Goal: Transaction & Acquisition: Book appointment/travel/reservation

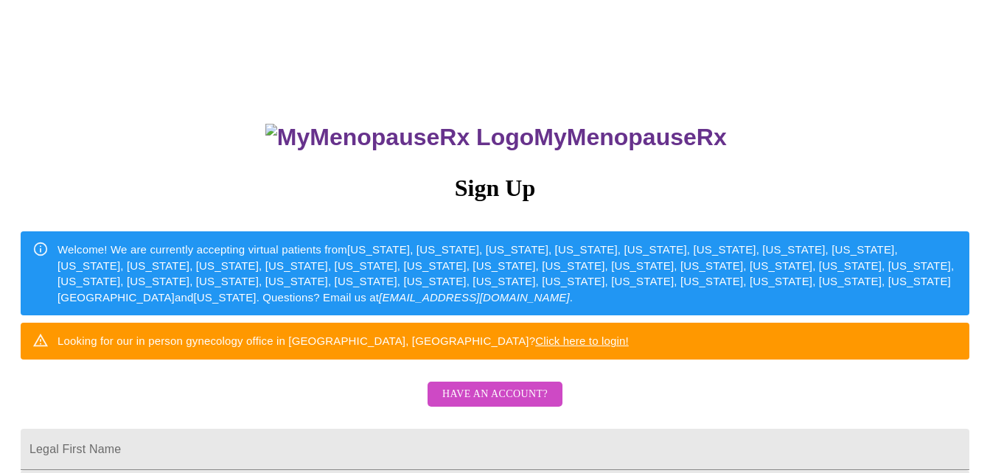
click at [629, 347] on link "Click here to login!" at bounding box center [582, 341] width 94 height 13
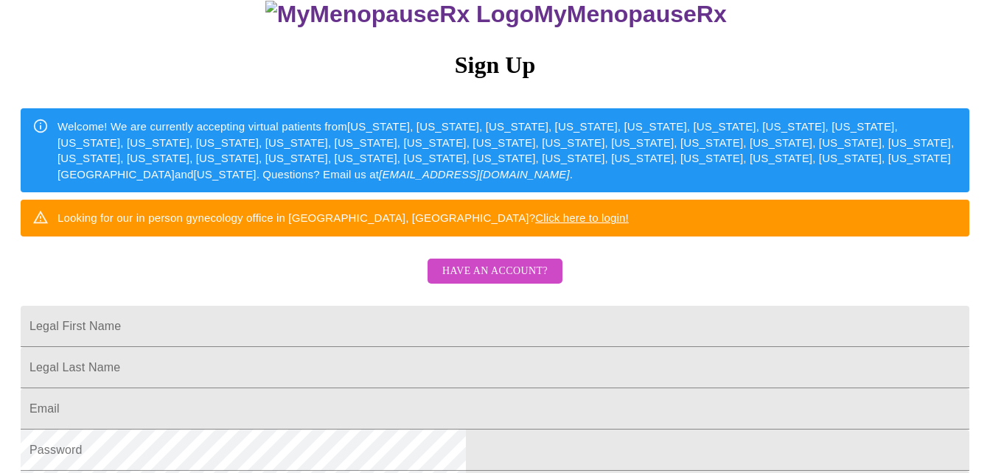
scroll to position [147, 0]
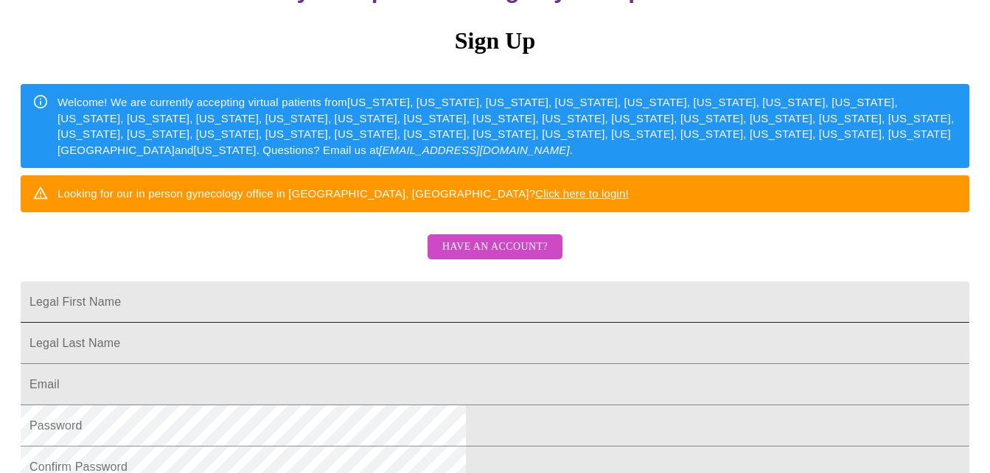
click at [493, 323] on input "Legal First Name" at bounding box center [495, 302] width 949 height 41
type input "[PERSON_NAME]"
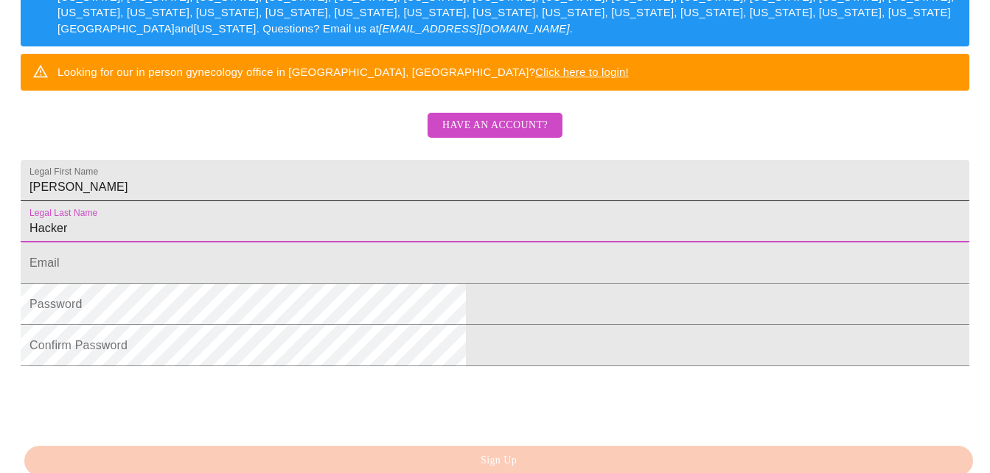
scroll to position [295, 0]
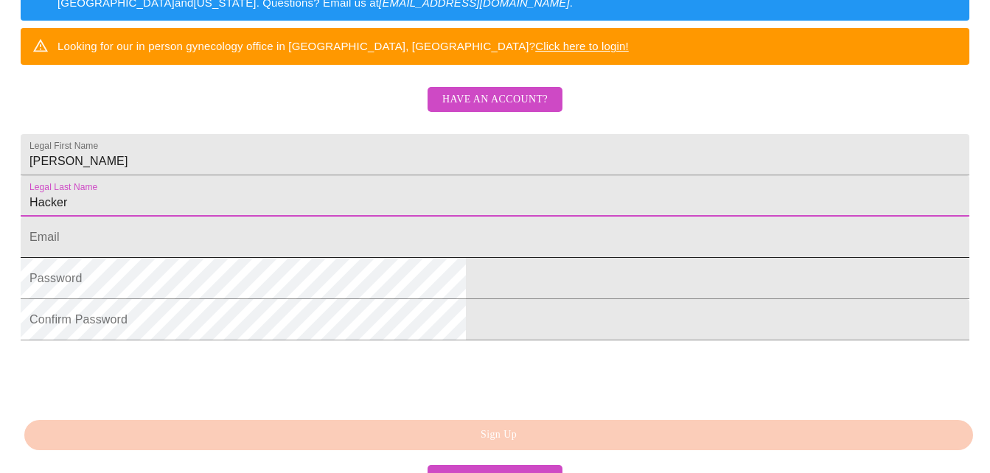
type input "Hacker"
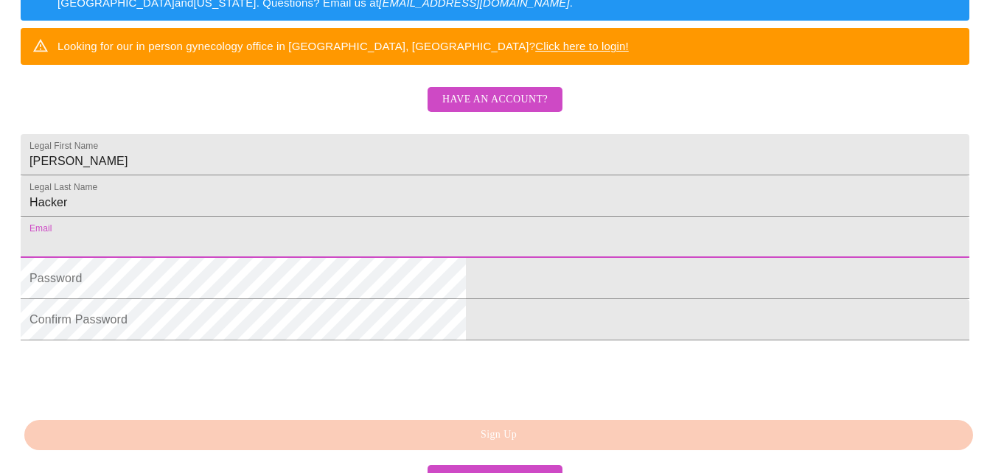
click at [474, 258] on input "Legal First Name" at bounding box center [495, 237] width 949 height 41
type input "[EMAIL_ADDRESS][DOMAIN_NAME]"
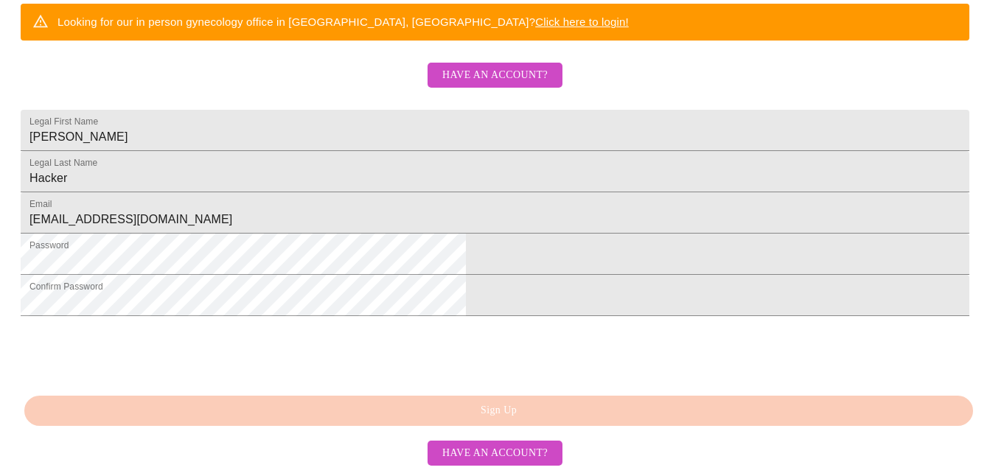
scroll to position [434, 0]
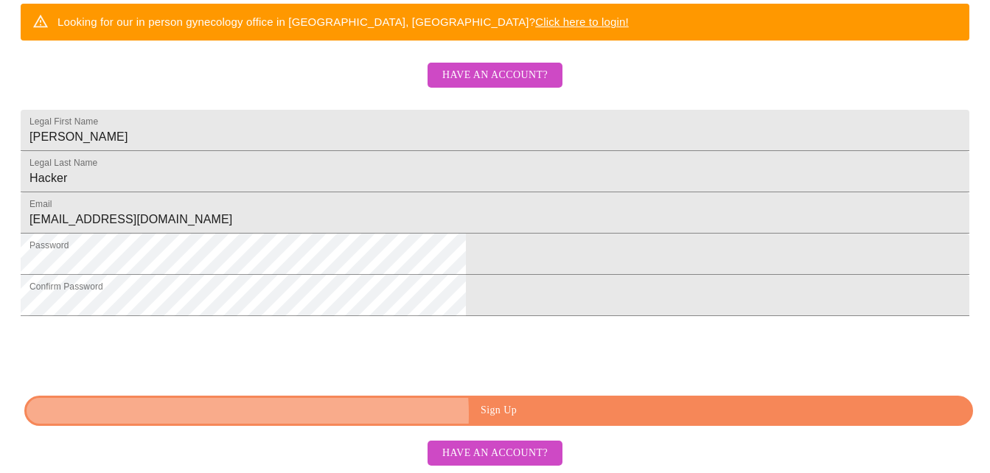
click at [484, 414] on span "Sign Up" at bounding box center [498, 411] width 915 height 18
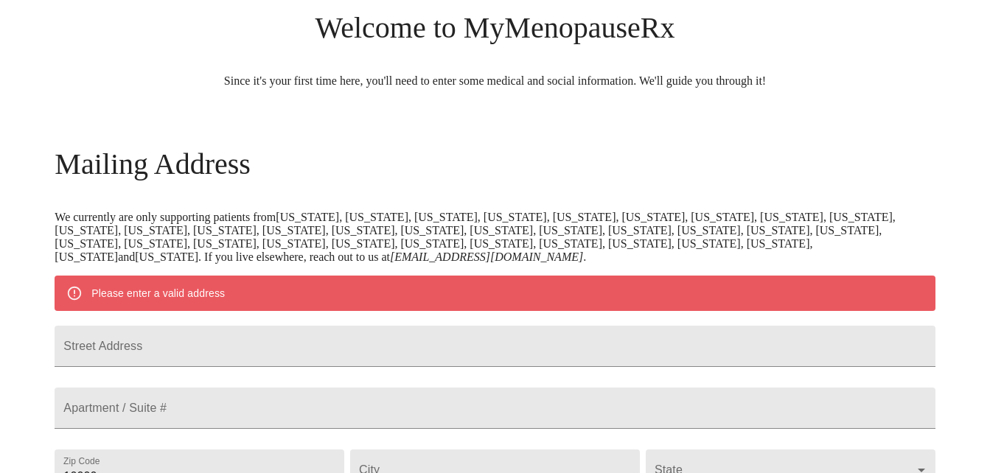
scroll to position [154, 0]
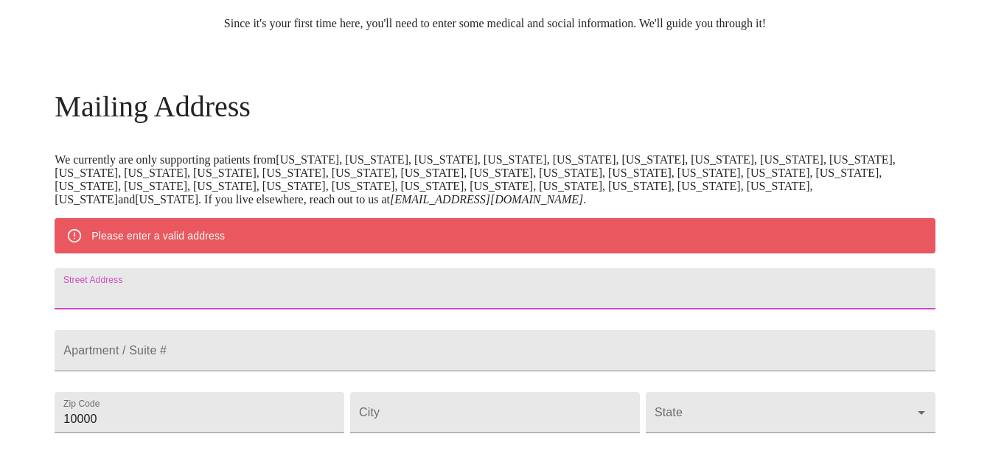
click at [237, 310] on input "Street Address" at bounding box center [495, 288] width 880 height 41
type input "1S041 Shannon Square"
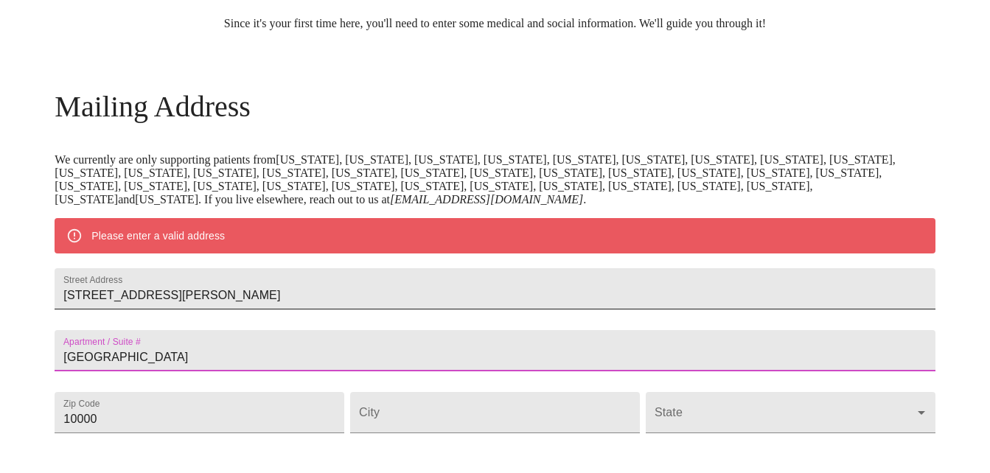
type input "Geneva"
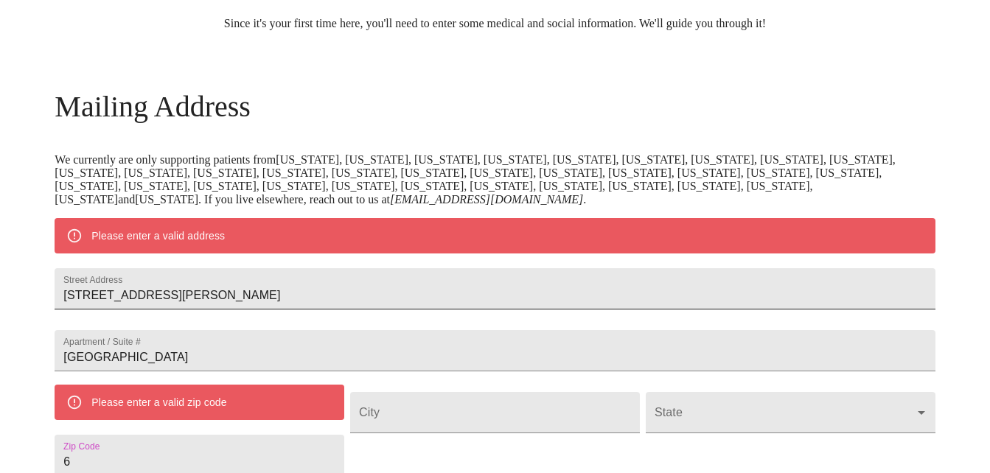
scroll to position [189, 0]
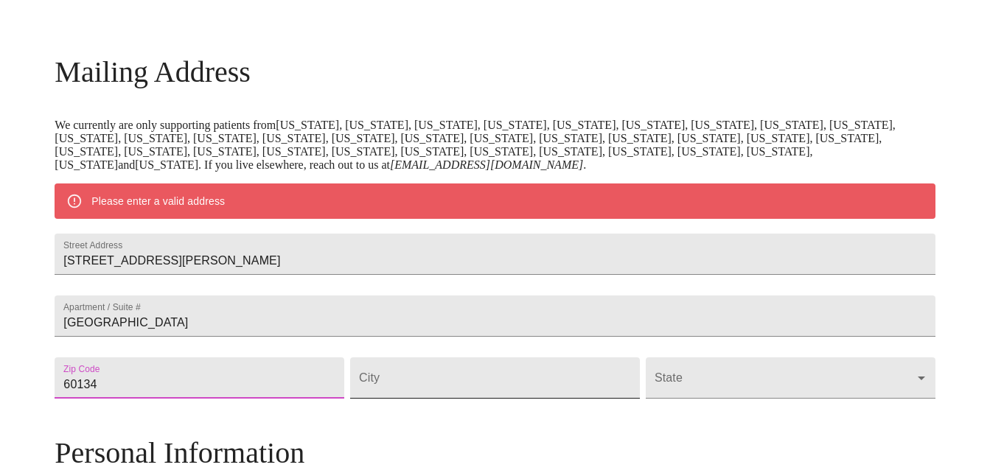
type input "60134"
click at [519, 399] on input "Street Address" at bounding box center [495, 378] width 290 height 41
type input "I"
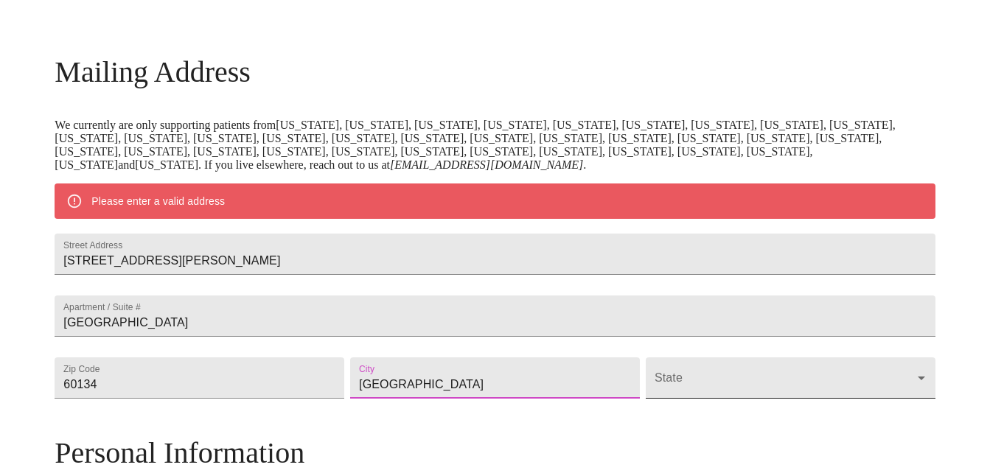
type input "Geneva"
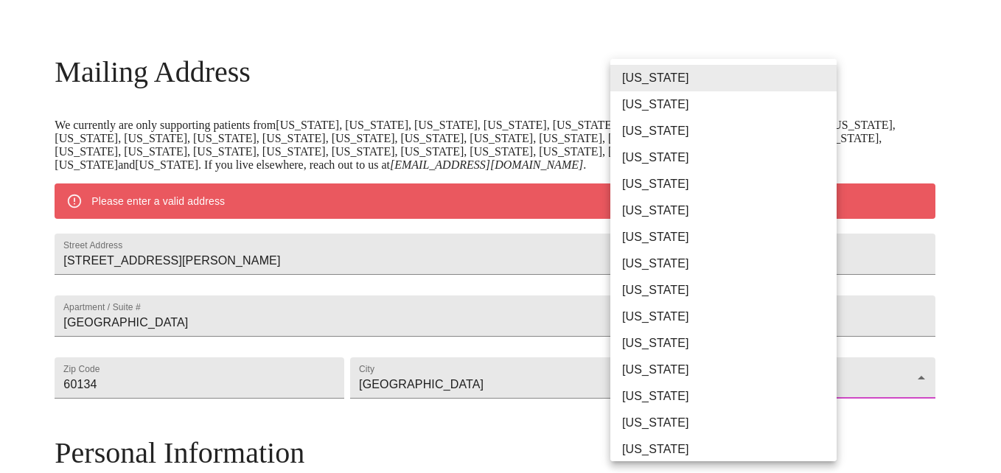
click at [714, 428] on body "MyMenopauseRx Welcome to MyMenopauseRx Since it's your first time here, you'll …" at bounding box center [500, 398] width 989 height 1163
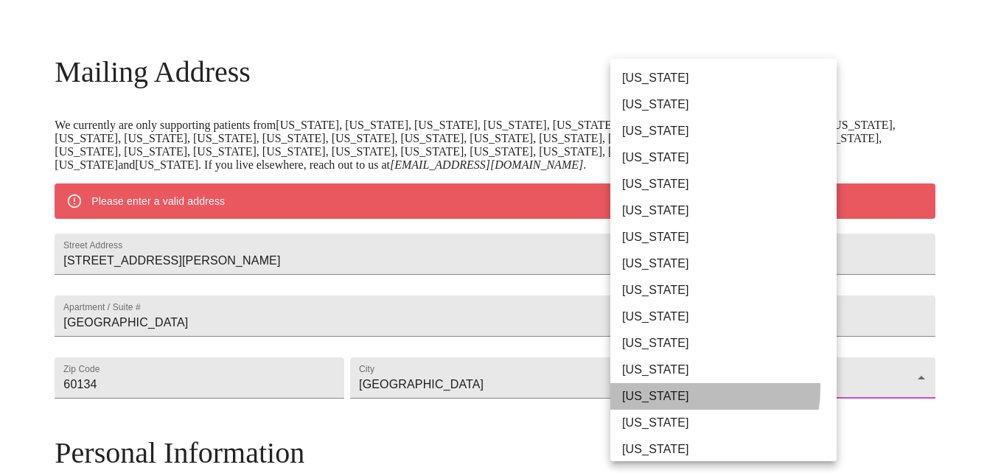
click at [675, 388] on li "Illinois" at bounding box center [728, 396] width 237 height 27
type input "Illinois"
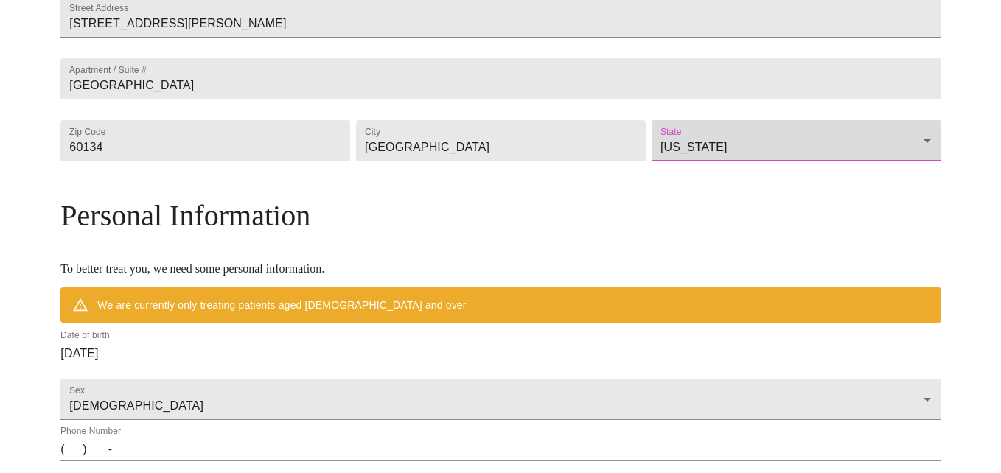
scroll to position [410, 0]
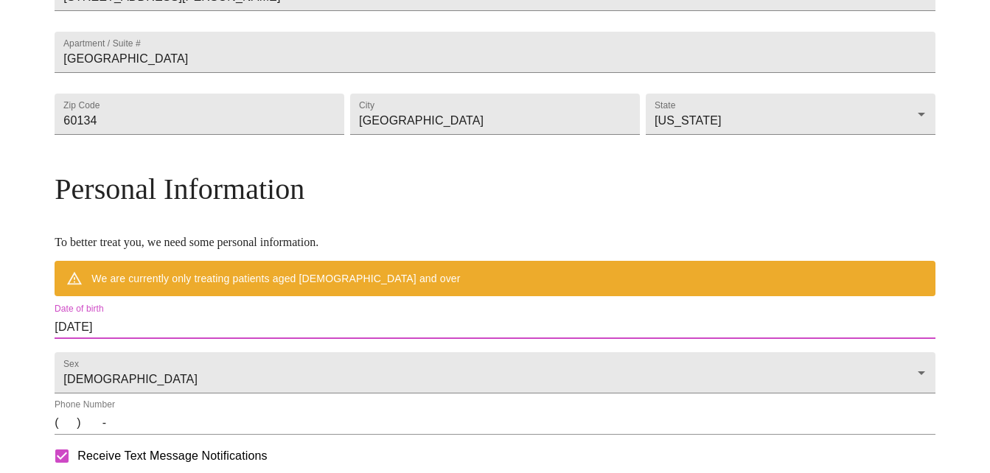
drag, startPoint x: 341, startPoint y: 362, endPoint x: 203, endPoint y: 364, distance: 137.9
click at [203, 339] on input "10/01/2025" at bounding box center [495, 328] width 880 height 24
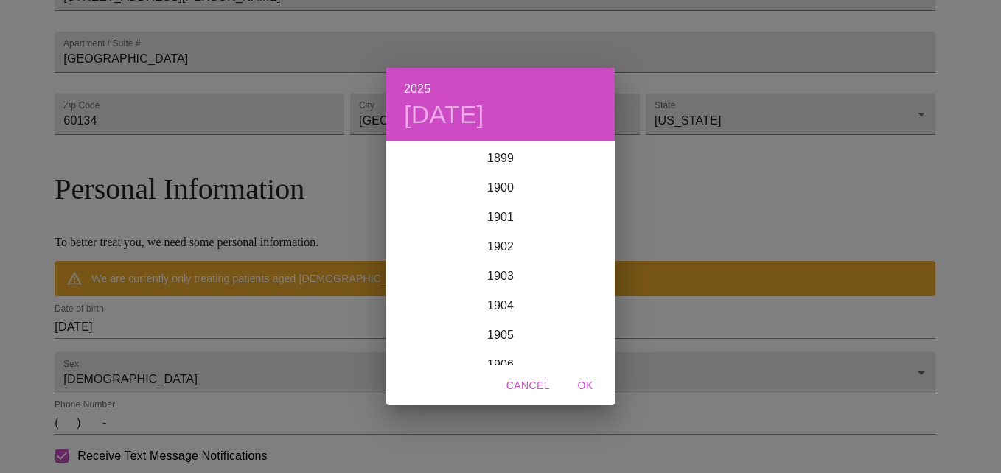
scroll to position [3627, 0]
click at [252, 363] on div "2025 Wed, Oct 1 1899 1900 1901 1902 1903 1904 1905 1906 1907 1908 1909 1910 191…" at bounding box center [500, 236] width 1001 height 473
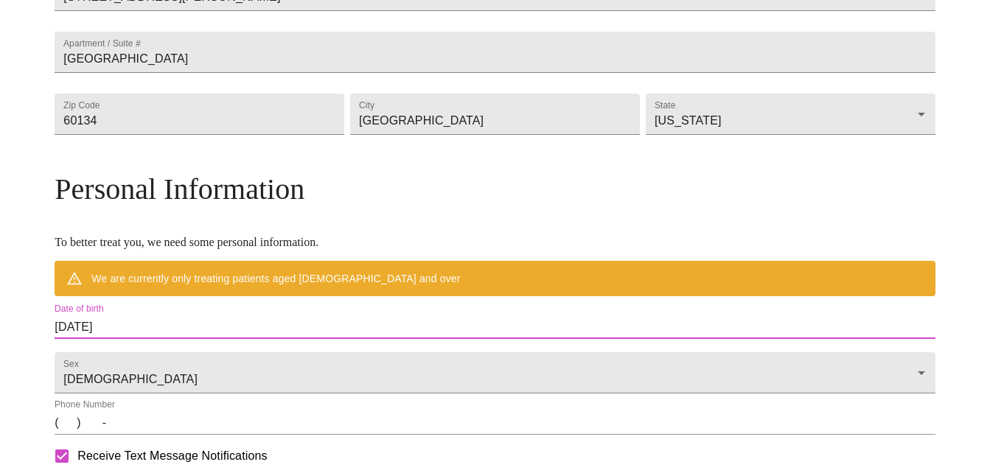
drag, startPoint x: 252, startPoint y: 363, endPoint x: 194, endPoint y: 364, distance: 58.2
click at [194, 339] on input "10/01/2025" at bounding box center [495, 328] width 880 height 24
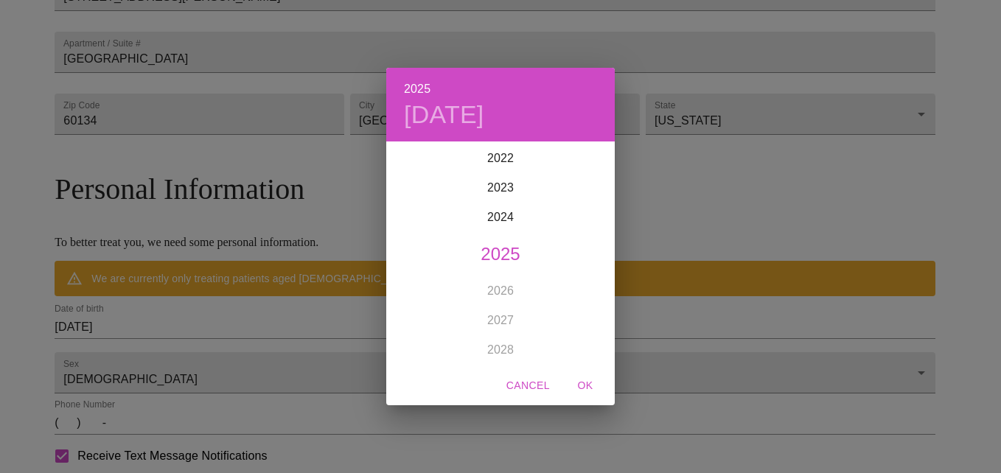
drag, startPoint x: 253, startPoint y: 359, endPoint x: 232, endPoint y: 359, distance: 21.4
click at [252, 359] on div "2025 Wed, Oct 1 1899 1900 1901 1902 1903 1904 1905 1906 1907 1908 1909 1910 191…" at bounding box center [500, 236] width 1001 height 473
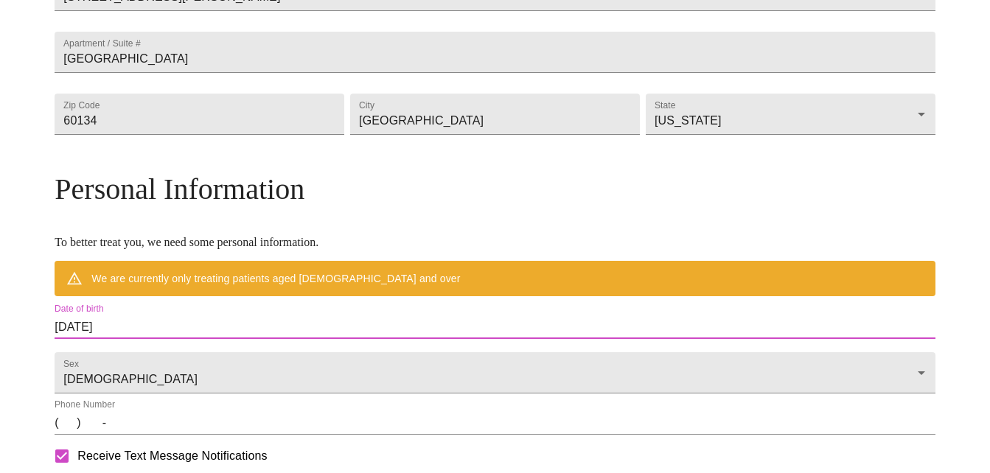
drag, startPoint x: 230, startPoint y: 359, endPoint x: 144, endPoint y: 361, distance: 86.3
click at [144, 361] on div "MyMenopauseRx Welcome to MyMenopauseRx Since it's your first time here, you'll …" at bounding box center [495, 156] width 880 height 1120
drag, startPoint x: 144, startPoint y: 361, endPoint x: 226, endPoint y: 361, distance: 81.8
click at [226, 339] on input "10/01/2025" at bounding box center [495, 328] width 880 height 24
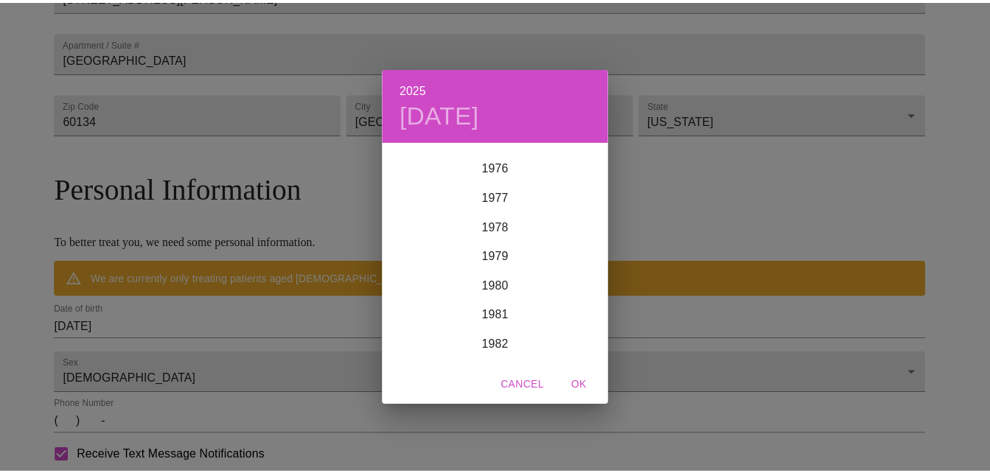
scroll to position [2300, 0]
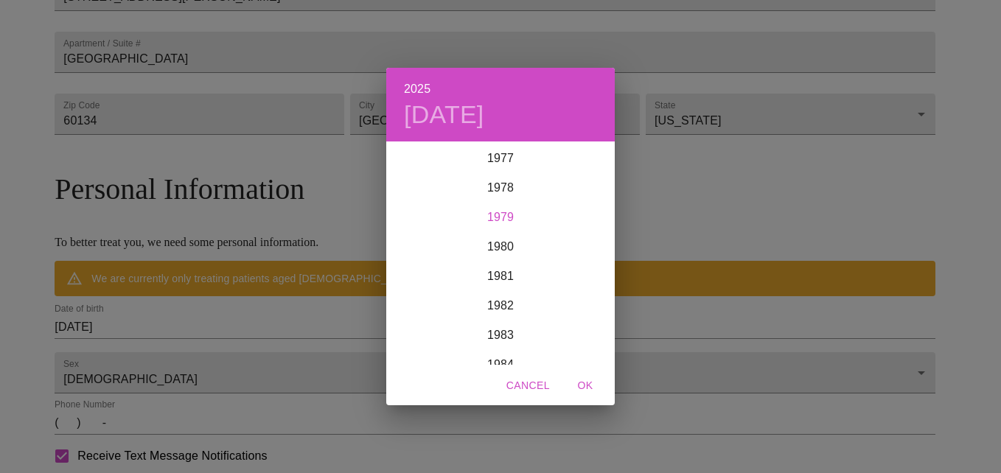
click at [503, 221] on div "1979" at bounding box center [500, 217] width 229 height 29
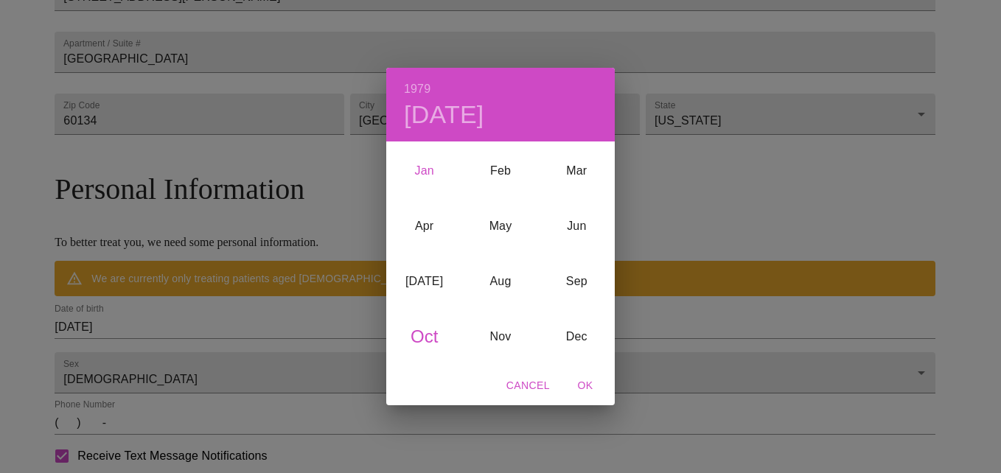
click at [431, 170] on div "Jan" at bounding box center [424, 171] width 76 height 55
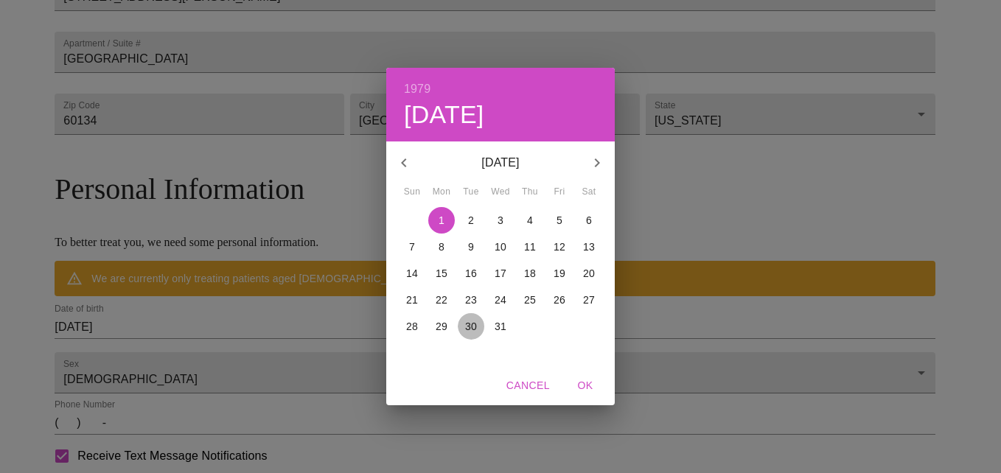
click at [476, 331] on p "30" at bounding box center [471, 326] width 12 height 15
click at [582, 386] on span "OK" at bounding box center [585, 386] width 35 height 18
type input "01/30/1979"
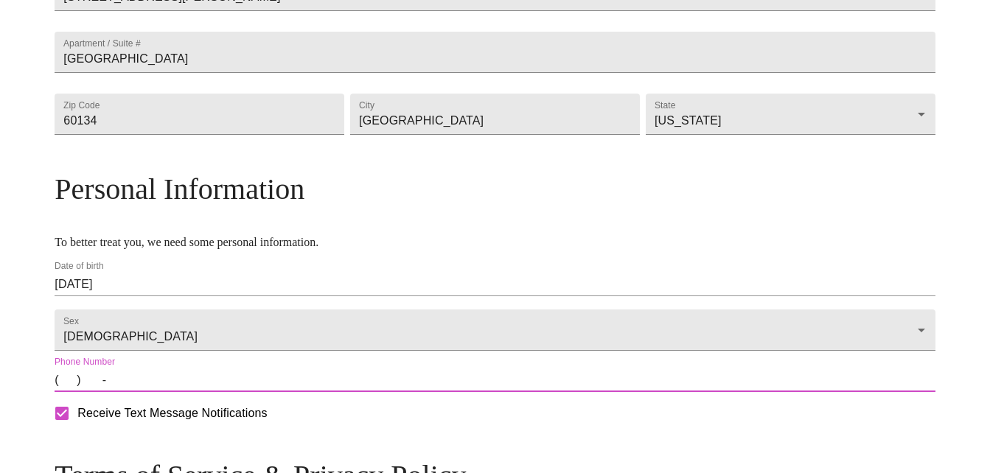
click at [170, 392] on input "(   )    -" at bounding box center [495, 381] width 880 height 24
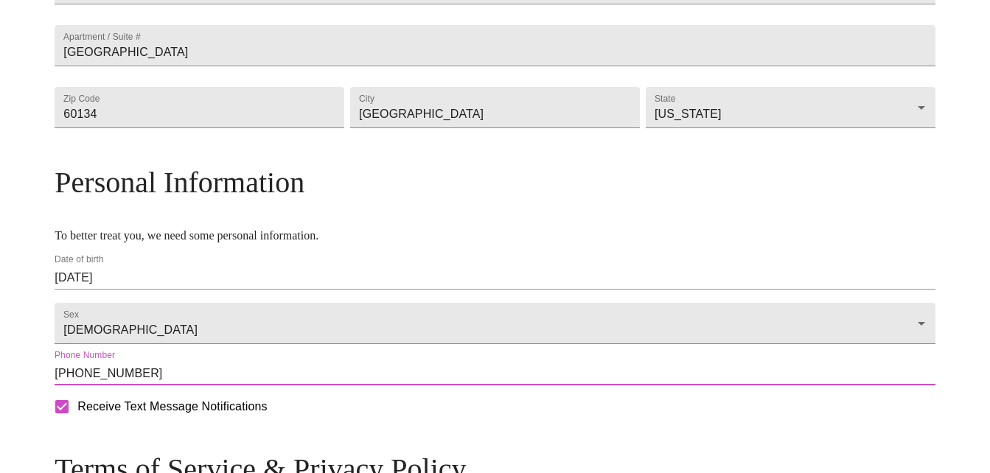
type input "(317) 409-8668"
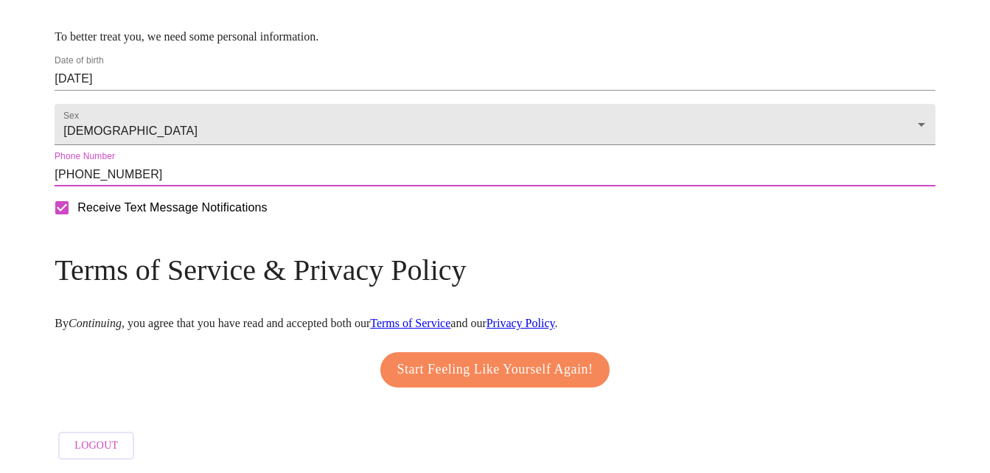
scroll to position [638, 0]
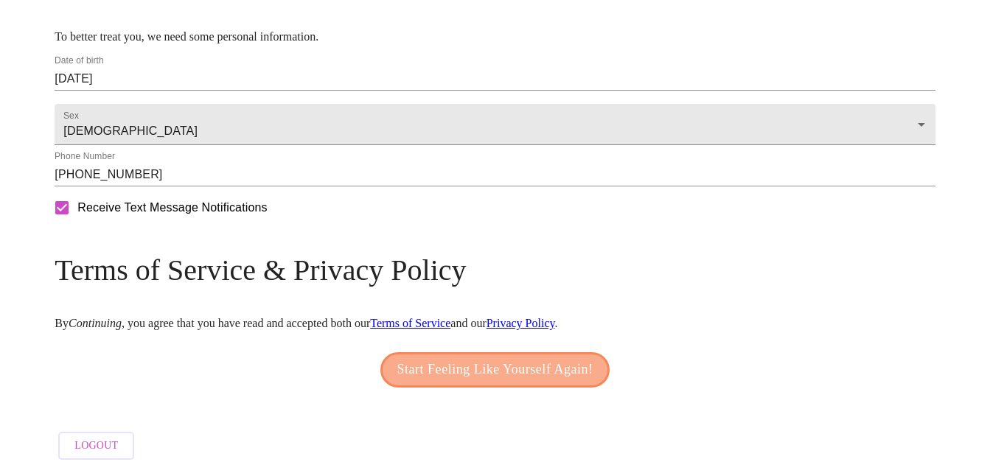
click at [518, 382] on span "Start Feeling Like Yourself Again!" at bounding box center [495, 370] width 196 height 24
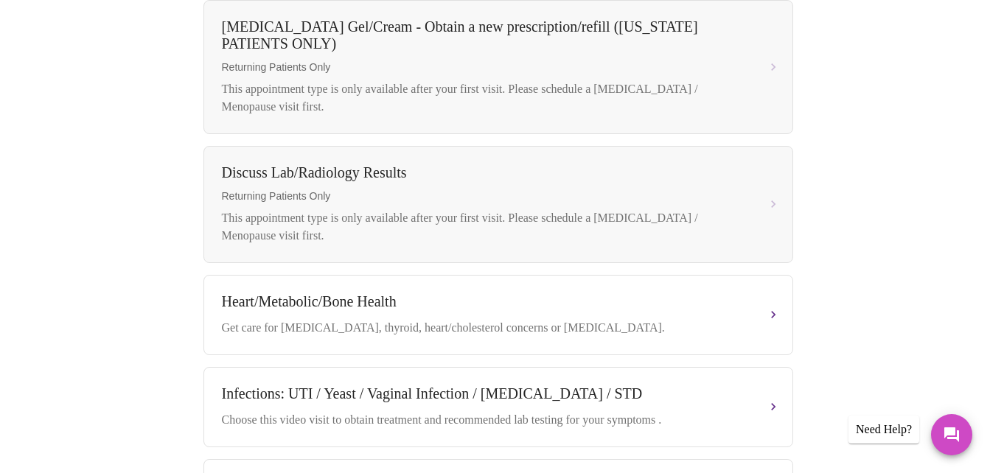
scroll to position [737, 0]
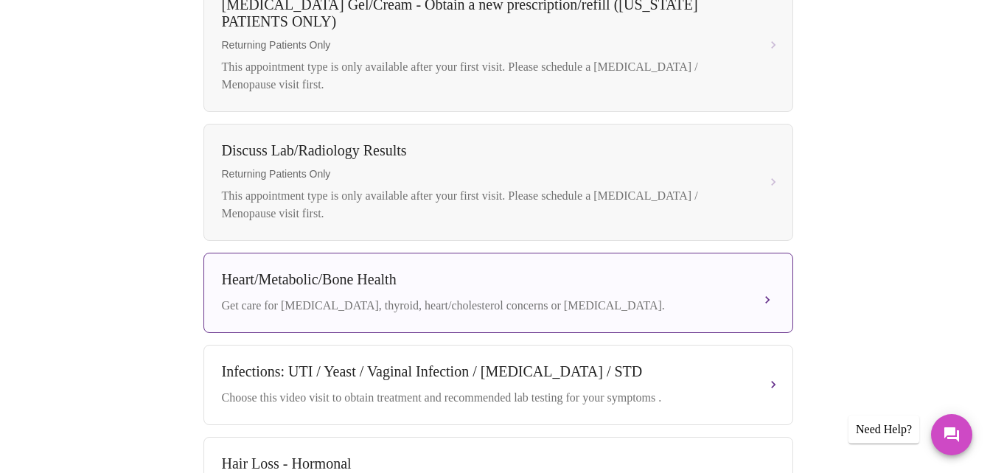
click at [767, 294] on button "Heart/Metabolic/Bone Health Get care for pre-diabetes, thyroid, heart/cholester…" at bounding box center [498, 293] width 590 height 80
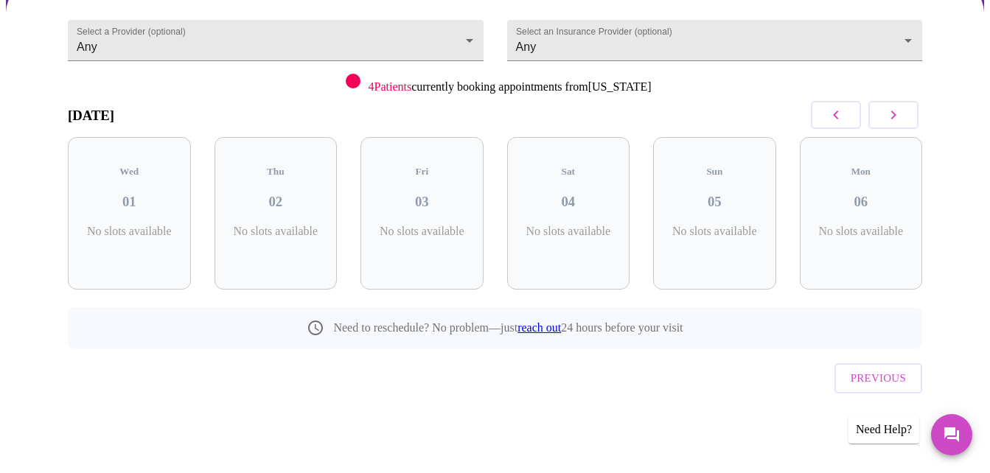
scroll to position [106, 0]
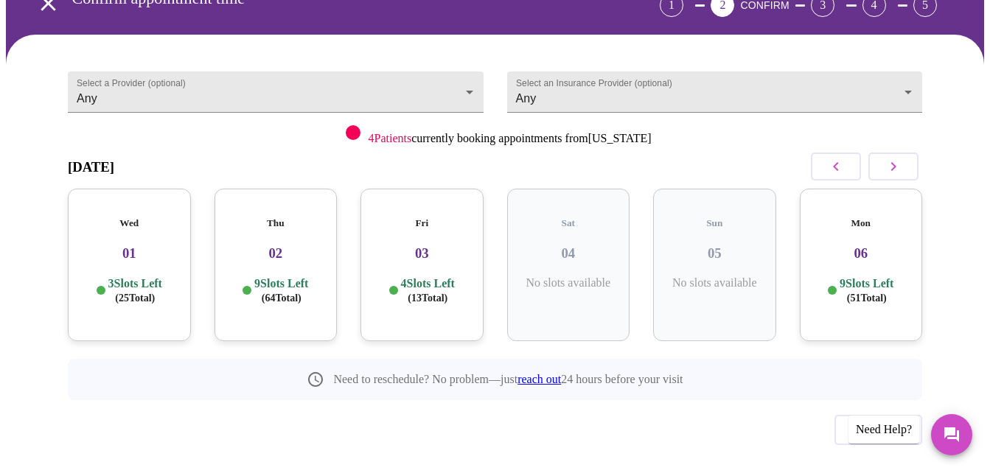
scroll to position [638, 0]
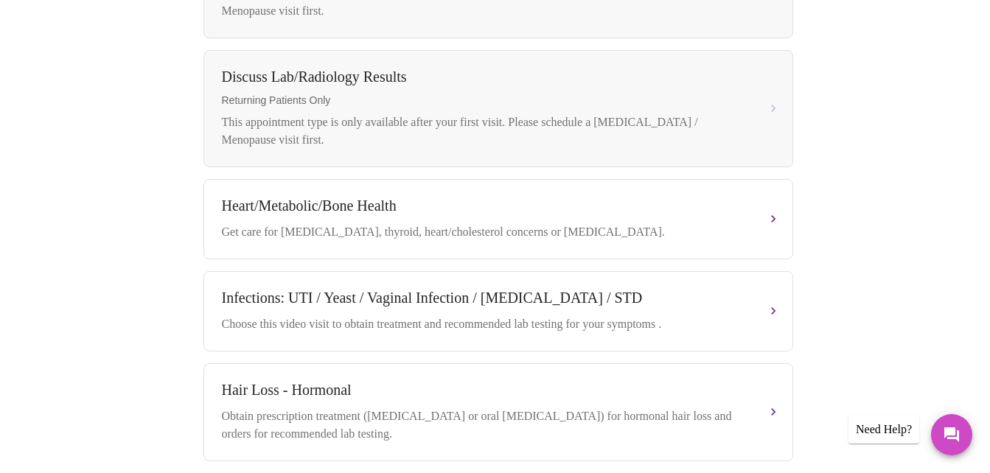
scroll to position [882, 0]
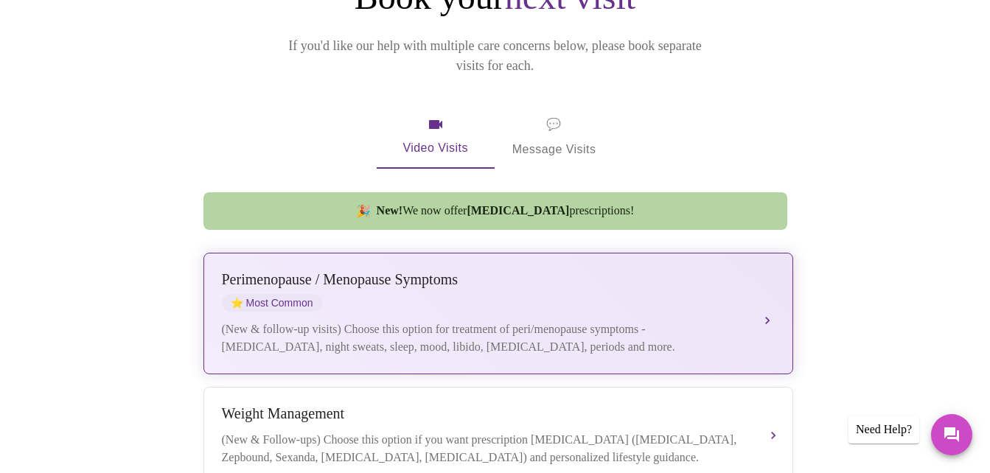
click at [415, 271] on div "Perimenopause / Menopause Symptoms ⭐ Most Common" at bounding box center [483, 291] width 523 height 41
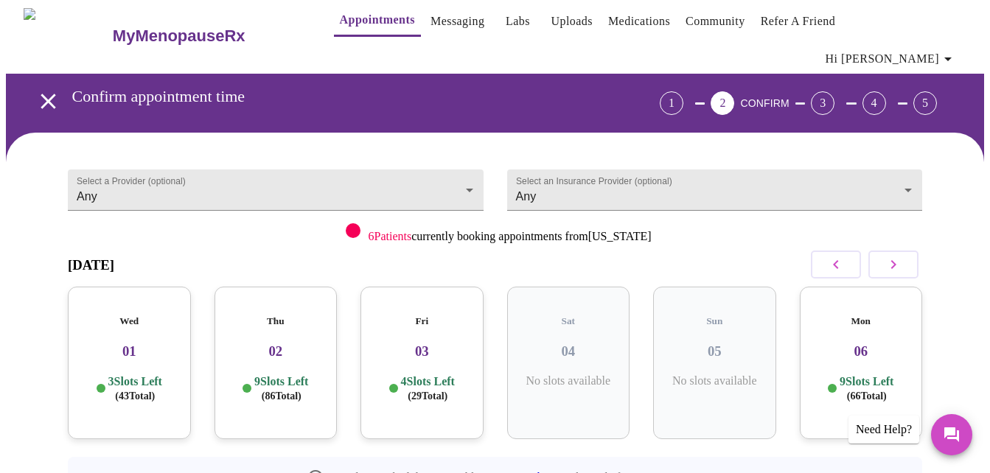
scroll to position [0, 0]
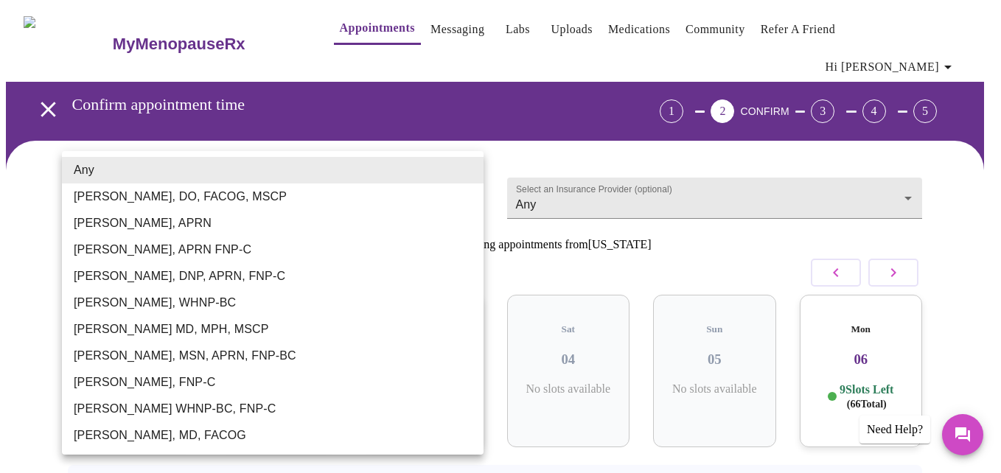
click at [251, 184] on body "MyMenopauseRx Appointments Messaging Labs Uploads Medications Community Refer a…" at bounding box center [500, 315] width 989 height 619
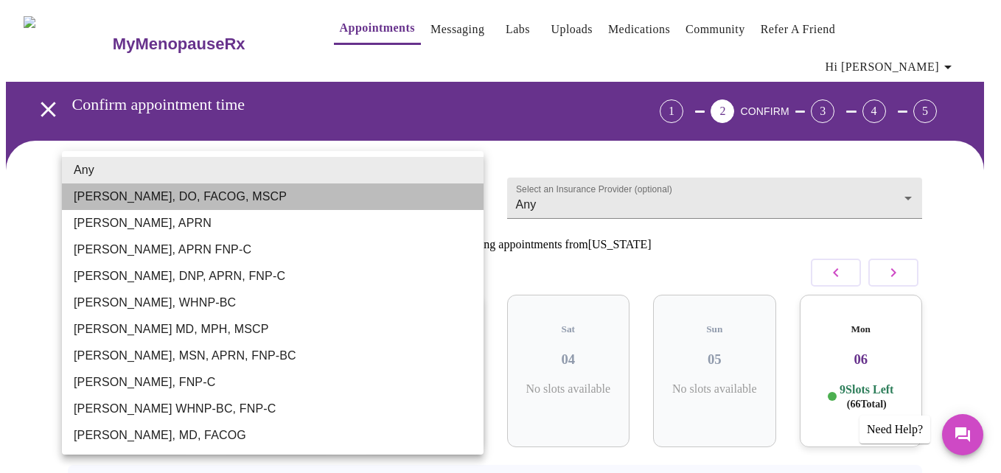
click at [248, 198] on li "Barbra S Hanna, DO, FACOG, MSCP" at bounding box center [273, 197] width 422 height 27
type input "Barbra S Hanna, DO, FACOG, MSCP"
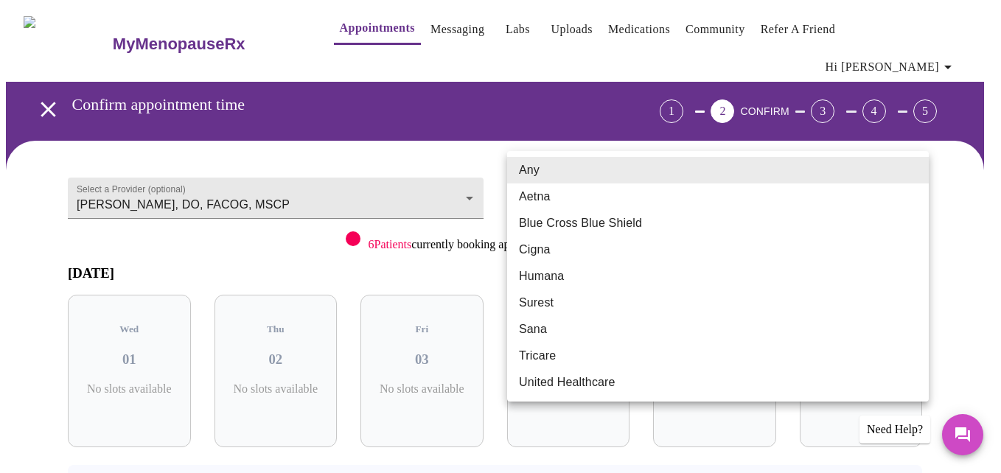
click at [552, 171] on body "MyMenopauseRx Appointments Messaging Labs Uploads Medications Community Refer a…" at bounding box center [500, 315] width 989 height 619
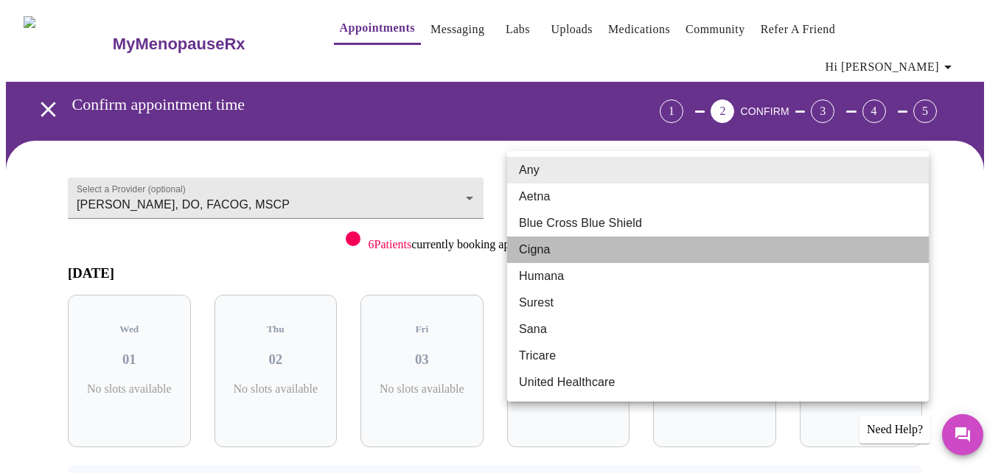
click at [546, 246] on li "Cigna" at bounding box center [718, 250] width 422 height 27
type input "Cigna"
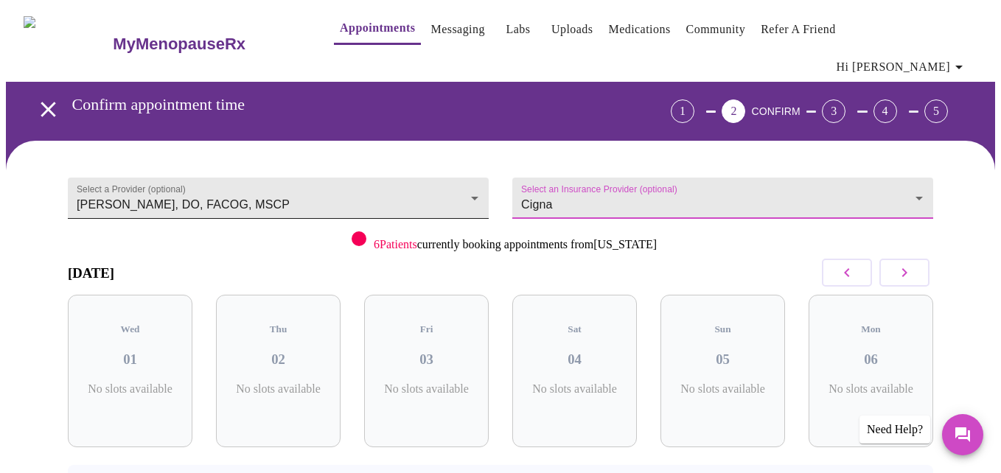
click at [400, 175] on body "MyMenopauseRx Appointments Messaging Labs Uploads Medications Community Refer a…" at bounding box center [500, 315] width 989 height 619
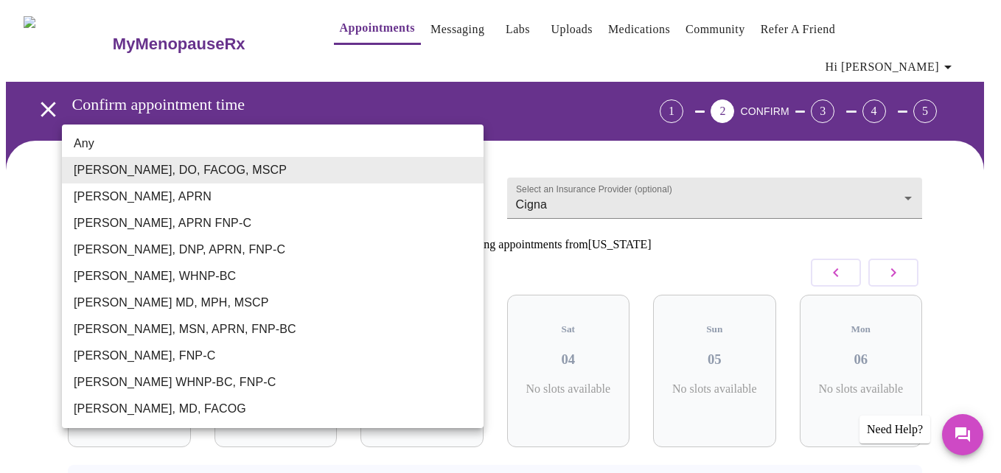
click at [231, 405] on li "Dr. Heather Krantz, MD, FACOG" at bounding box center [273, 409] width 422 height 27
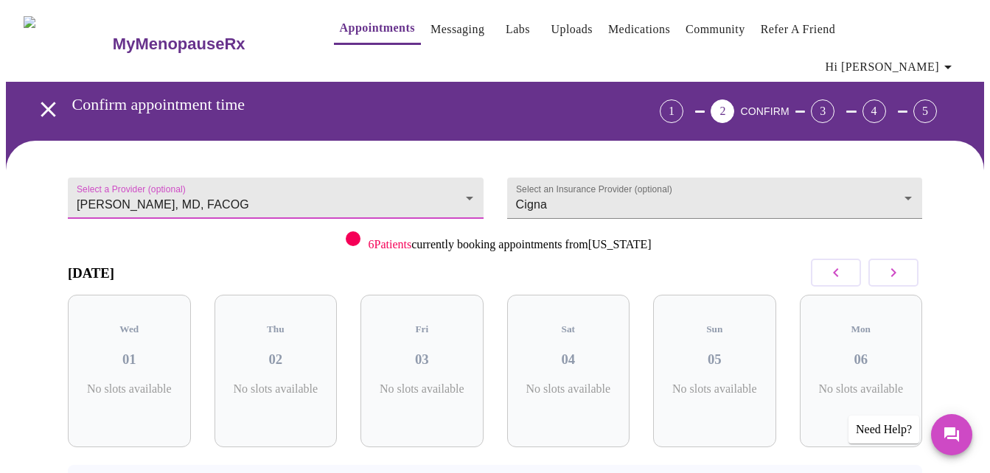
click at [898, 264] on icon "button" at bounding box center [894, 273] width 18 height 18
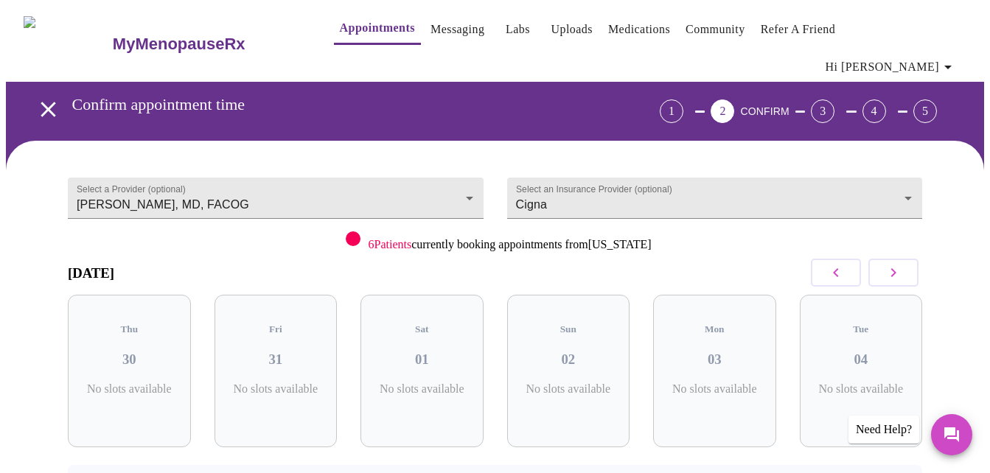
click at [835, 264] on icon "button" at bounding box center [836, 273] width 18 height 18
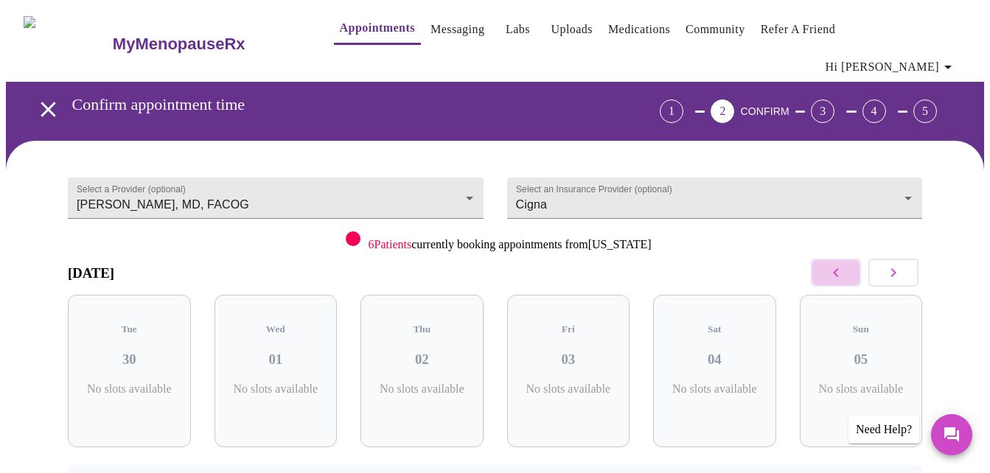
click at [835, 264] on icon "button" at bounding box center [836, 273] width 18 height 18
click at [898, 264] on icon "button" at bounding box center [894, 273] width 18 height 18
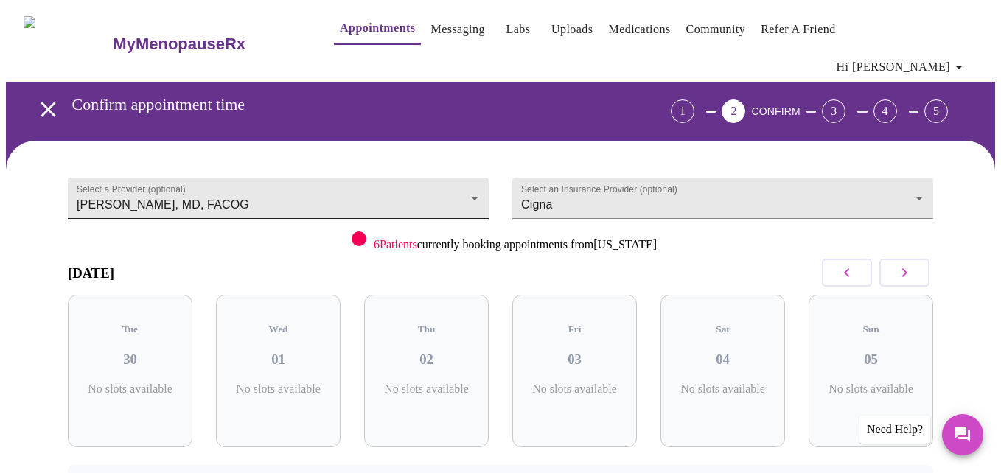
click at [343, 174] on body "MyMenopauseRx Appointments Messaging Labs Uploads Medications Community Refer a…" at bounding box center [500, 315] width 989 height 619
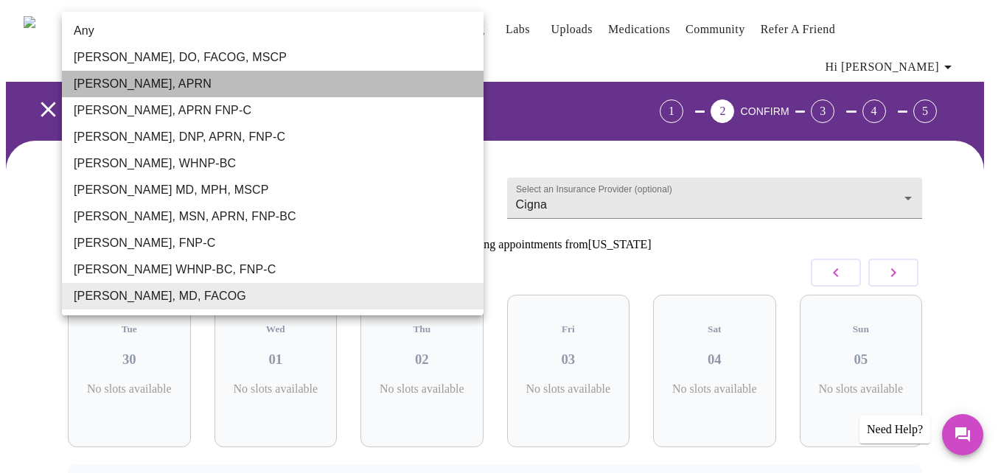
click at [174, 85] on li "Emilie McLain, APRN" at bounding box center [273, 84] width 422 height 27
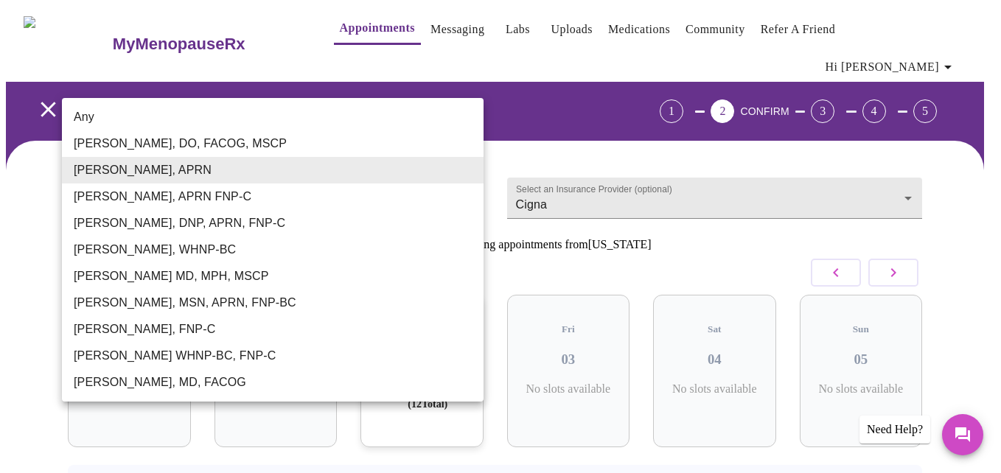
click at [289, 162] on body "MyMenopauseRx Appointments Messaging Labs Uploads Medications Community Refer a…" at bounding box center [500, 315] width 989 height 619
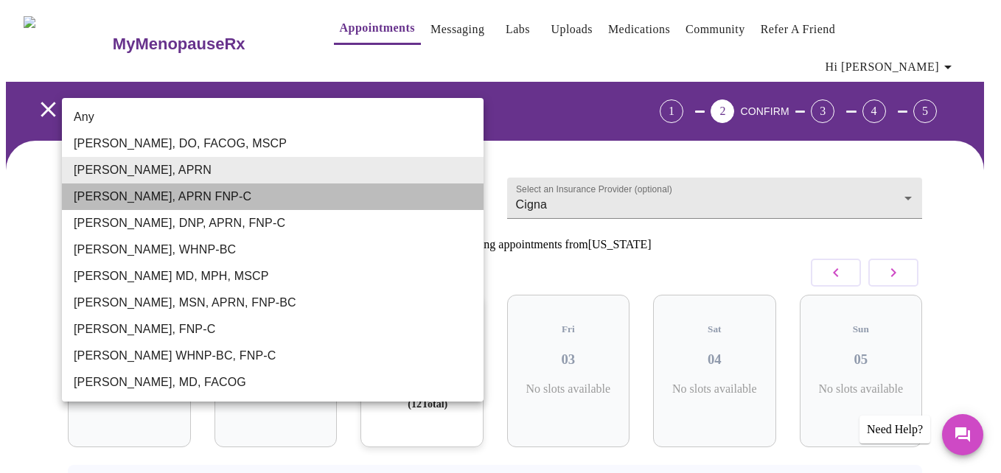
click at [168, 201] on li "Kelly Perisin, APRN FNP-C" at bounding box center [273, 197] width 422 height 27
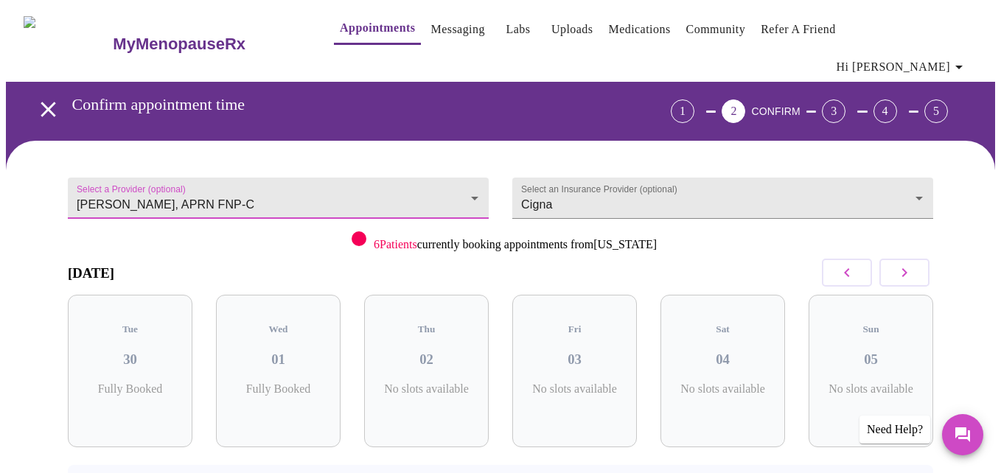
click at [164, 176] on body "MyMenopauseRx Appointments Messaging Labs Uploads Medications Community Refer a…" at bounding box center [500, 315] width 989 height 619
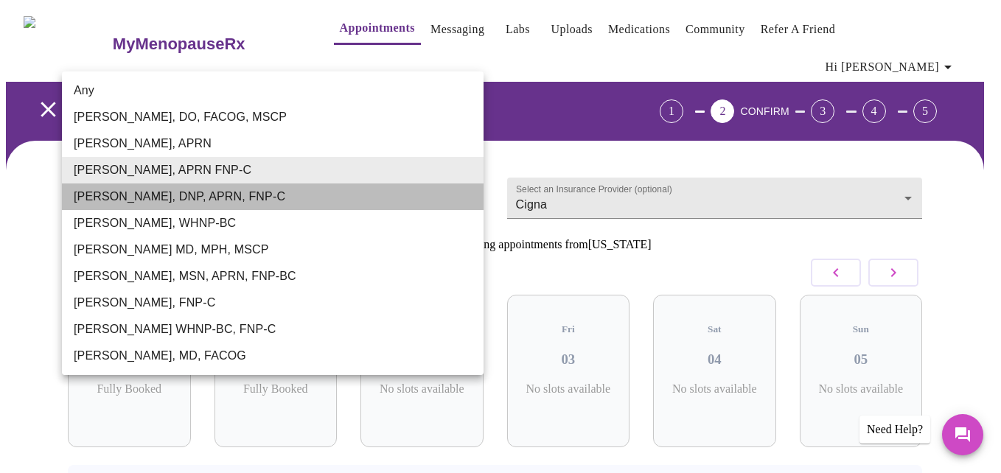
click at [164, 198] on li "Jillian Montefusco, DNP, APRN, FNP-C" at bounding box center [273, 197] width 422 height 27
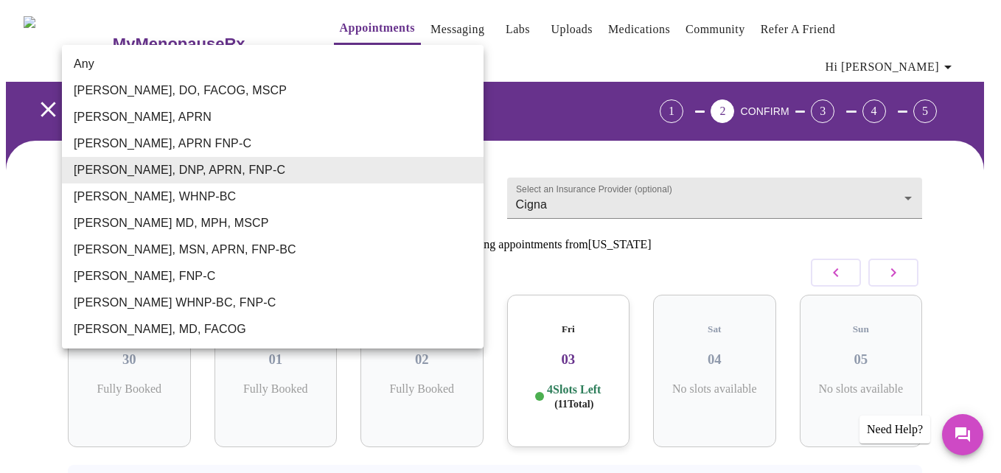
click at [164, 175] on body "MyMenopauseRx Appointments Messaging Labs Uploads Medications Community Refer a…" at bounding box center [500, 315] width 989 height 619
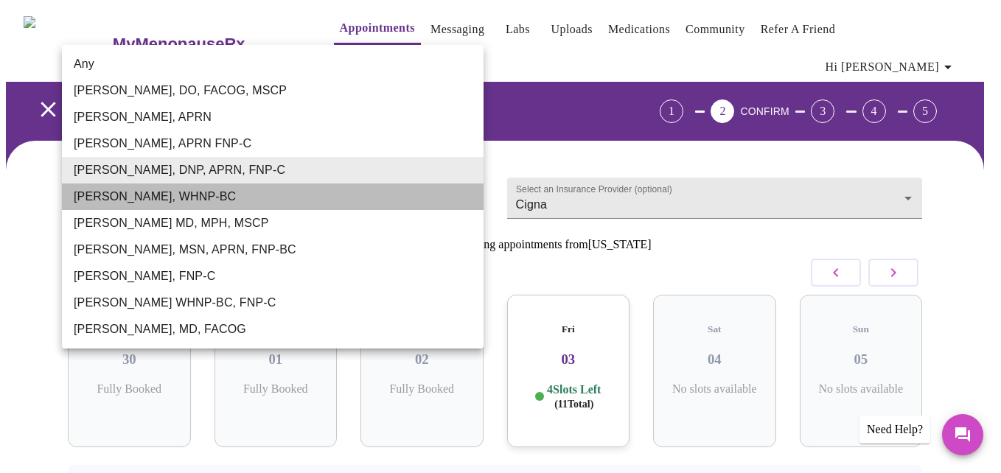
click at [163, 197] on li "Meghan Matz, WHNP-BC" at bounding box center [273, 197] width 422 height 27
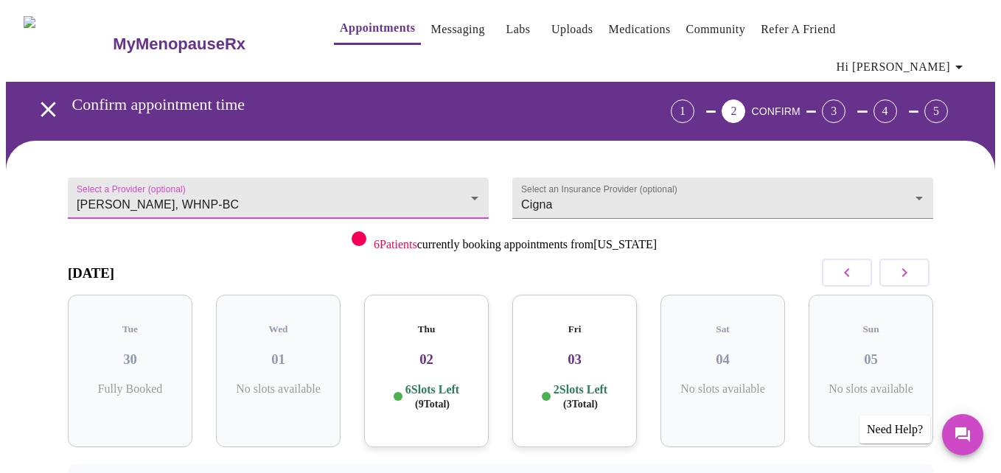
click at [163, 175] on body "MyMenopauseRx Appointments Messaging Labs Uploads Medications Community Refer a…" at bounding box center [500, 315] width 989 height 619
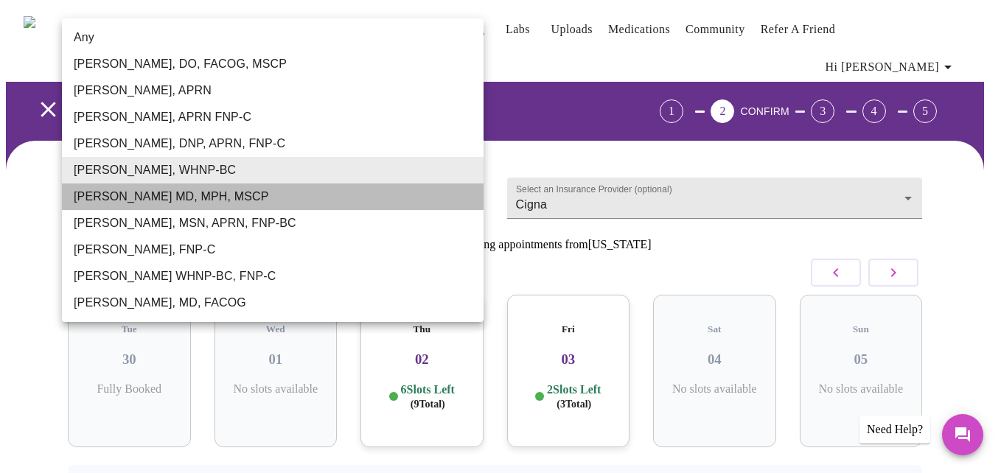
click at [163, 198] on li "Vadim Gelman MD, MPH, MSCP" at bounding box center [273, 197] width 422 height 27
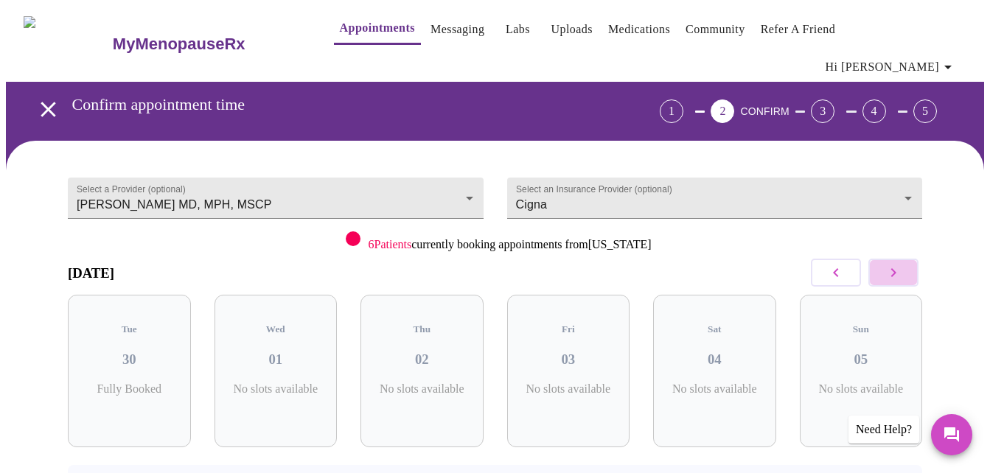
click at [902, 264] on icon "button" at bounding box center [894, 273] width 18 height 18
click at [834, 264] on icon "button" at bounding box center [836, 273] width 18 height 18
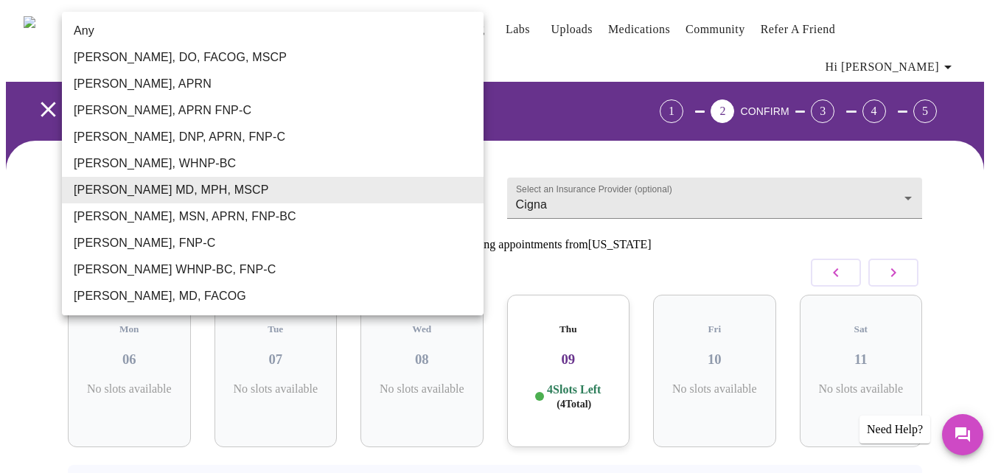
click at [408, 180] on body "MyMenopauseRx Appointments Messaging Labs Uploads Medications Community Refer a…" at bounding box center [500, 315] width 989 height 619
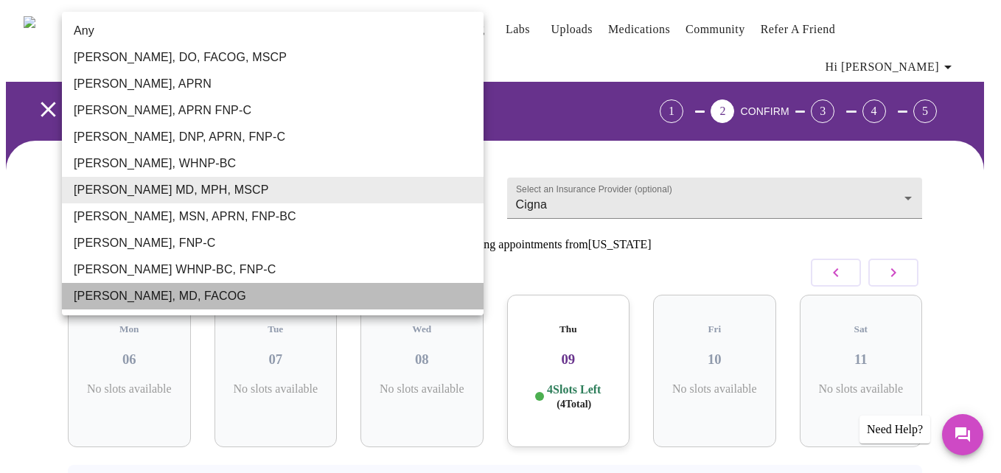
click at [190, 295] on li "Dr. Heather Krantz, MD, FACOG" at bounding box center [273, 296] width 422 height 27
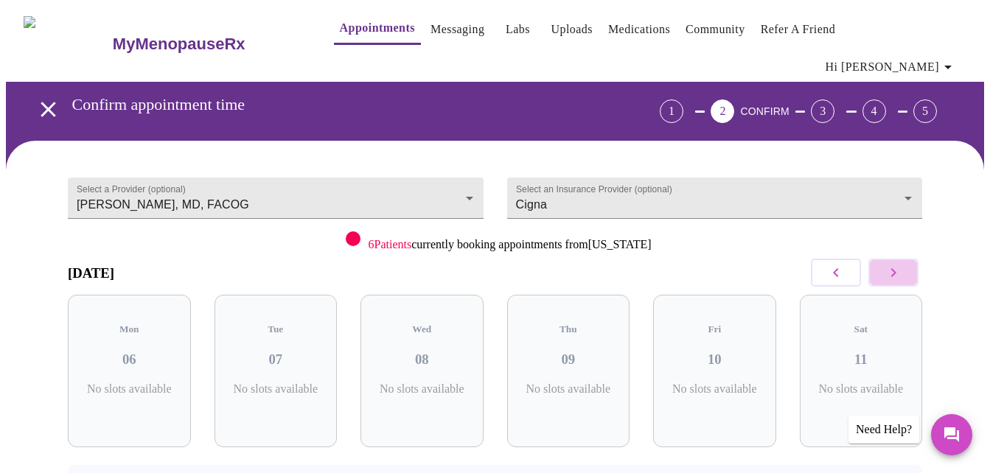
click at [894, 261] on button "button" at bounding box center [894, 273] width 50 height 28
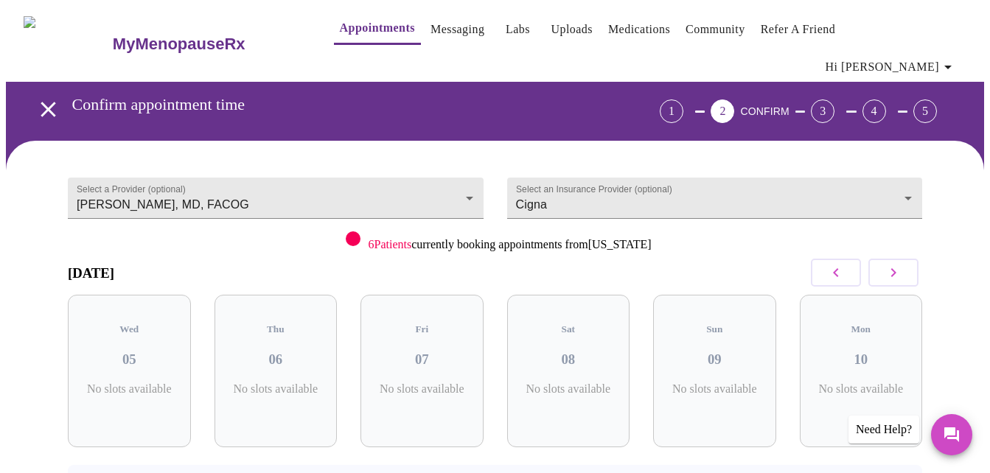
click at [894, 261] on button "button" at bounding box center [894, 273] width 50 height 28
click at [853, 259] on button "button" at bounding box center [836, 273] width 50 height 28
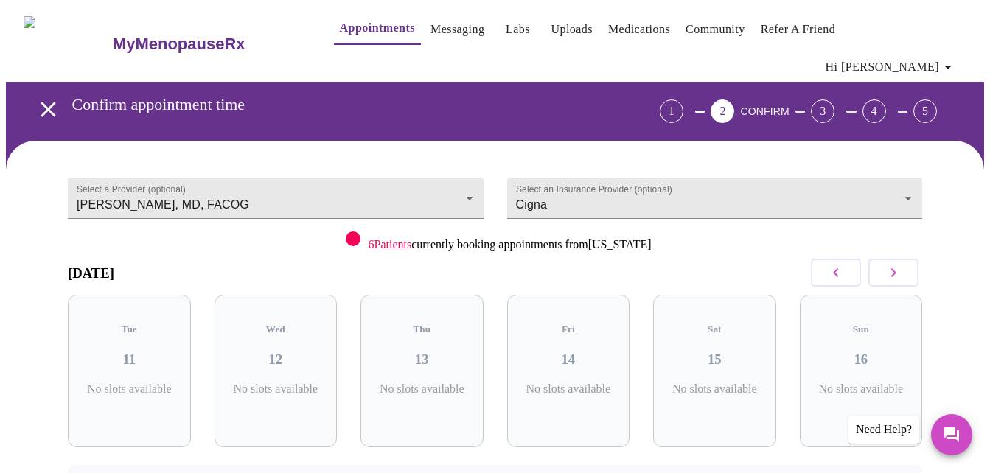
click at [853, 259] on button "button" at bounding box center [836, 273] width 50 height 28
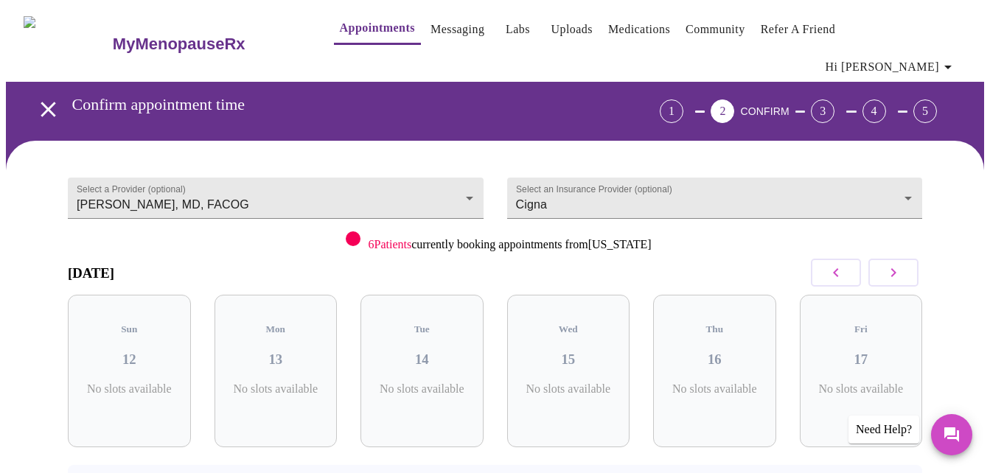
click at [853, 259] on button "button" at bounding box center [836, 273] width 50 height 28
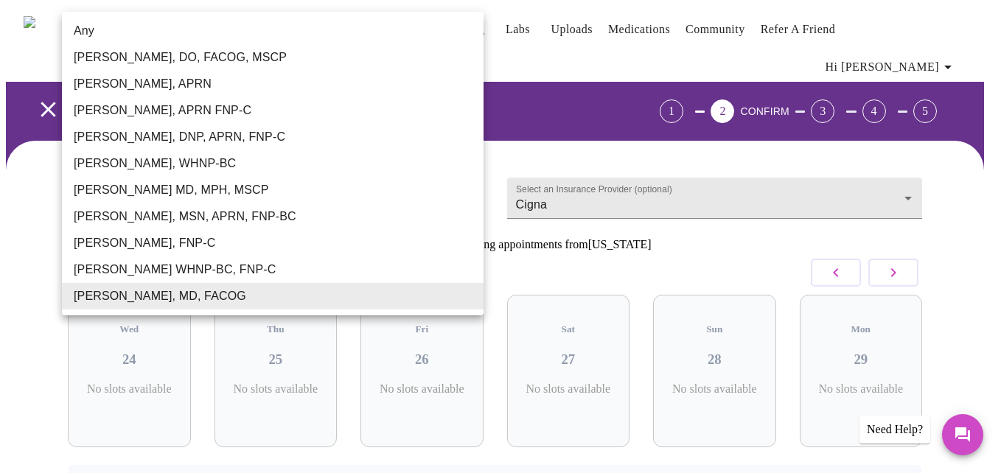
click at [359, 175] on body "MyMenopauseRx Appointments Messaging Labs Uploads Medications Community Refer a…" at bounding box center [500, 315] width 989 height 619
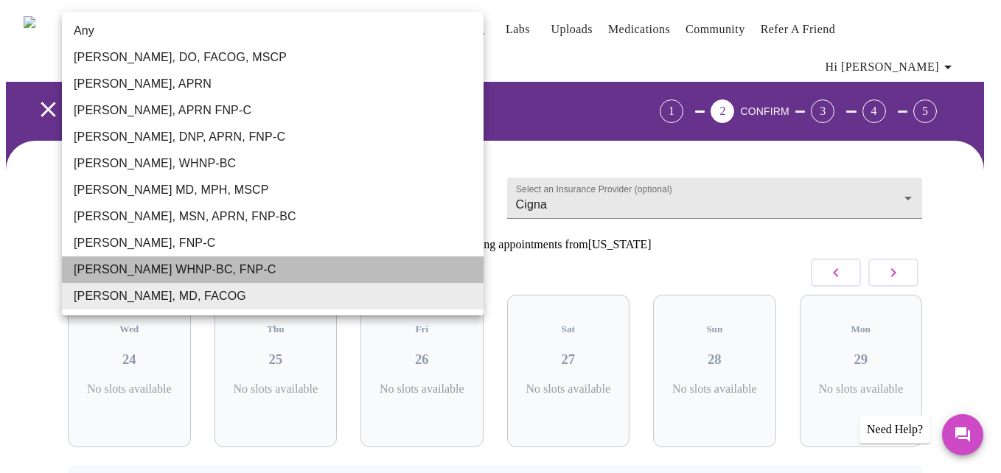
click at [326, 277] on li "Jenny Kowalczyk WHNP-BC, FNP-C" at bounding box center [273, 270] width 422 height 27
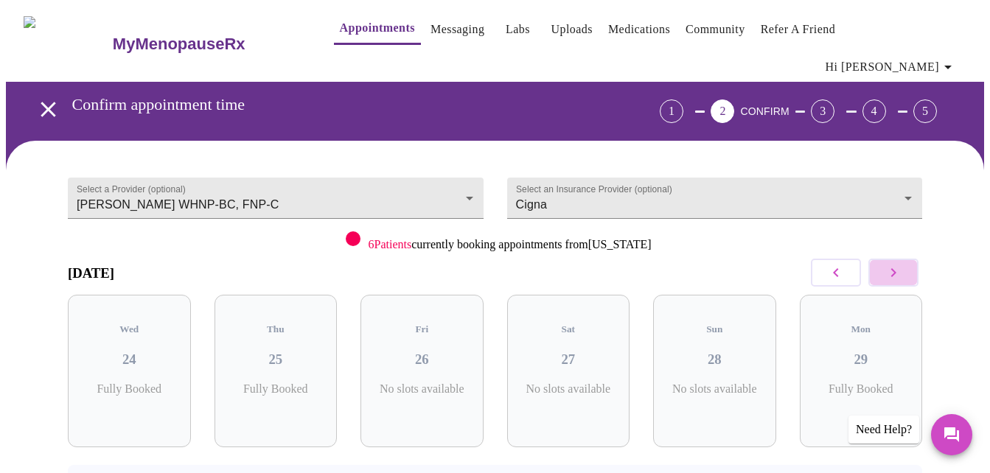
click at [912, 259] on button "button" at bounding box center [894, 273] width 50 height 28
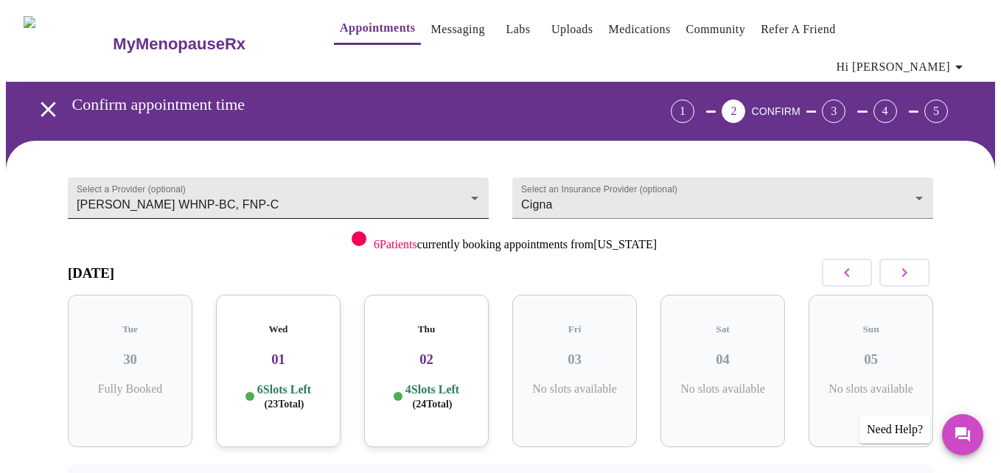
click at [186, 175] on body "MyMenopauseRx Appointments Messaging Labs Uploads Medications Community Refer a…" at bounding box center [500, 315] width 989 height 619
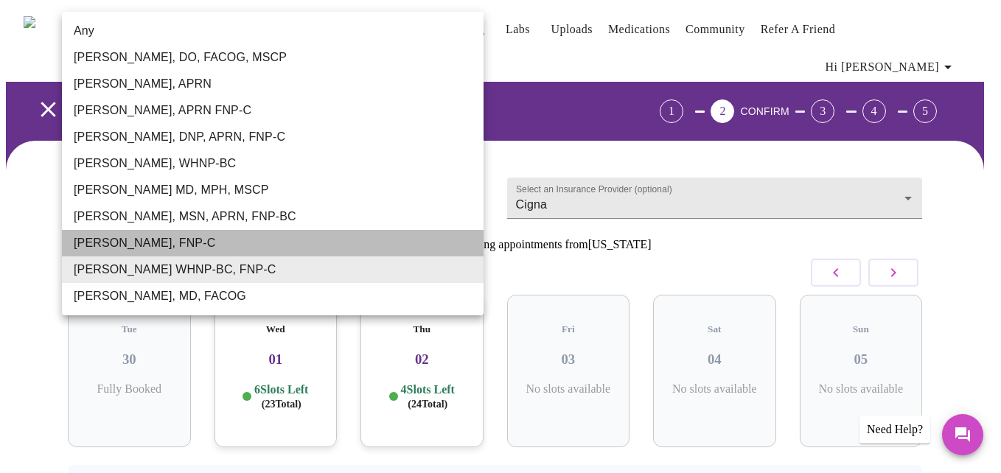
click at [185, 246] on li "Elizabeth Hederman, FNP-C" at bounding box center [273, 243] width 422 height 27
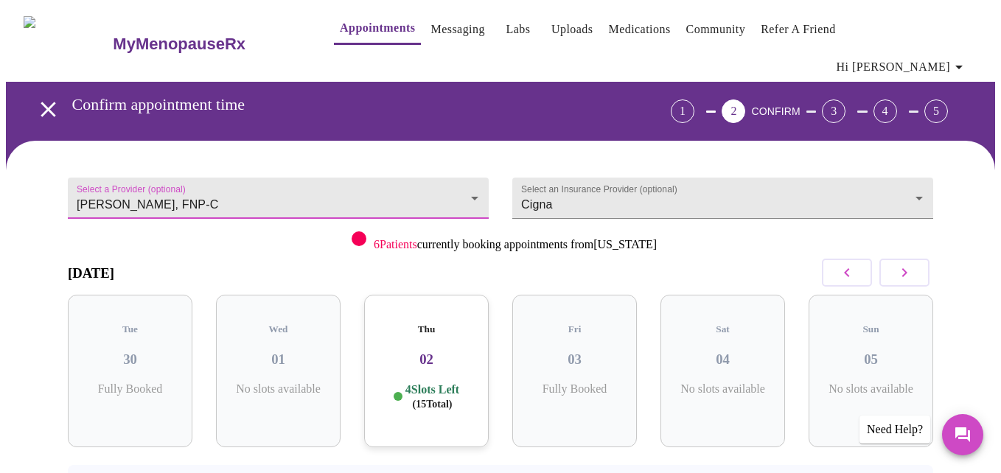
click at [204, 176] on body "MyMenopauseRx Appointments Messaging Labs Uploads Medications Community Refer a…" at bounding box center [500, 315] width 989 height 619
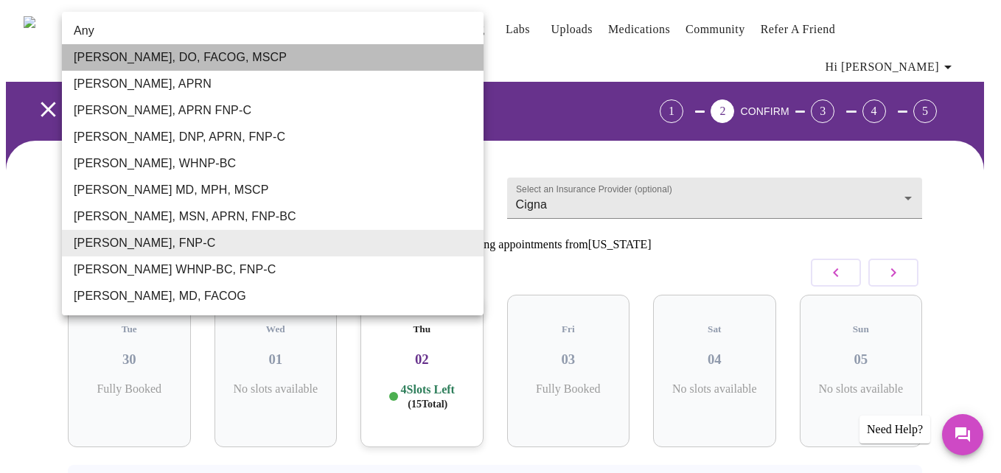
click at [215, 54] on li "Barbra S Hanna, DO, FACOG, MSCP" at bounding box center [273, 57] width 422 height 27
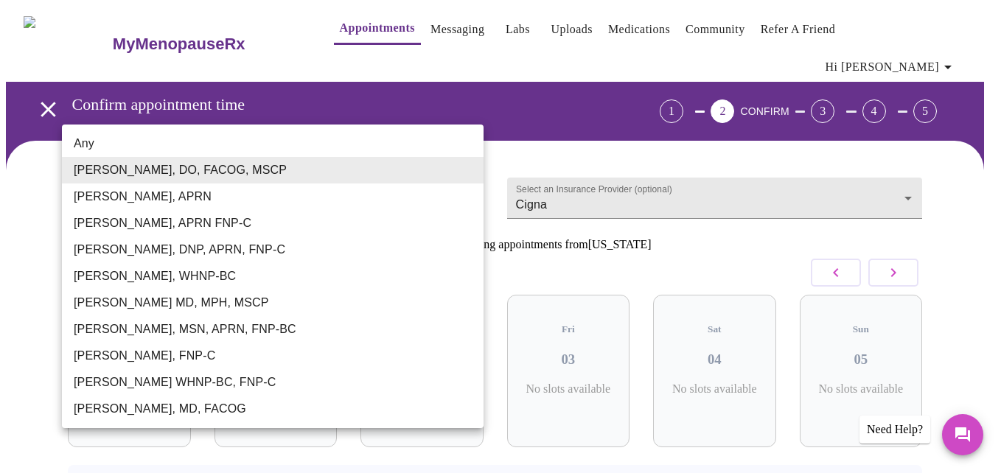
click at [254, 178] on body "MyMenopauseRx Appointments Messaging Labs Uploads Medications Community Refer a…" at bounding box center [500, 315] width 989 height 619
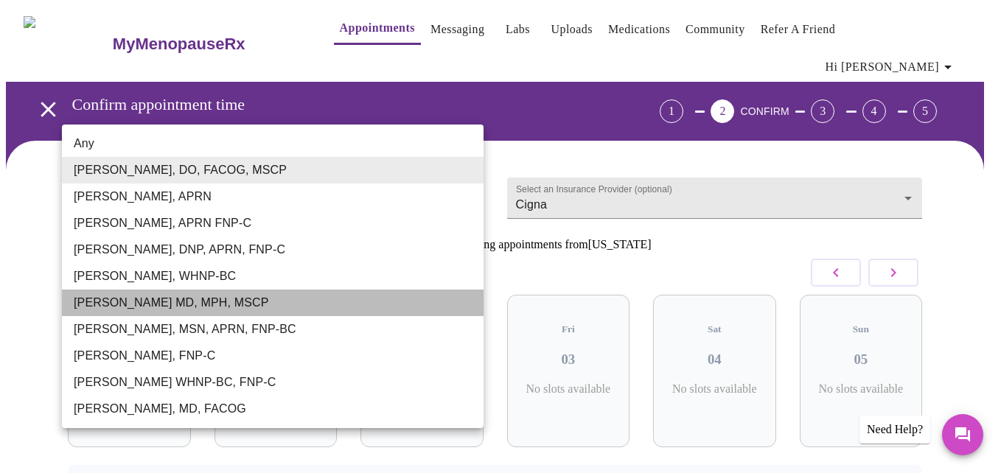
click at [156, 297] on li "Vadim Gelman MD, MPH, MSCP" at bounding box center [273, 303] width 422 height 27
type input "Vadim Gelman MD, MPH, MSCP"
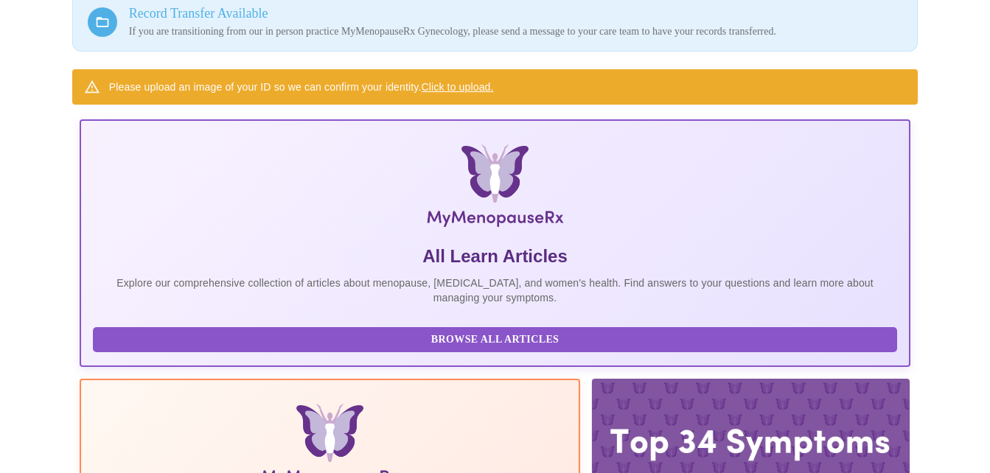
scroll to position [201, 0]
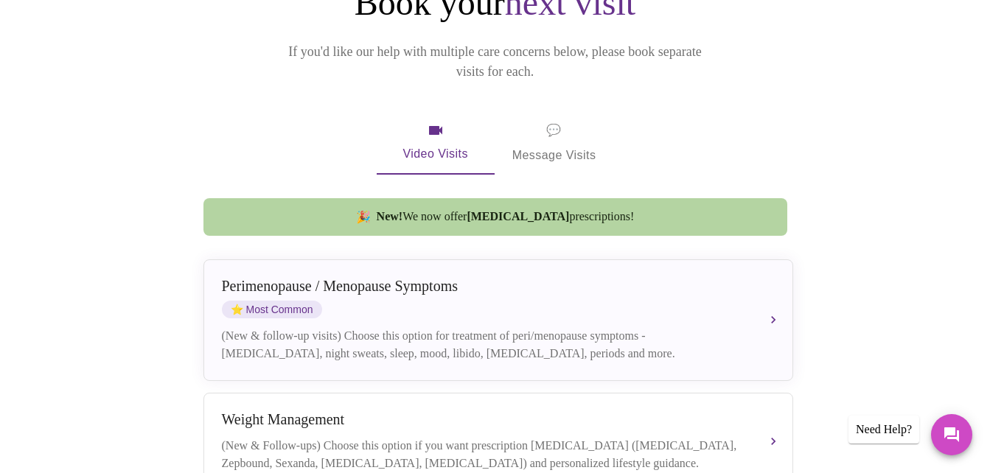
scroll to position [221, 0]
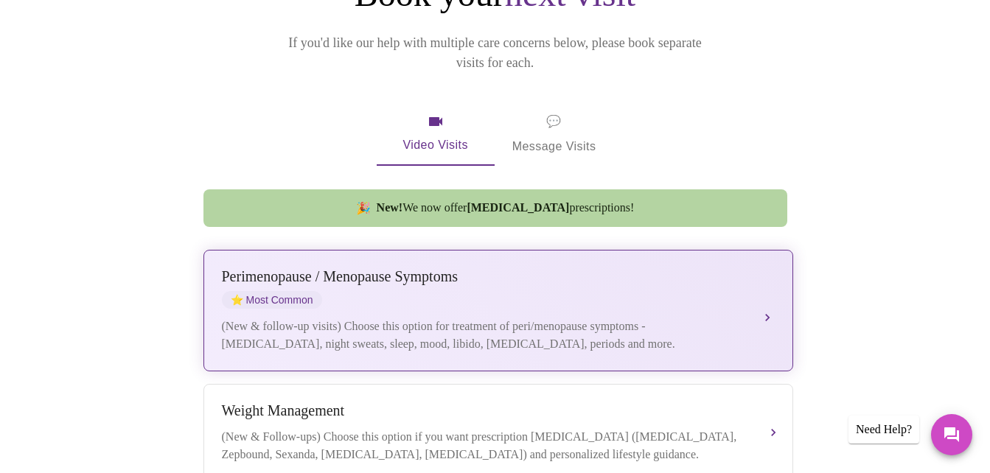
click at [412, 318] on div "(New & follow-up visits) Choose this option for treatment of peri/menopause sym…" at bounding box center [483, 335] width 523 height 35
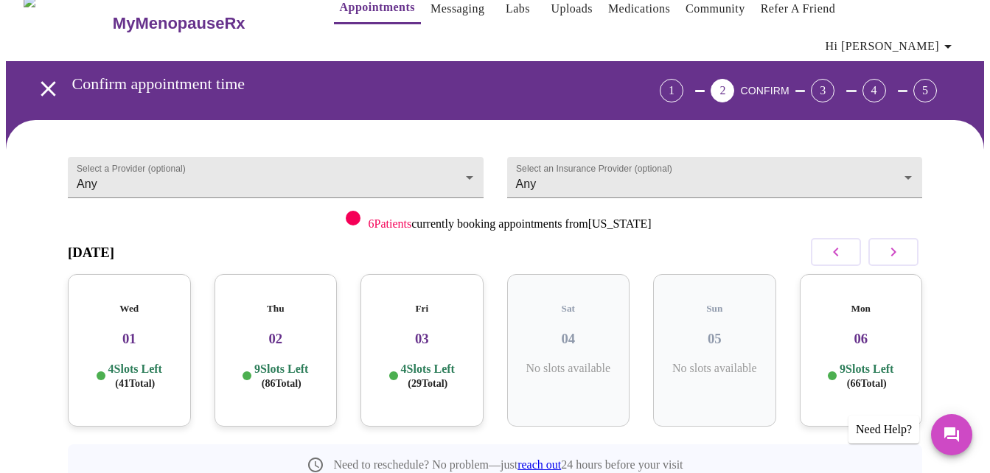
scroll to position [0, 0]
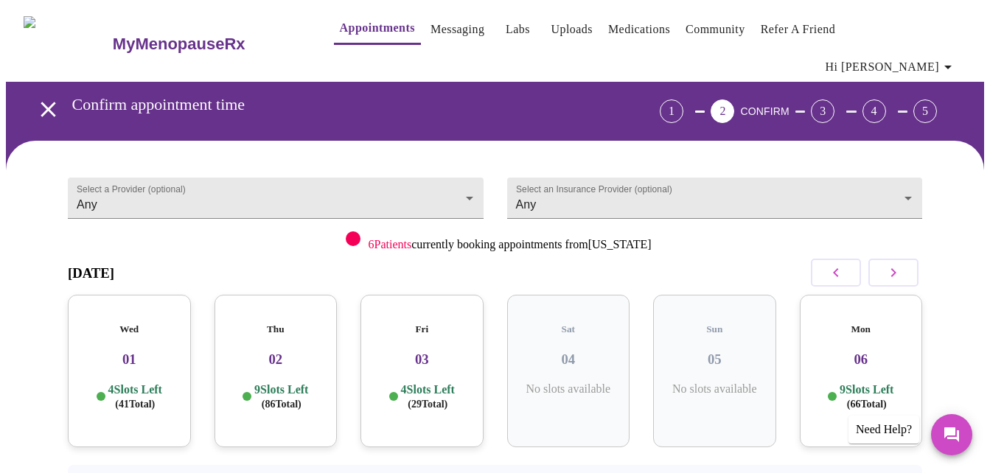
click at [120, 383] on p "4 Slots Left ( 41 Total)" at bounding box center [135, 397] width 54 height 29
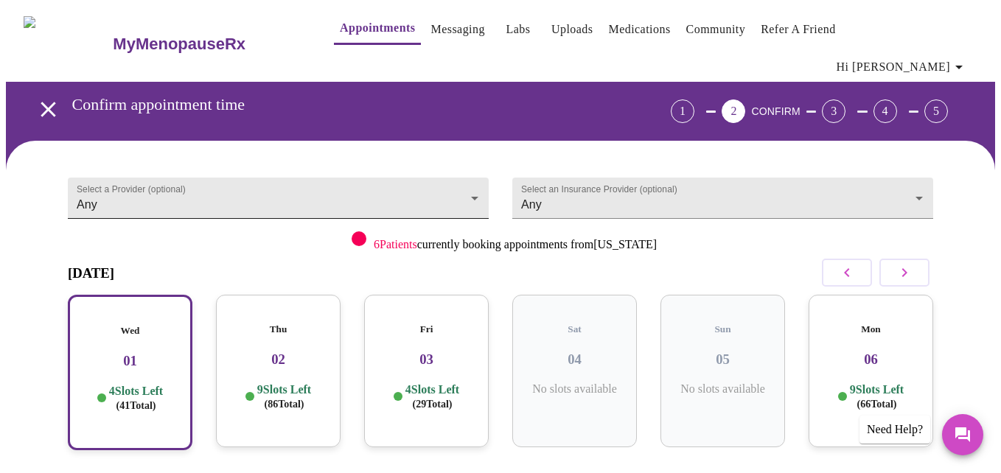
click at [252, 178] on body "MyMenopauseRx Appointments Messaging Labs Uploads Medications Community Refer a…" at bounding box center [500, 387] width 989 height 762
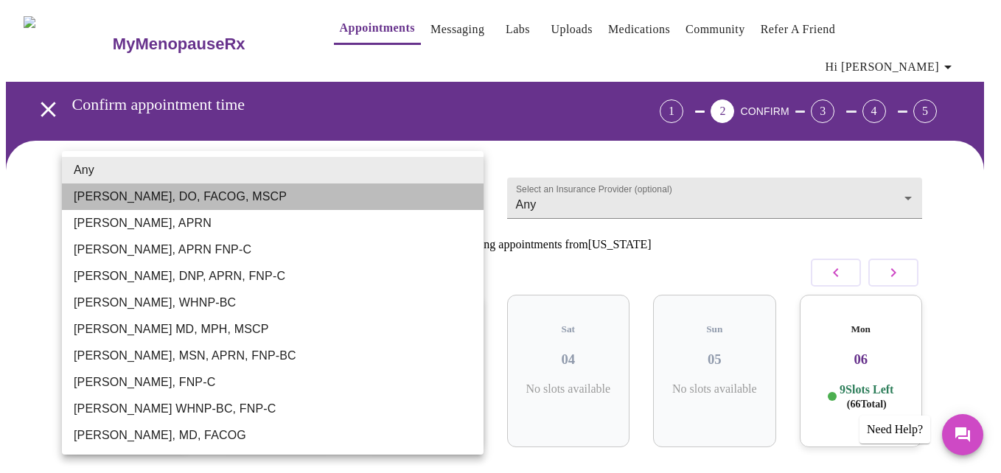
click at [249, 185] on li "Barbra S Hanna, DO, FACOG, MSCP" at bounding box center [273, 197] width 422 height 27
type input "Barbra S Hanna, DO, FACOG, MSCP"
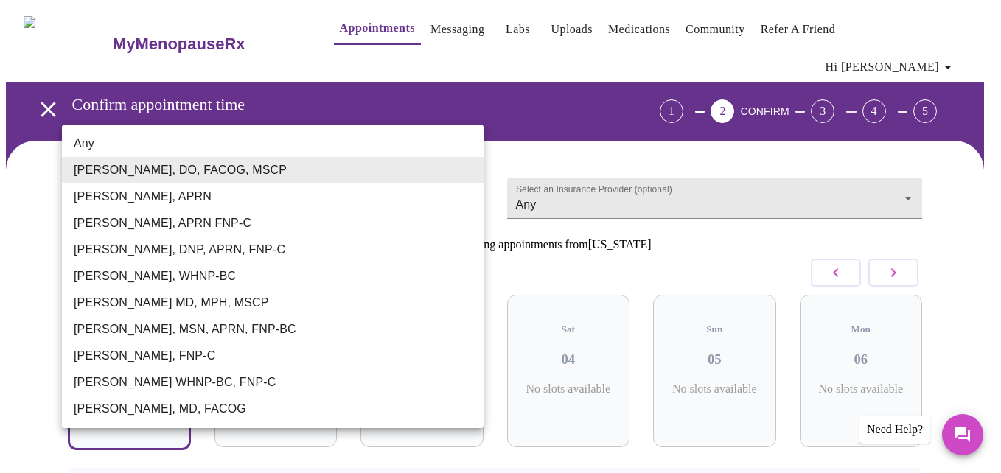
click at [376, 175] on body "MyMenopauseRx Appointments Messaging Labs Uploads Medications Community Refer a…" at bounding box center [500, 317] width 989 height 622
click at [376, 175] on li "Barbra S Hanna, DO, FACOG, MSCP" at bounding box center [273, 170] width 422 height 27
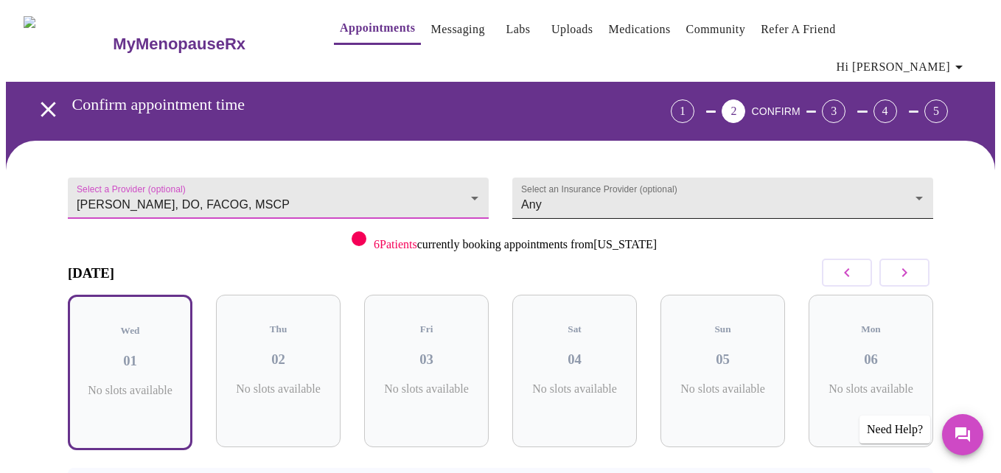
click at [538, 182] on body "MyMenopauseRx Appointments Messaging Labs Uploads Medications Community Refer a…" at bounding box center [500, 317] width 989 height 622
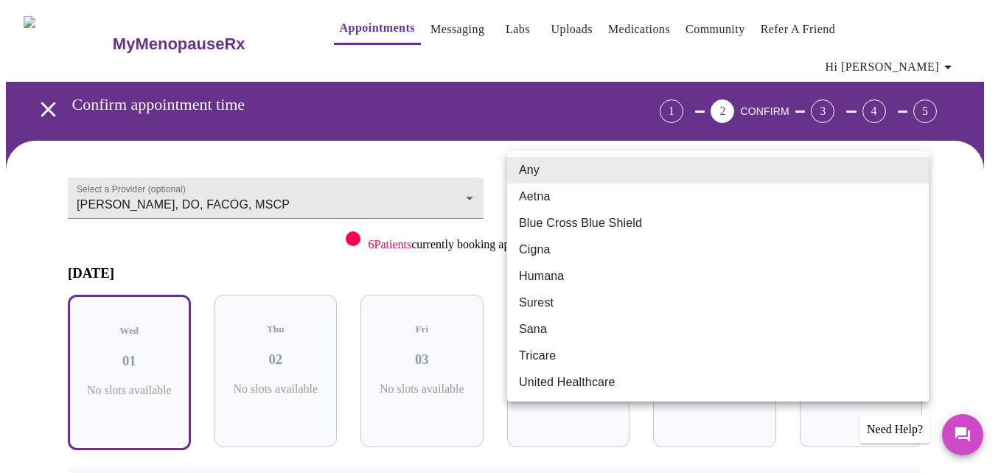
click at [545, 250] on li "Cigna" at bounding box center [718, 250] width 422 height 27
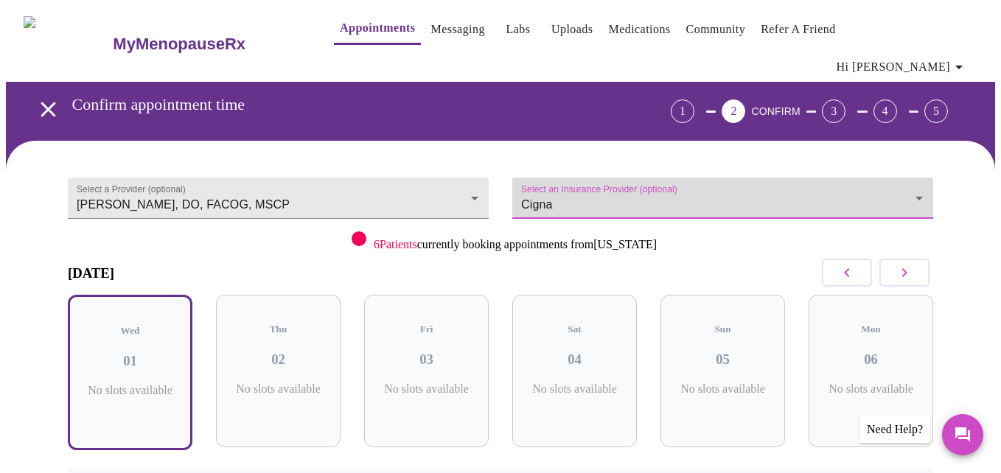
type input "Cigna"
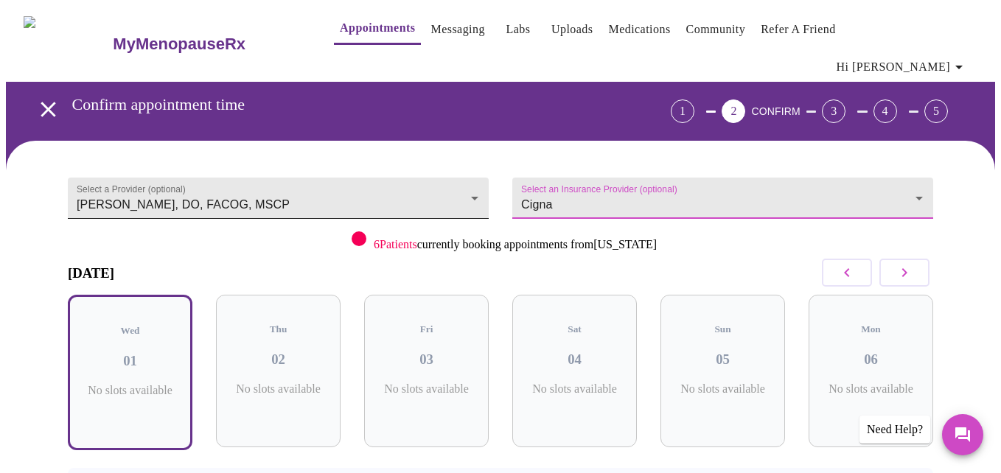
click at [315, 174] on body "MyMenopauseRx Appointments Messaging Labs Uploads Medications Community Refer a…" at bounding box center [500, 317] width 989 height 622
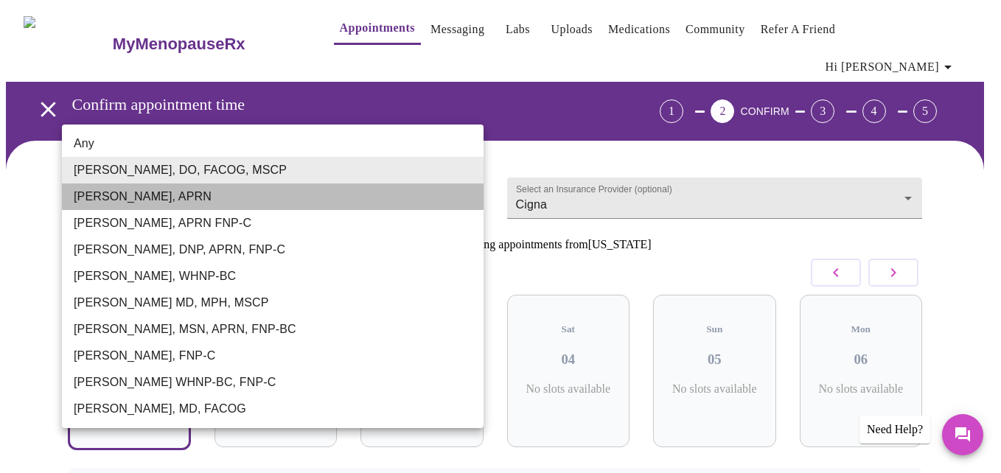
click at [178, 197] on li "Emilie McLain, APRN" at bounding box center [273, 197] width 422 height 27
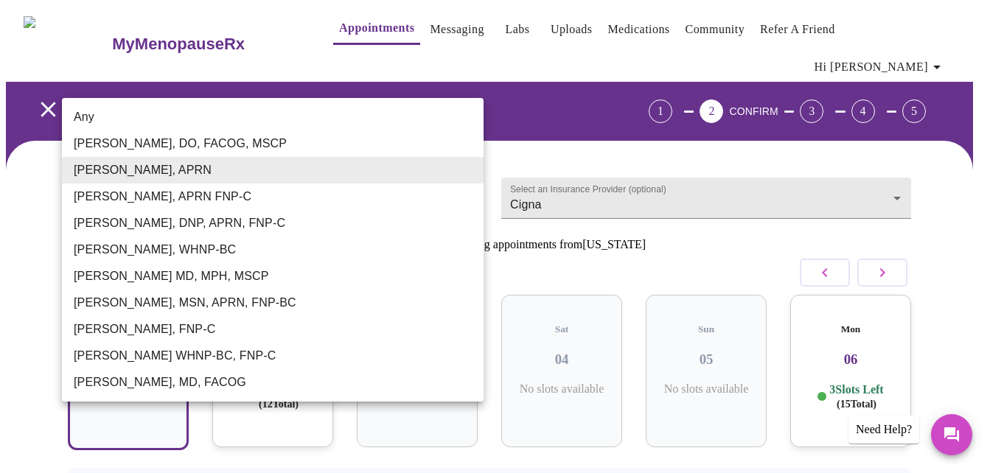
click at [222, 170] on body "MyMenopauseRx Appointments Messaging Labs Uploads Medications Community Refer a…" at bounding box center [495, 317] width 978 height 622
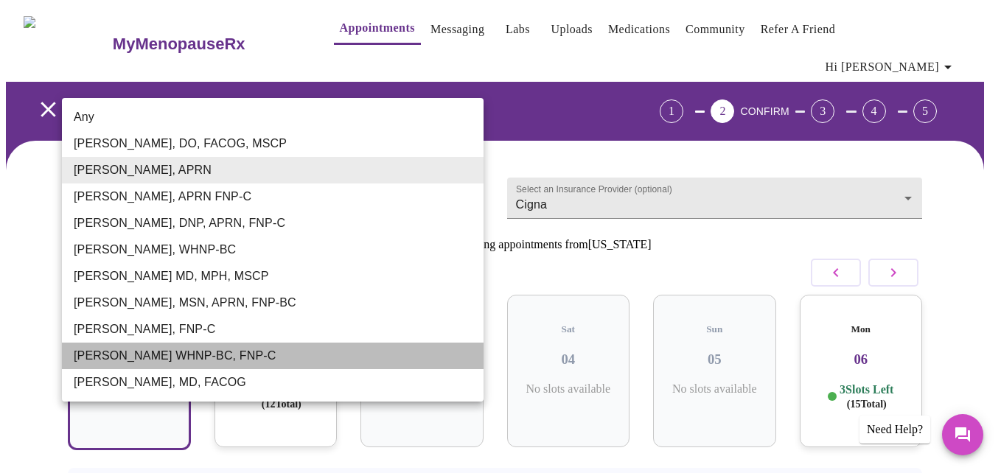
click at [184, 358] on li "Jenny Kowalczyk WHNP-BC, FNP-C" at bounding box center [273, 356] width 422 height 27
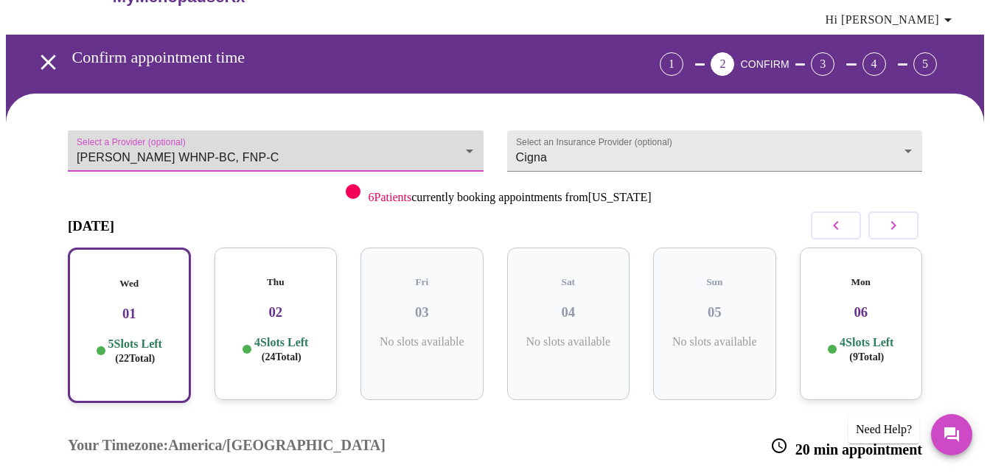
scroll to position [147, 0]
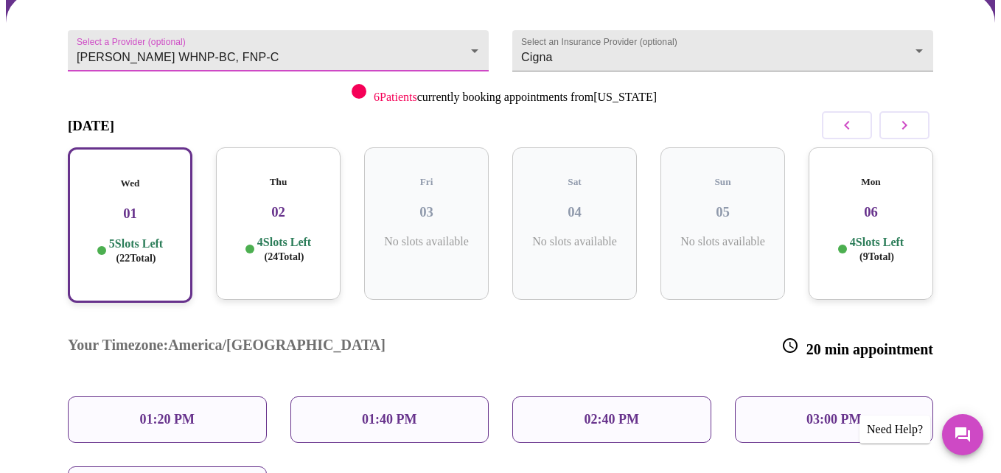
click at [212, 29] on body "MyMenopauseRx Appointments Messaging Labs Uploads Medications Community Refer a…" at bounding box center [500, 274] width 989 height 832
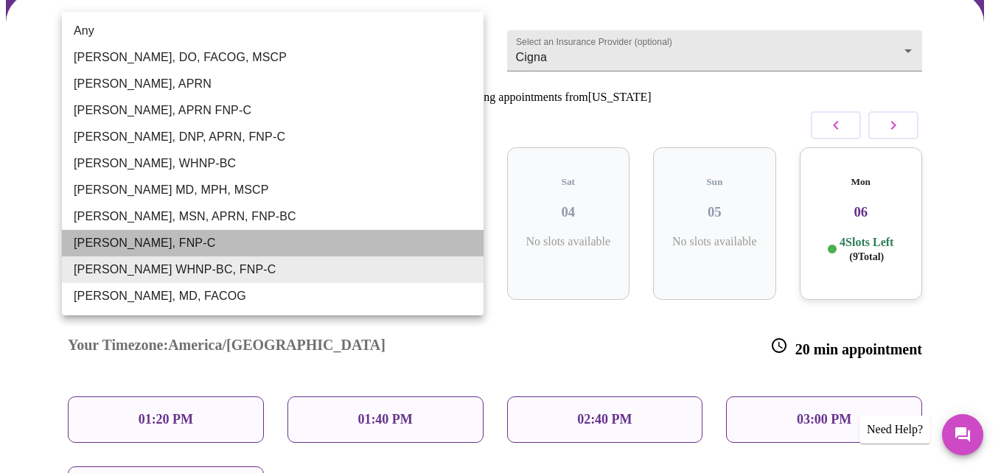
click at [174, 247] on li "Elizabeth Hederman, FNP-C" at bounding box center [273, 243] width 422 height 27
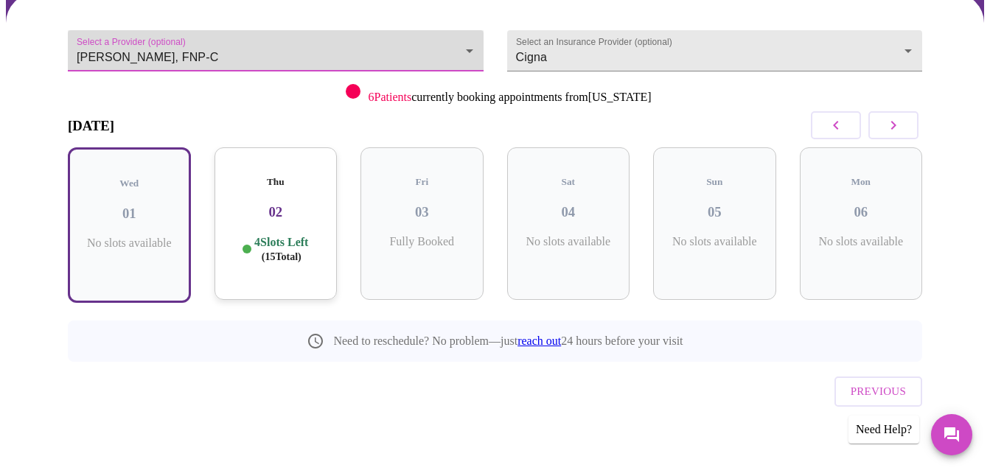
scroll to position [106, 0]
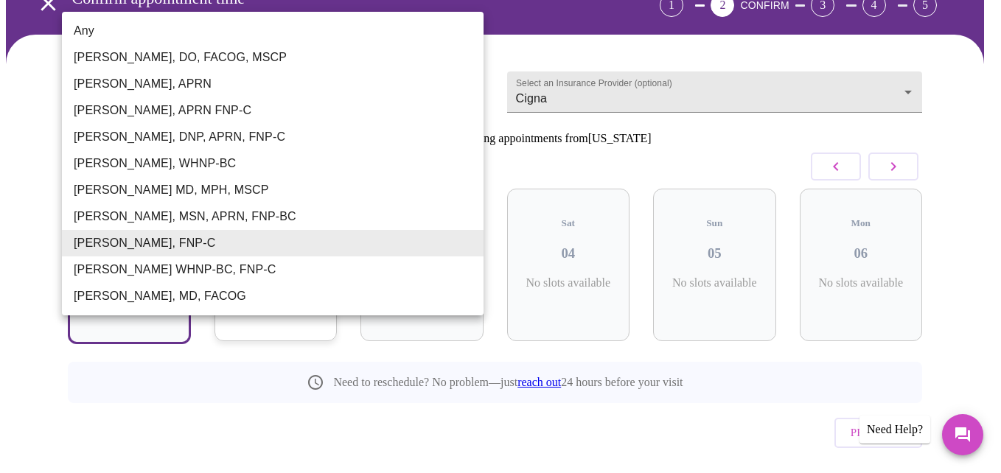
click at [187, 72] on body "MyMenopauseRx Appointments Messaging Labs Uploads Medications Community Refer a…" at bounding box center [500, 211] width 989 height 622
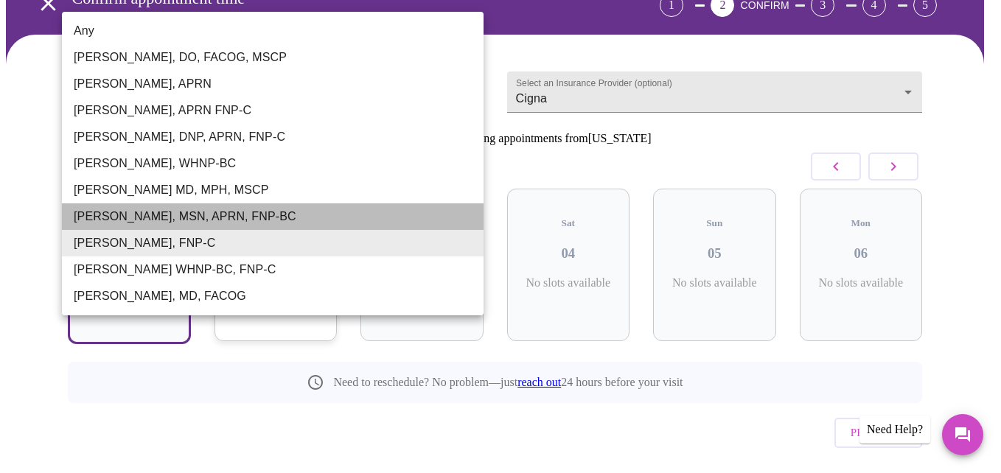
click at [154, 218] on li "Larissa Wright, MSN, APRN, FNP-BC" at bounding box center [273, 216] width 422 height 27
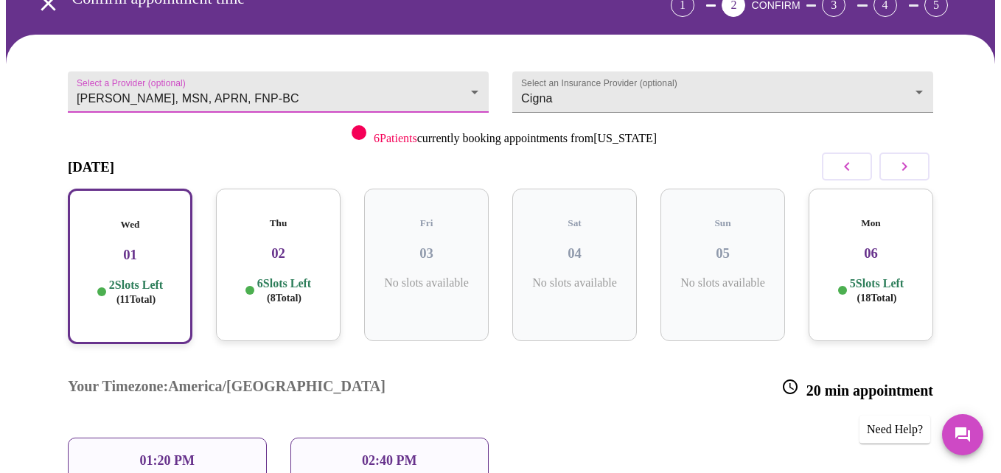
click at [185, 66] on body "MyMenopauseRx Appointments Messaging Labs Uploads Medications Community Refer a…" at bounding box center [500, 281] width 989 height 762
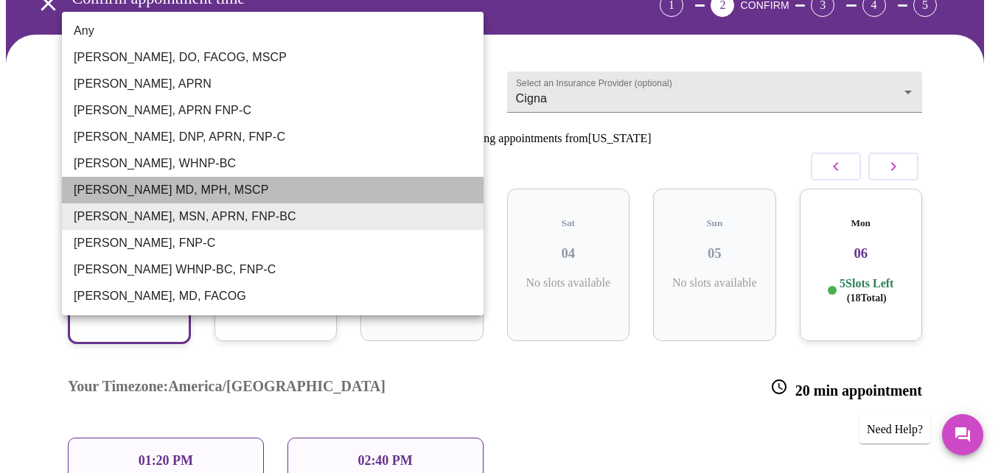
click at [162, 180] on li "Vadim Gelman MD, MPH, MSCP" at bounding box center [273, 190] width 422 height 27
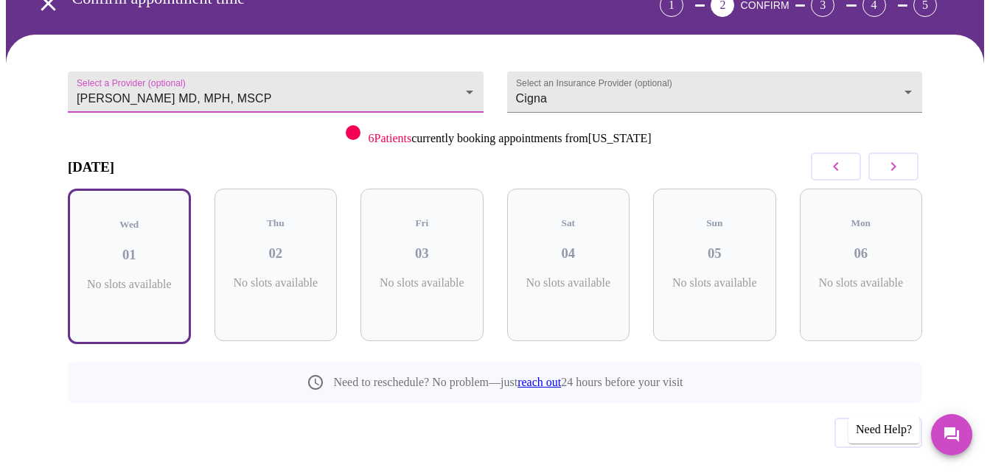
click at [886, 153] on button "button" at bounding box center [894, 167] width 50 height 28
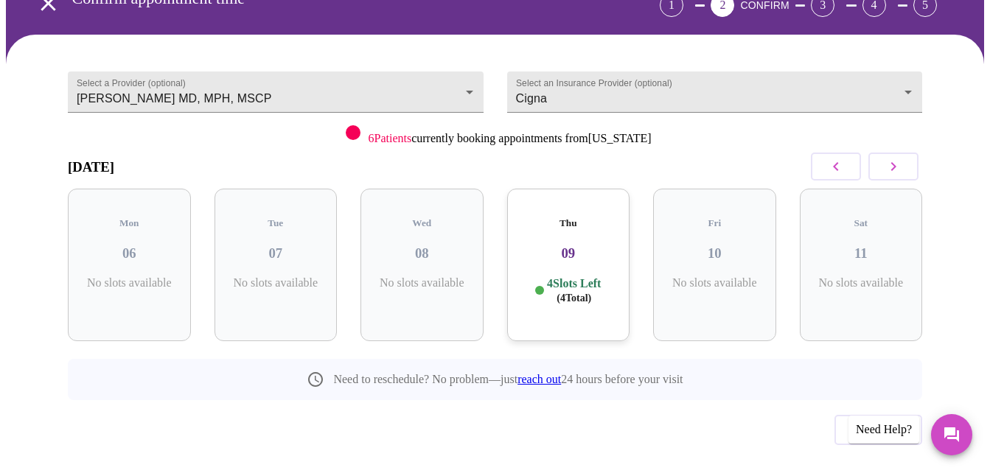
click at [569, 293] on span "( 4 Total)" at bounding box center [574, 298] width 35 height 11
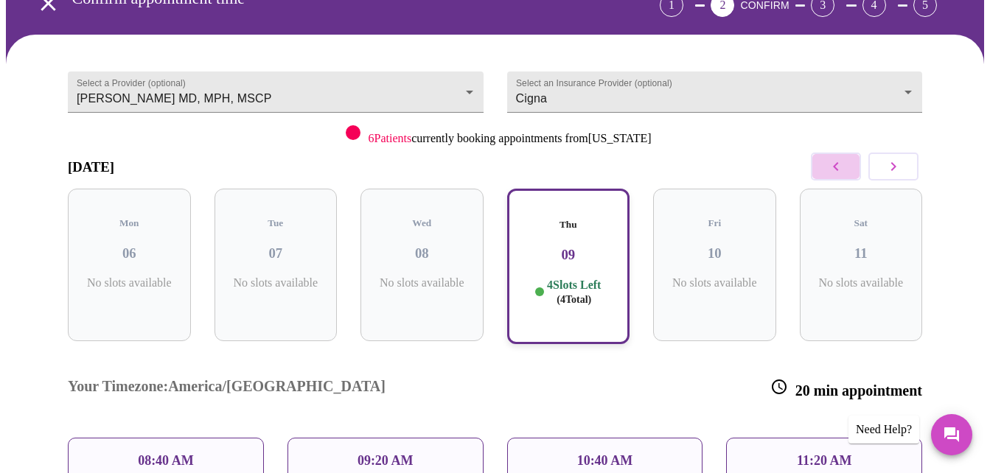
click at [845, 158] on icon "button" at bounding box center [836, 167] width 18 height 18
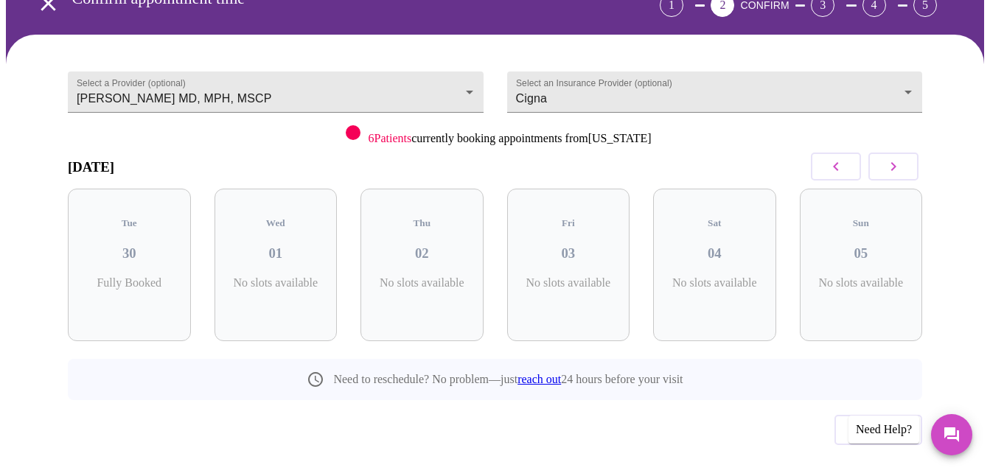
click at [885, 153] on button "button" at bounding box center [894, 167] width 50 height 28
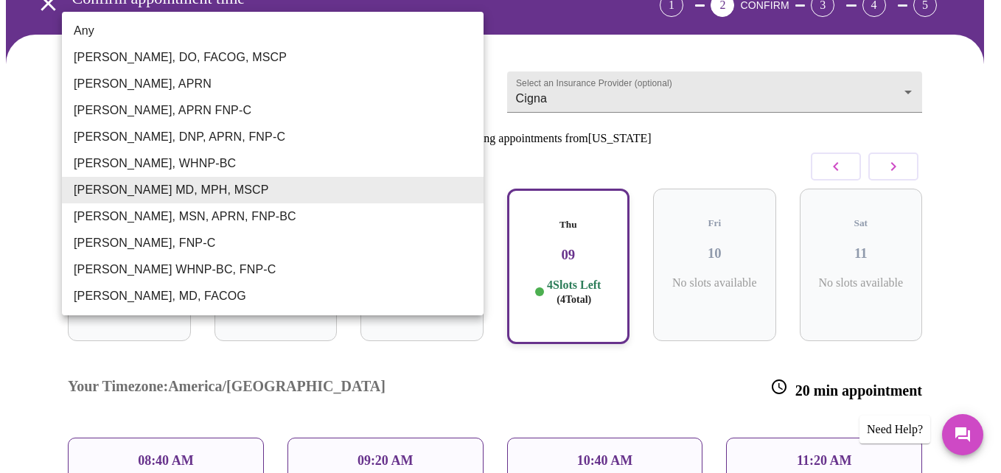
click at [248, 70] on body "MyMenopauseRx Appointments Messaging Labs Uploads Medications Community Refer a…" at bounding box center [500, 281] width 989 height 762
click at [213, 159] on li "Meghan Matz, WHNP-BC" at bounding box center [273, 163] width 422 height 27
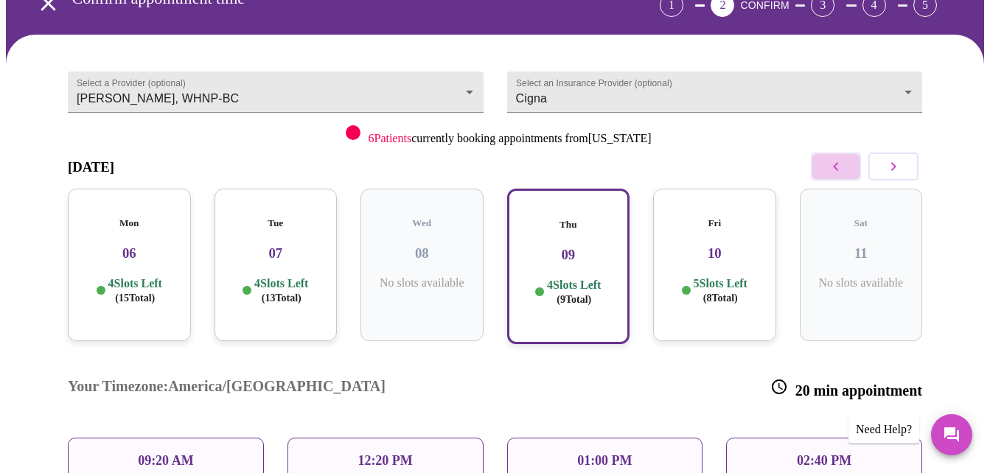
click at [845, 158] on icon "button" at bounding box center [836, 167] width 18 height 18
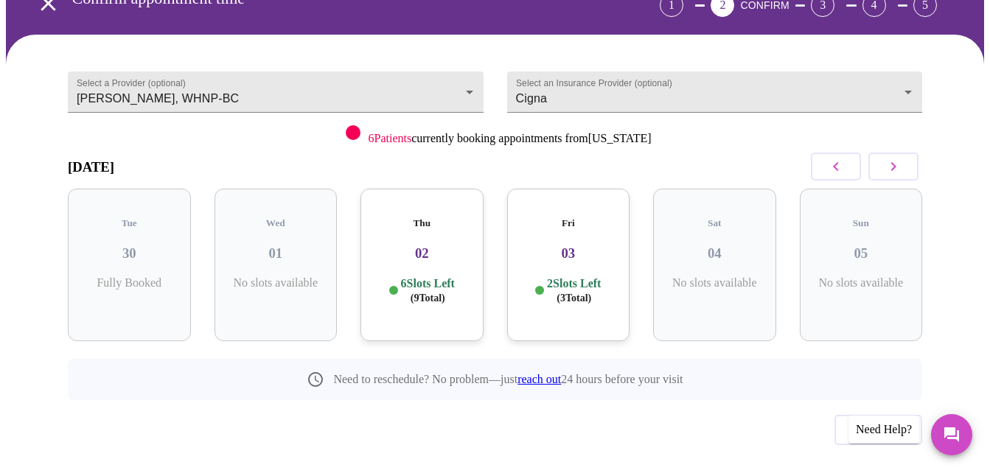
click at [401, 276] on p "6 Slots Left ( 9 Total)" at bounding box center [428, 290] width 54 height 29
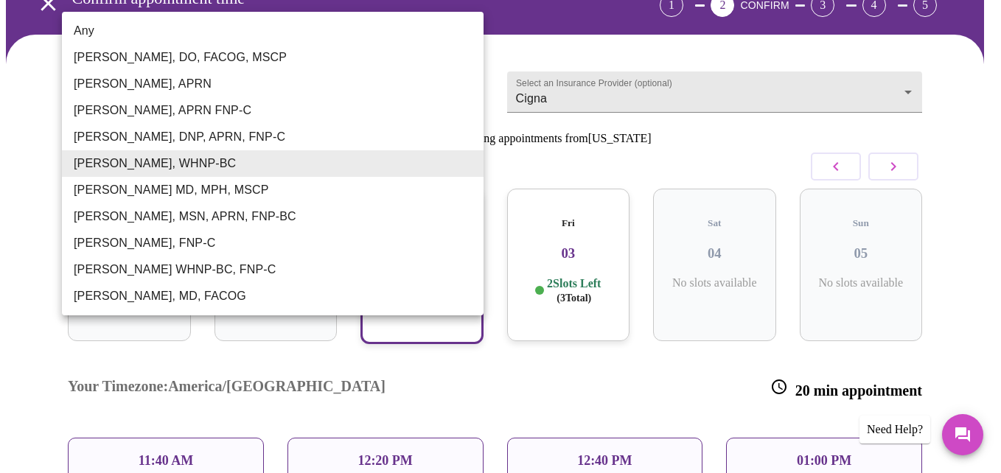
click at [288, 69] on body "MyMenopauseRx Appointments Messaging Labs Uploads Medications Community Refer a…" at bounding box center [500, 316] width 989 height 832
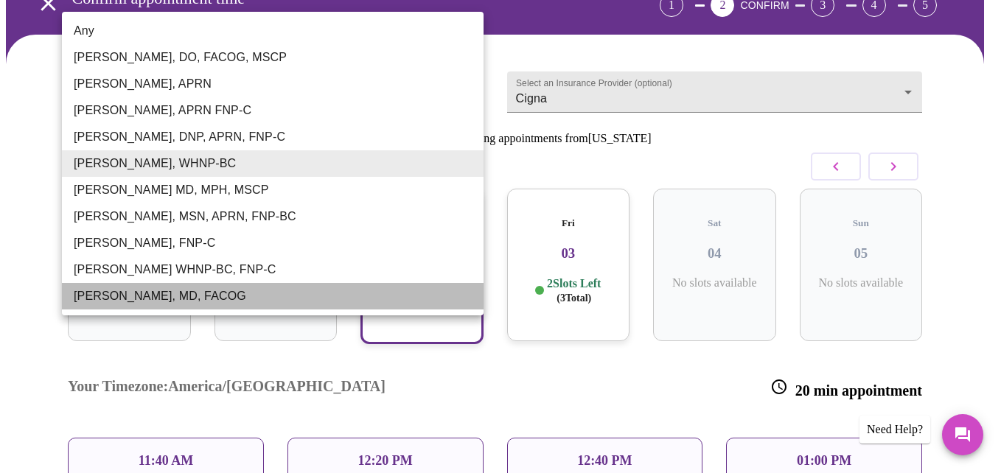
click at [226, 302] on li "Dr. Heather Krantz, MD, FACOG" at bounding box center [273, 296] width 422 height 27
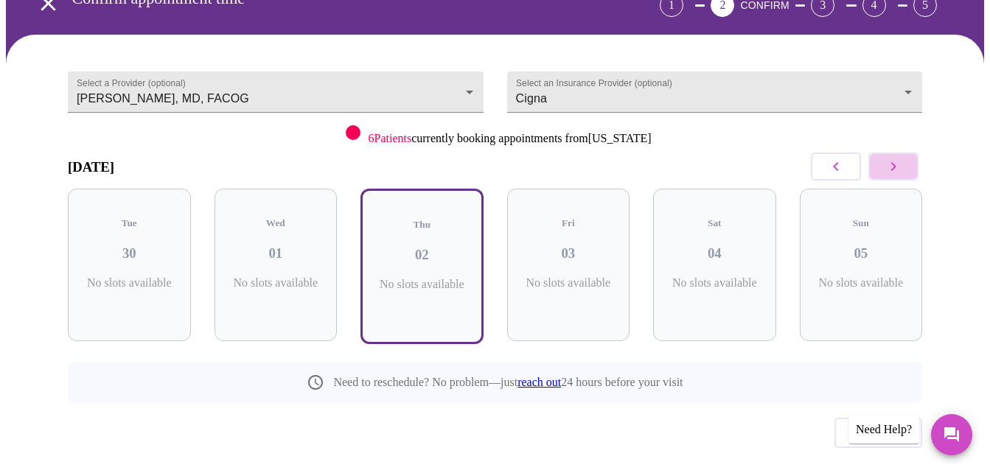
click at [902, 158] on icon "button" at bounding box center [894, 167] width 18 height 18
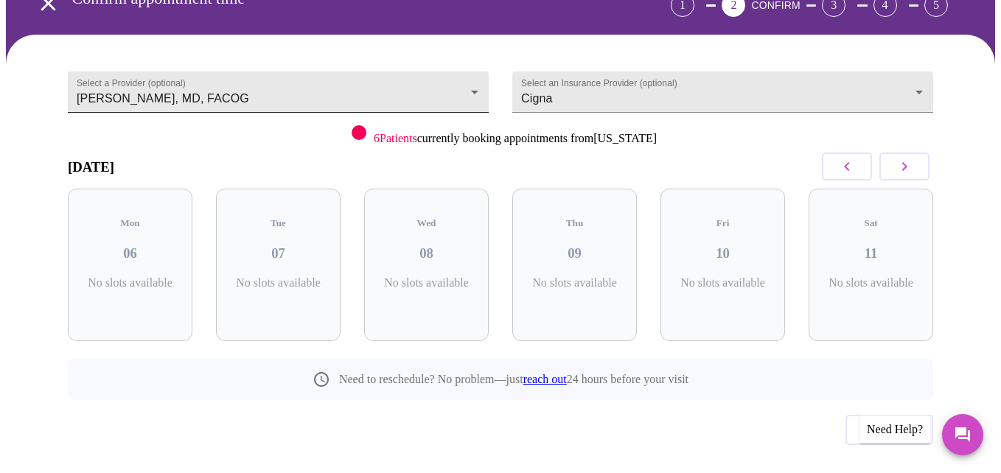
click at [172, 77] on body "MyMenopauseRx Appointments Messaging Labs Uploads Medications Community Refer a…" at bounding box center [500, 209] width 989 height 619
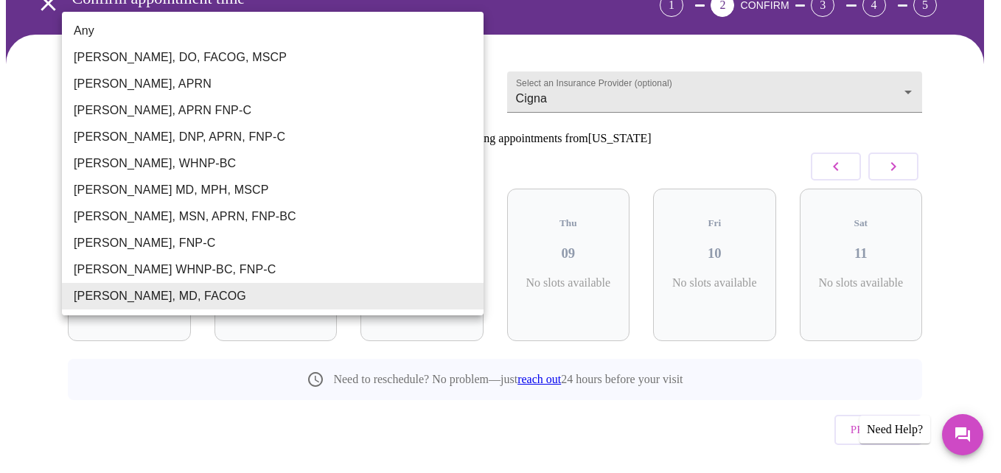
click at [167, 107] on li "Kelly Perisin, APRN FNP-C" at bounding box center [273, 110] width 422 height 27
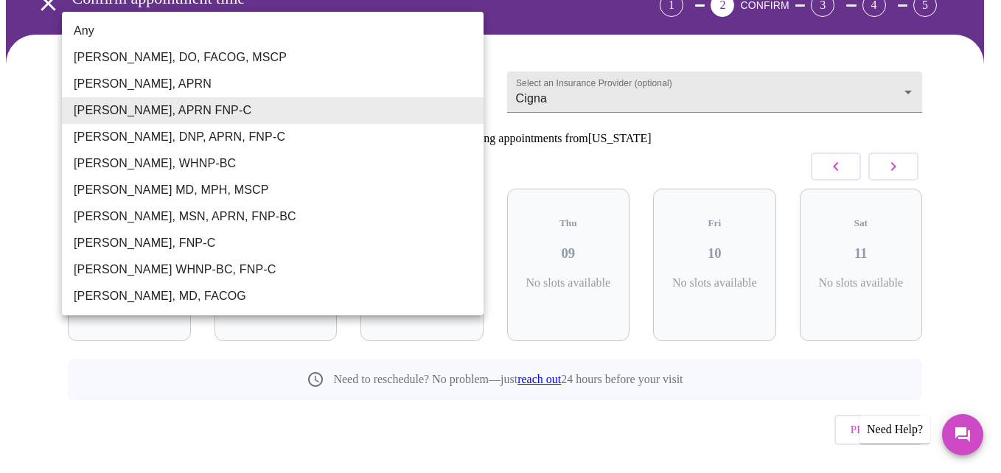
click at [189, 72] on body "MyMenopauseRx Appointments Messaging Labs Uploads Medications Community Refer a…" at bounding box center [500, 209] width 989 height 619
click at [178, 86] on li "Emilie McLain, APRN" at bounding box center [273, 84] width 422 height 27
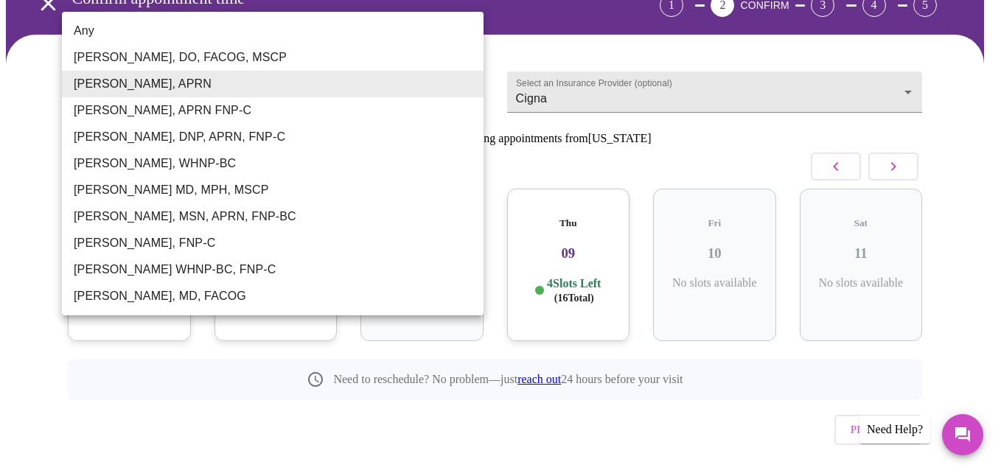
click at [176, 66] on body "MyMenopauseRx Appointments Messaging Labs Uploads Medications Community Refer a…" at bounding box center [500, 209] width 989 height 619
click at [167, 295] on li "Dr. Heather Krantz, MD, FACOG" at bounding box center [273, 296] width 422 height 27
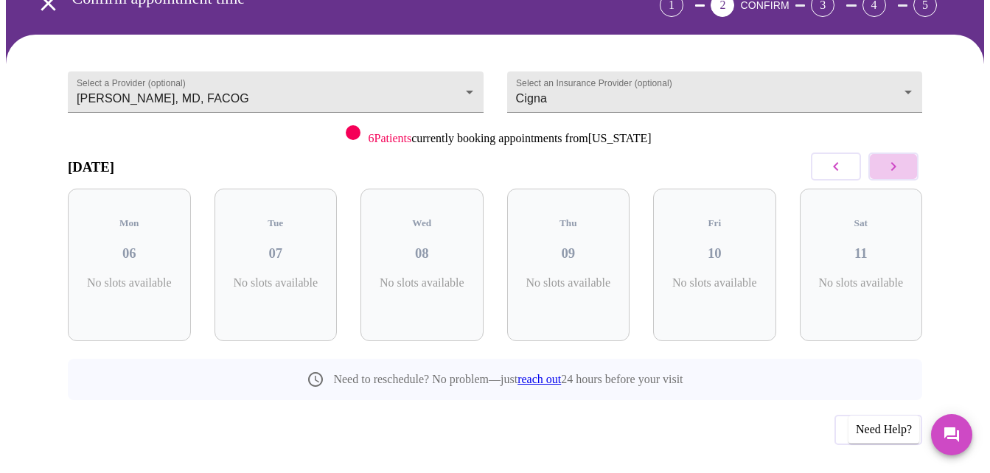
click at [897, 162] on icon "button" at bounding box center [893, 166] width 5 height 9
click at [890, 153] on button "button" at bounding box center [894, 167] width 50 height 28
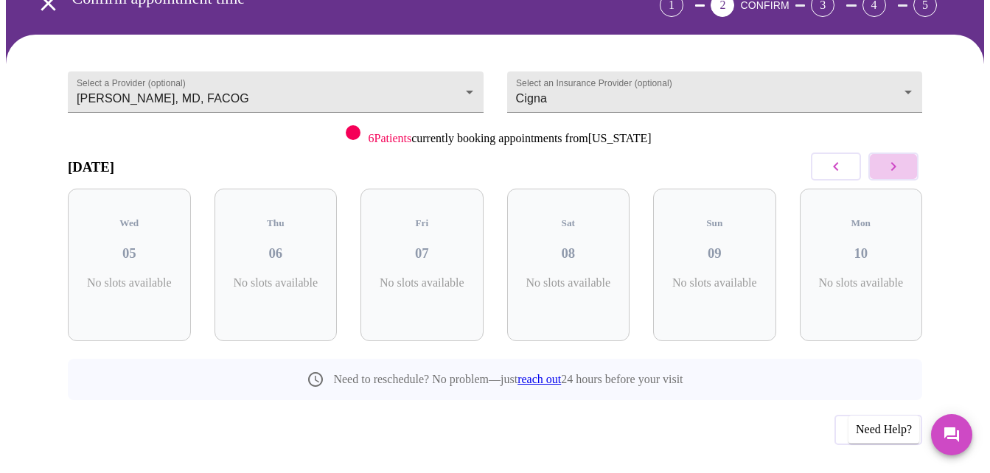
click at [890, 153] on button "button" at bounding box center [894, 167] width 50 height 28
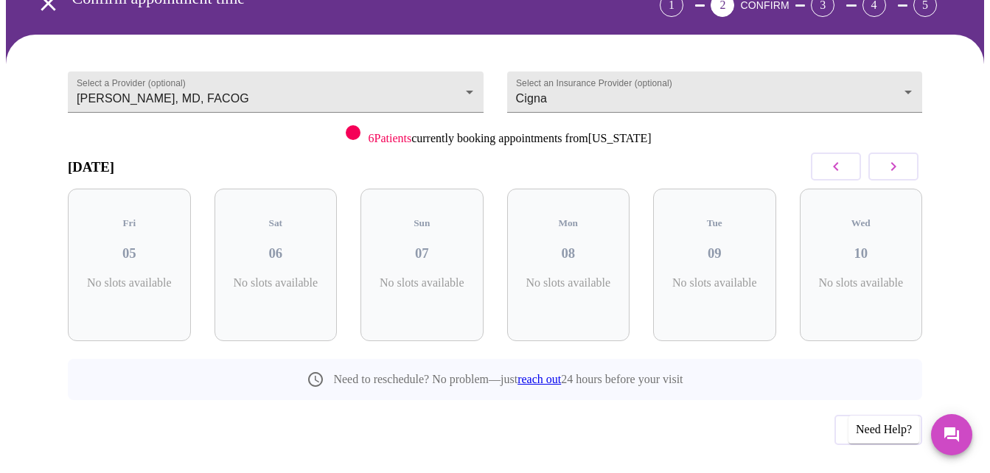
click at [890, 153] on button "button" at bounding box center [894, 167] width 50 height 28
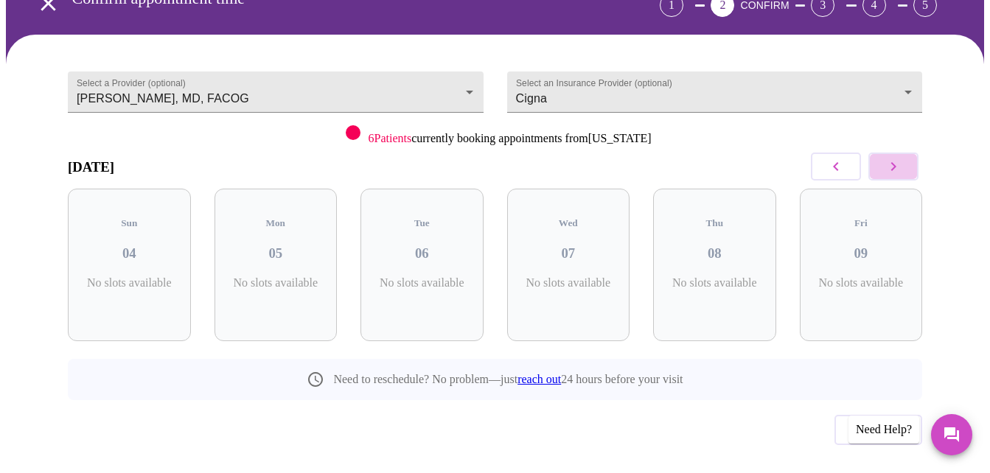
click at [890, 153] on button "button" at bounding box center [894, 167] width 50 height 28
click at [854, 153] on button "button" at bounding box center [836, 167] width 50 height 28
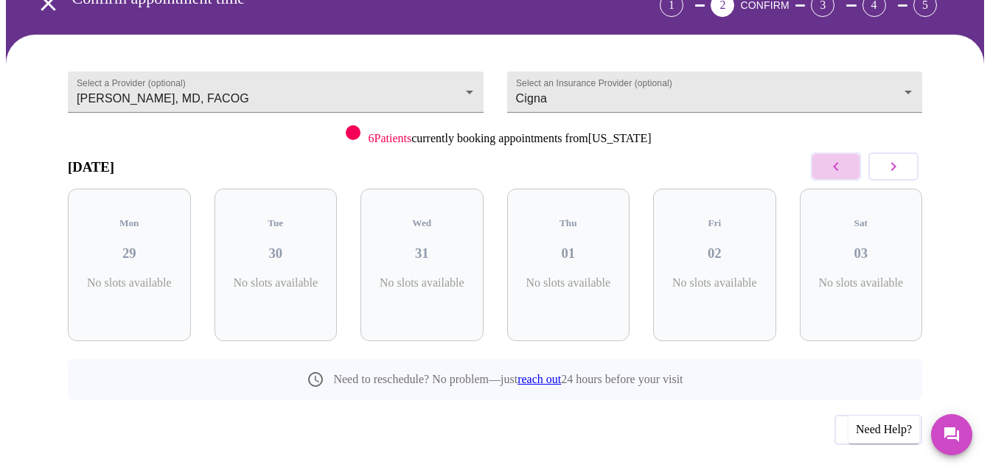
click at [854, 153] on button "button" at bounding box center [836, 167] width 50 height 28
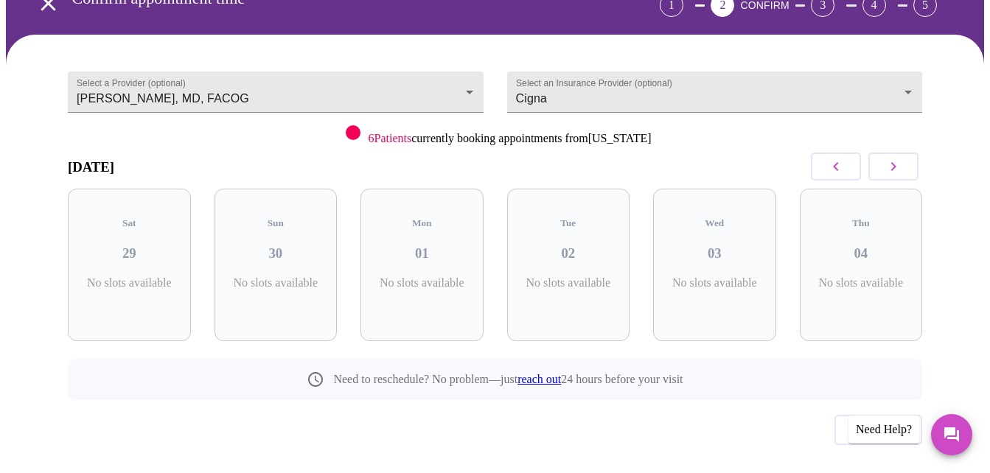
click at [854, 153] on button "button" at bounding box center [836, 167] width 50 height 28
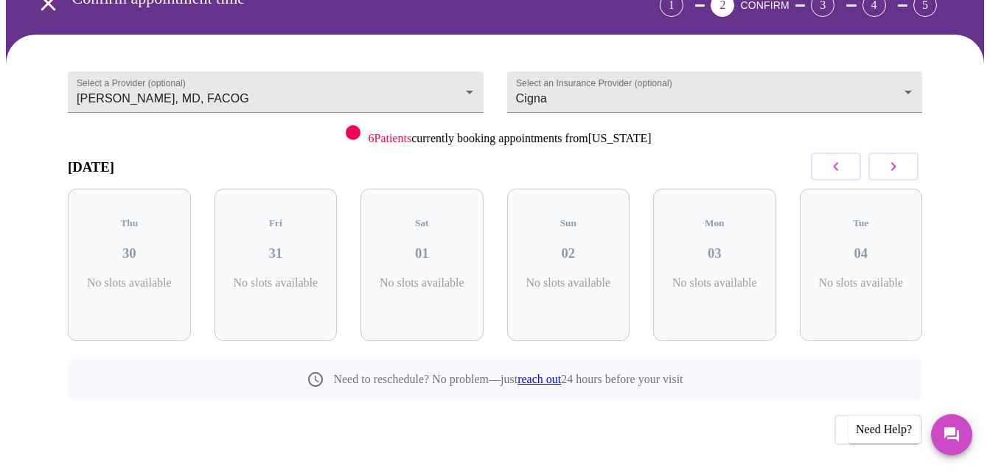
click at [854, 153] on button "button" at bounding box center [836, 167] width 50 height 28
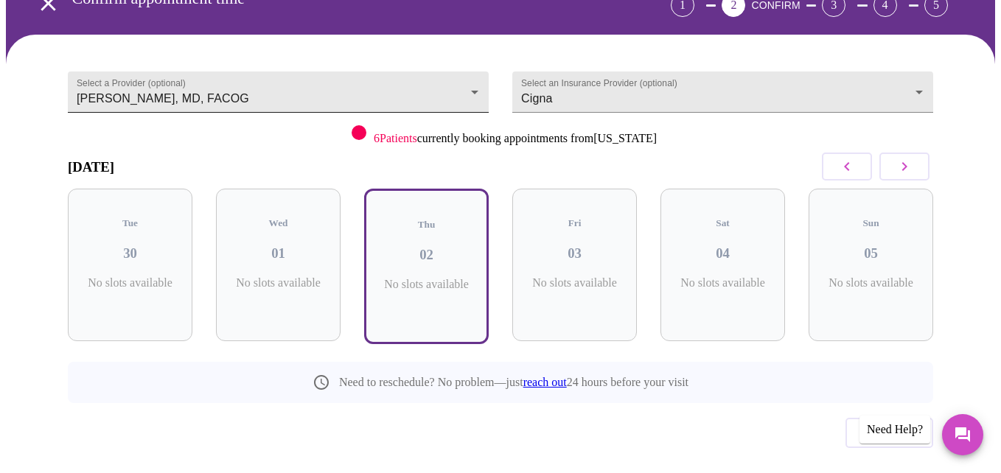
click at [201, 60] on body "MyMenopauseRx Appointments Messaging Labs Uploads Medications Community Refer a…" at bounding box center [500, 211] width 989 height 622
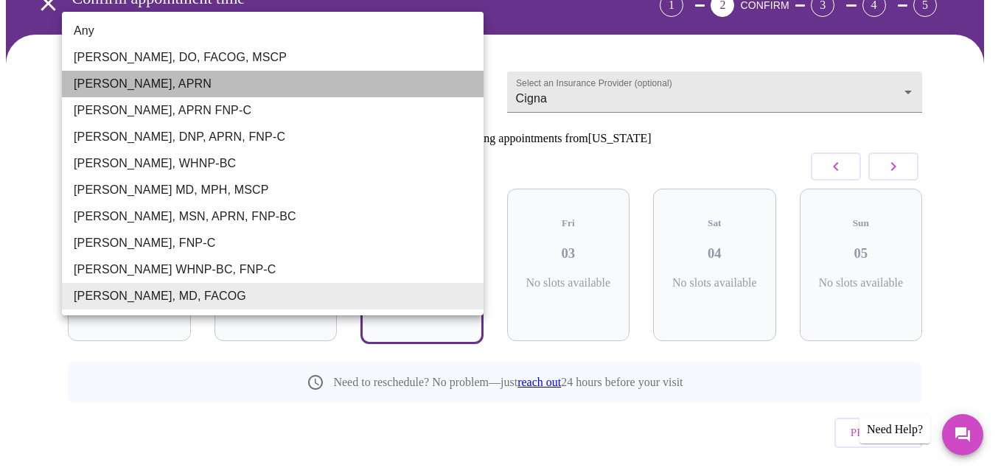
click at [183, 84] on li "Emilie McLain, APRN" at bounding box center [273, 84] width 422 height 27
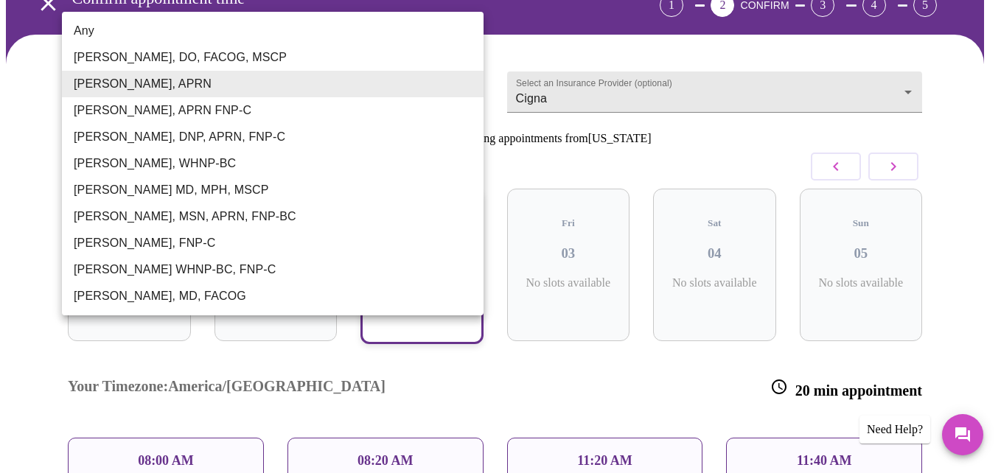
click at [103, 61] on body "MyMenopauseRx Appointments Messaging Labs Uploads Medications Community Refer a…" at bounding box center [500, 316] width 989 height 832
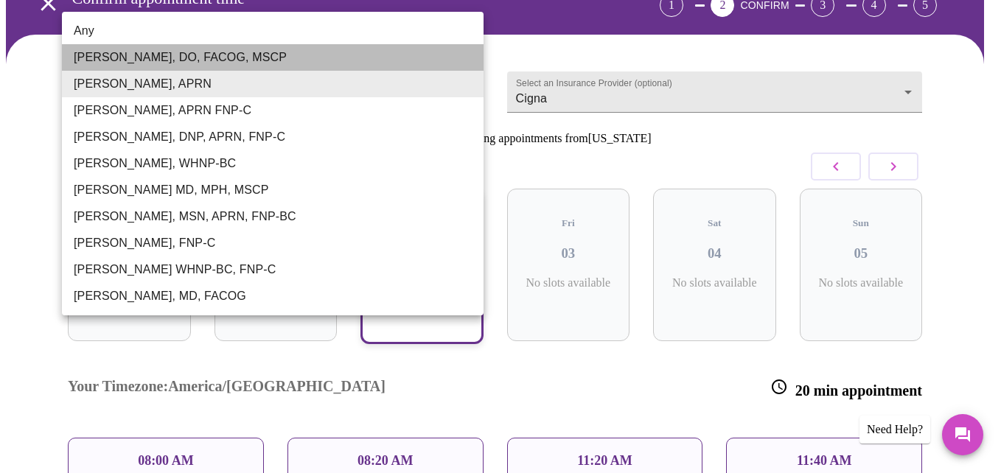
click at [114, 61] on li "Barbra S Hanna, DO, FACOG, MSCP" at bounding box center [273, 57] width 422 height 27
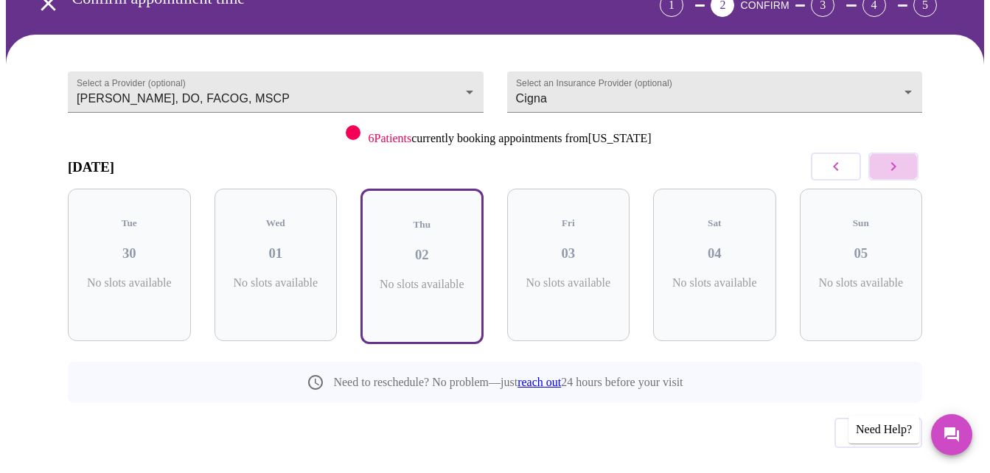
click at [892, 158] on icon "button" at bounding box center [894, 167] width 18 height 18
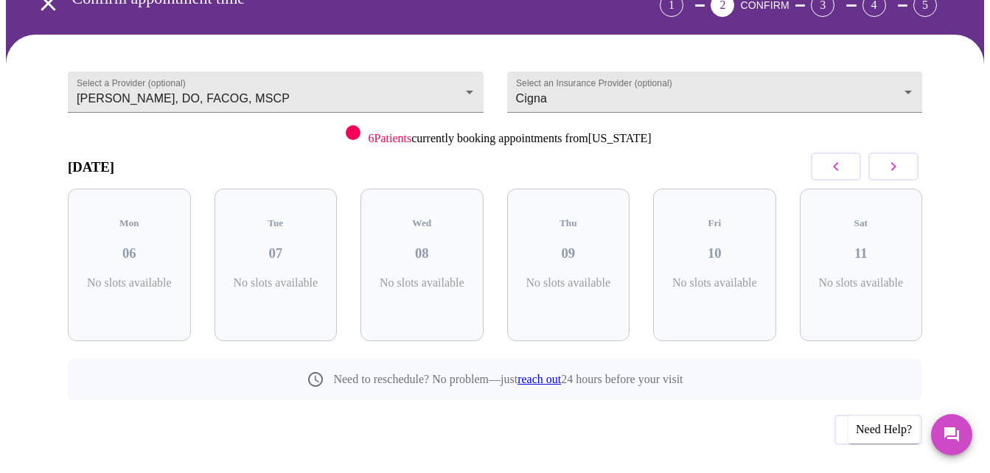
click at [892, 158] on icon "button" at bounding box center [894, 167] width 18 height 18
click at [845, 158] on icon "button" at bounding box center [836, 167] width 18 height 18
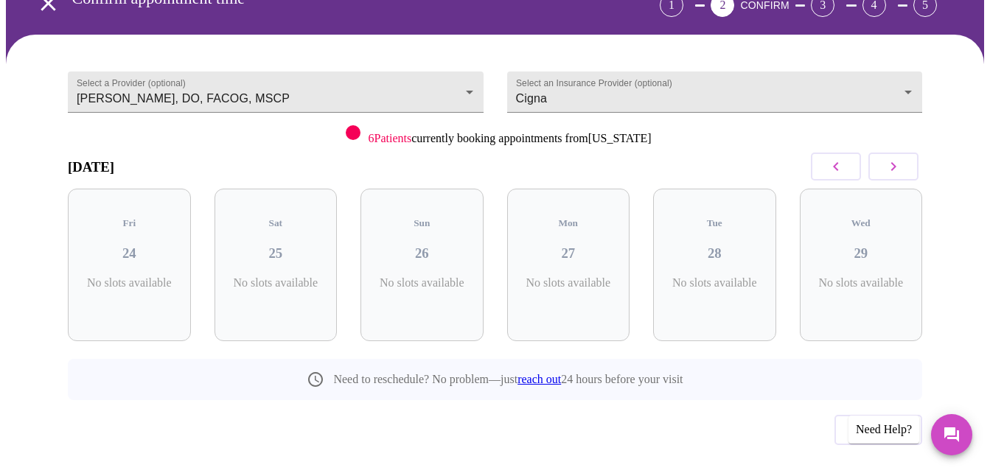
click at [890, 153] on button "button" at bounding box center [894, 167] width 50 height 28
click at [734, 293] on span "( 9 Total)" at bounding box center [720, 298] width 35 height 11
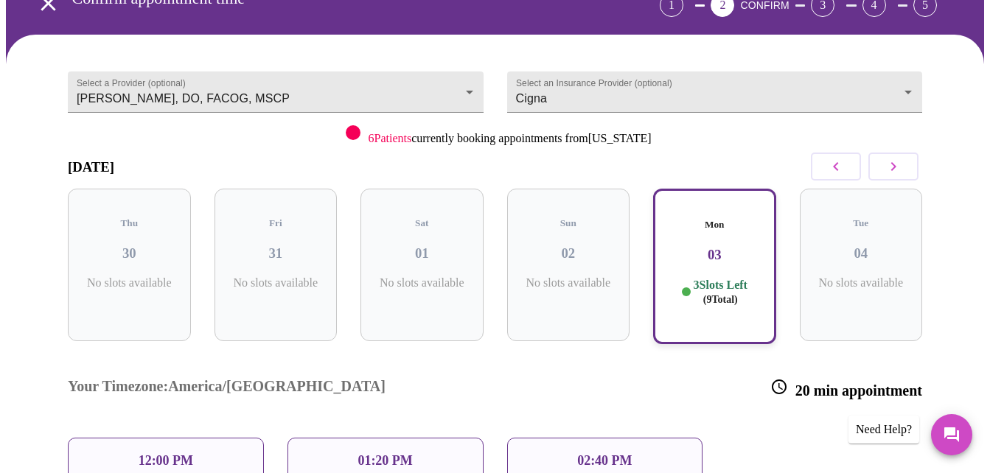
click at [558, 239] on div "Sun 02 No slots available" at bounding box center [568, 265] width 123 height 153
click at [695, 233] on div "Mon 03 3 Slots Left ( 9 Total)" at bounding box center [714, 267] width 123 height 156
click at [898, 158] on icon "button" at bounding box center [894, 167] width 18 height 18
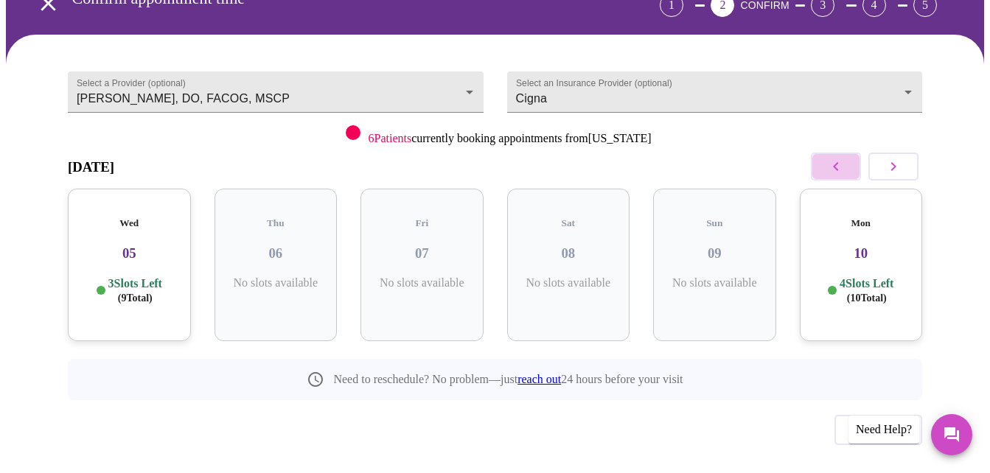
click at [832, 153] on button "button" at bounding box center [836, 167] width 50 height 28
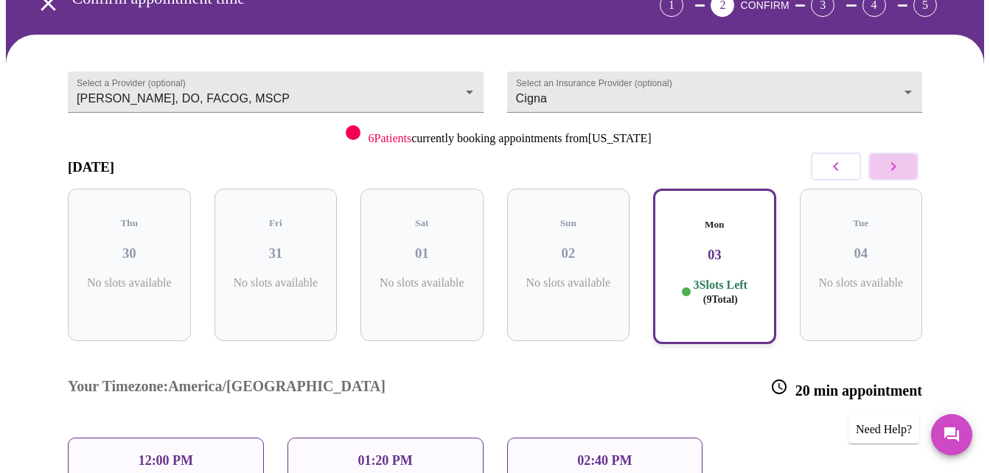
click at [902, 158] on icon "button" at bounding box center [894, 167] width 18 height 18
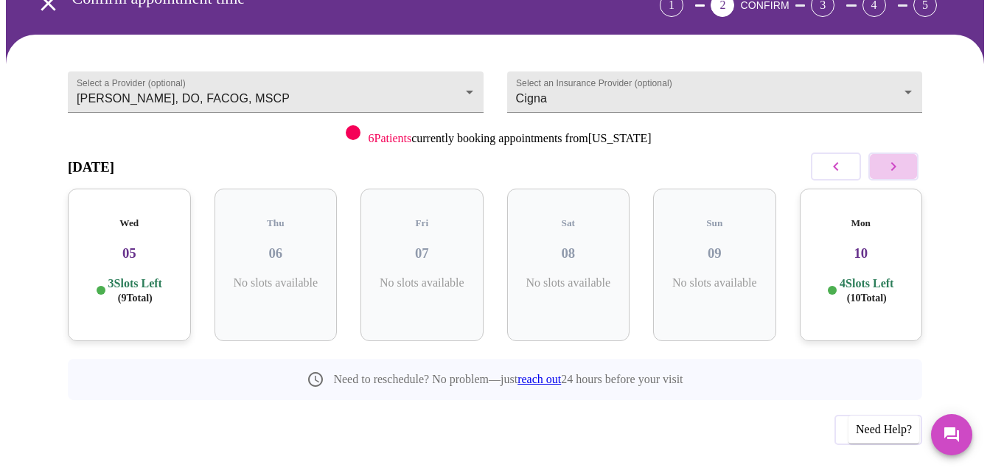
click at [902, 158] on icon "button" at bounding box center [894, 167] width 18 height 18
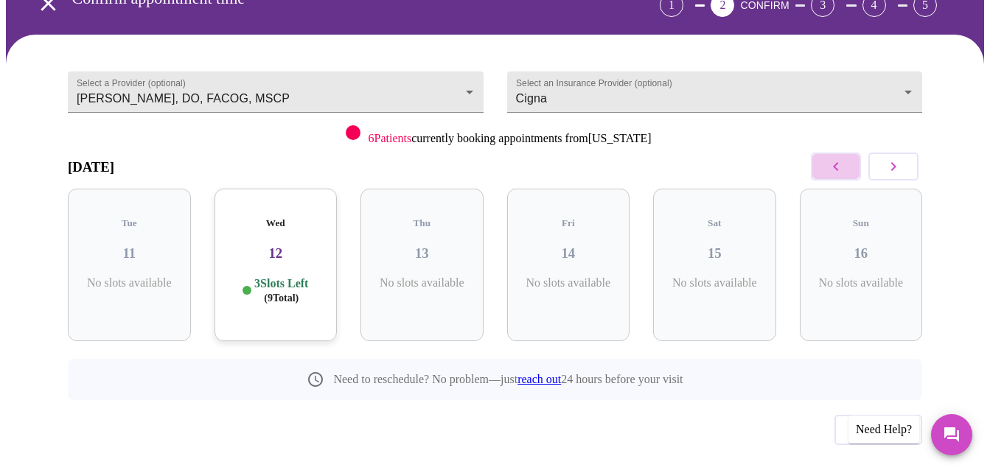
click at [834, 158] on icon "button" at bounding box center [836, 167] width 18 height 18
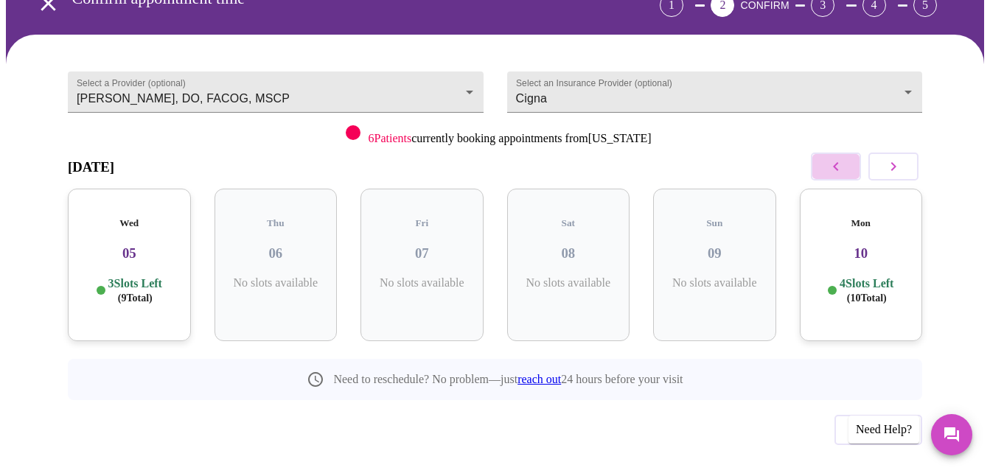
click at [834, 158] on icon "button" at bounding box center [836, 167] width 18 height 18
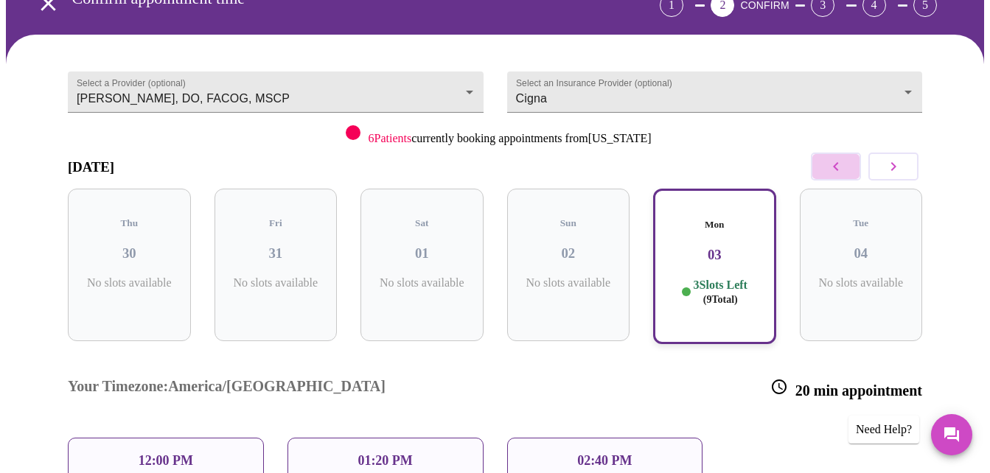
click at [834, 158] on icon "button" at bounding box center [836, 167] width 18 height 18
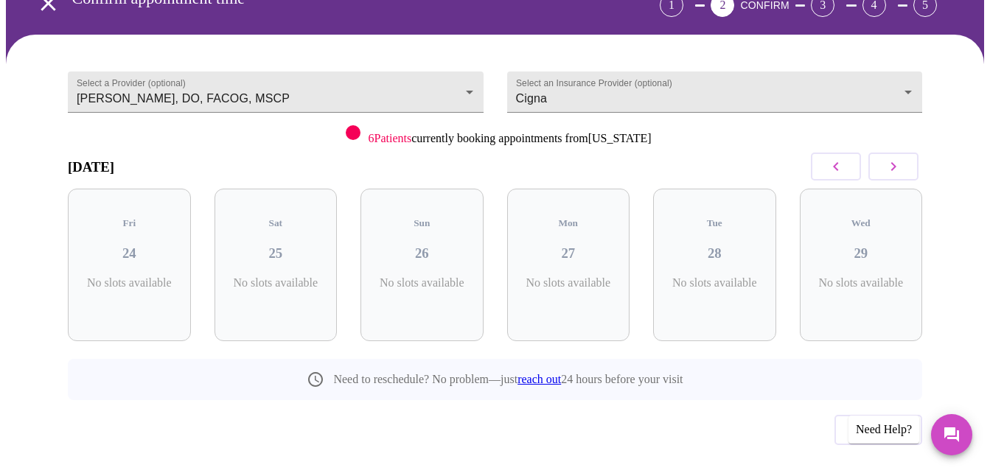
click at [834, 158] on icon "button" at bounding box center [836, 167] width 18 height 18
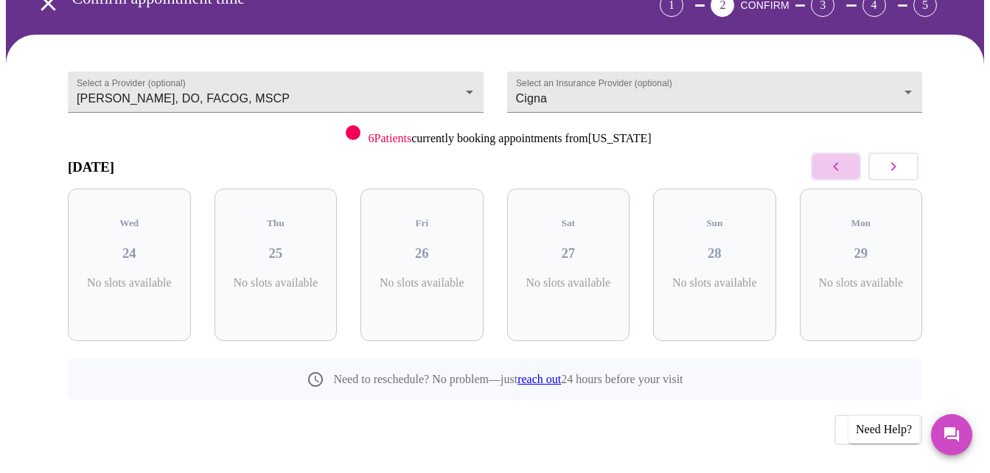
click at [834, 158] on icon "button" at bounding box center [836, 167] width 18 height 18
click at [902, 158] on icon "button" at bounding box center [894, 167] width 18 height 18
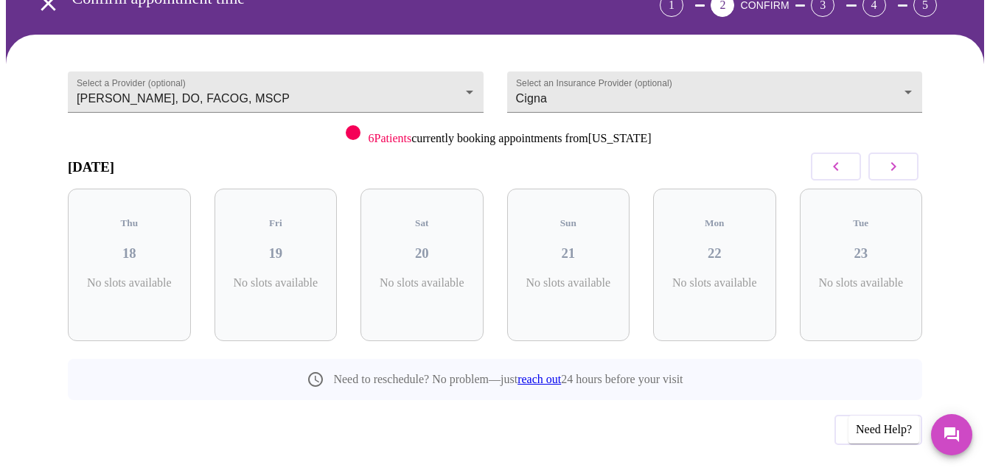
click at [902, 158] on icon "button" at bounding box center [894, 167] width 18 height 18
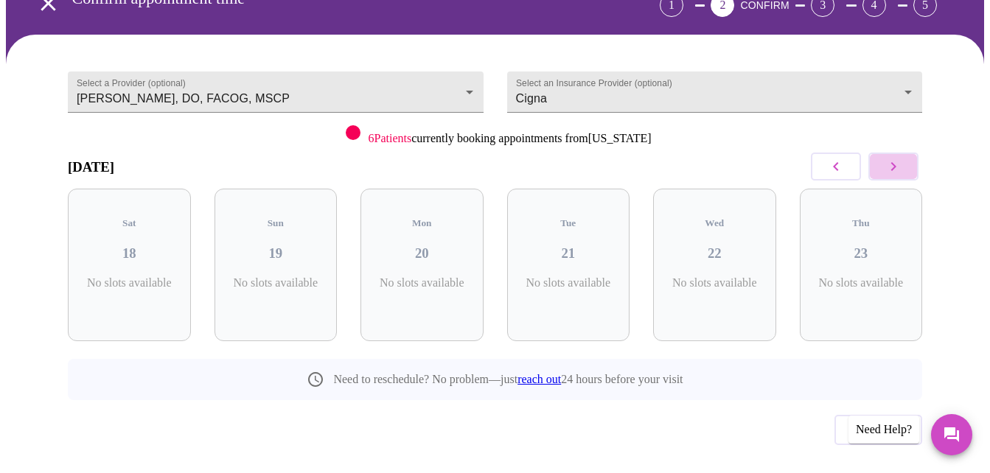
click at [902, 158] on icon "button" at bounding box center [894, 167] width 18 height 18
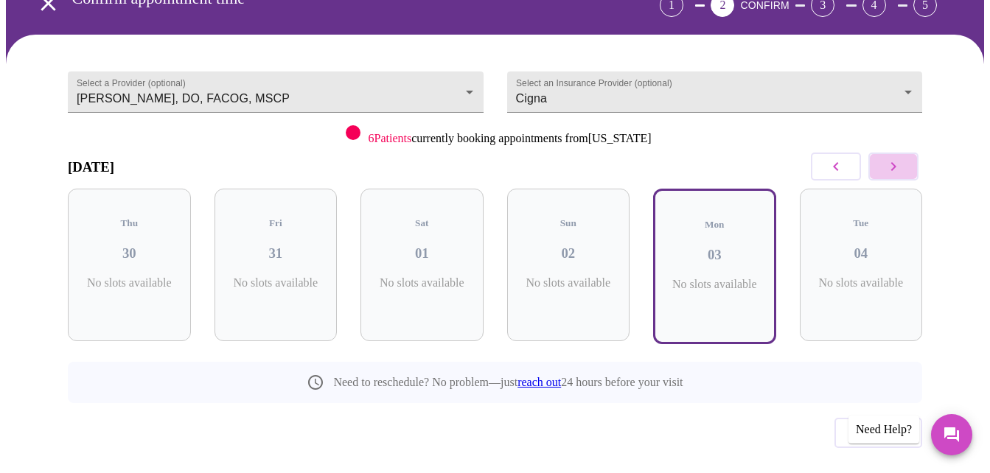
click at [902, 158] on icon "button" at bounding box center [894, 167] width 18 height 18
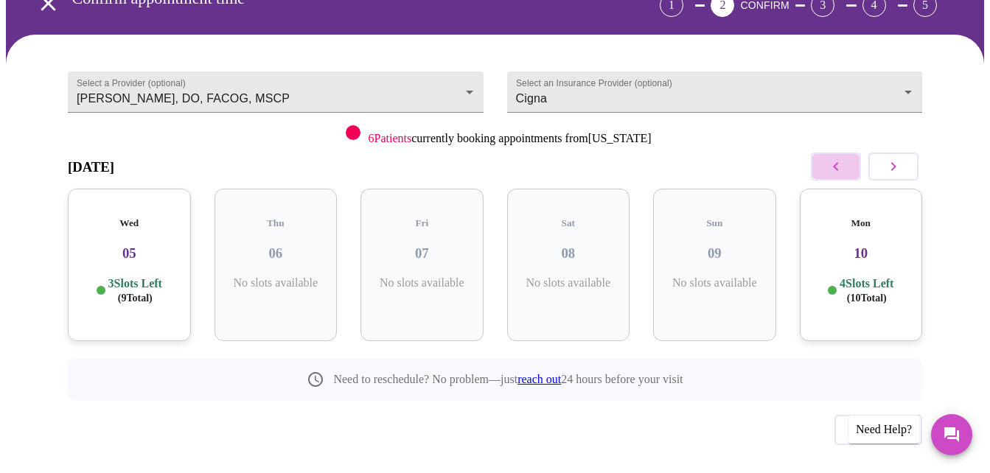
click at [845, 158] on icon "button" at bounding box center [836, 167] width 18 height 18
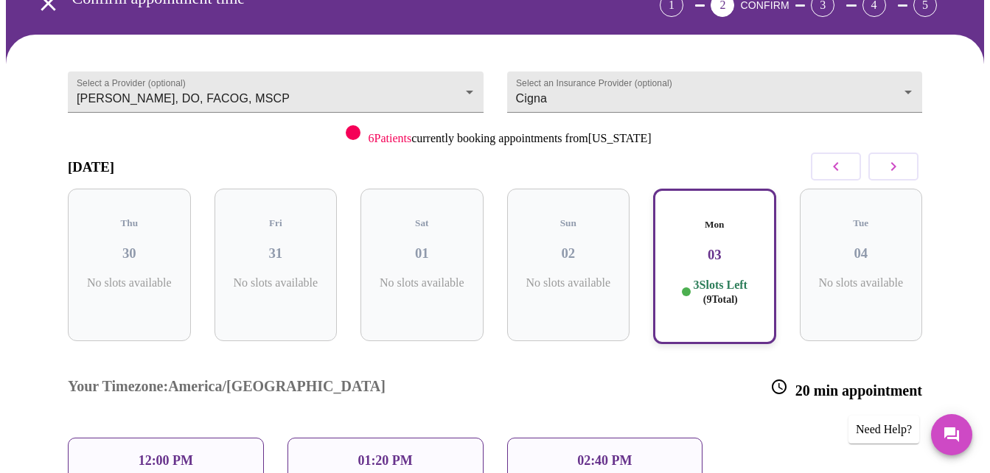
click at [731, 278] on p "3 Slots Left ( 9 Total)" at bounding box center [721, 292] width 54 height 29
click at [911, 153] on button "button" at bounding box center [894, 167] width 50 height 28
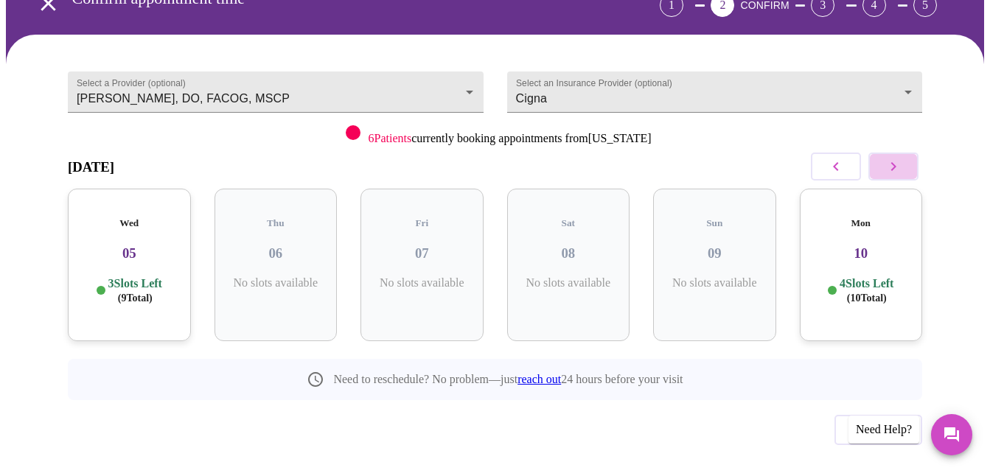
click at [911, 153] on button "button" at bounding box center [894, 167] width 50 height 28
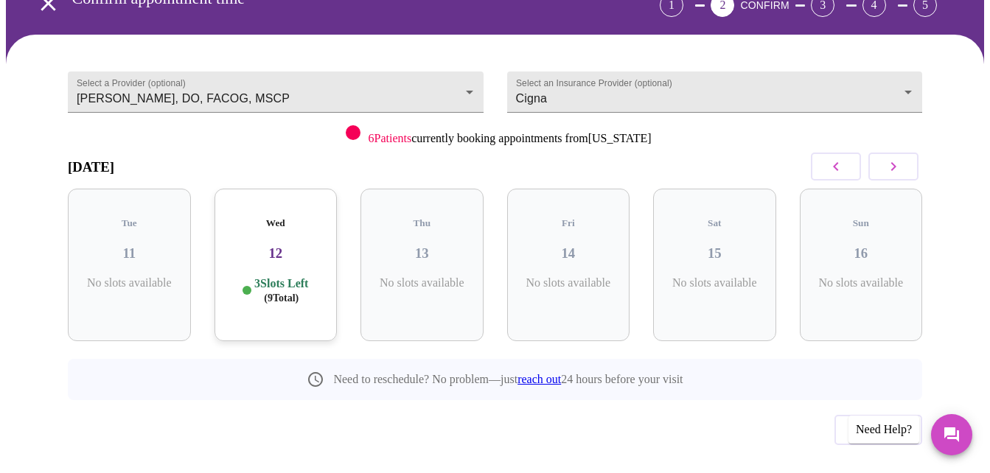
click at [845, 158] on icon "button" at bounding box center [836, 167] width 18 height 18
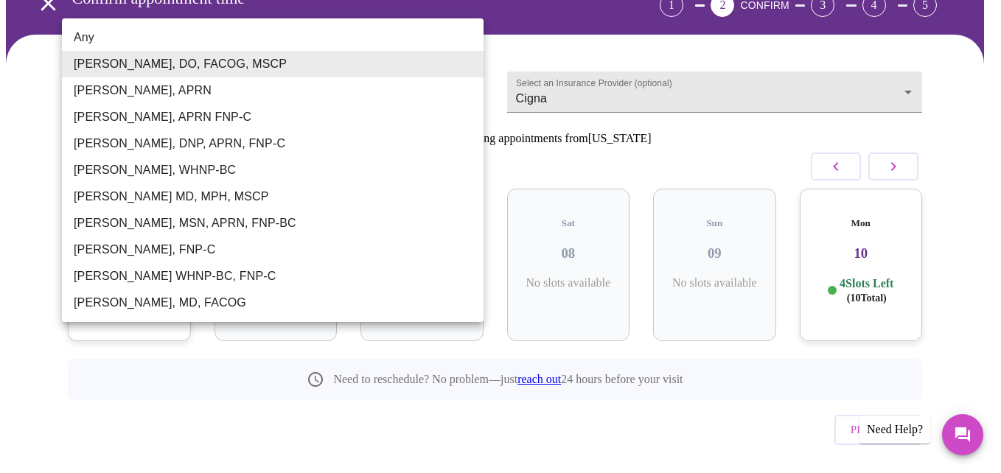
click at [333, 68] on body "MyMenopauseRx Appointments Messaging Labs Uploads Medications Community Refer a…" at bounding box center [500, 209] width 989 height 619
click at [156, 302] on li "Dr. Heather Krantz, MD, FACOG" at bounding box center [273, 303] width 422 height 27
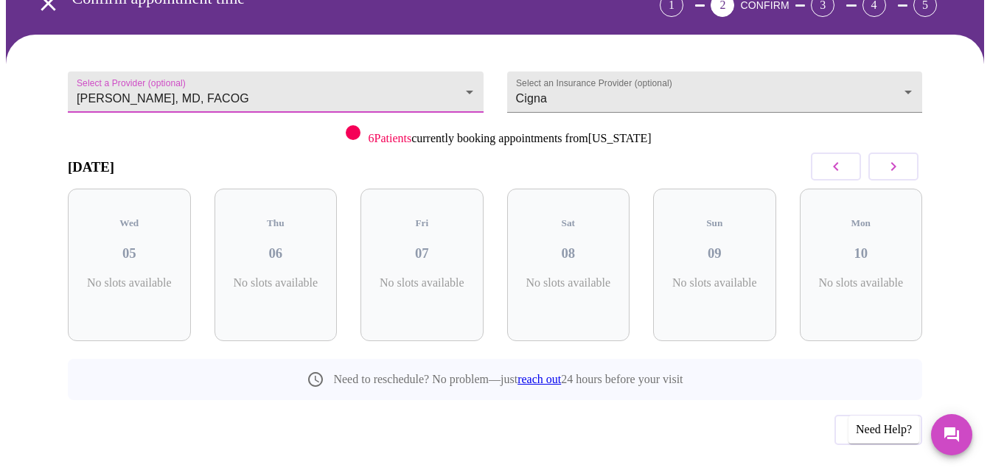
click at [896, 158] on icon "button" at bounding box center [894, 167] width 18 height 18
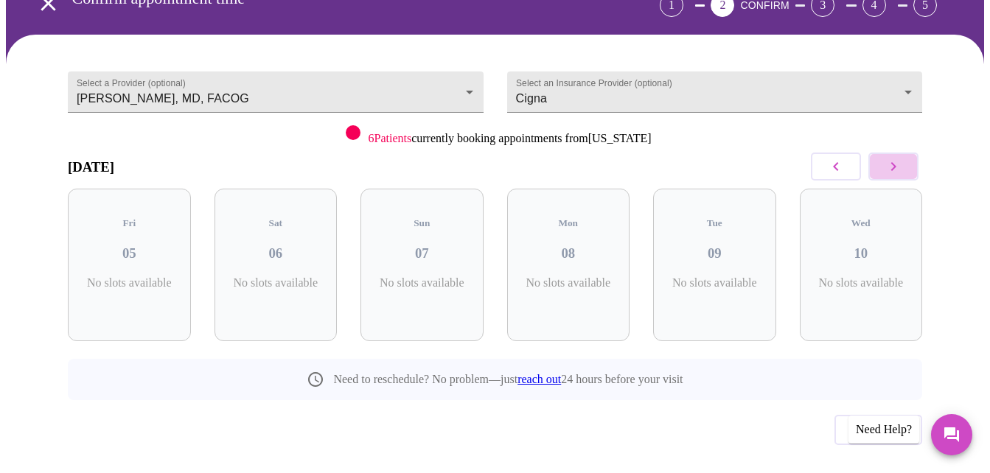
click at [896, 158] on icon "button" at bounding box center [894, 167] width 18 height 18
click at [845, 158] on icon "button" at bounding box center [836, 167] width 18 height 18
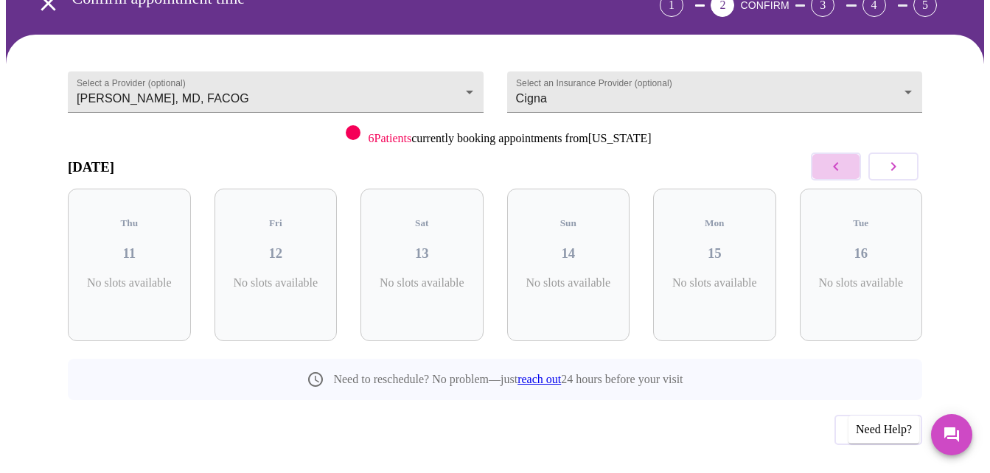
click at [845, 158] on icon "button" at bounding box center [836, 167] width 18 height 18
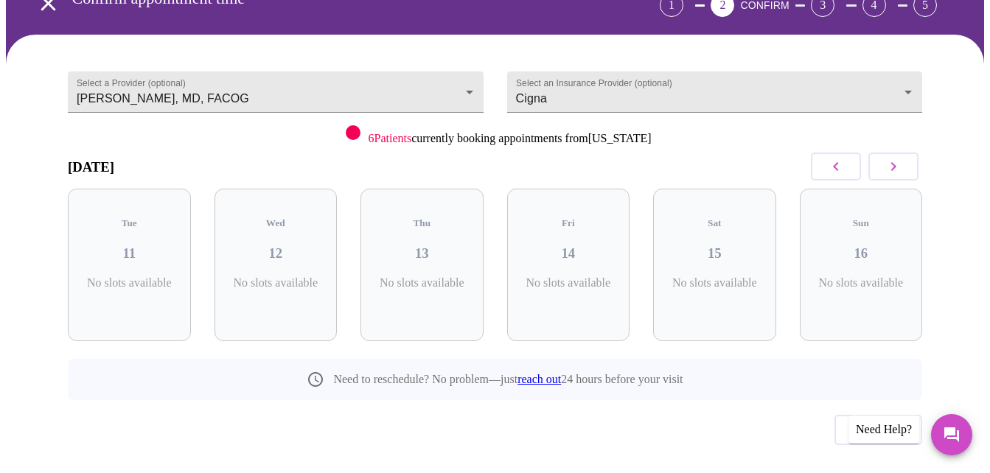
click at [845, 158] on icon "button" at bounding box center [836, 167] width 18 height 18
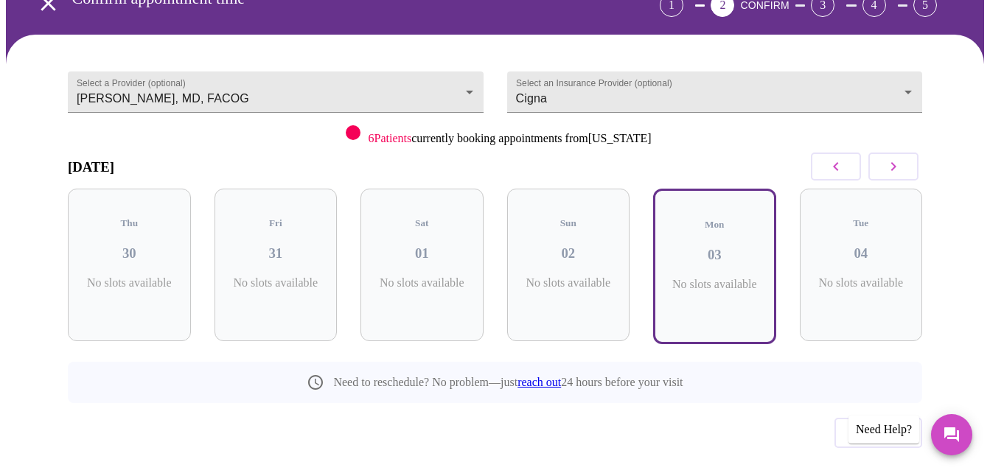
click at [845, 158] on icon "button" at bounding box center [836, 167] width 18 height 18
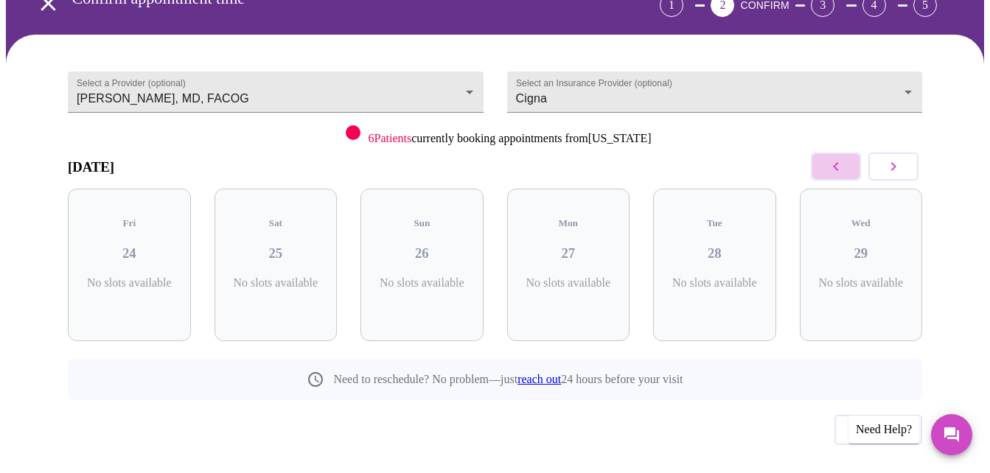
click at [845, 158] on icon "button" at bounding box center [836, 167] width 18 height 18
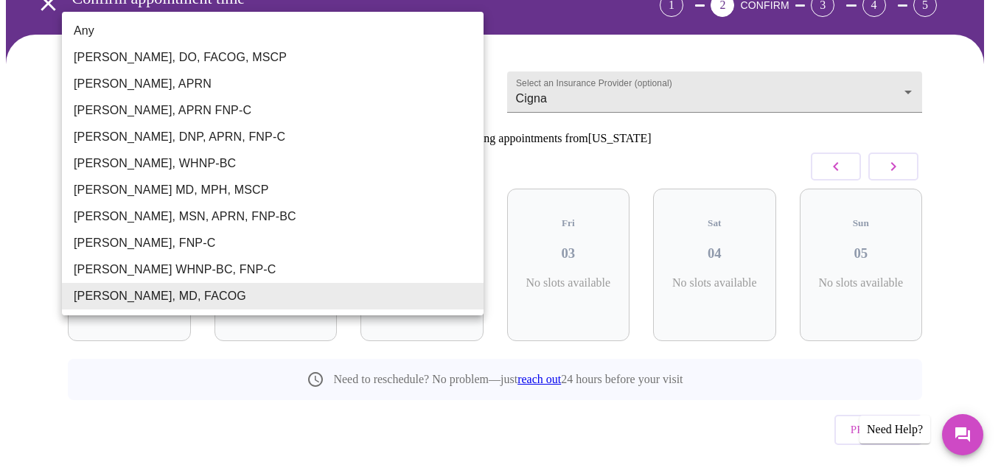
click at [209, 73] on body "MyMenopauseRx Appointments Messaging Labs Uploads Medications Community Refer a…" at bounding box center [500, 209] width 989 height 619
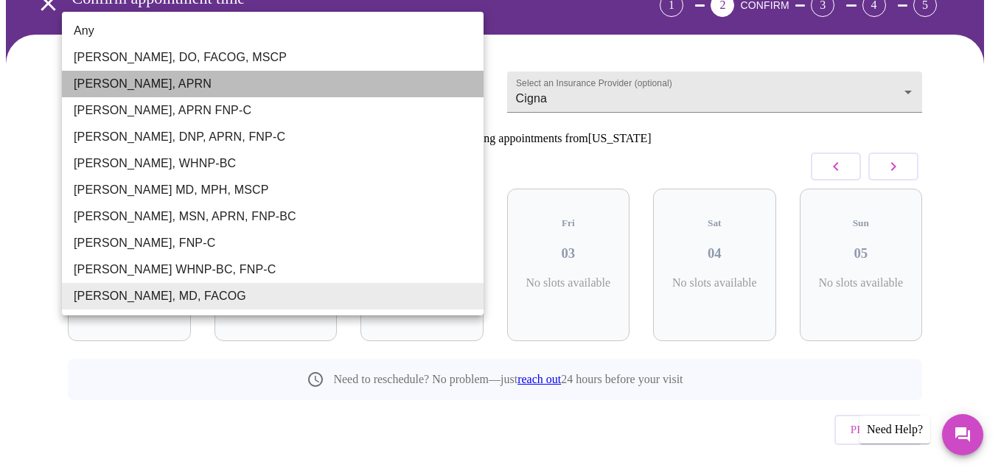
click at [188, 82] on li "Emilie McLain, APRN" at bounding box center [273, 84] width 422 height 27
type input "Emilie McLain, APRN"
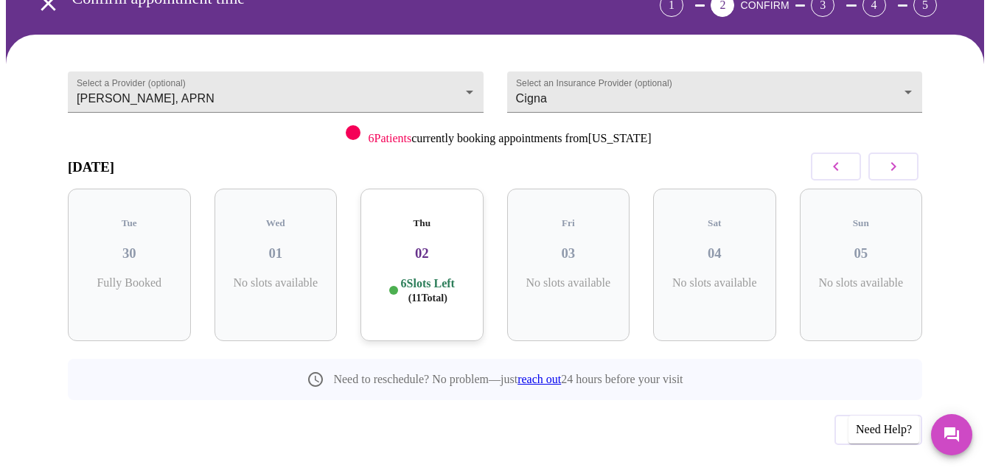
click at [429, 240] on div "Thu 02 6 Slots Left ( 11 Total)" at bounding box center [422, 265] width 123 height 153
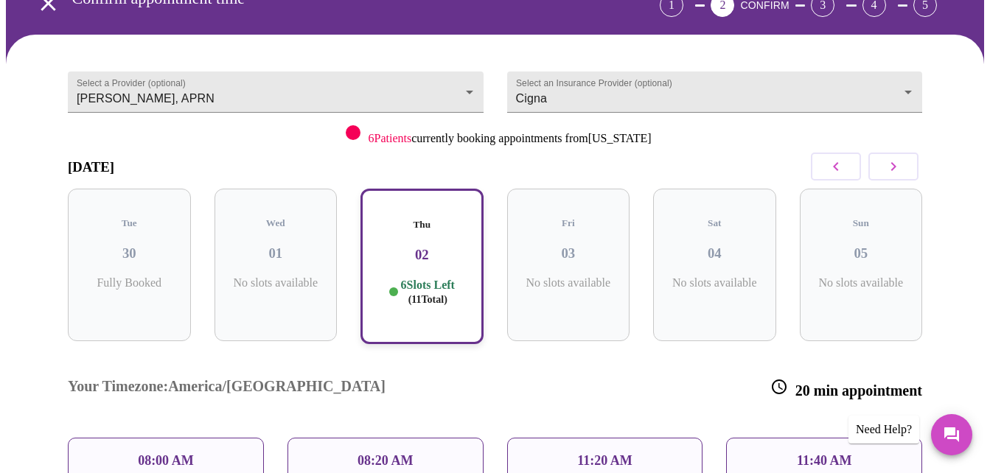
scroll to position [180, 0]
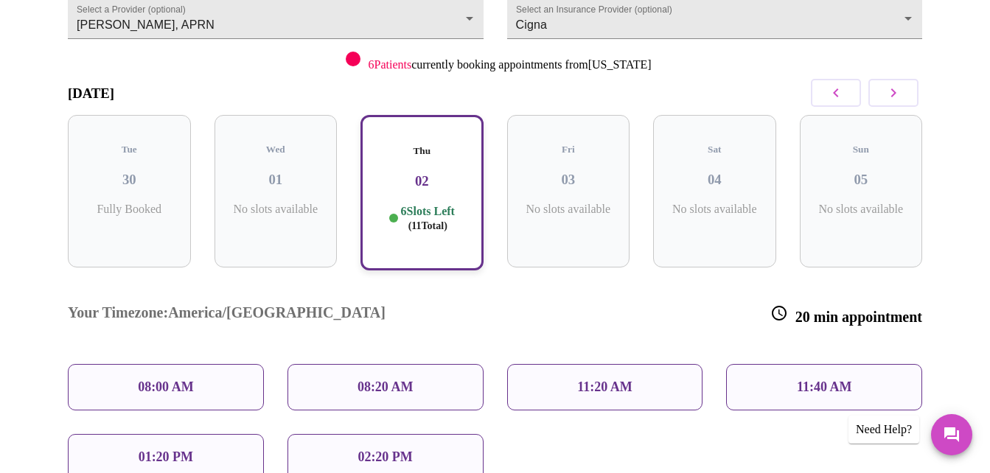
click at [900, 84] on icon "button" at bounding box center [894, 93] width 18 height 18
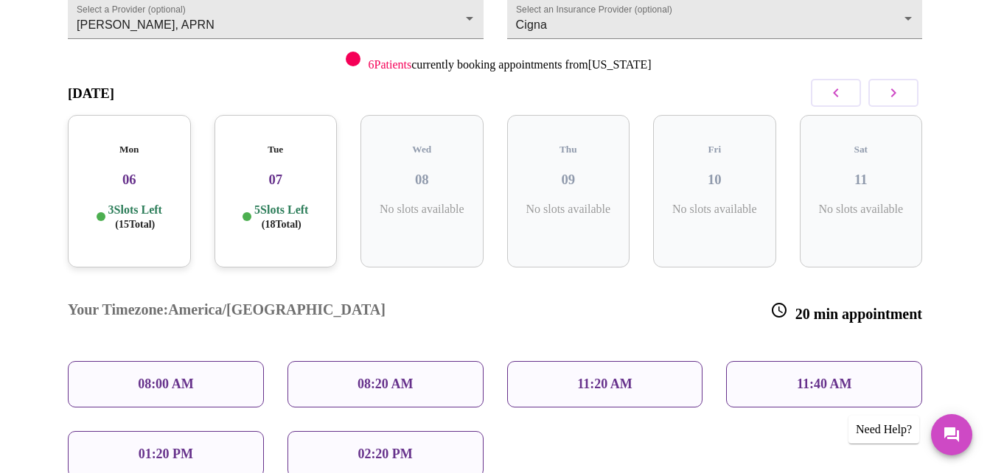
scroll to position [106, 0]
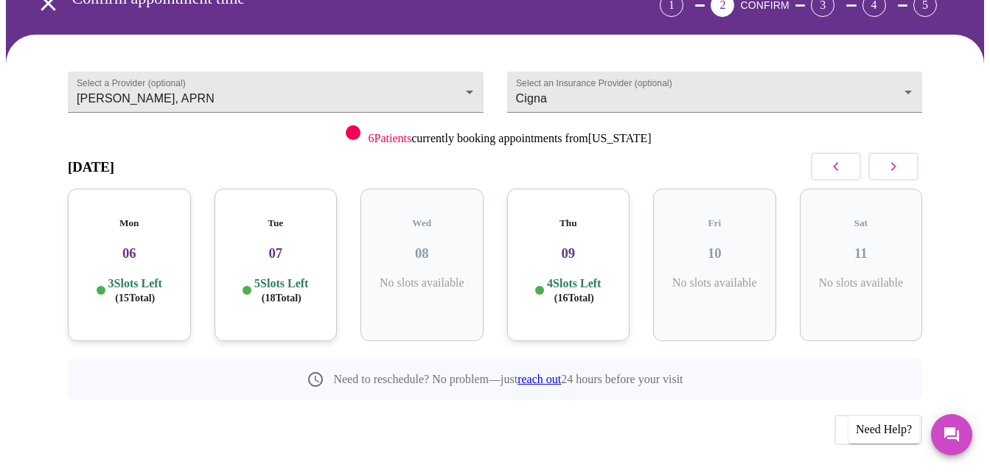
click at [838, 162] on icon "button" at bounding box center [835, 166] width 5 height 9
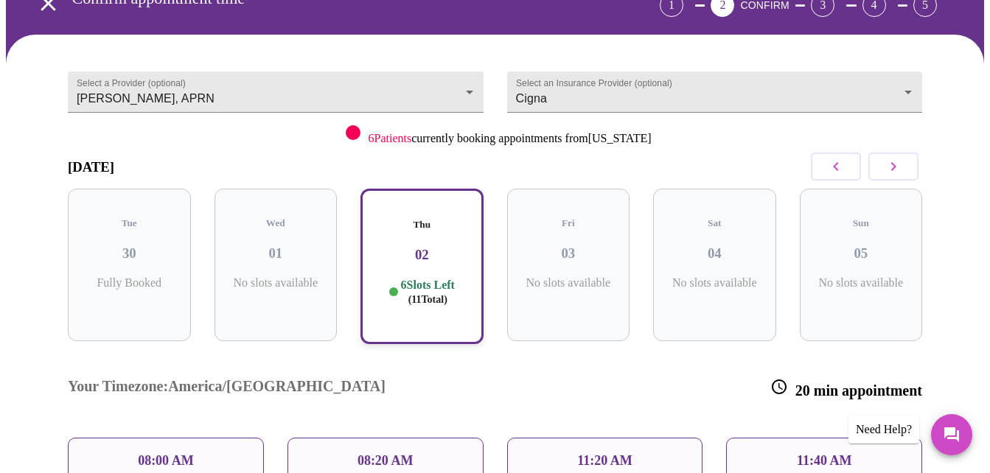
click at [418, 278] on p "6 Slots Left ( 11 Total)" at bounding box center [428, 292] width 54 height 29
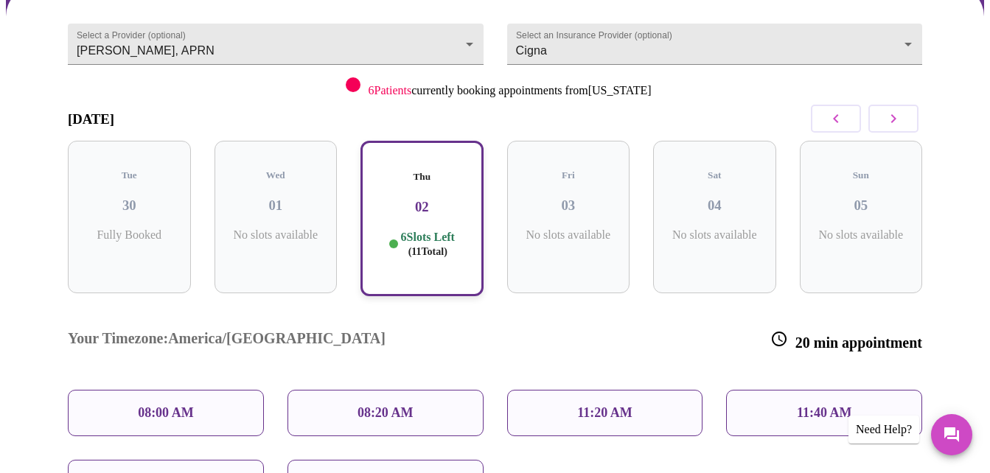
scroll to position [180, 0]
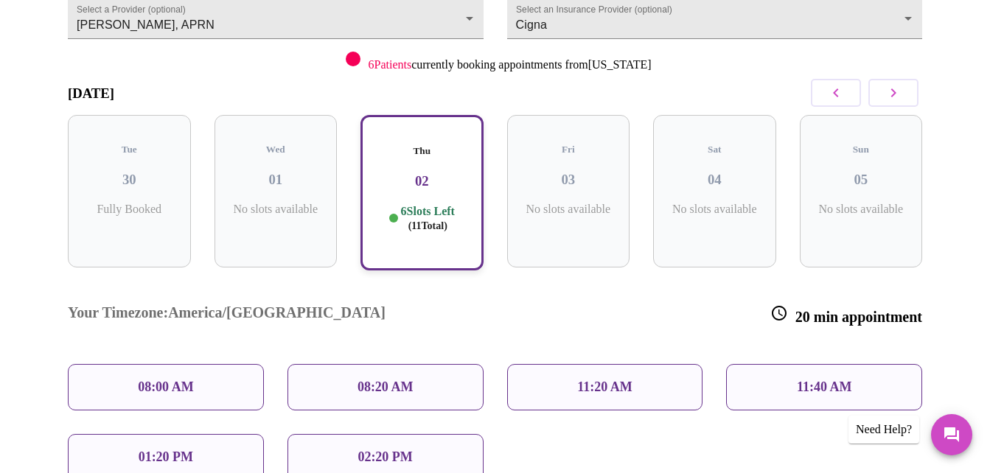
click at [385, 450] on p "02:20 PM" at bounding box center [385, 457] width 55 height 15
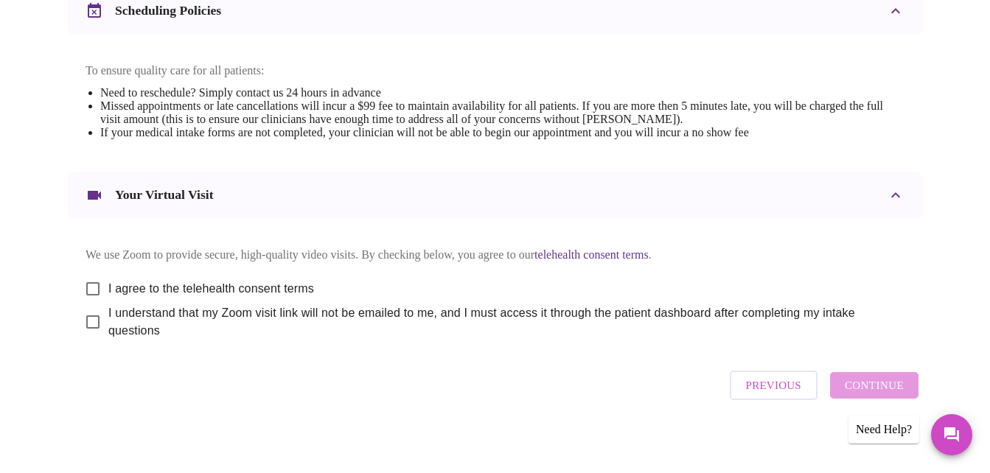
scroll to position [600, 0]
click at [89, 276] on input "I agree to the telehealth consent terms" at bounding box center [92, 287] width 31 height 31
checkbox input "true"
click at [82, 313] on input "I understand that my Zoom visit link will not be emailed to me, and I must acce…" at bounding box center [92, 320] width 31 height 31
checkbox input "true"
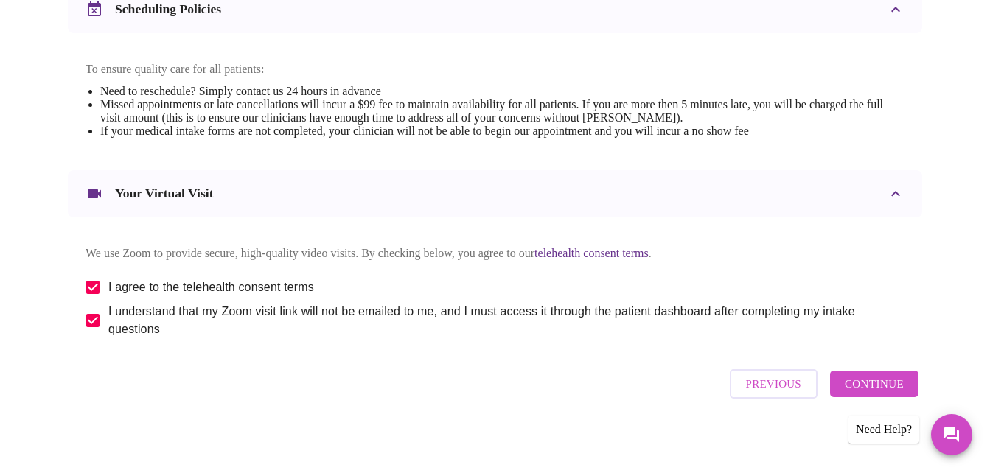
click at [879, 381] on span "Continue" at bounding box center [874, 384] width 59 height 19
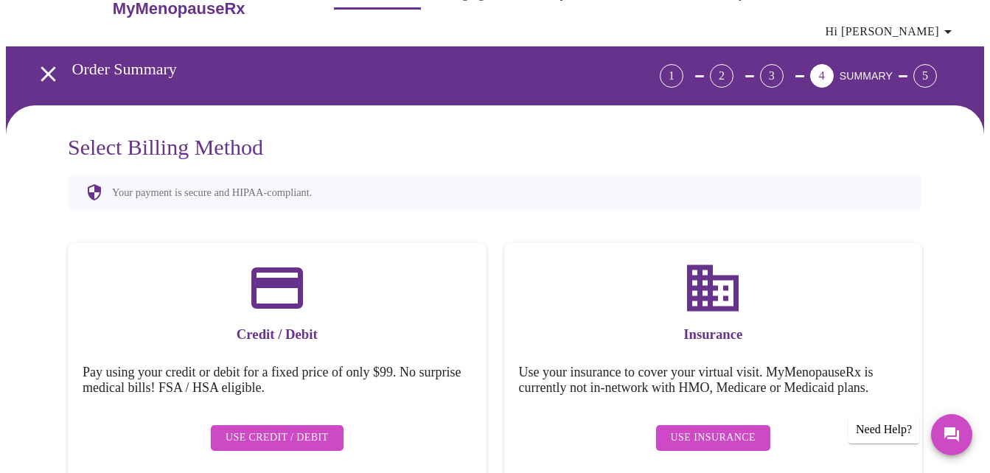
scroll to position [7, 0]
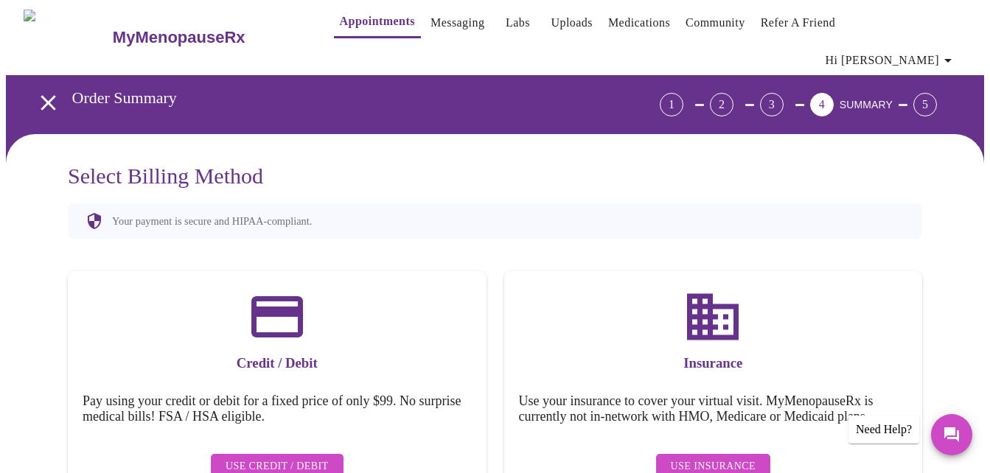
click at [298, 458] on span "Use Credit / Debit" at bounding box center [277, 467] width 103 height 18
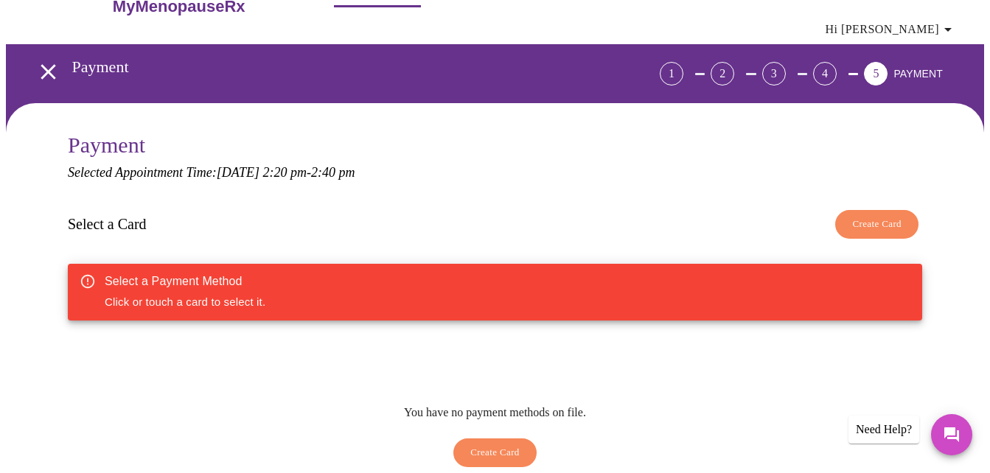
scroll to position [74, 0]
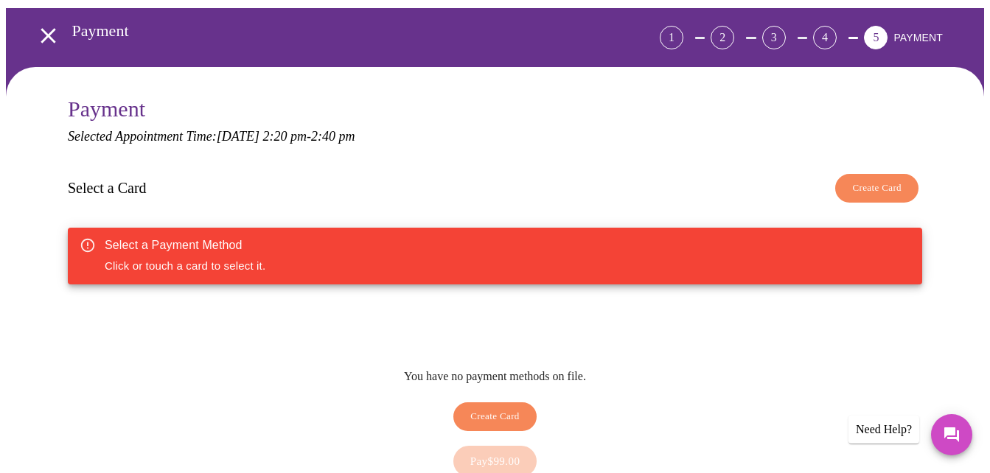
click at [428, 245] on div "Select a Payment Method Click or touch a card to select it." at bounding box center [495, 256] width 854 height 57
click at [490, 408] on span "Create Card" at bounding box center [494, 416] width 49 height 17
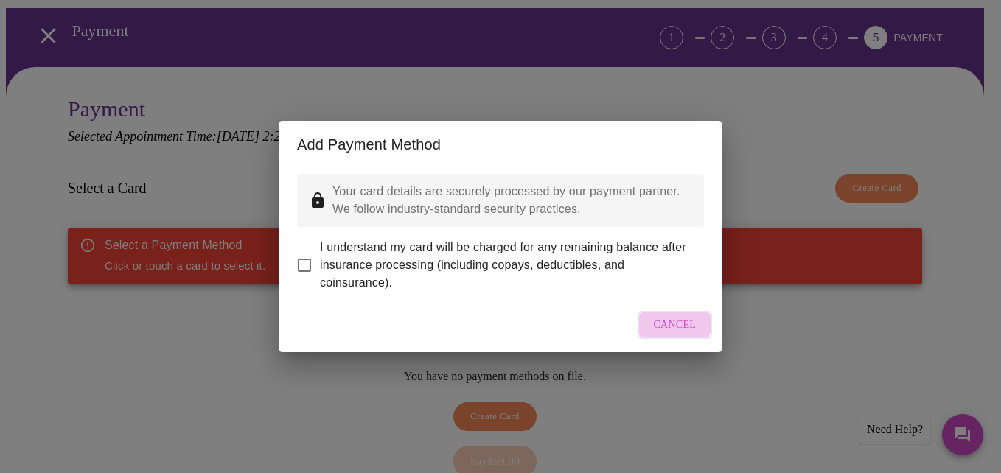
click at [664, 333] on span "Cancel" at bounding box center [675, 325] width 43 height 18
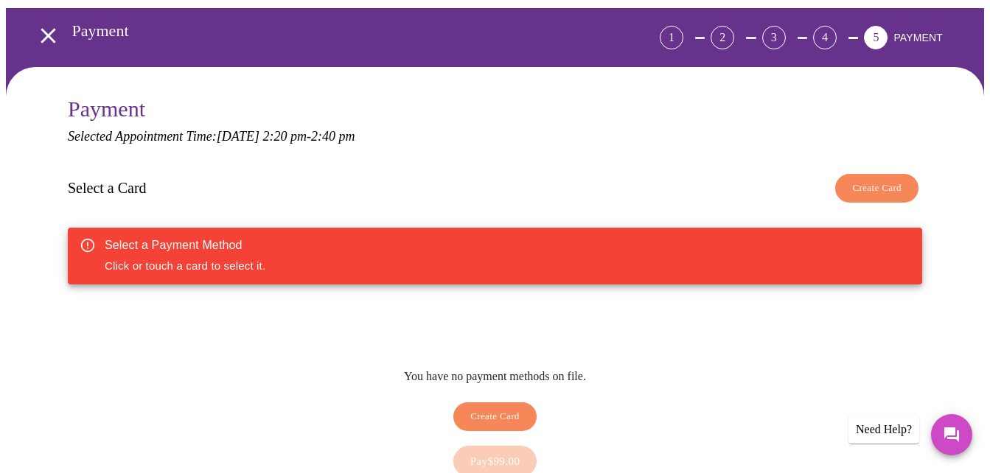
click at [493, 439] on div "Pay $99.00" at bounding box center [495, 462] width 854 height 46
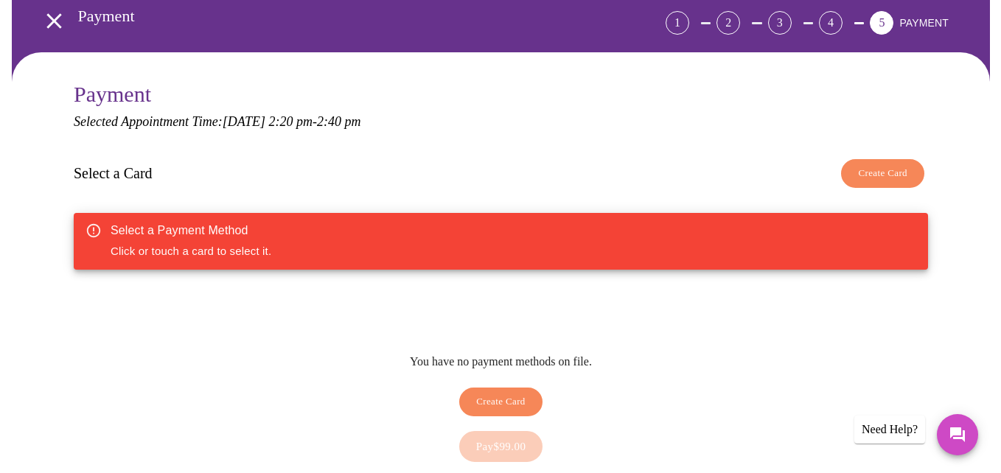
scroll to position [147, 0]
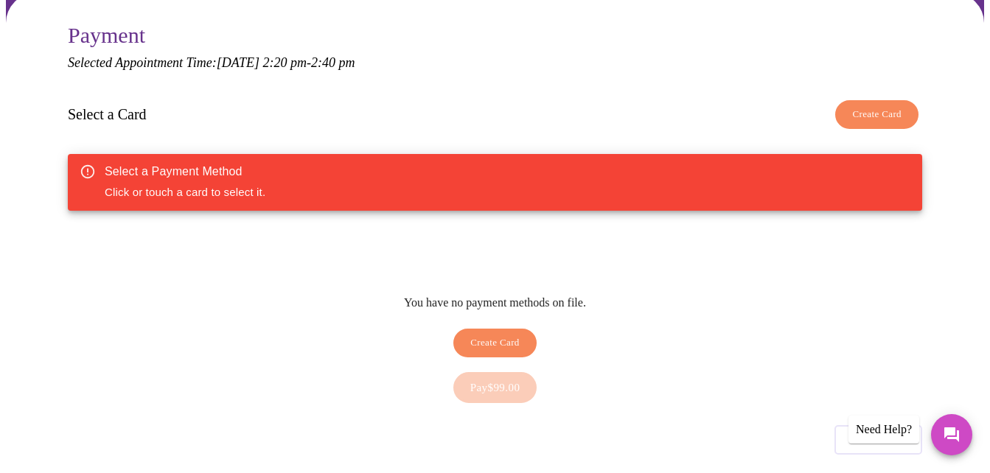
click at [883, 100] on button "Create Card" at bounding box center [876, 114] width 83 height 29
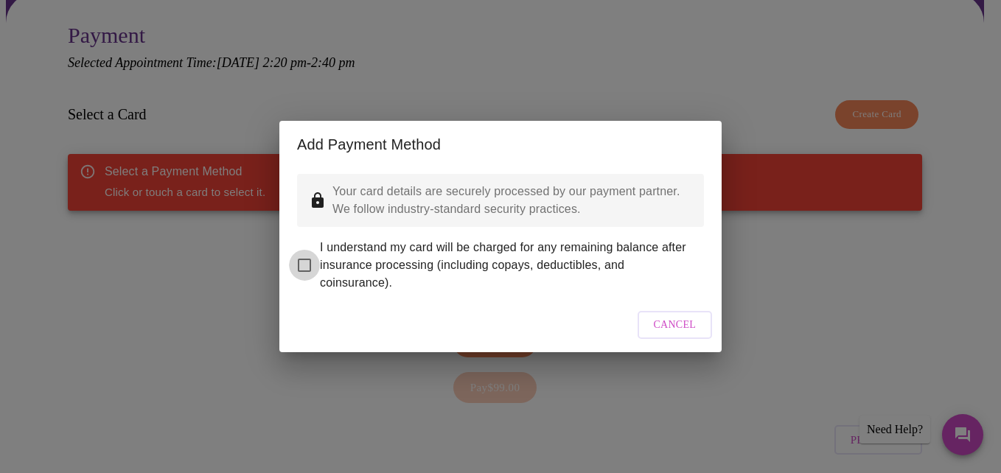
click at [303, 257] on input "I understand my card will be charged for any remaining balance after insurance …" at bounding box center [304, 265] width 31 height 31
checkbox input "true"
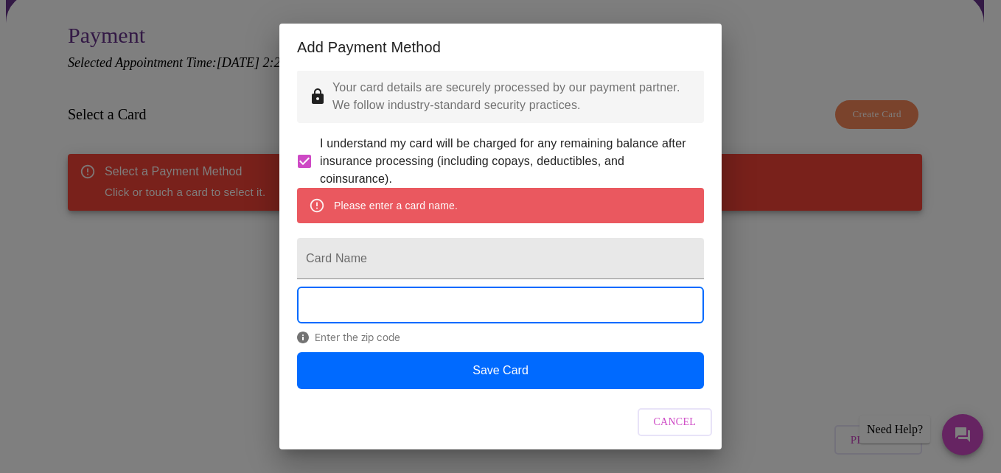
scroll to position [45, 0]
click at [370, 251] on input "Card Name" at bounding box center [500, 258] width 407 height 41
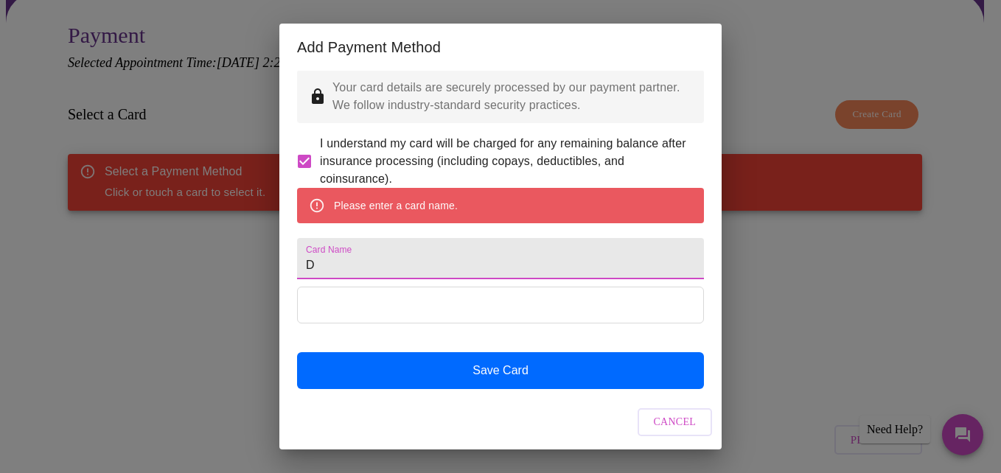
scroll to position [2, 0]
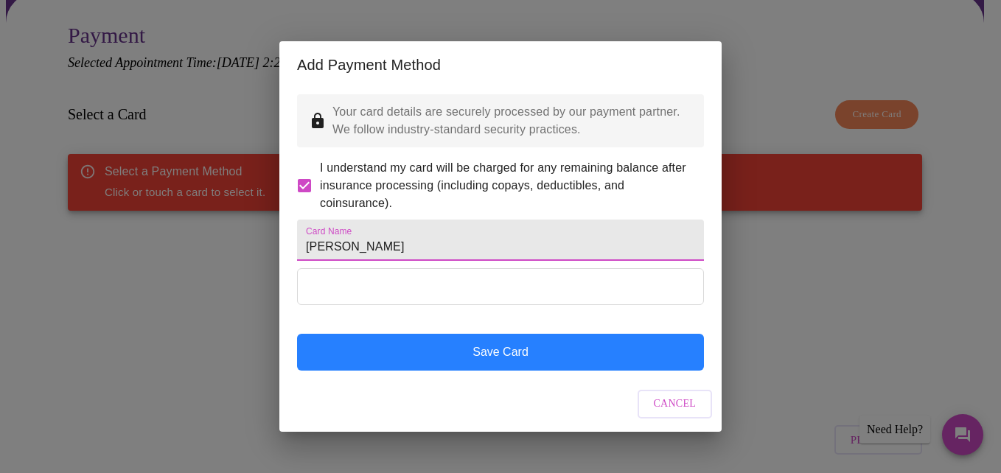
type input "Donna Hacker"
click at [435, 364] on button "Save Card" at bounding box center [500, 352] width 407 height 37
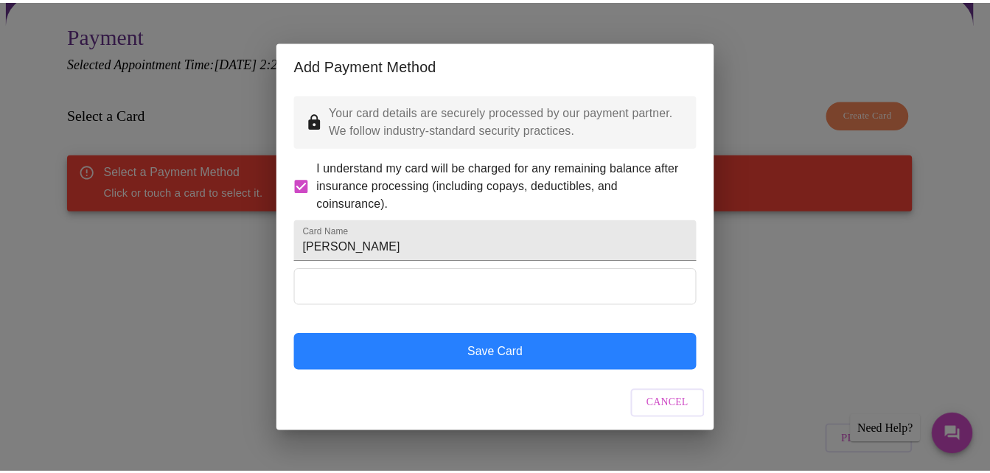
scroll to position [0, 0]
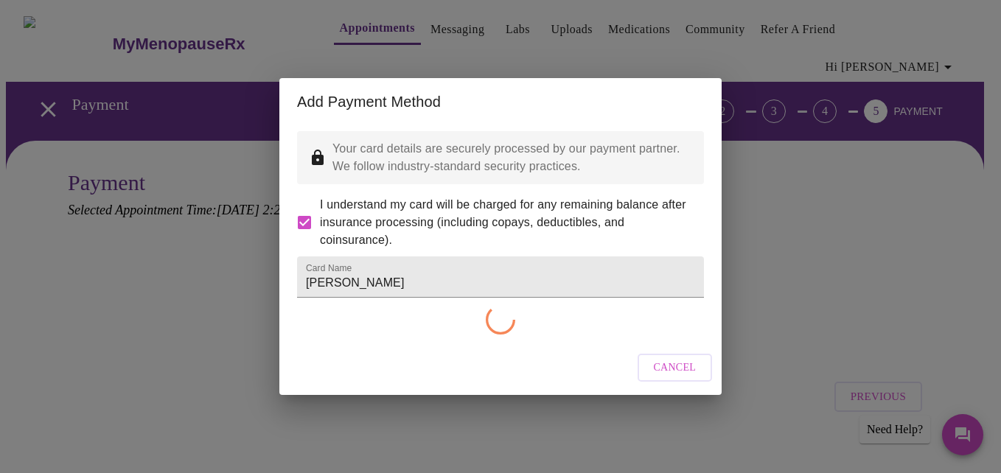
checkbox input "false"
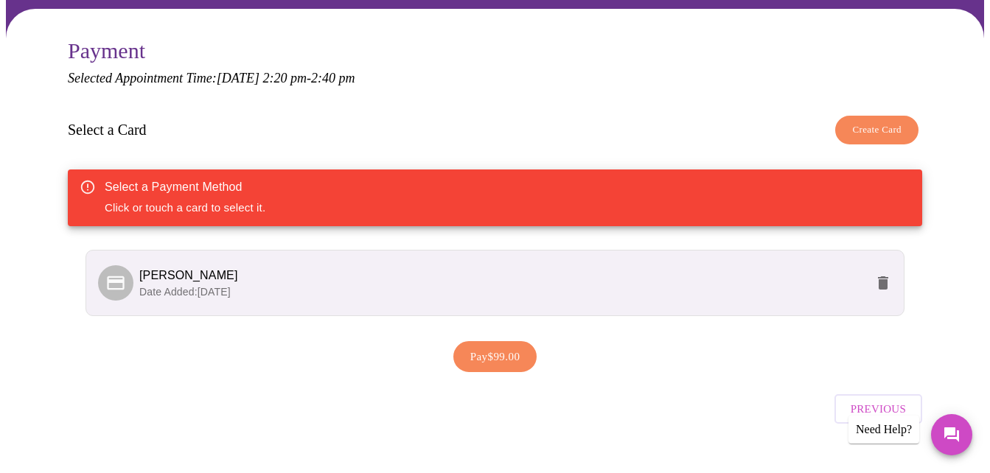
scroll to position [134, 0]
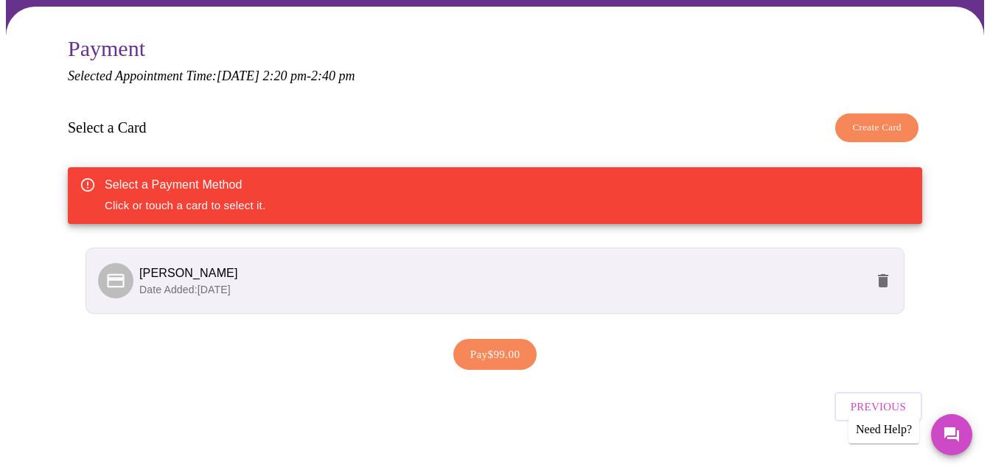
click at [472, 345] on span "Pay $99.00" at bounding box center [495, 354] width 50 height 19
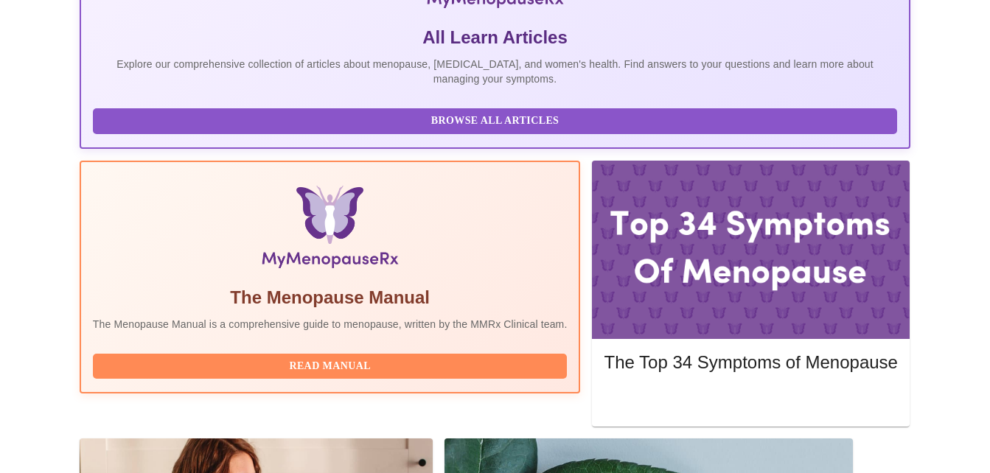
scroll to position [453, 0]
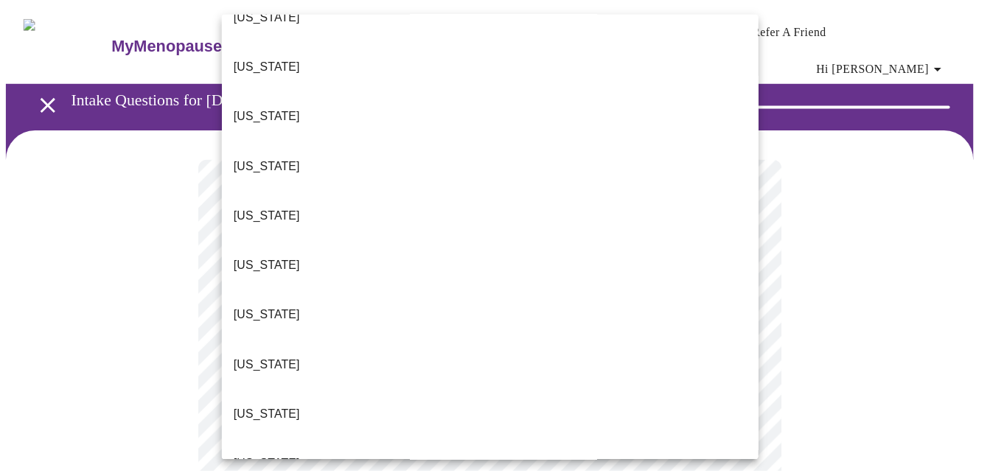
scroll to position [147, 0]
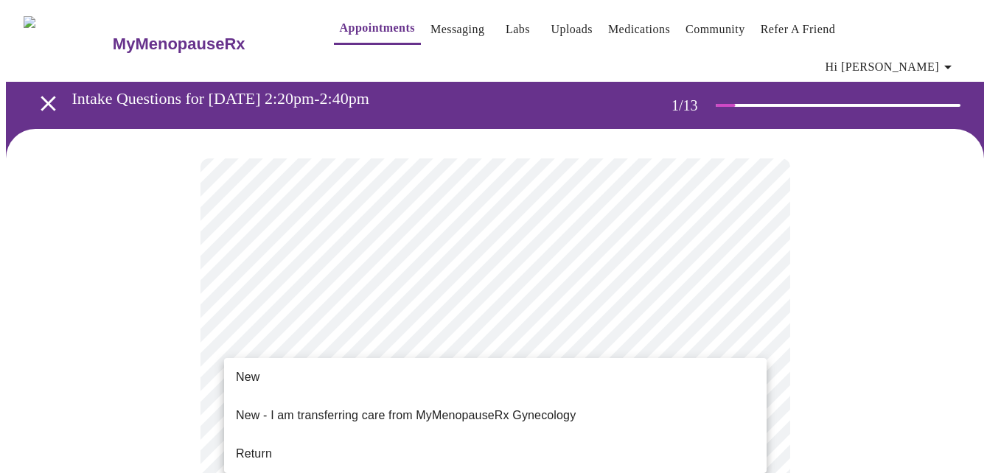
click at [270, 378] on li "New" at bounding box center [495, 377] width 543 height 27
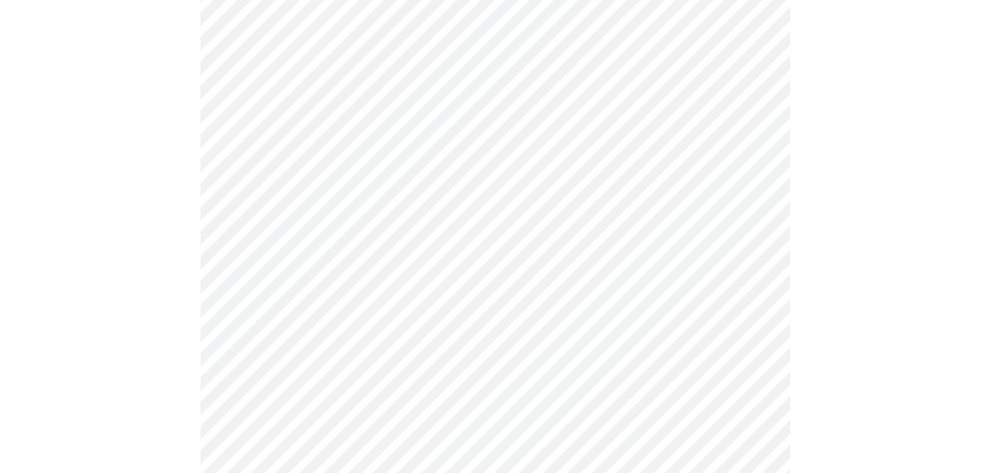
scroll to position [811, 0]
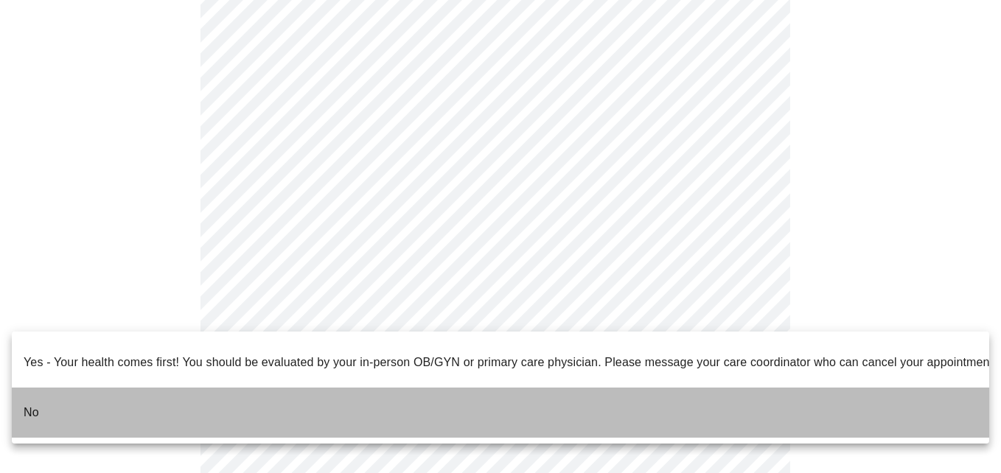
click at [78, 395] on li "No" at bounding box center [501, 413] width 978 height 50
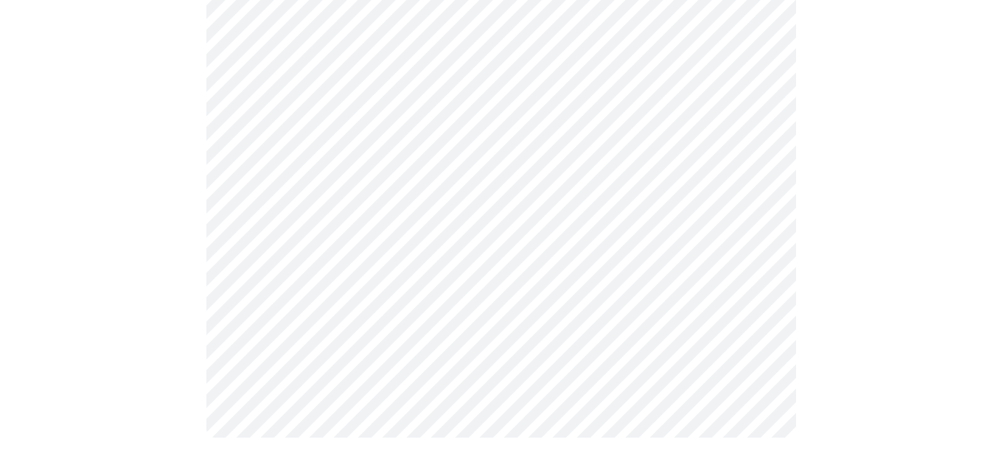
scroll to position [0, 0]
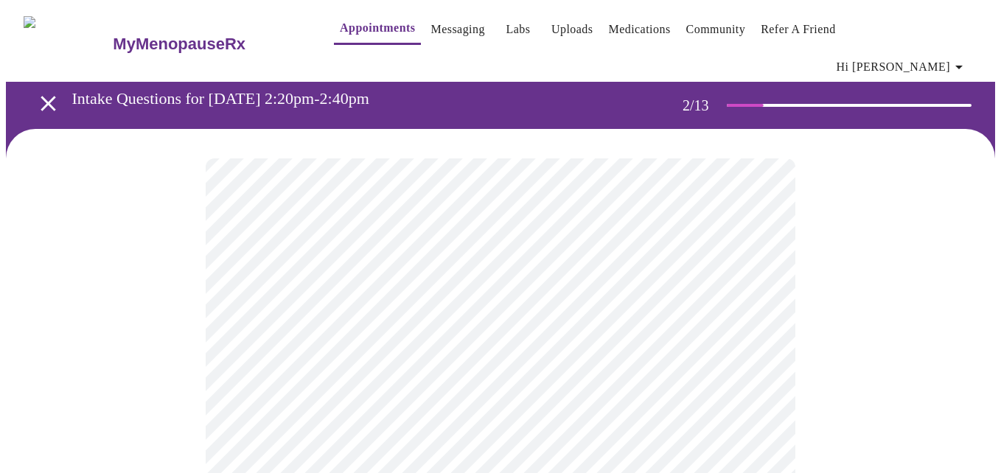
click at [630, 303] on body "MyMenopauseRx Appointments Messaging Labs Uploads Medications Community Refer a…" at bounding box center [500, 459] width 989 height 907
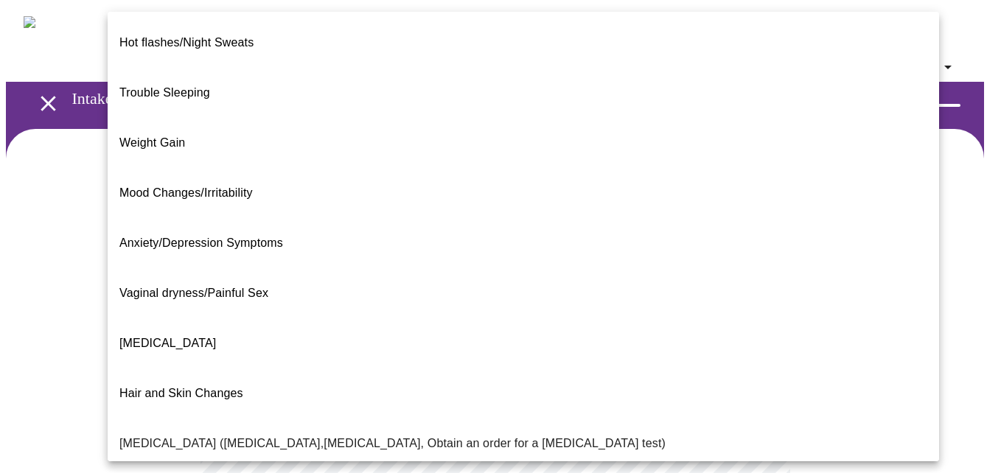
click at [209, 387] on span "Hair and Skin Changes" at bounding box center [181, 393] width 124 height 13
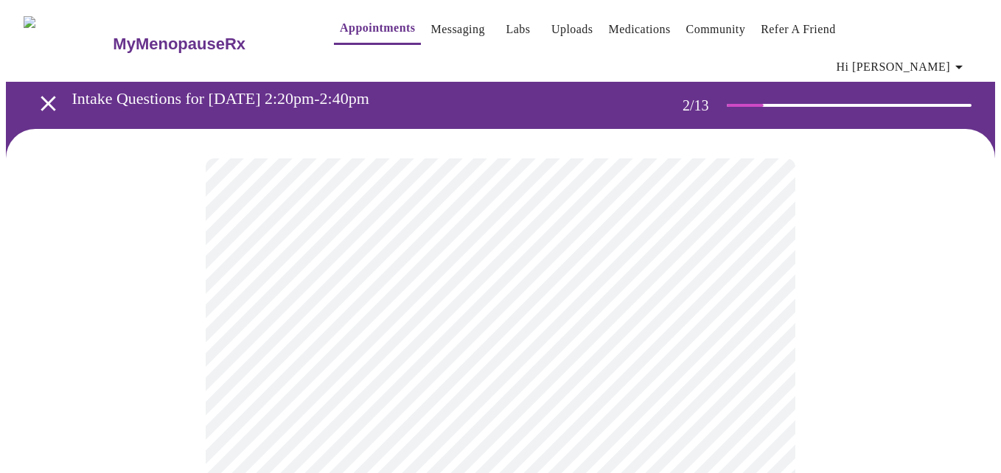
click at [296, 304] on body "MyMenopauseRx Appointments Messaging Labs Uploads Medications Community Refer a…" at bounding box center [500, 455] width 989 height 898
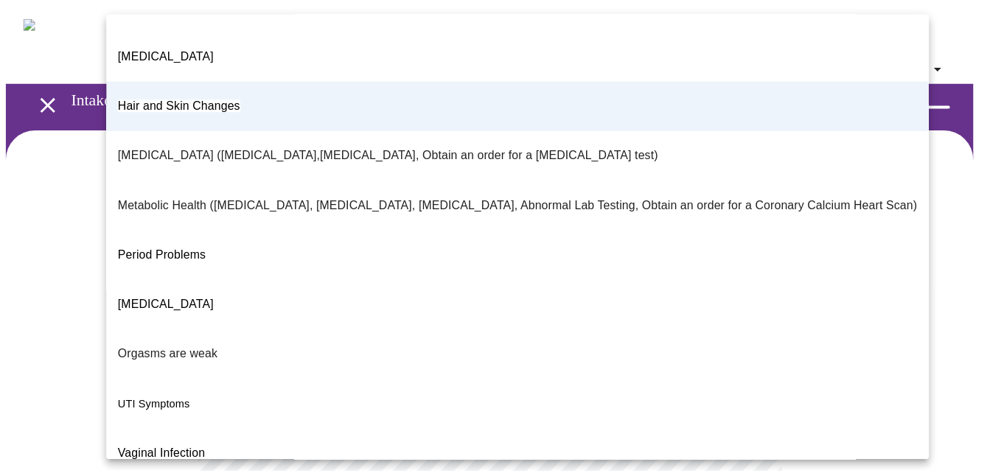
scroll to position [290, 0]
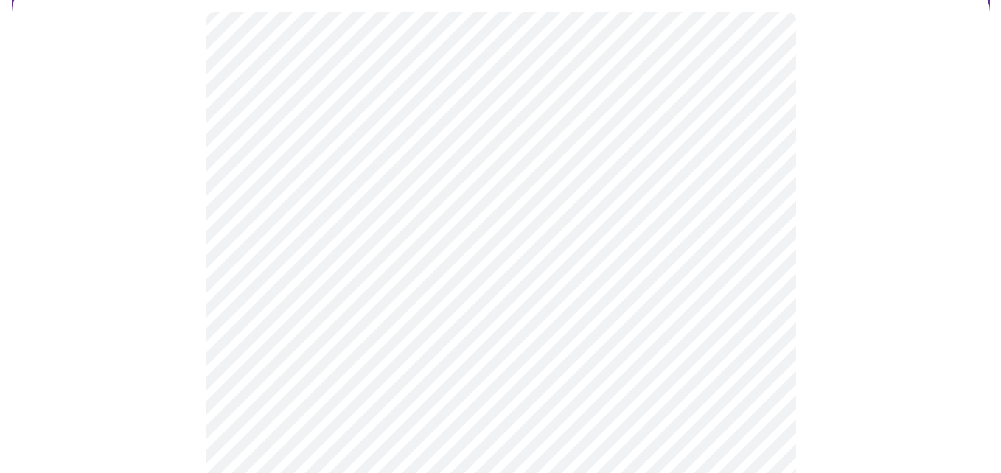
scroll to position [147, 0]
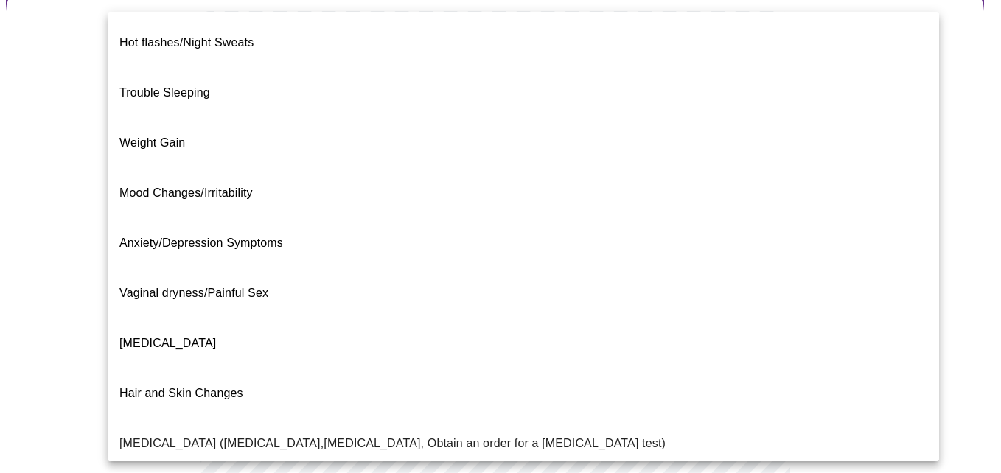
click at [442, 173] on body "MyMenopauseRx Appointments Messaging Labs Uploads Medications Community Refer a…" at bounding box center [500, 307] width 989 height 898
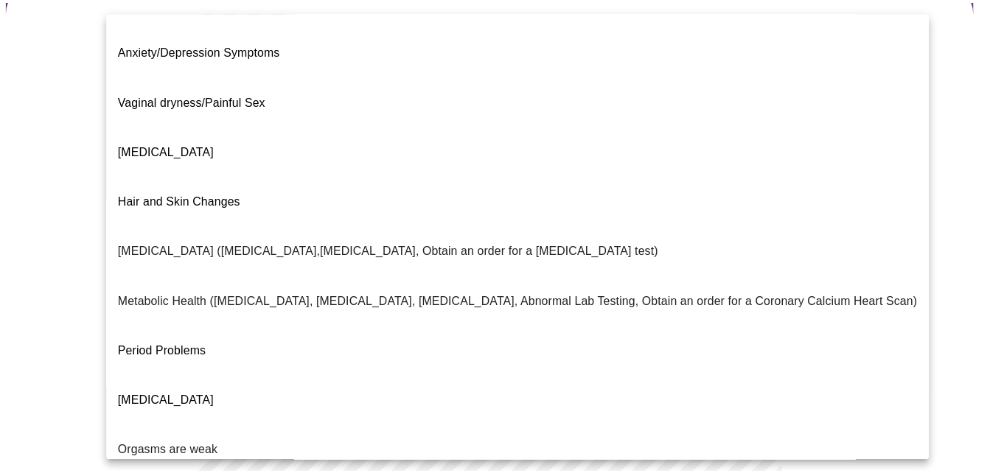
scroll to position [290, 0]
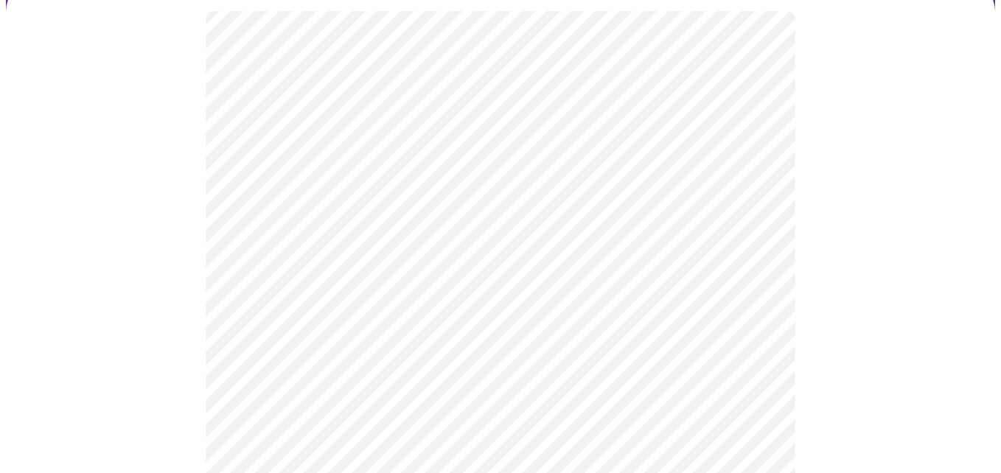
click at [290, 305] on body "MyMenopauseRx Appointments Messaging Labs Uploads Medications Community Refer a…" at bounding box center [500, 307] width 989 height 898
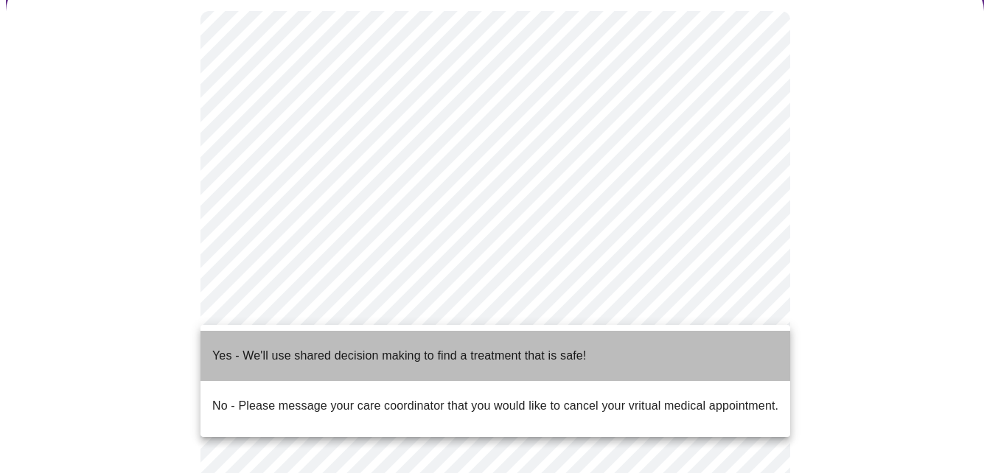
click at [291, 347] on p "Yes - We'll use shared decision making to find a treatment that is safe!" at bounding box center [399, 356] width 374 height 18
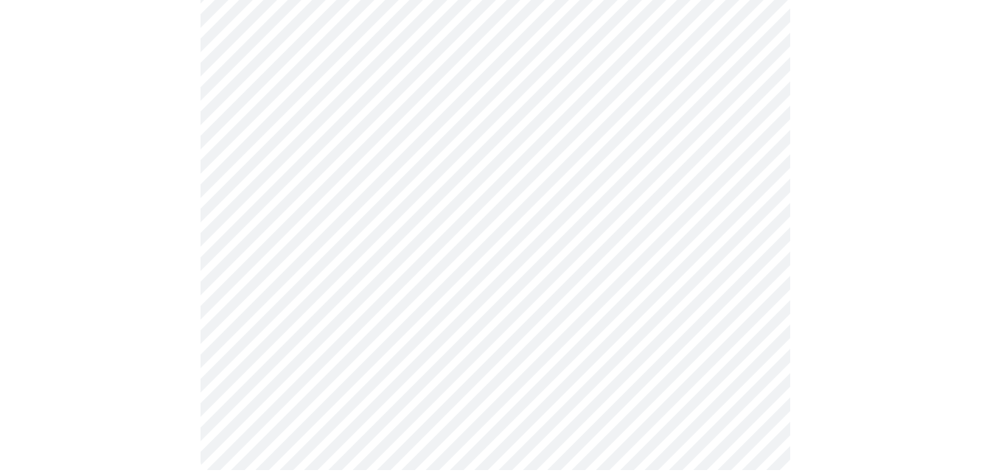
scroll to position [0, 0]
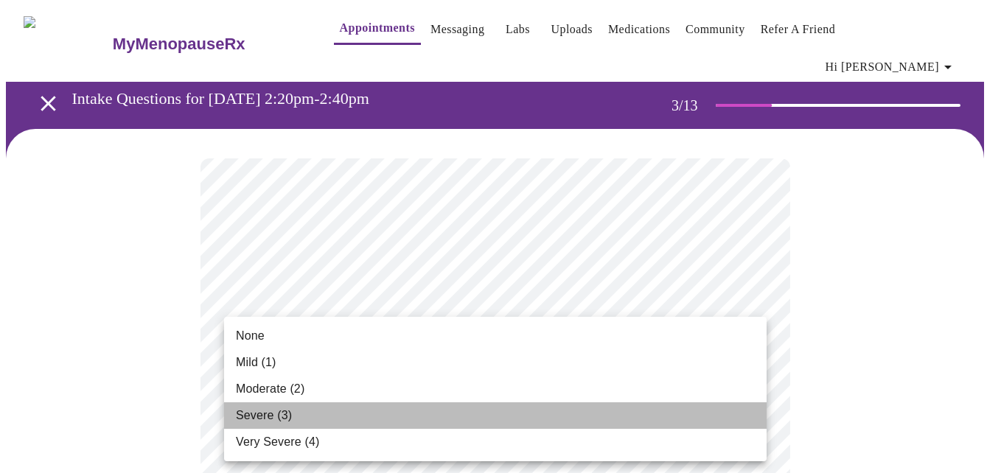
click at [268, 417] on span "Severe (3)" at bounding box center [264, 416] width 56 height 18
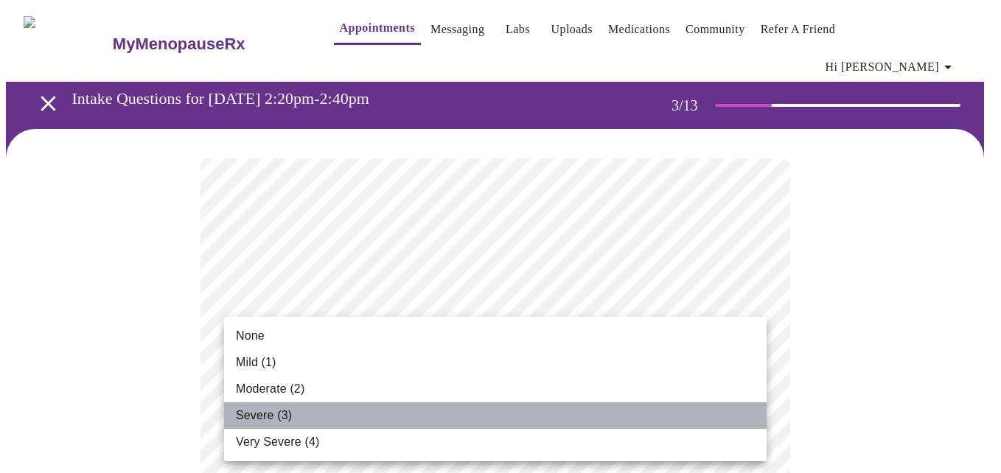
click at [276, 417] on span "Severe (3)" at bounding box center [264, 416] width 56 height 18
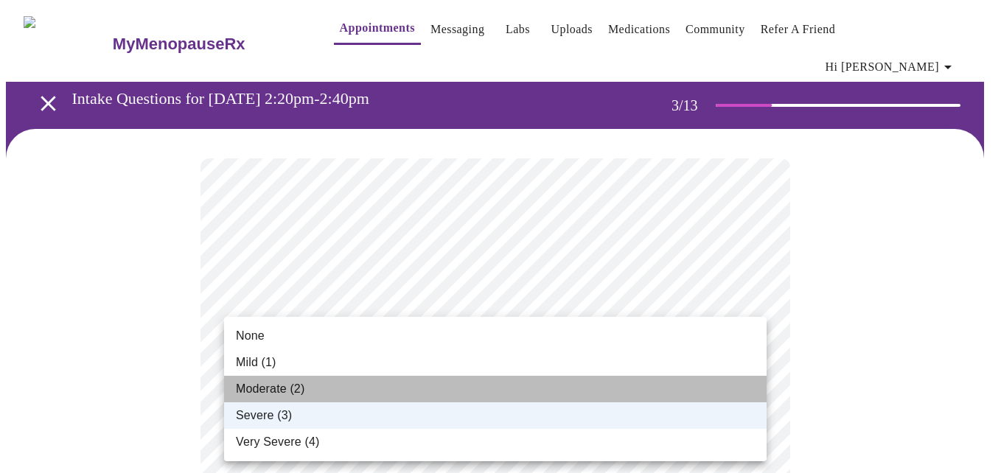
click at [295, 390] on span "Moderate (2)" at bounding box center [270, 389] width 69 height 18
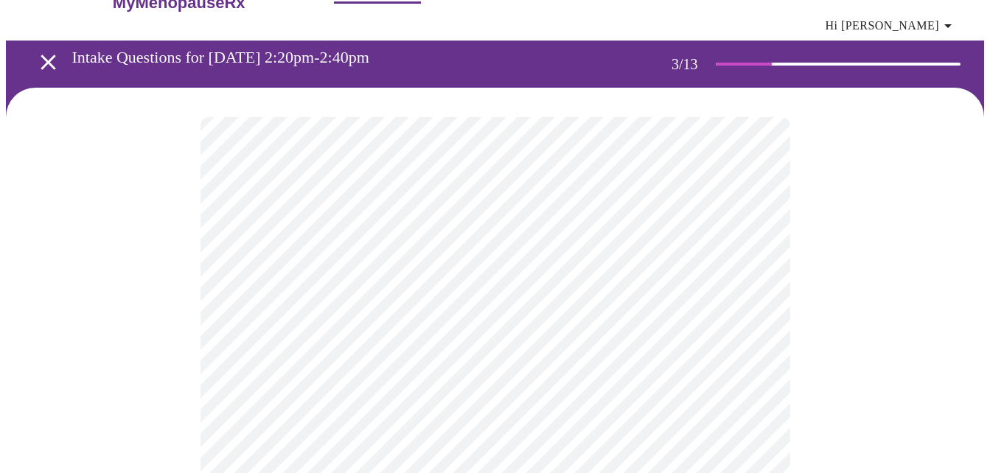
scroll to position [74, 0]
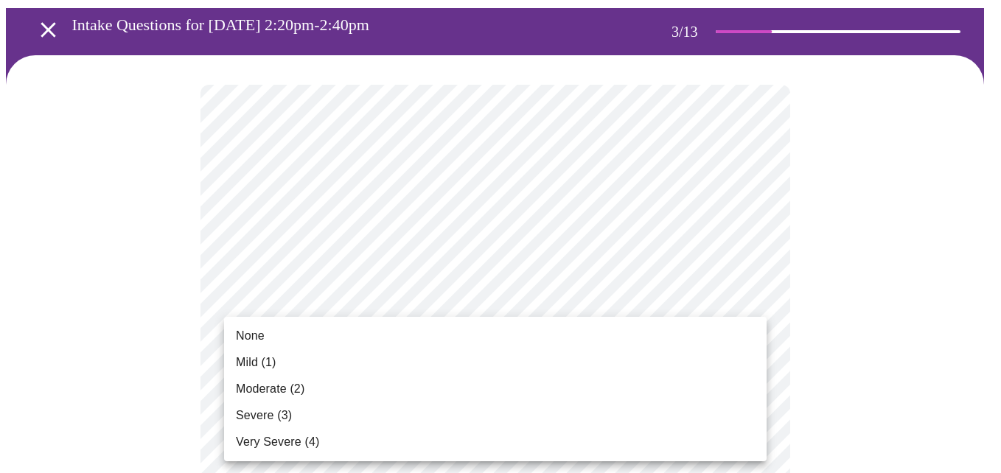
click at [265, 335] on li "None" at bounding box center [495, 336] width 543 height 27
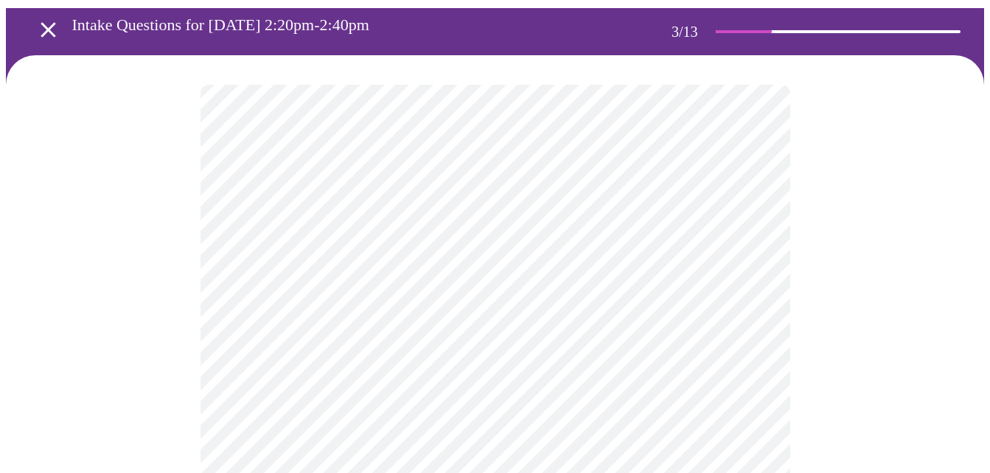
scroll to position [147, 0]
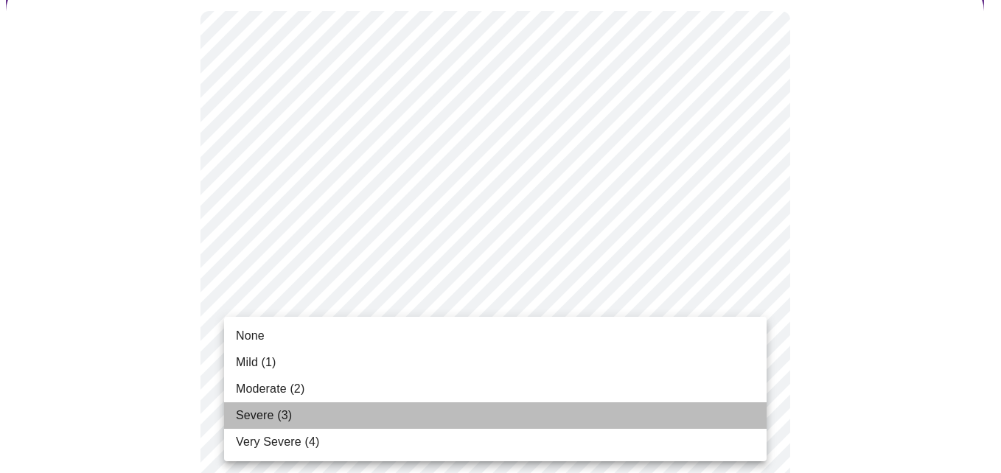
click at [285, 420] on span "Severe (3)" at bounding box center [264, 416] width 56 height 18
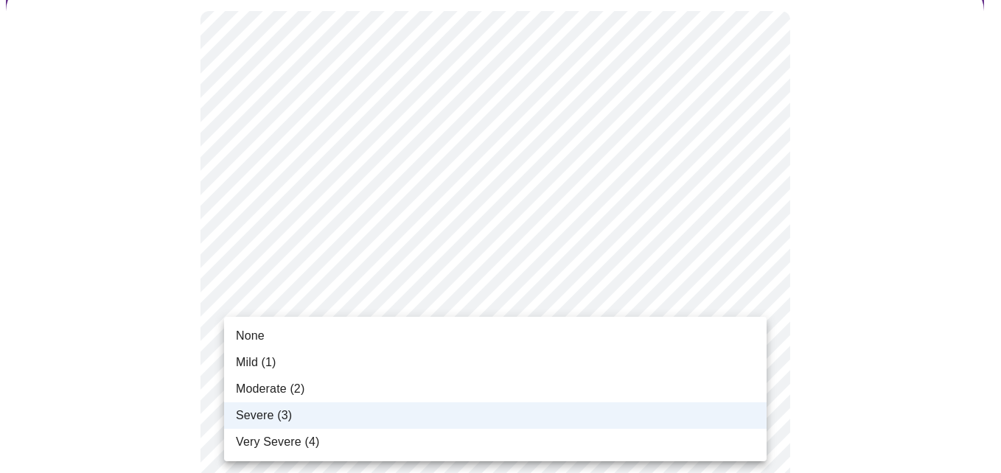
click at [289, 391] on span "Moderate (2)" at bounding box center [270, 389] width 69 height 18
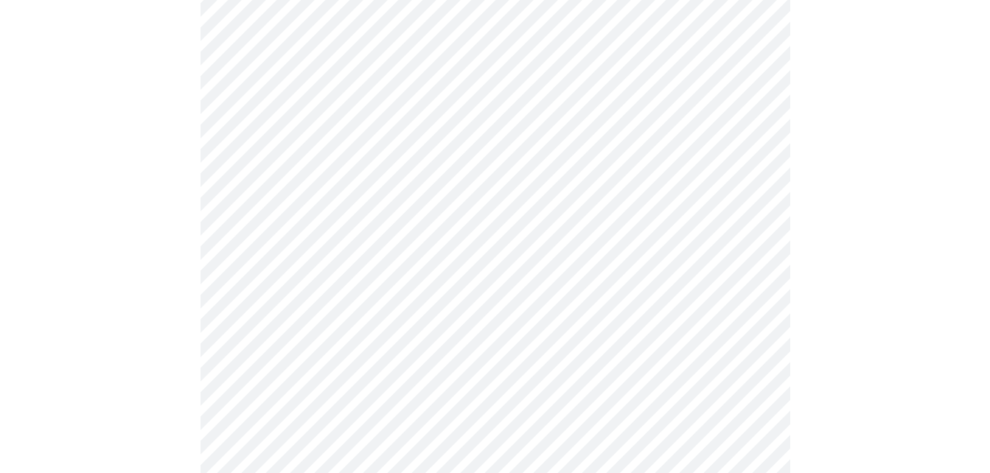
scroll to position [295, 0]
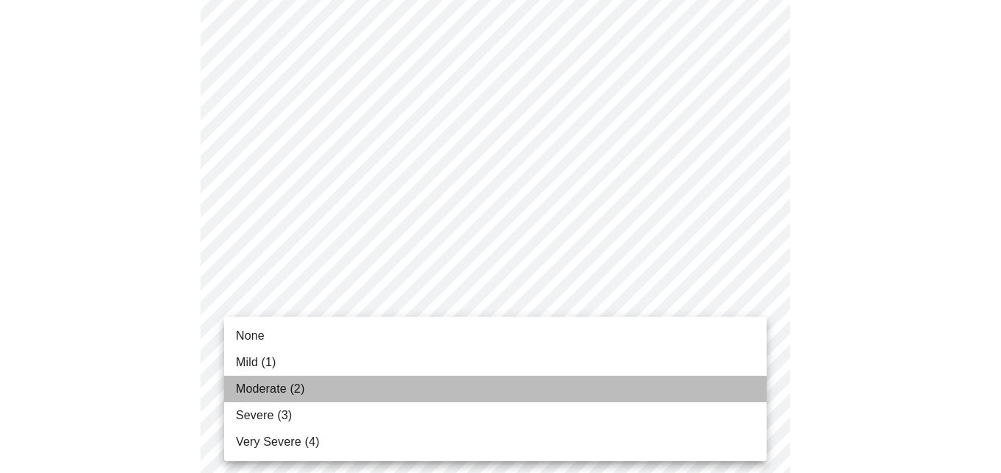
click at [288, 397] on span "Moderate (2)" at bounding box center [270, 389] width 69 height 18
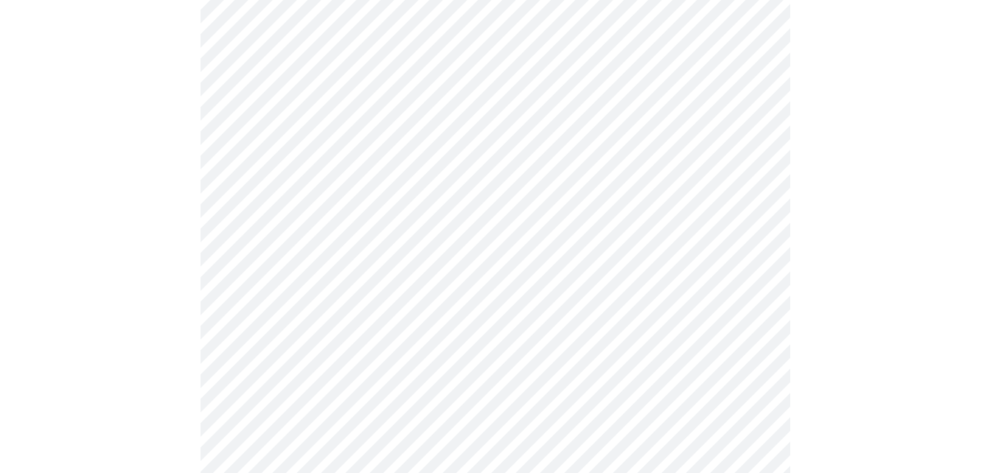
scroll to position [369, 0]
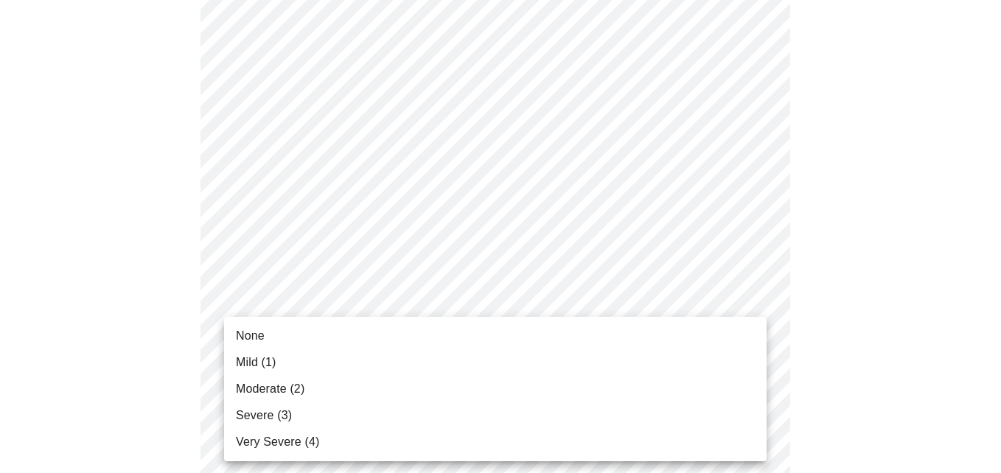
click at [288, 392] on span "Moderate (2)" at bounding box center [270, 389] width 69 height 18
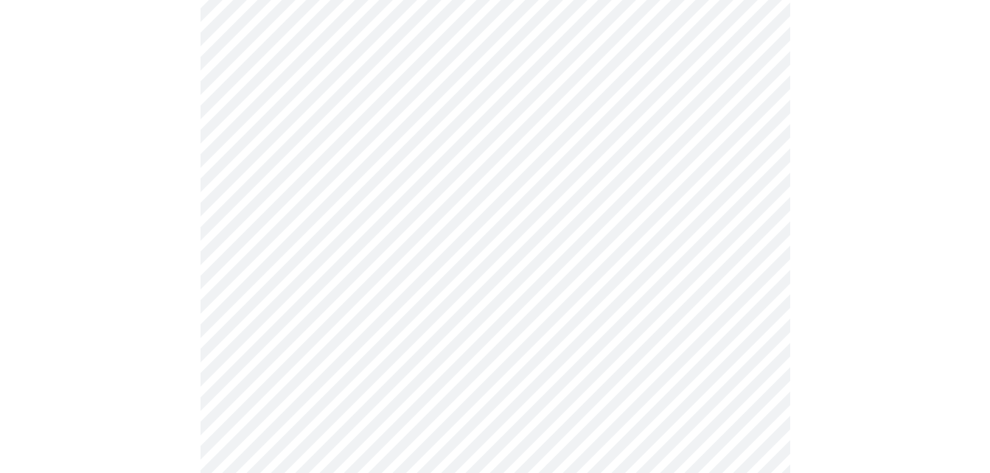
scroll to position [516, 0]
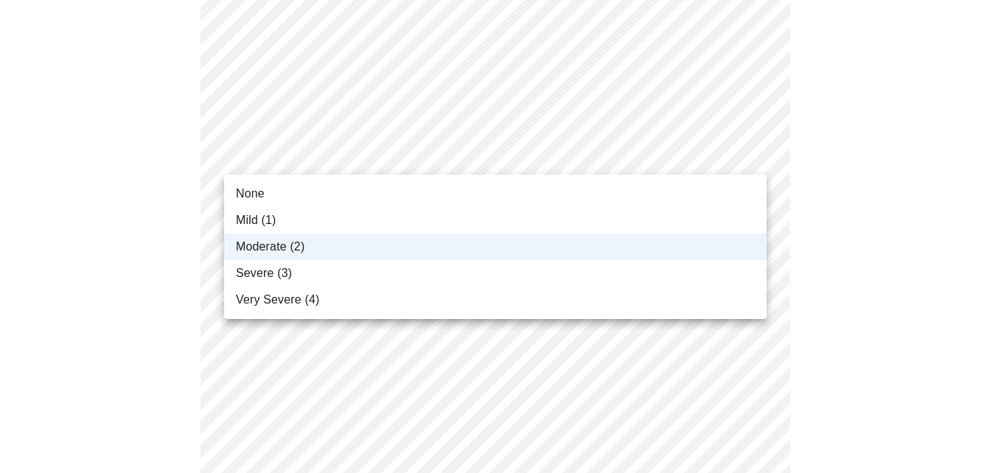
click at [339, 161] on body "MyMenopauseRx Appointments Messaging Labs Uploads Medications Community Refer a…" at bounding box center [500, 429] width 989 height 1879
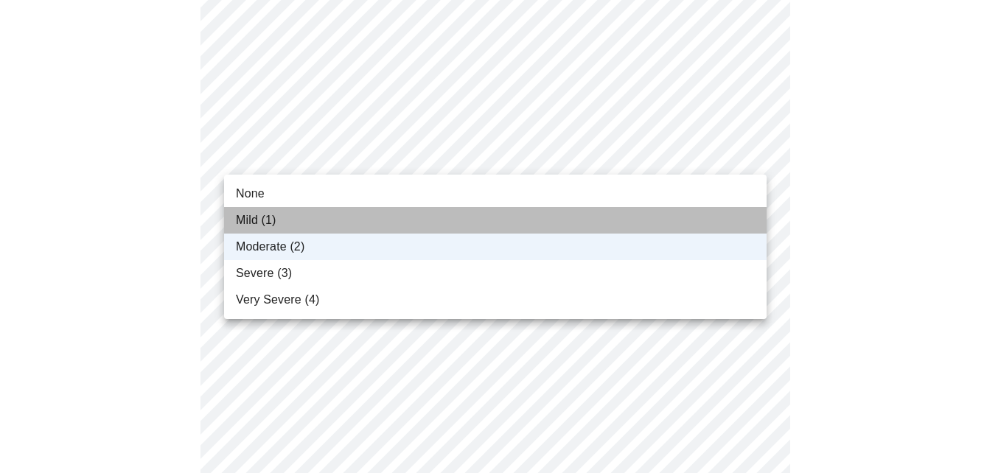
click at [327, 216] on li "Mild (1)" at bounding box center [495, 220] width 543 height 27
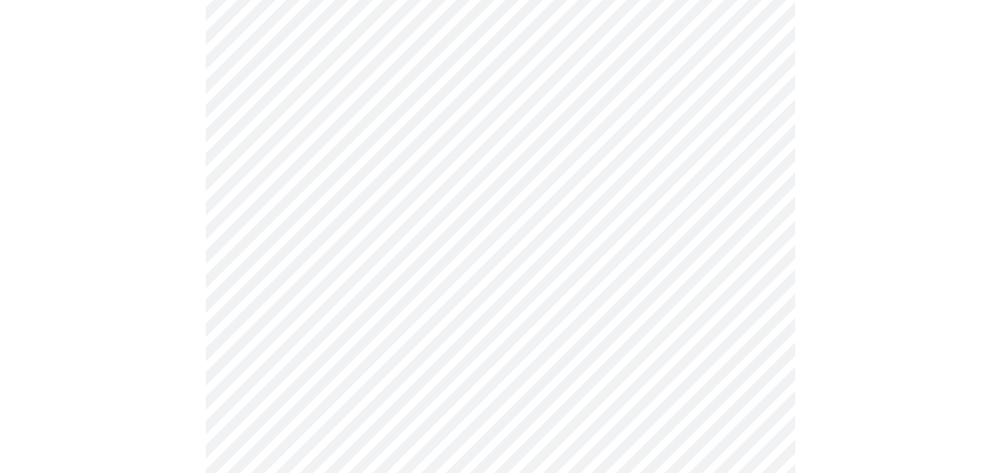
click at [331, 161] on body "MyMenopauseRx Appointments Messaging Labs Uploads Medications Community Refer a…" at bounding box center [500, 429] width 989 height 1879
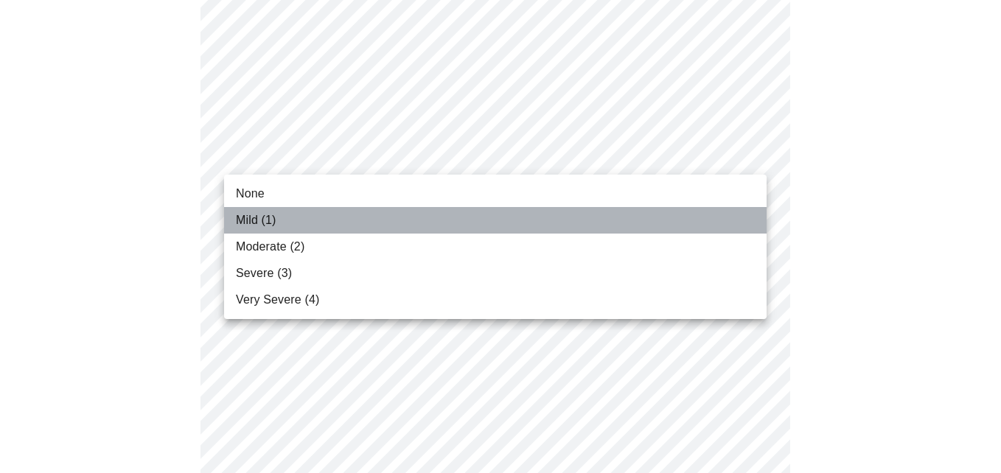
click at [308, 219] on li "Mild (1)" at bounding box center [495, 220] width 543 height 27
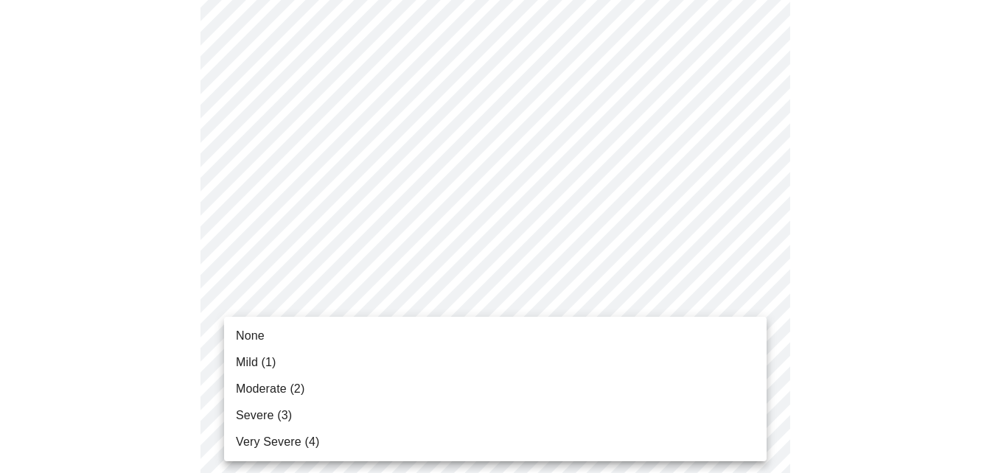
click at [343, 345] on body "MyMenopauseRx Appointments Messaging Labs Uploads Medications Community Refer a…" at bounding box center [500, 429] width 989 height 1879
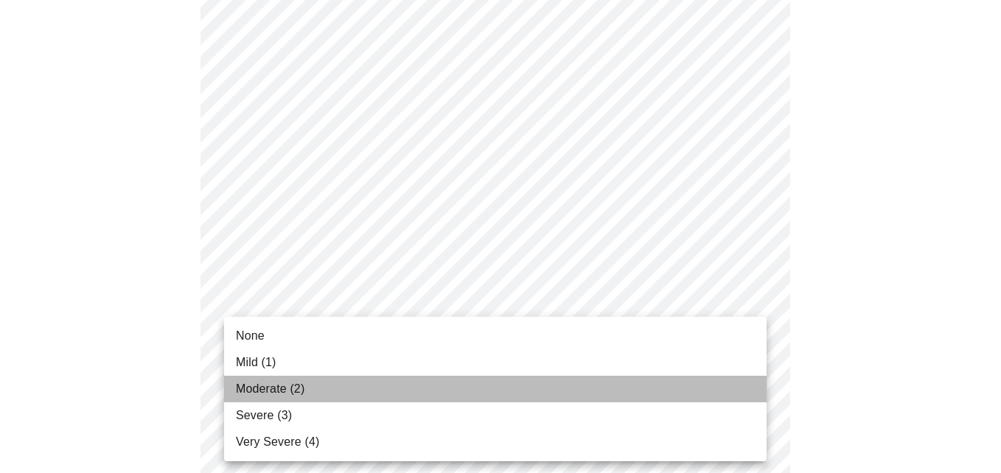
click at [304, 392] on span "Moderate (2)" at bounding box center [270, 389] width 69 height 18
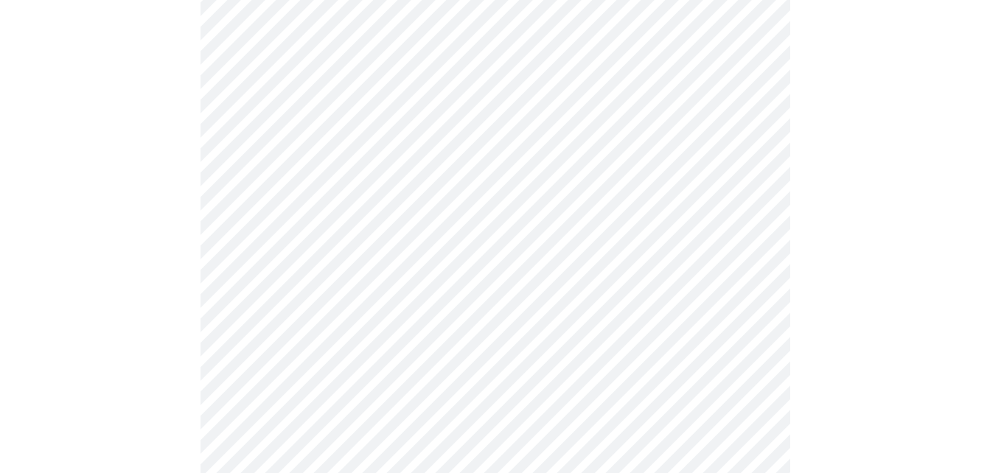
scroll to position [664, 0]
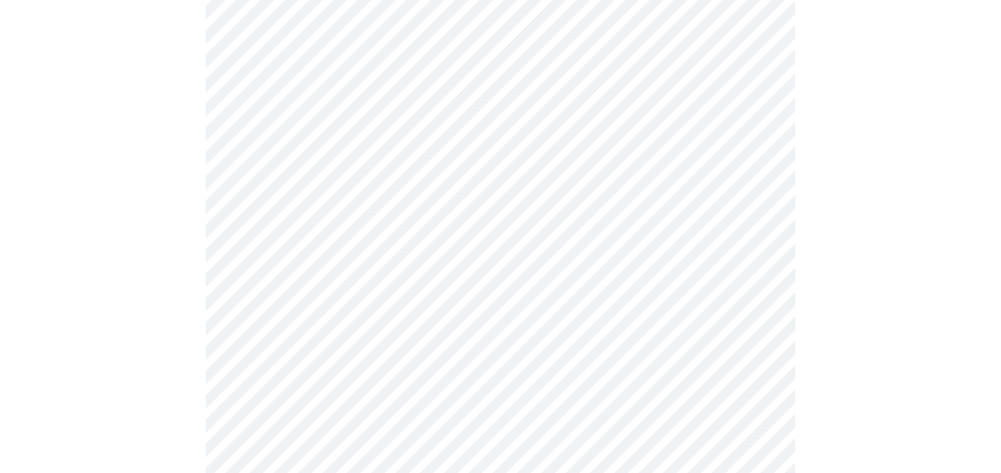
click at [342, 310] on body "MyMenopauseRx Appointments Messaging Labs Uploads Medications Community Refer a…" at bounding box center [500, 271] width 989 height 1858
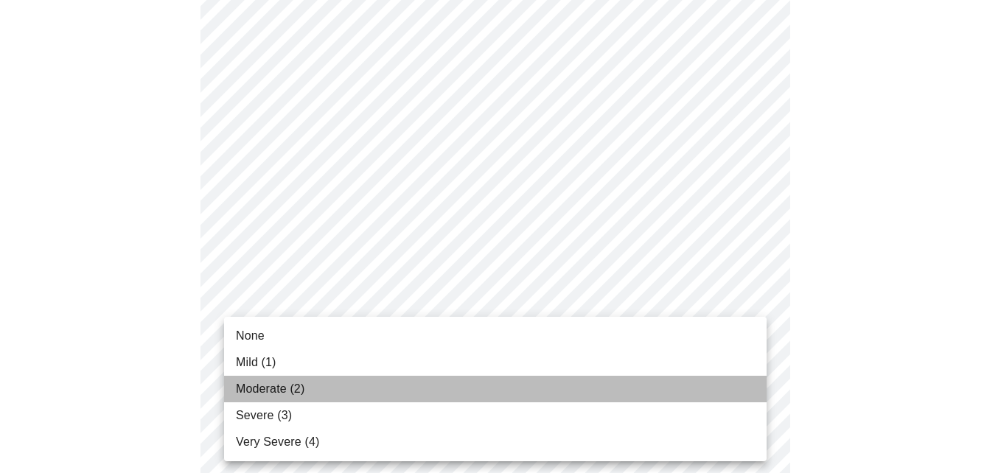
click at [296, 394] on span "Moderate (2)" at bounding box center [270, 389] width 69 height 18
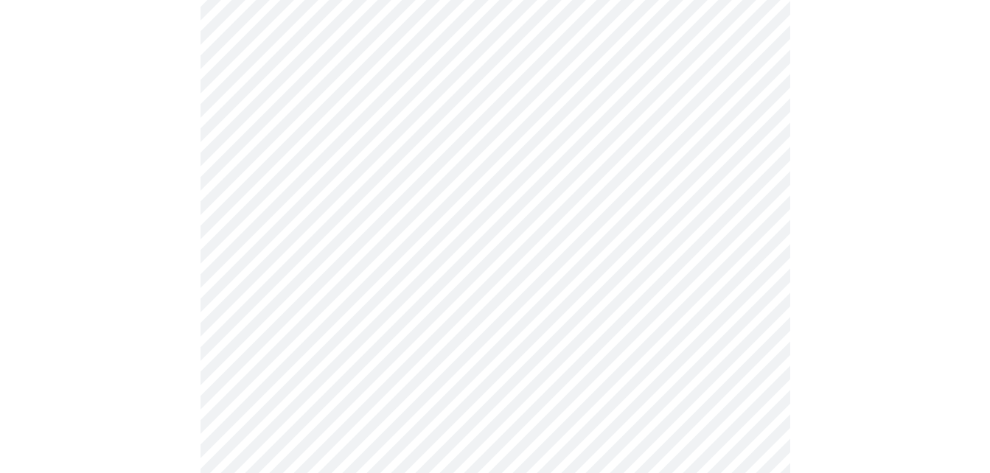
scroll to position [737, 0]
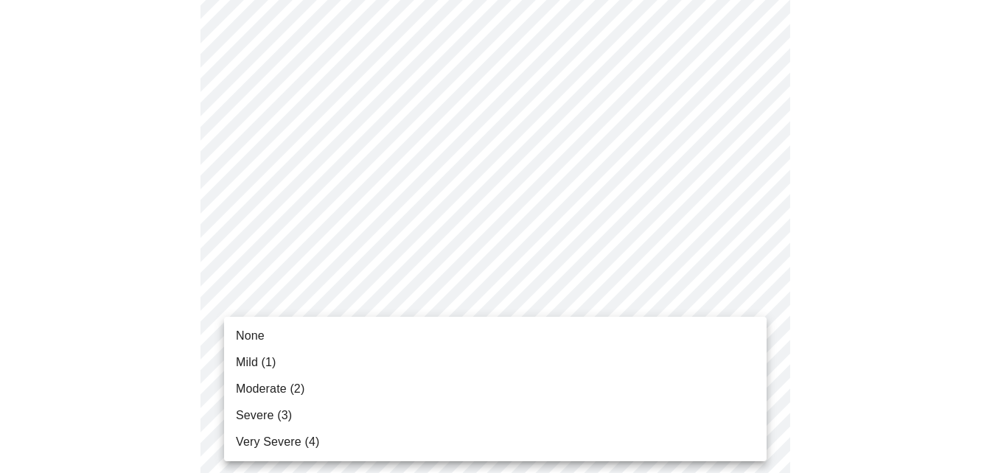
click at [310, 360] on body "MyMenopauseRx Appointments Messaging Labs Uploads Medications Community Refer a…" at bounding box center [500, 187] width 989 height 1837
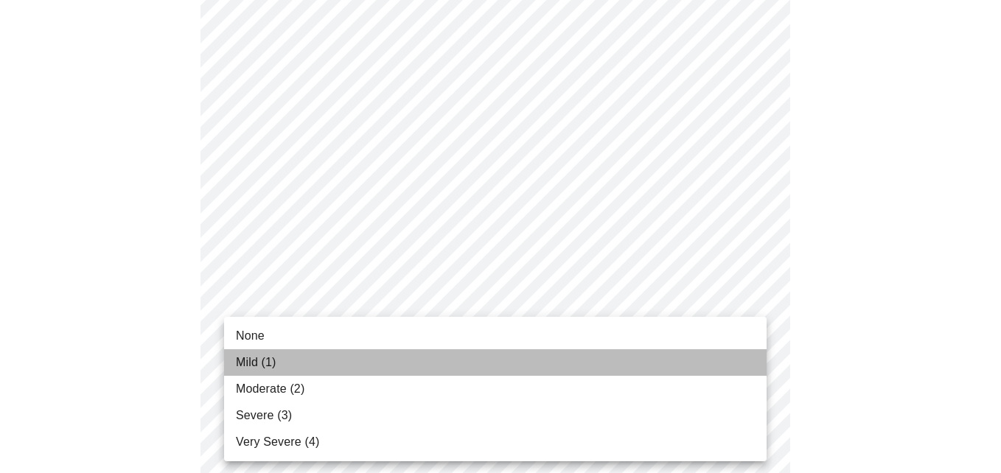
click at [288, 359] on li "Mild (1)" at bounding box center [495, 362] width 543 height 27
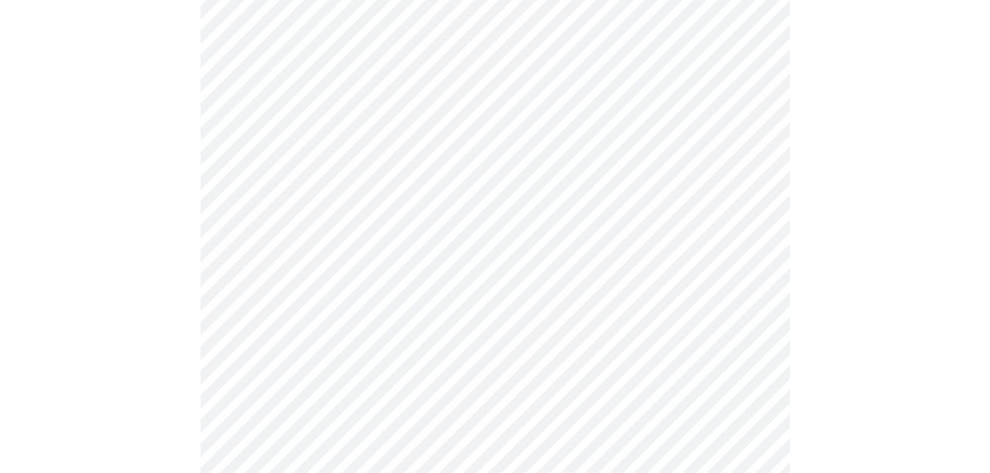
scroll to position [885, 0]
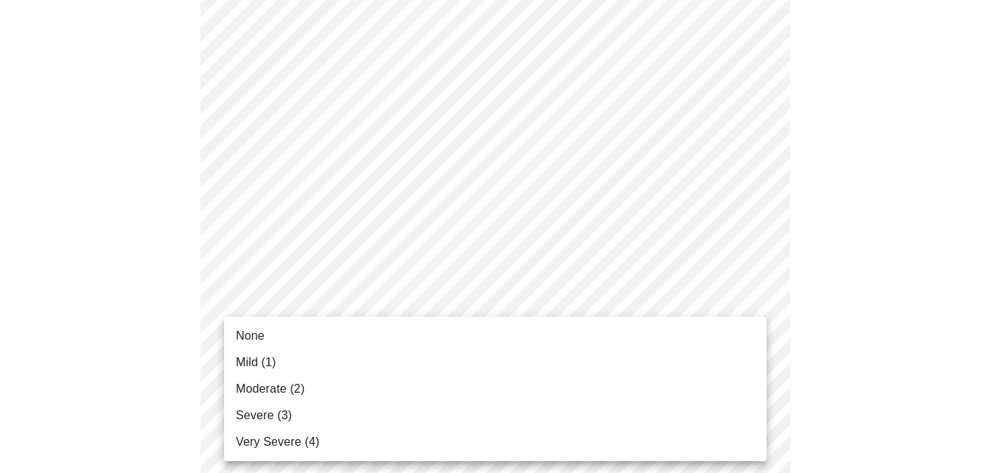
click at [307, 325] on body "MyMenopauseRx Appointments Messaging Labs Uploads Medications Community Refer a…" at bounding box center [500, 29] width 989 height 1817
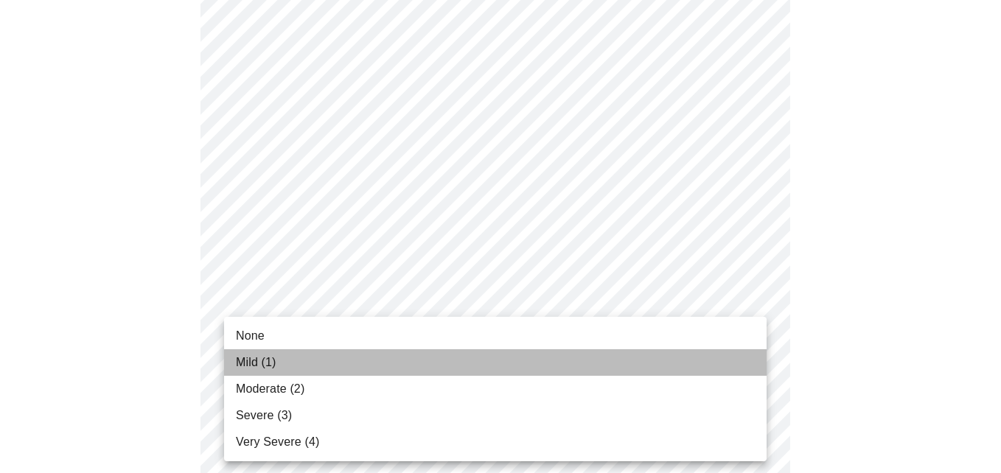
click at [293, 367] on li "Mild (1)" at bounding box center [495, 362] width 543 height 27
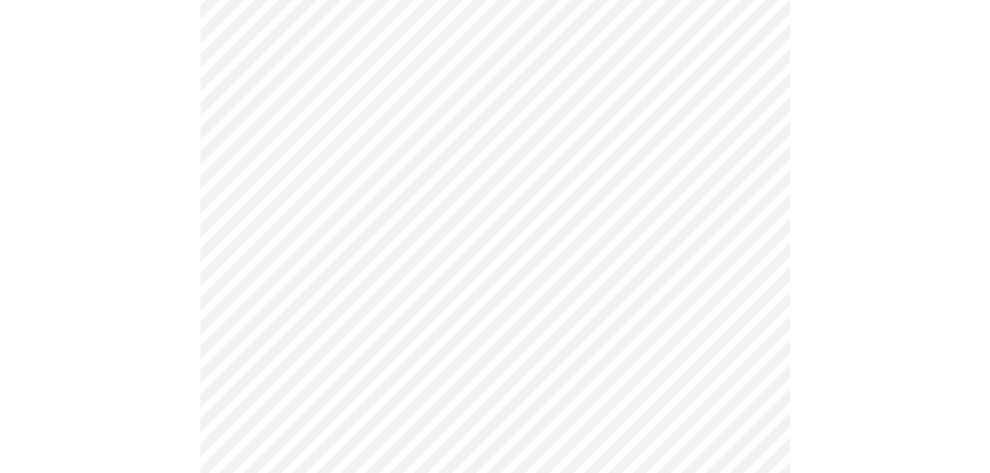
scroll to position [958, 0]
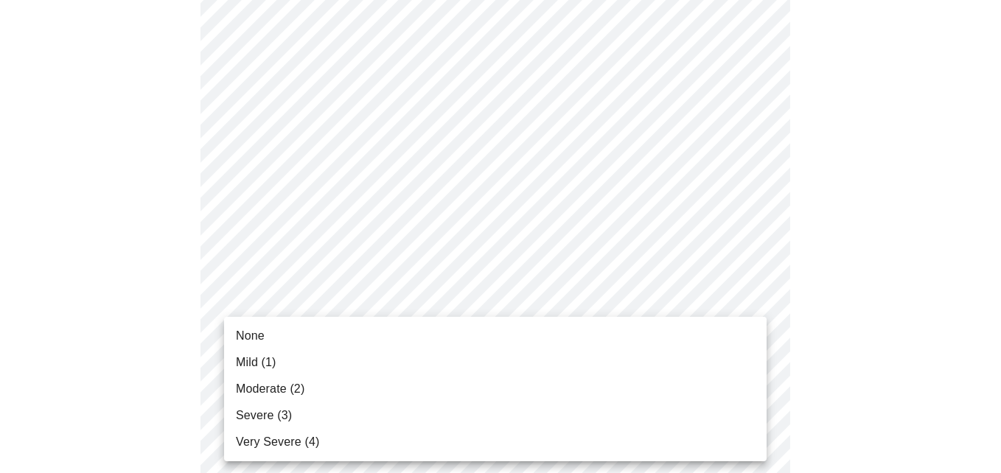
click at [293, 367] on li "Mild (1)" at bounding box center [495, 362] width 543 height 27
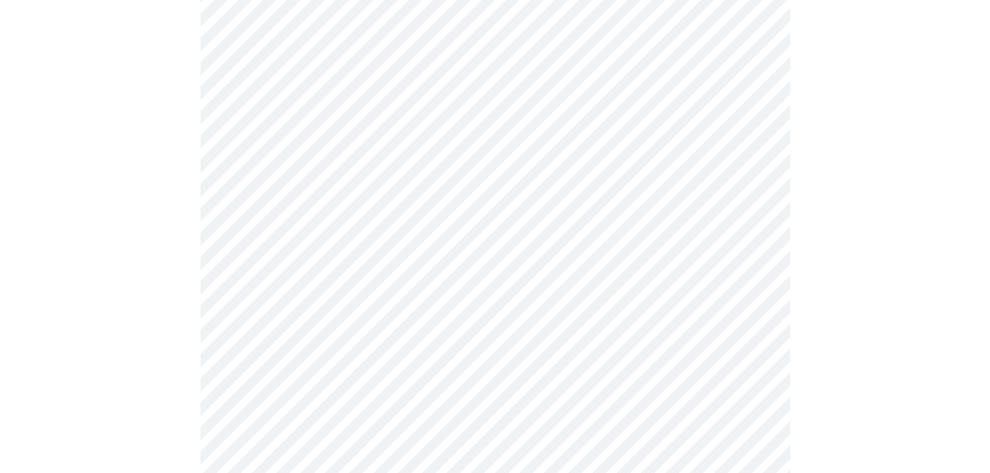
scroll to position [1106, 0]
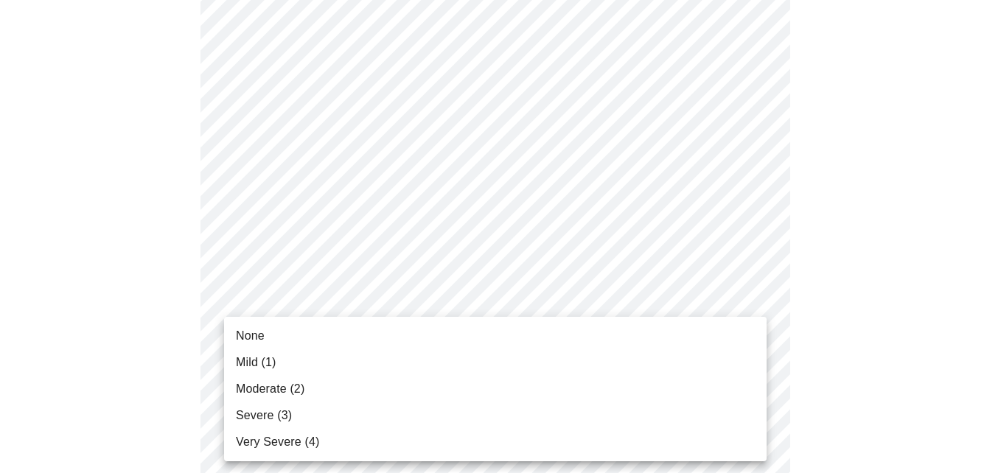
click at [295, 366] on li "Mild (1)" at bounding box center [495, 362] width 543 height 27
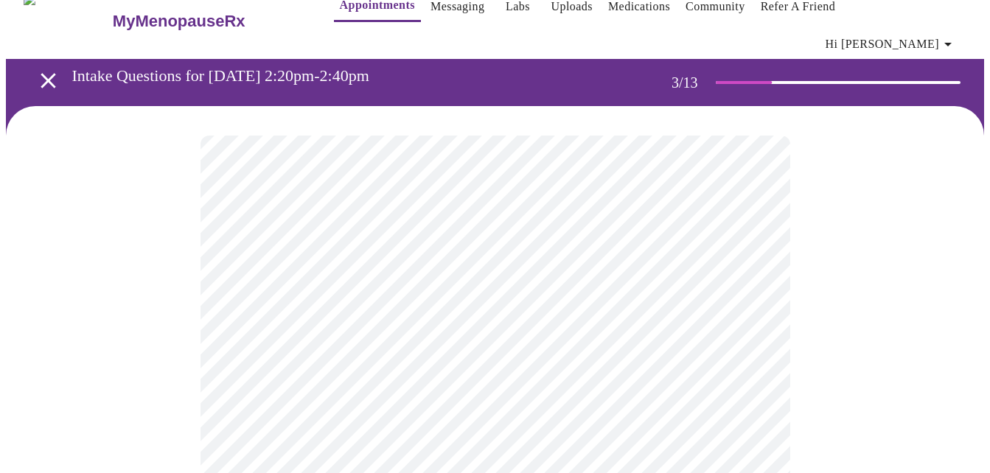
scroll to position [8, 0]
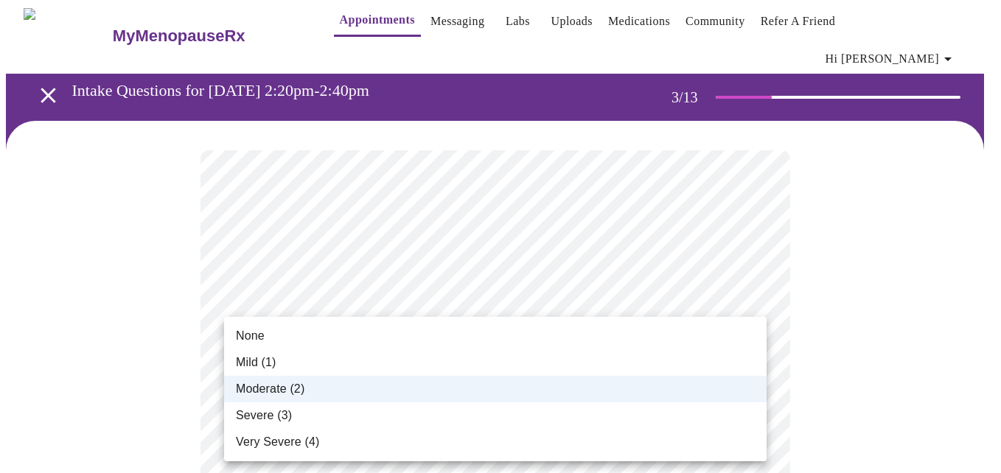
click at [327, 320] on ul "None Mild (1) Moderate (2) Severe (3) Very Severe (4)" at bounding box center [495, 389] width 543 height 145
click at [338, 310] on div at bounding box center [500, 236] width 1001 height 473
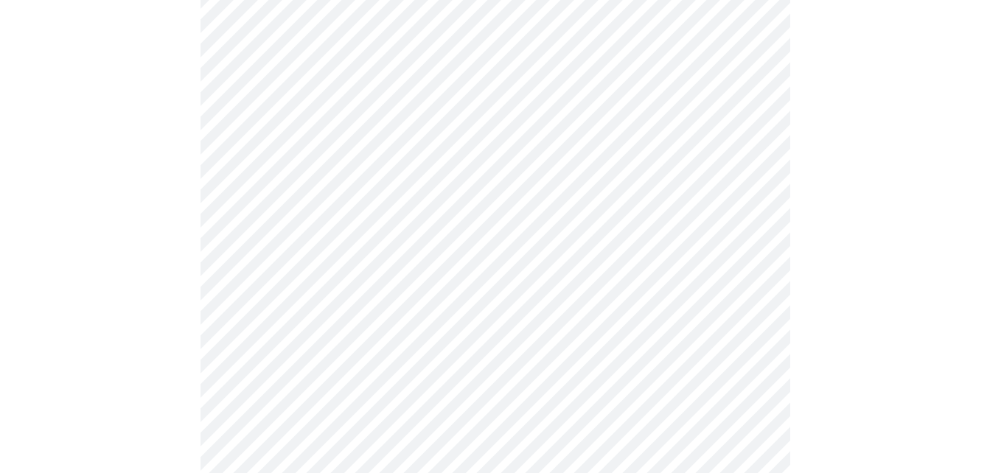
scroll to position [664, 0]
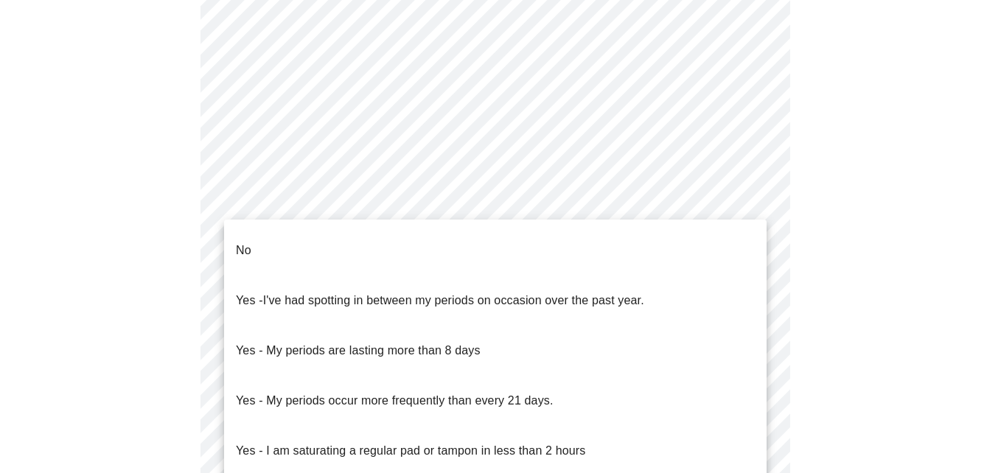
click at [559, 233] on body "MyMenopauseRx Appointments Messaging Labs Uploads Medications Community Refer a…" at bounding box center [500, 80] width 989 height 1476
click at [454, 250] on li "No" at bounding box center [495, 251] width 543 height 50
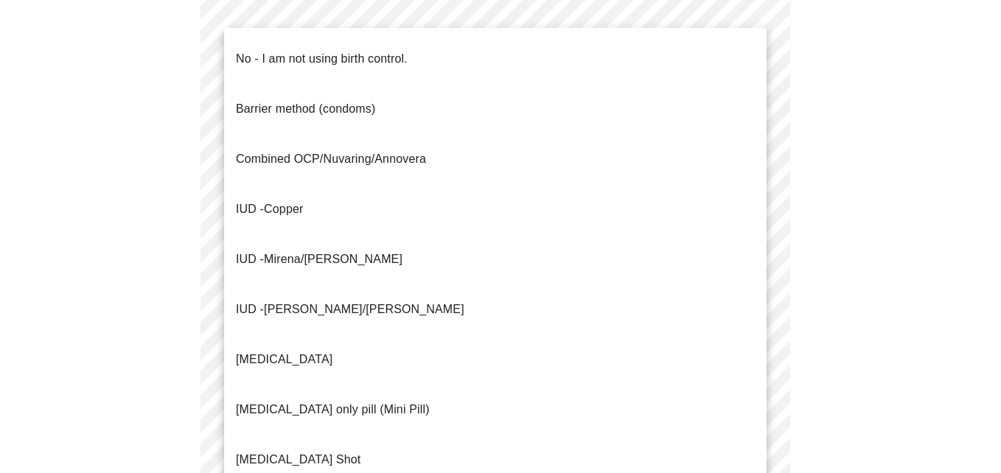
click at [451, 346] on body "MyMenopauseRx Appointments Messaging Labs Uploads Medications Community Refer a…" at bounding box center [500, 75] width 989 height 1467
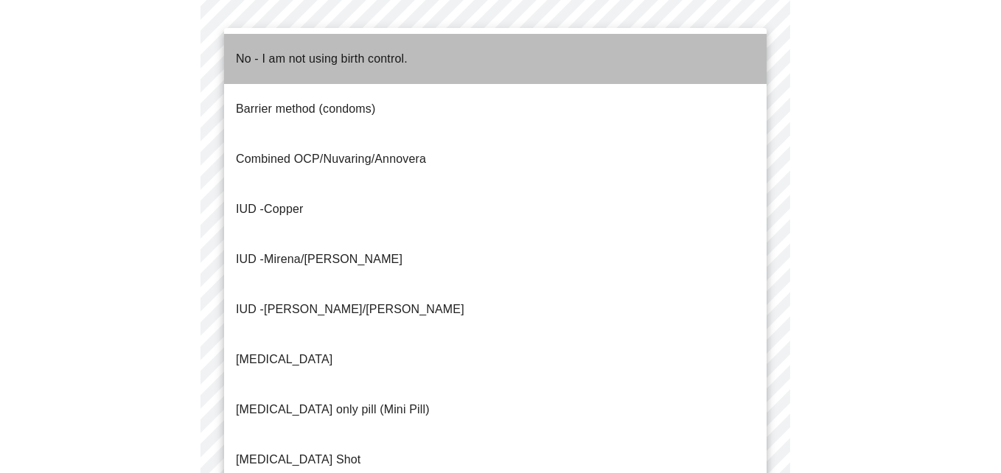
click at [352, 50] on p "No - I am not using birth control." at bounding box center [322, 59] width 172 height 18
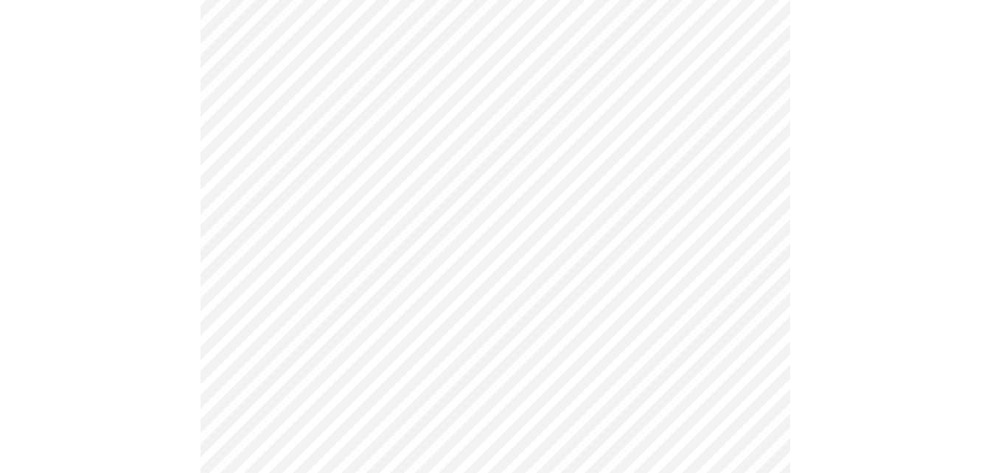
scroll to position [737, 0]
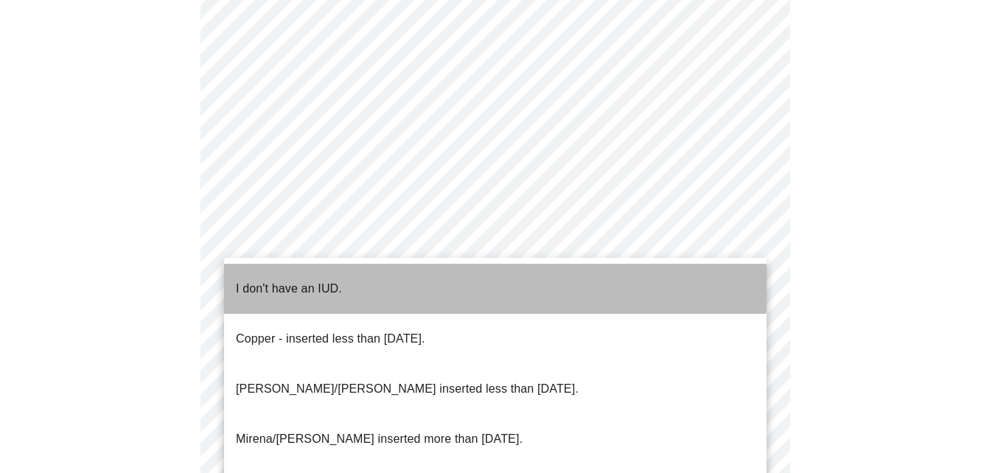
click at [345, 274] on li "I don't have an IUD." at bounding box center [495, 289] width 543 height 50
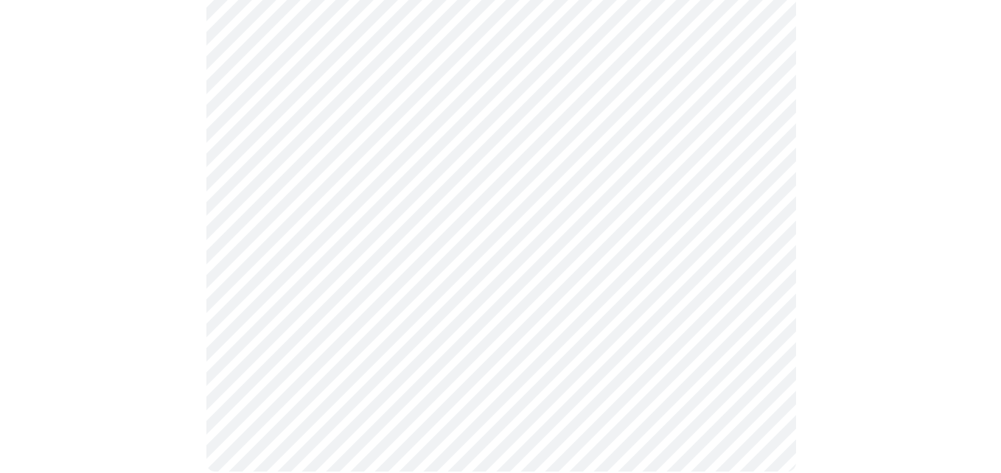
scroll to position [956, 0]
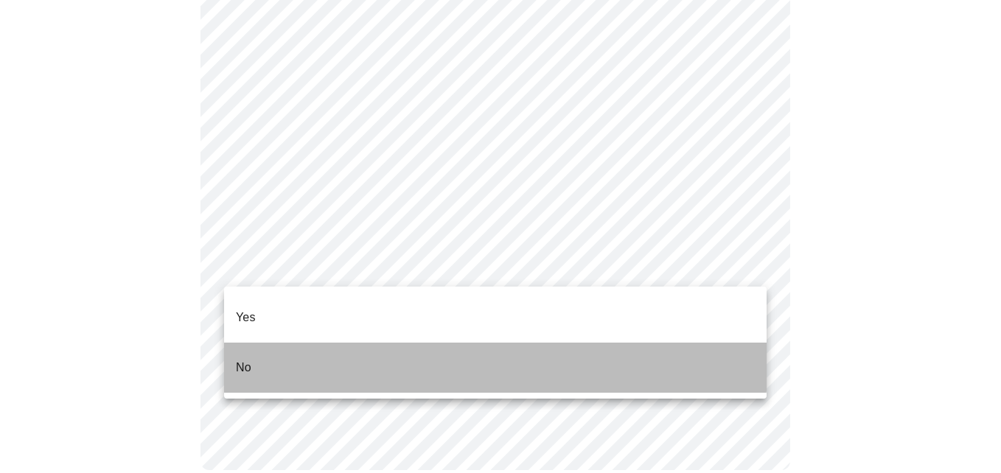
click at [324, 343] on li "No" at bounding box center [495, 368] width 543 height 50
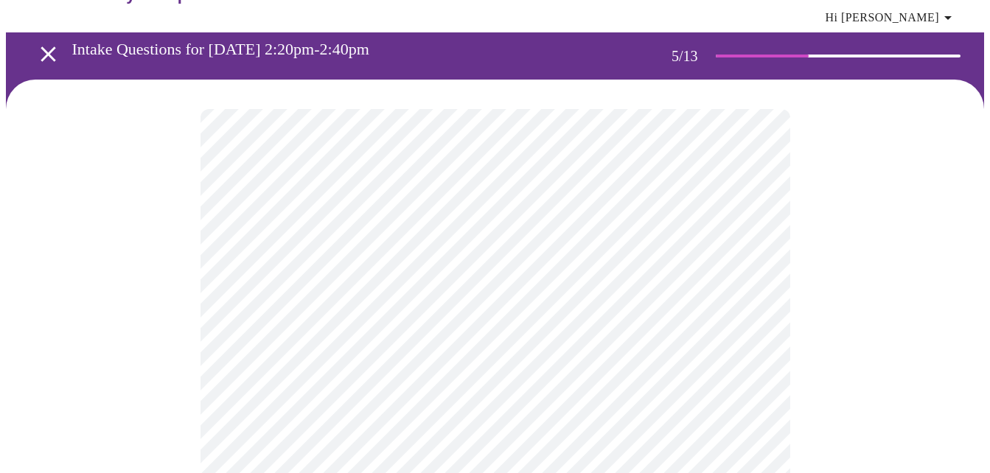
scroll to position [74, 0]
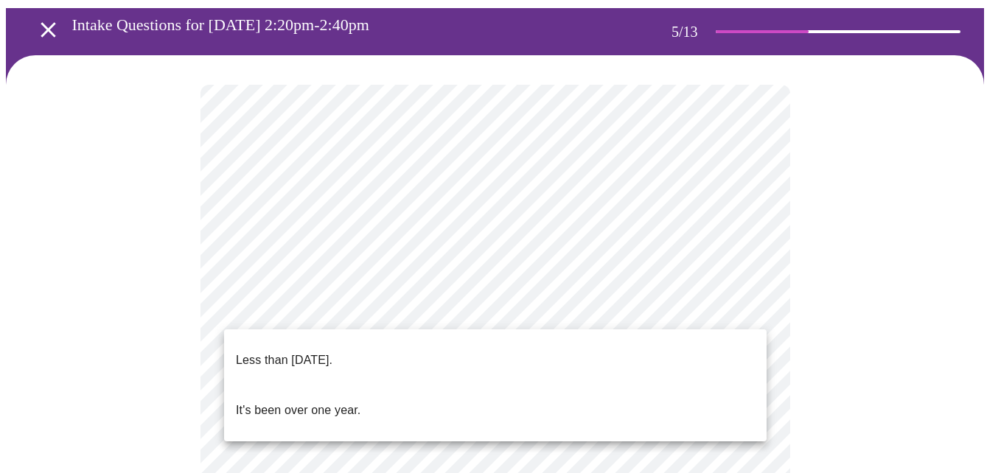
click at [753, 309] on div at bounding box center [500, 236] width 1001 height 473
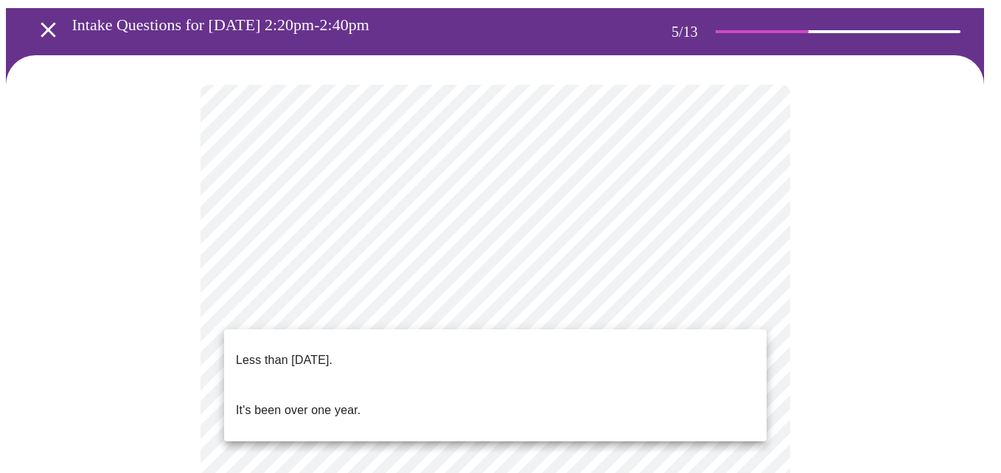
click at [678, 296] on div at bounding box center [500, 236] width 1001 height 473
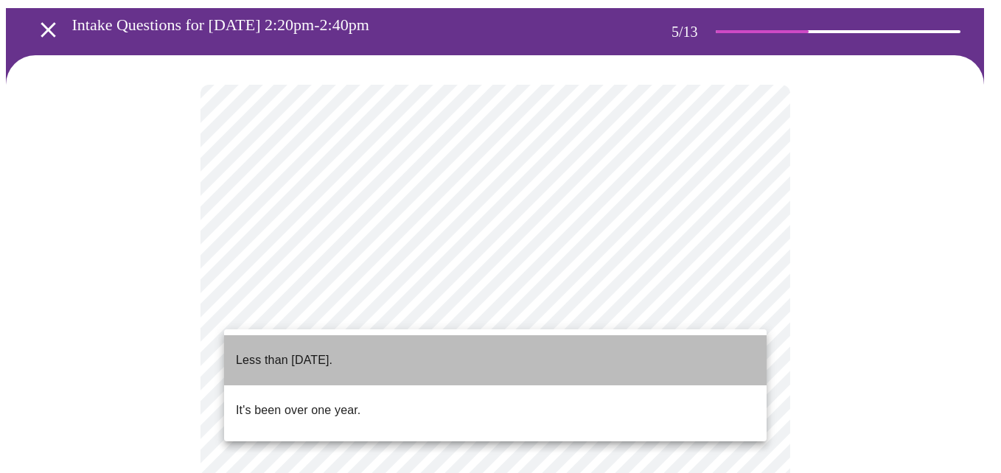
click at [333, 352] on p "Less than one year ago." at bounding box center [284, 361] width 97 height 18
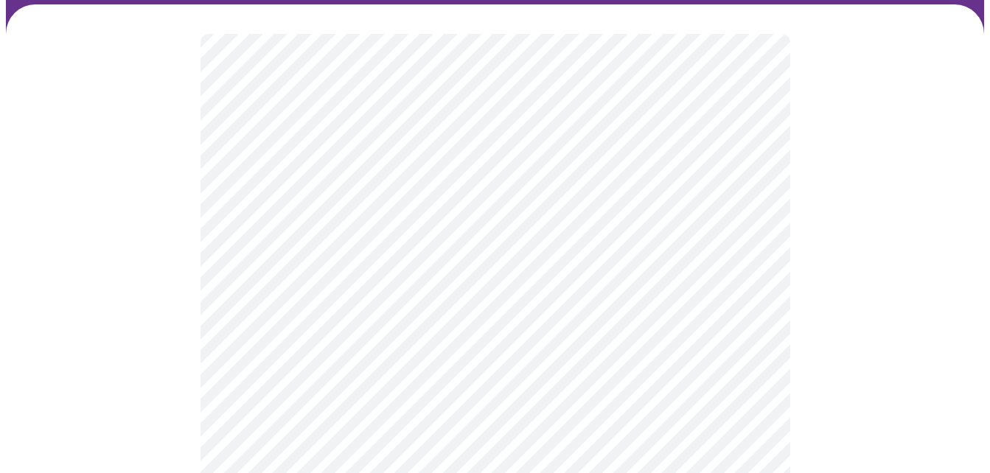
scroll to position [147, 0]
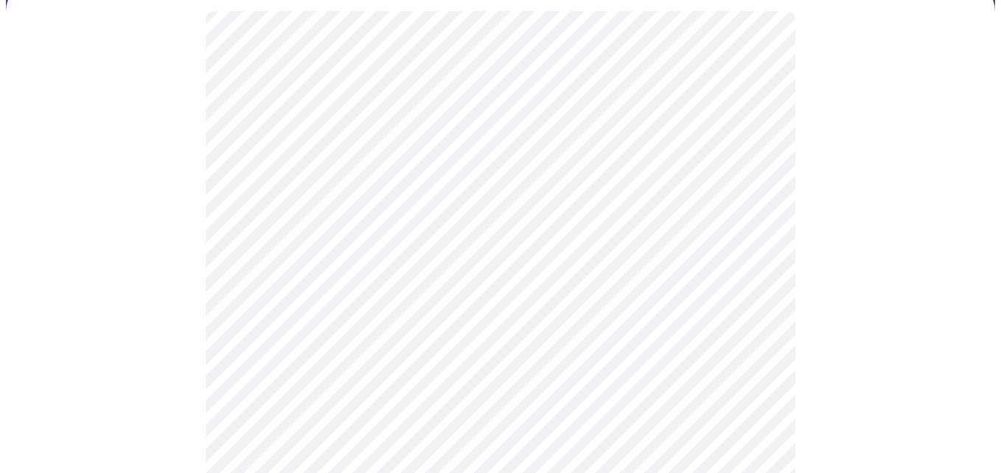
click at [574, 364] on body "MyMenopauseRx Appointments Messaging Labs Uploads Medications Community Refer a…" at bounding box center [500, 461] width 989 height 1206
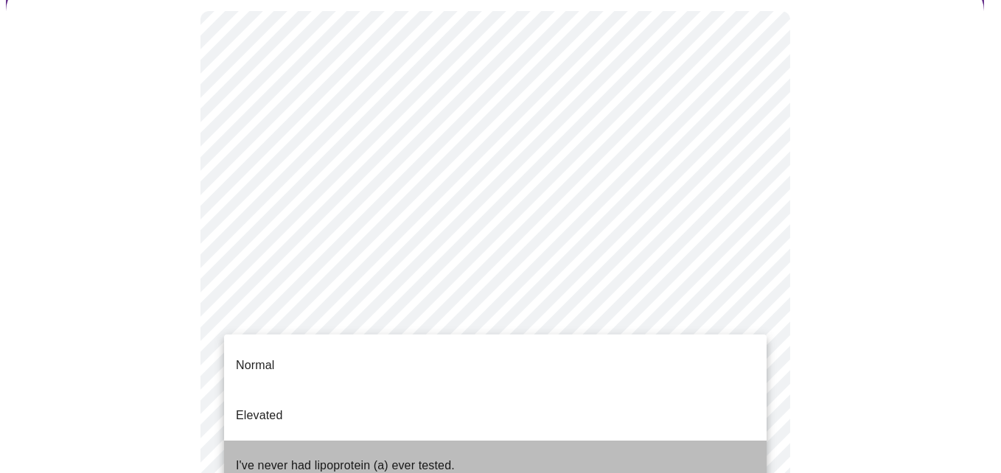
click at [426, 457] on p "I've never had lipoprotein (a) ever tested." at bounding box center [345, 466] width 219 height 18
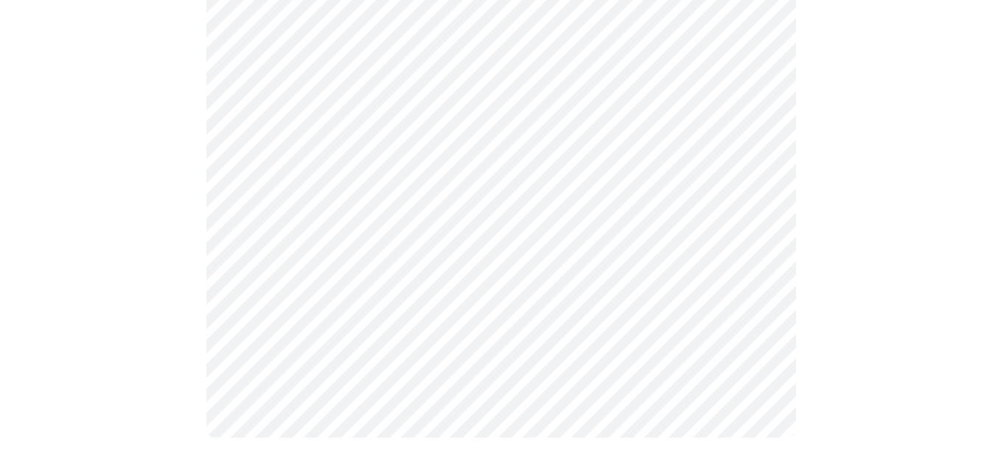
scroll to position [0, 0]
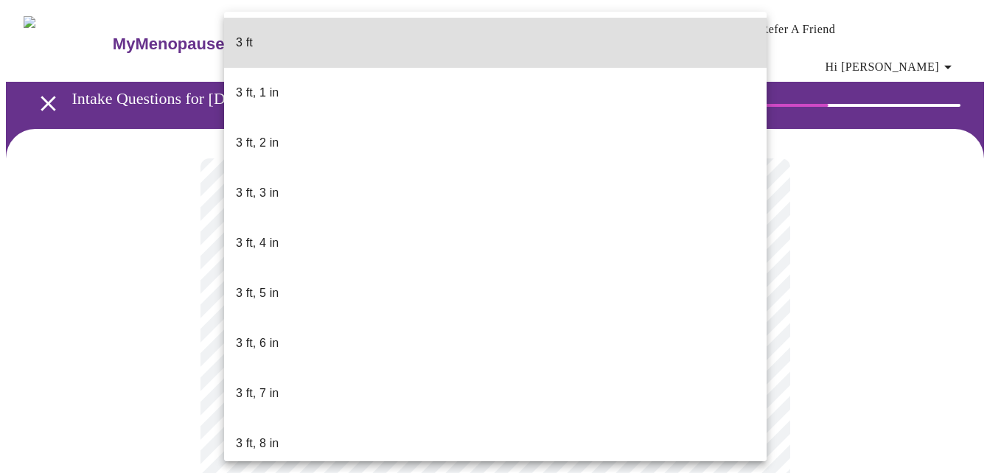
click at [377, 426] on body "MyMenopauseRx Appointments Messaging Labs Uploads Medications Community Refer a…" at bounding box center [500, 410] width 989 height 808
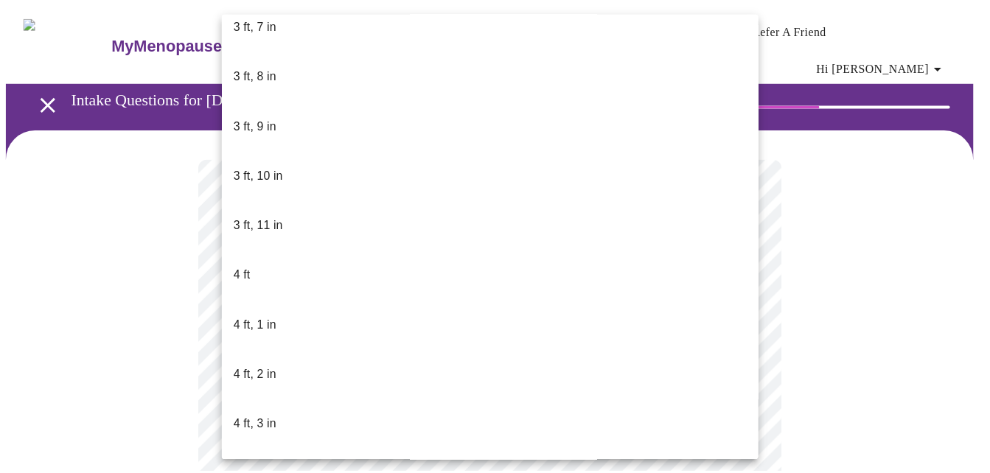
scroll to position [811, 0]
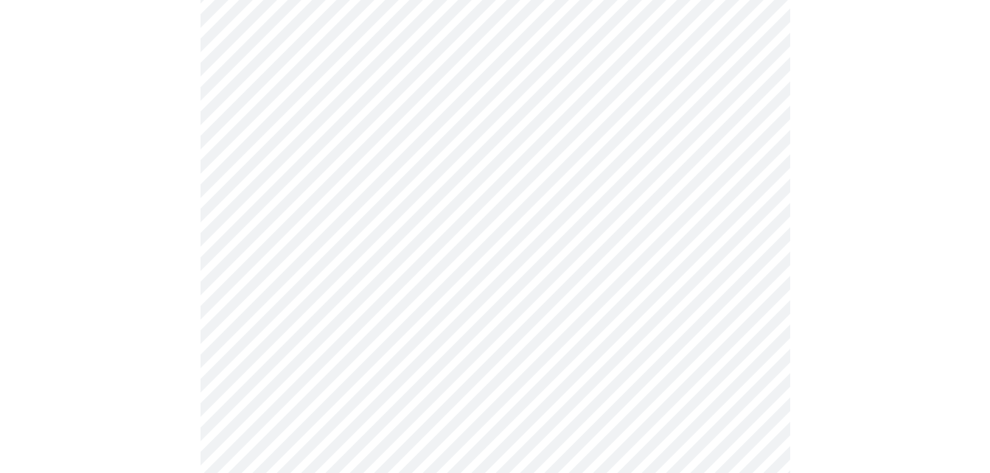
scroll to position [3686, 0]
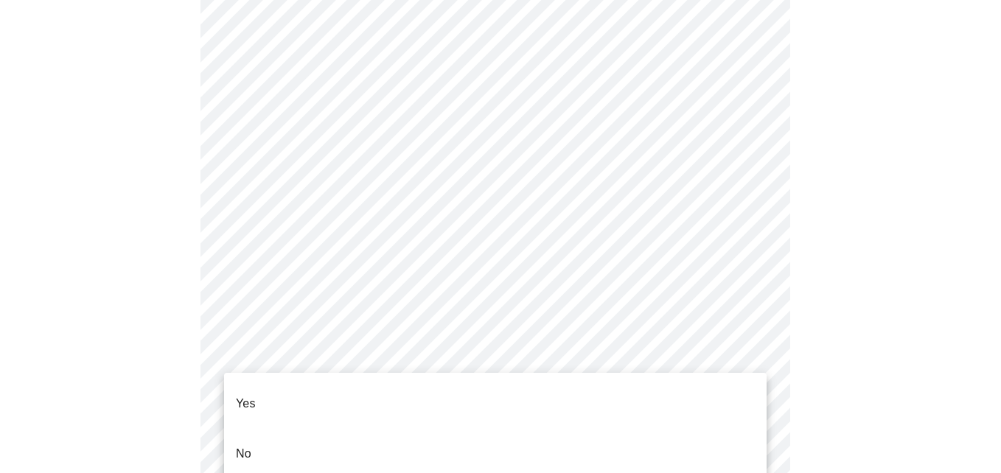
click at [476, 440] on li "No" at bounding box center [495, 454] width 543 height 50
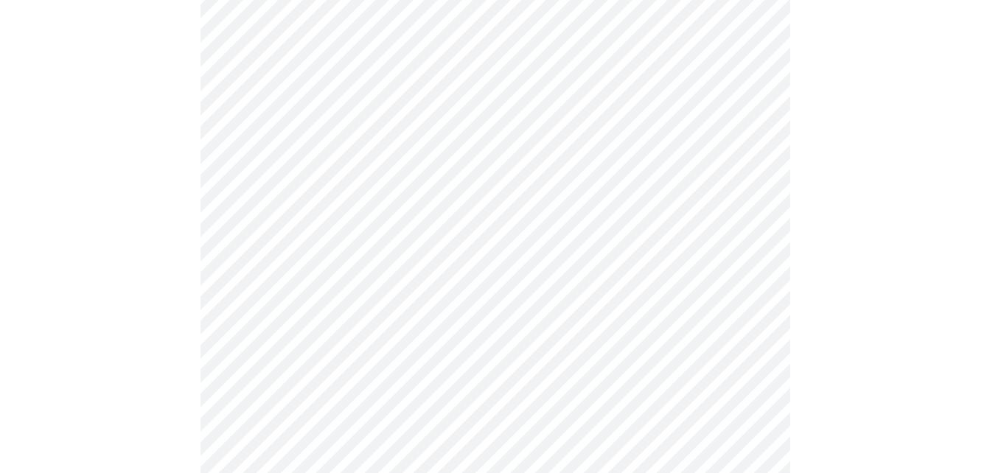
scroll to position [885, 0]
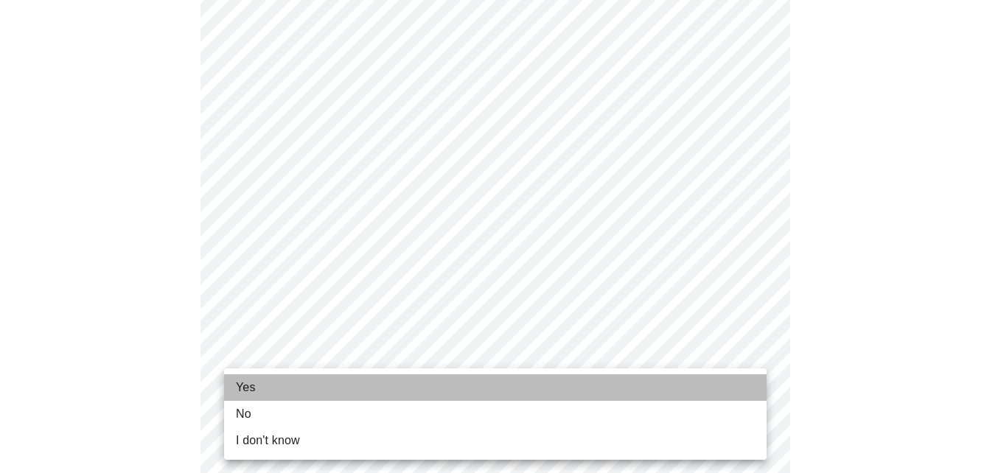
click at [373, 386] on li "Yes" at bounding box center [495, 388] width 543 height 27
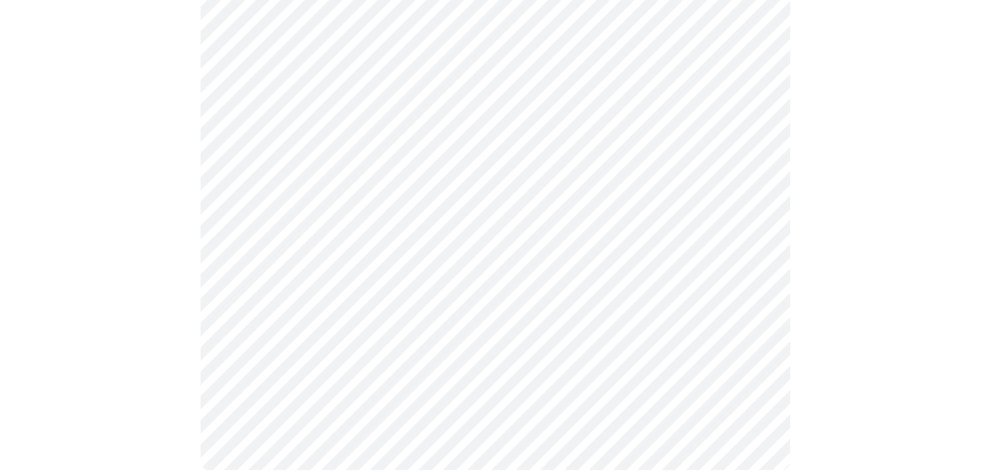
scroll to position [0, 0]
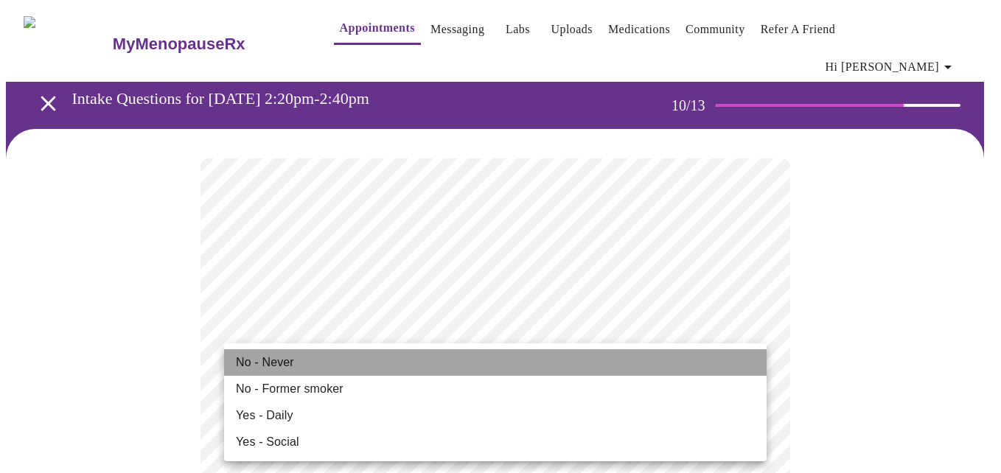
click at [275, 359] on span "No - Never" at bounding box center [265, 363] width 58 height 18
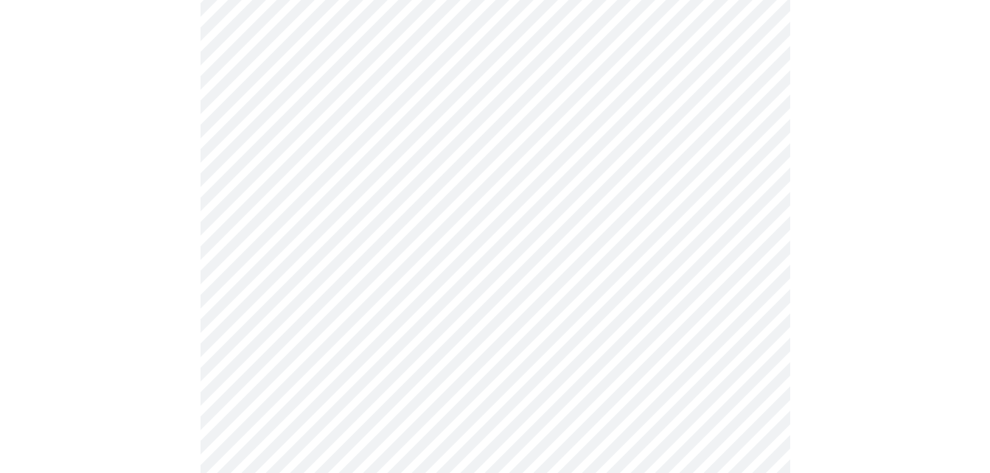
scroll to position [1180, 0]
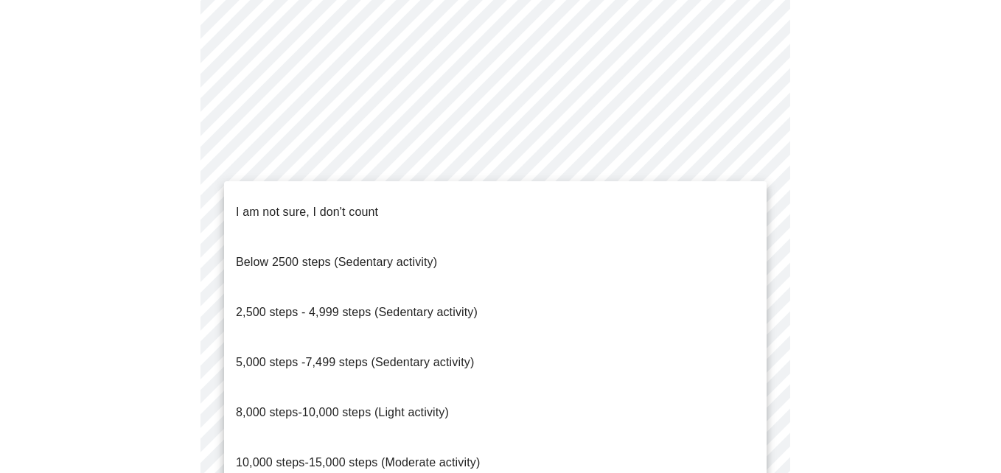
click at [406, 406] on span "8,000 steps-10,000 steps (Light activity)" at bounding box center [342, 412] width 213 height 13
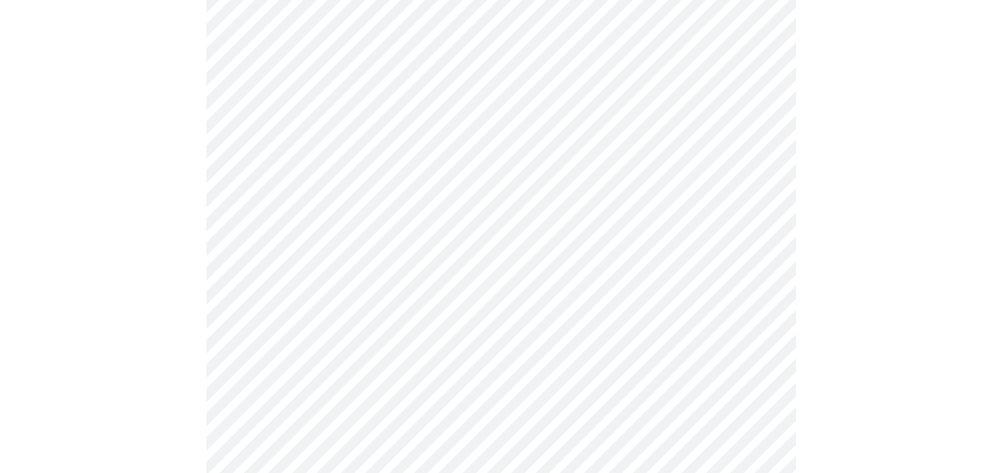
scroll to position [1253, 0]
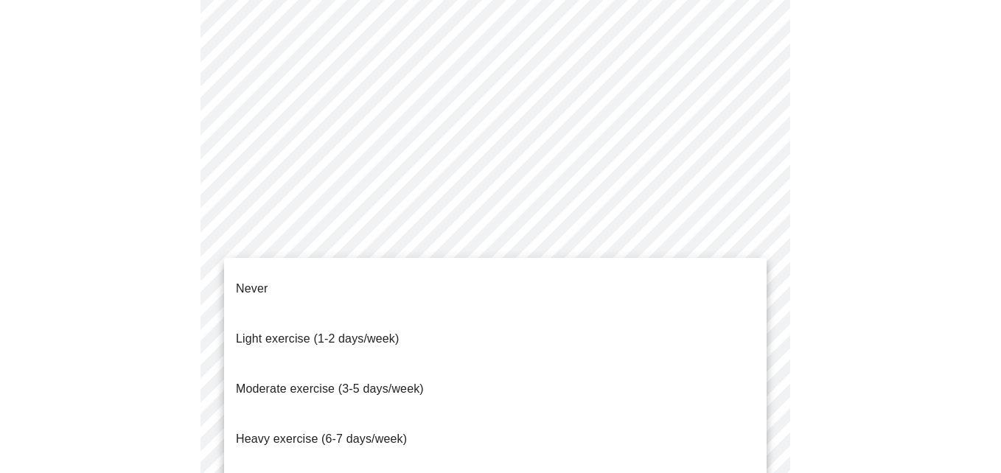
click at [873, 325] on div at bounding box center [500, 236] width 1001 height 473
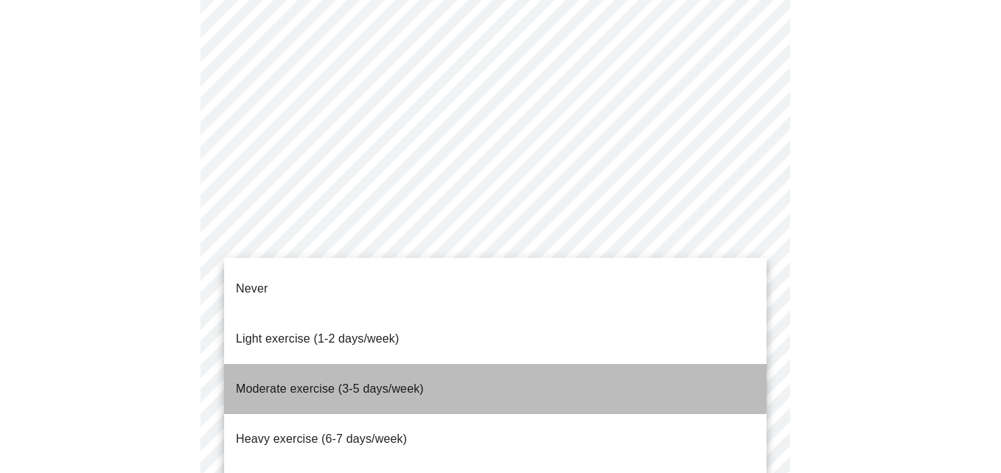
click at [380, 383] on span "Moderate exercise (3-5 days/week)" at bounding box center [330, 389] width 188 height 13
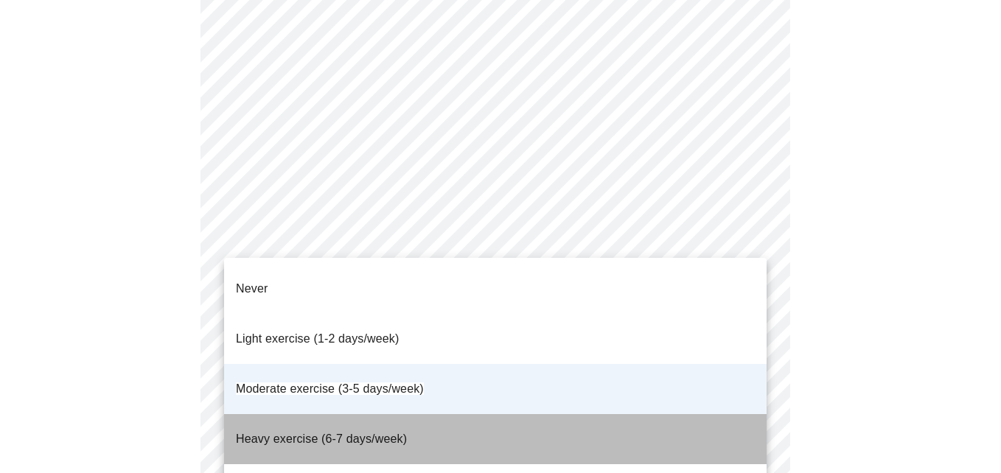
click at [357, 433] on span "Heavy exercise (6-7 days/week)" at bounding box center [321, 439] width 171 height 13
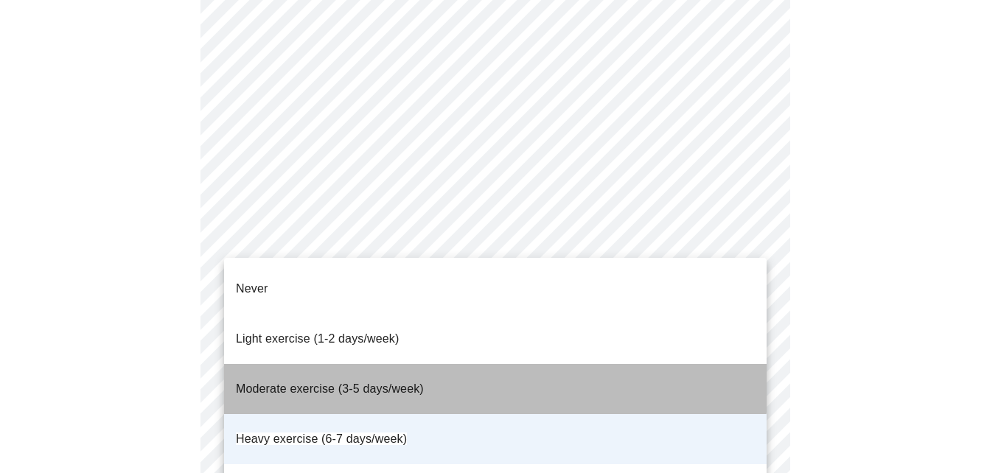
click at [354, 383] on span "Moderate exercise (3-5 days/week)" at bounding box center [330, 389] width 188 height 13
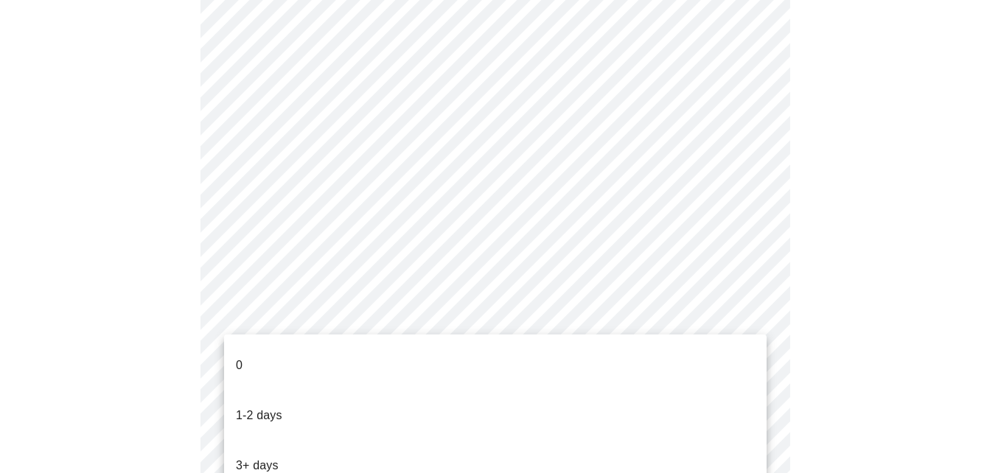
click at [302, 441] on li "3+ days" at bounding box center [495, 466] width 543 height 50
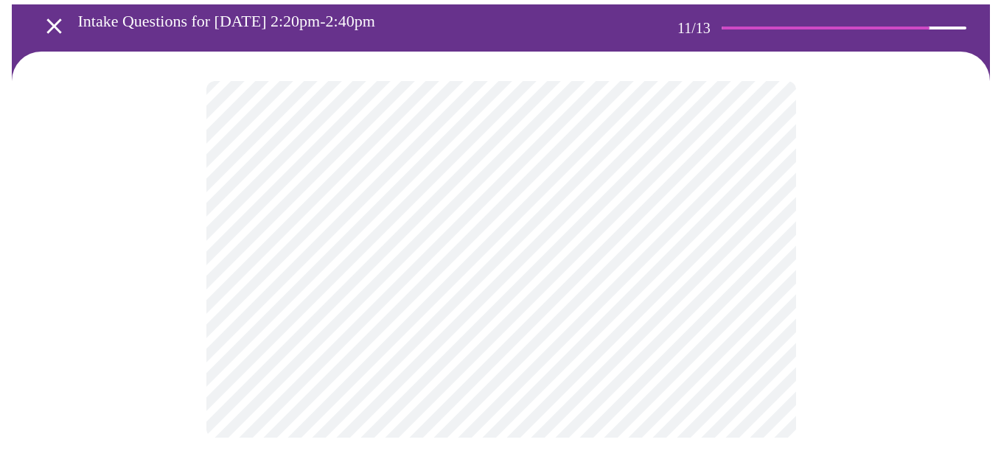
scroll to position [0, 0]
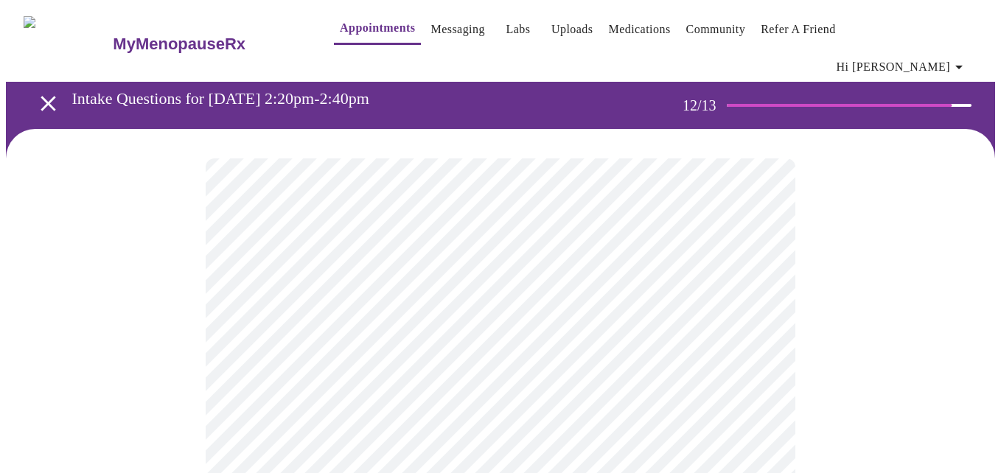
click at [667, 305] on body "MyMenopauseRx Appointments Messaging Labs Uploads Medications Community Refer a…" at bounding box center [500, 261] width 989 height 511
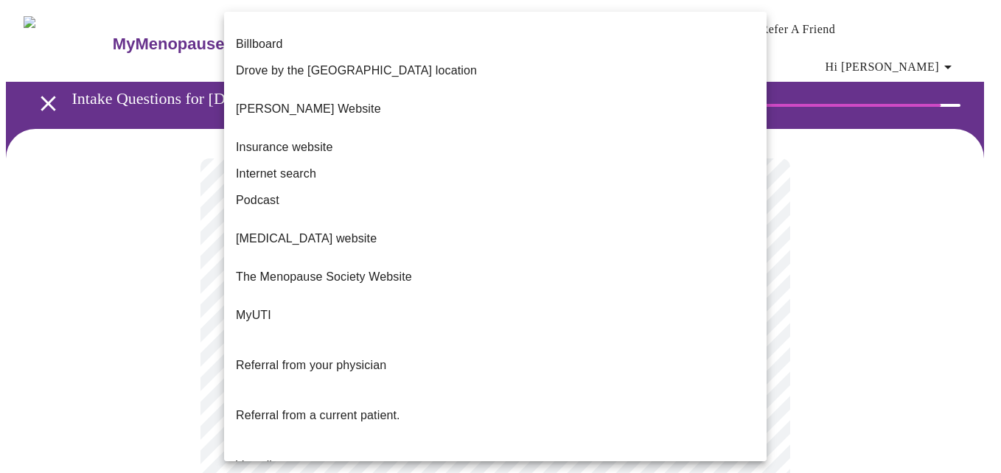
scroll to position [173, 0]
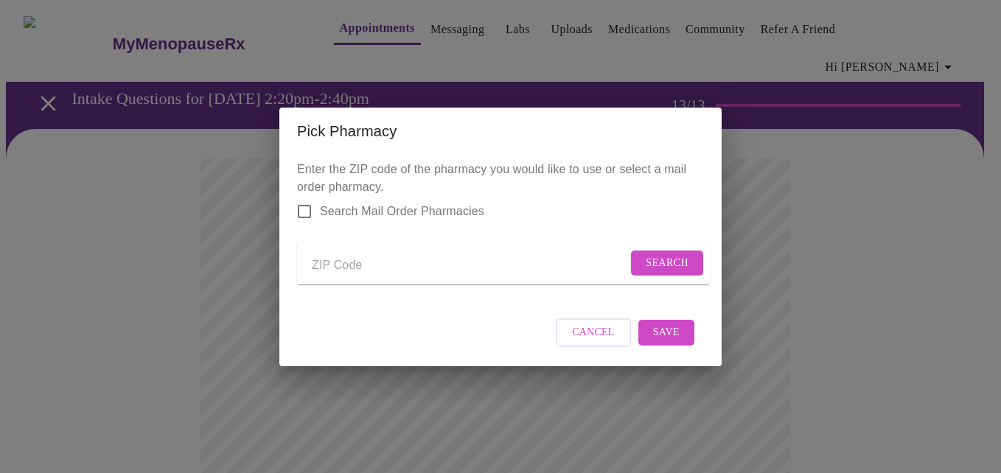
click at [347, 266] on input "Send a message to your care team" at bounding box center [470, 266] width 316 height 24
type input "60134"
click at [659, 261] on span "Search" at bounding box center [667, 263] width 43 height 18
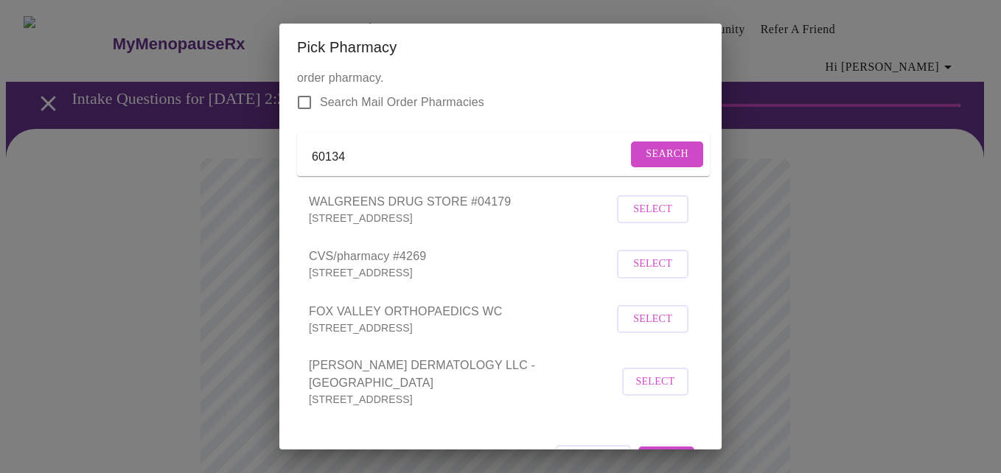
scroll to position [0, 0]
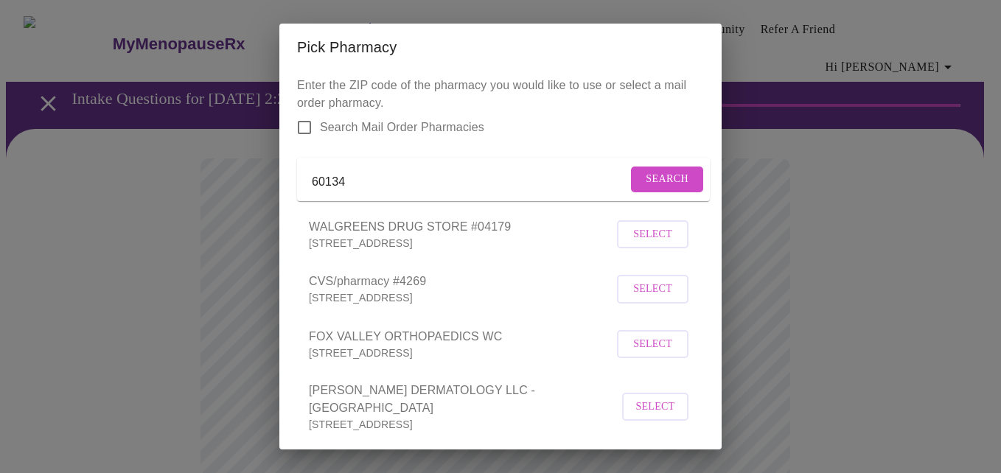
click at [185, 147] on div "Pick Pharmacy Enter the ZIP code of the pharmacy you would like to use or selec…" at bounding box center [500, 236] width 1001 height 473
click at [353, 184] on input "60134" at bounding box center [470, 182] width 316 height 24
type input "6"
type input "60510"
click at [646, 181] on span "Search" at bounding box center [667, 179] width 43 height 18
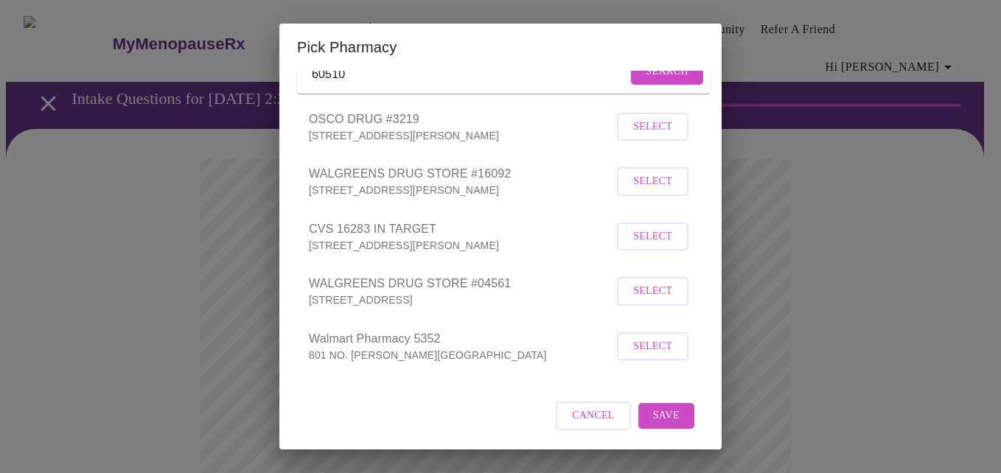
scroll to position [128, 0]
click at [649, 293] on span "Select" at bounding box center [652, 291] width 39 height 18
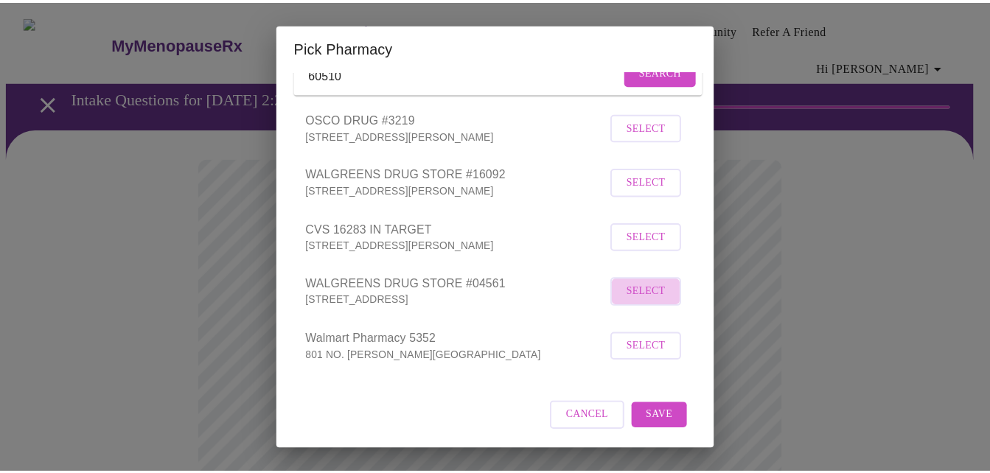
scroll to position [126, 0]
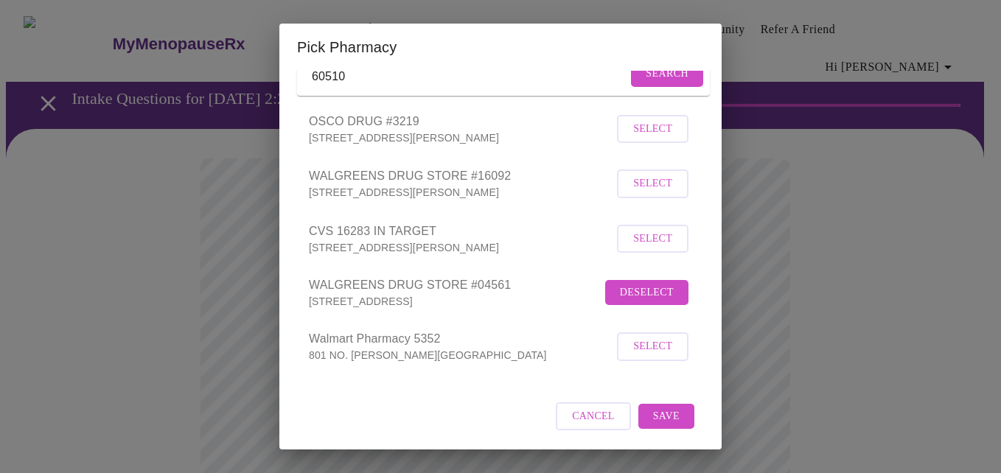
click at [661, 418] on span "Save" at bounding box center [666, 417] width 27 height 18
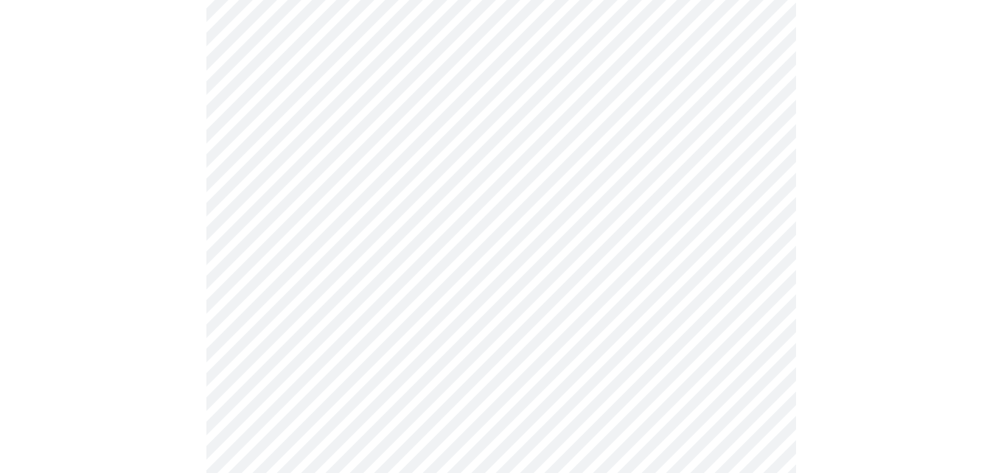
scroll to position [295, 0]
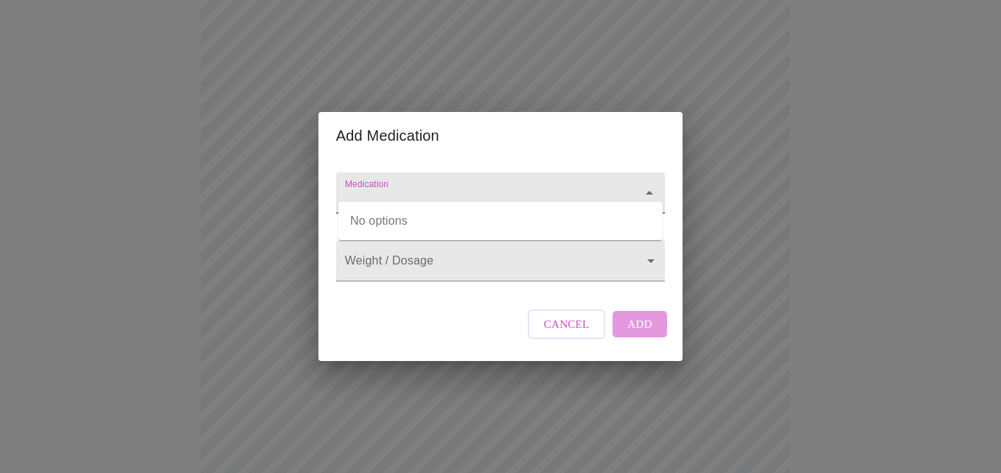
click at [492, 187] on input "Medication" at bounding box center [479, 200] width 275 height 27
click at [446, 192] on input "Medication" at bounding box center [479, 200] width 275 height 27
type input "Women's 1 a day vitamin"
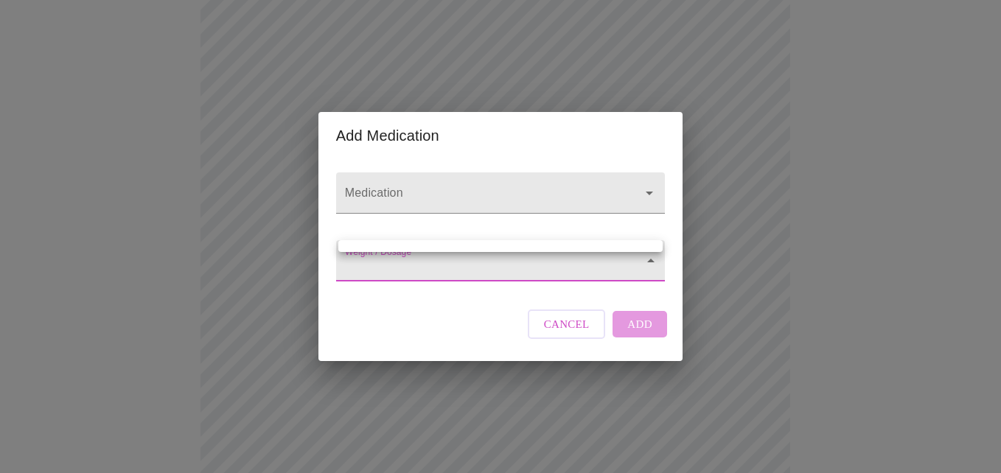
click at [412, 270] on body "MyMenopauseRx Appointments Messaging Labs Uploads Medications Community Refer a…" at bounding box center [500, 275] width 989 height 1129
click at [412, 270] on div at bounding box center [500, 236] width 1001 height 473
click at [489, 260] on body "MyMenopauseRx Appointments Messaging Labs Uploads Medications Community Refer a…" at bounding box center [500, 275] width 989 height 1129
click at [557, 334] on div at bounding box center [500, 236] width 1001 height 473
click at [486, 187] on input "Medication" at bounding box center [479, 200] width 275 height 27
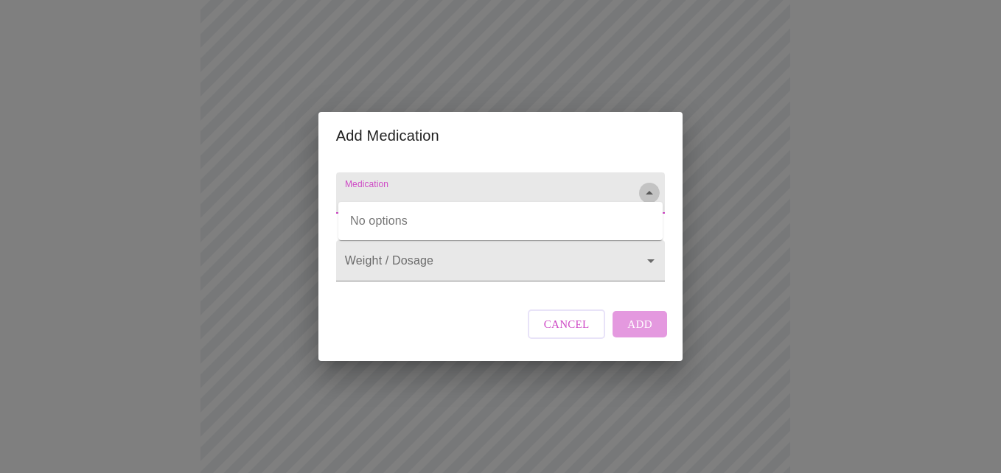
click at [652, 184] on icon "Close" at bounding box center [650, 193] width 18 height 18
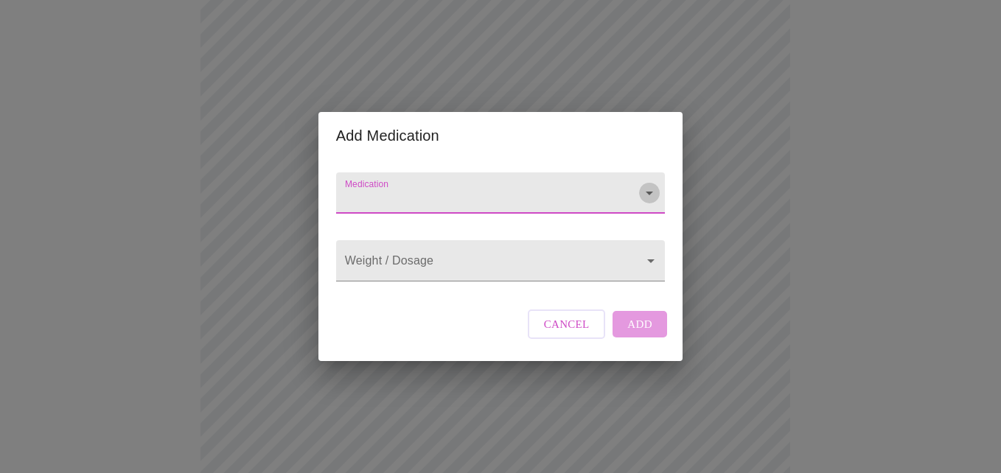
click at [652, 184] on icon "Open" at bounding box center [650, 193] width 18 height 18
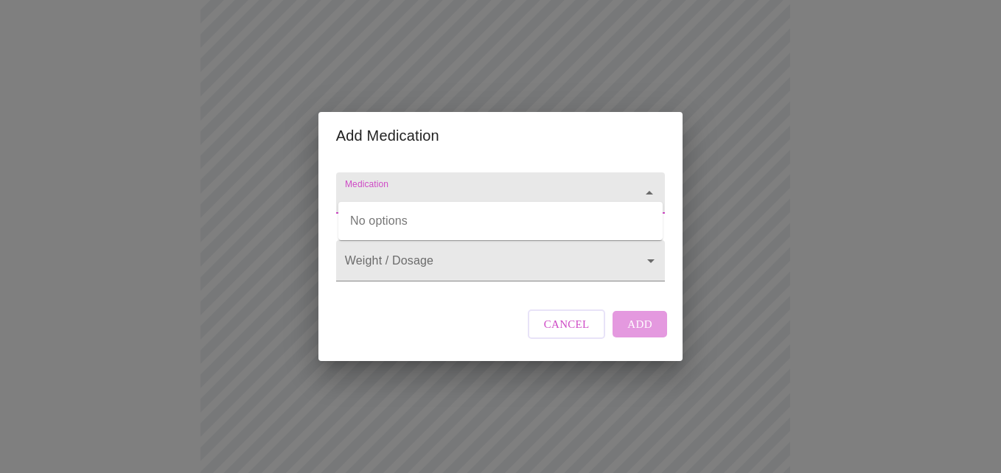
click at [593, 339] on button "Cancel" at bounding box center [567, 324] width 78 height 29
click at [443, 187] on input "Medication" at bounding box center [479, 200] width 275 height 27
click at [487, 187] on input "Medication" at bounding box center [479, 200] width 275 height 27
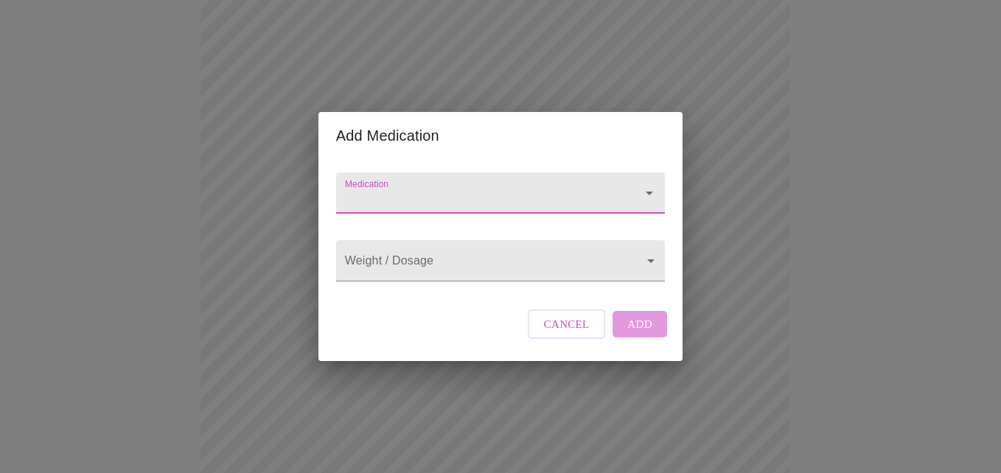
click at [430, 187] on input "Medication" at bounding box center [479, 200] width 275 height 27
click at [393, 187] on input "Medication" at bounding box center [479, 200] width 275 height 27
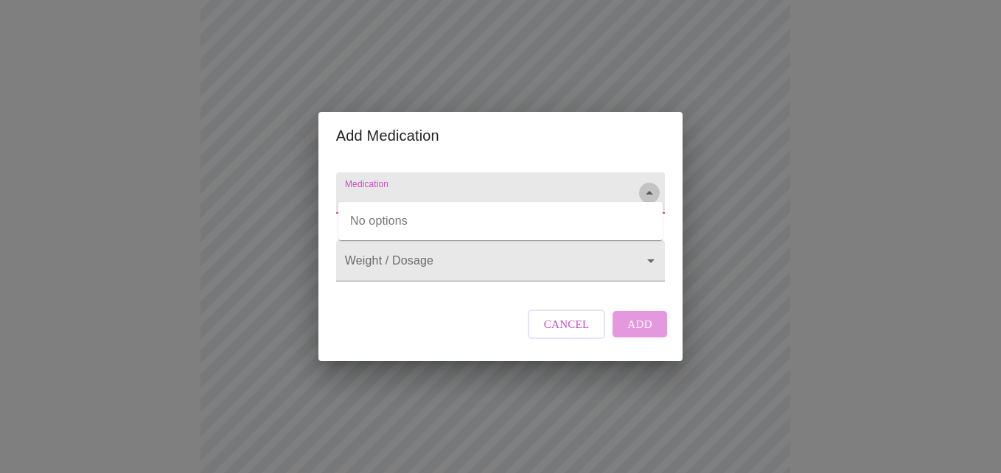
click at [644, 184] on icon "Close" at bounding box center [650, 193] width 18 height 18
click at [509, 188] on input "Medication" at bounding box center [479, 200] width 275 height 27
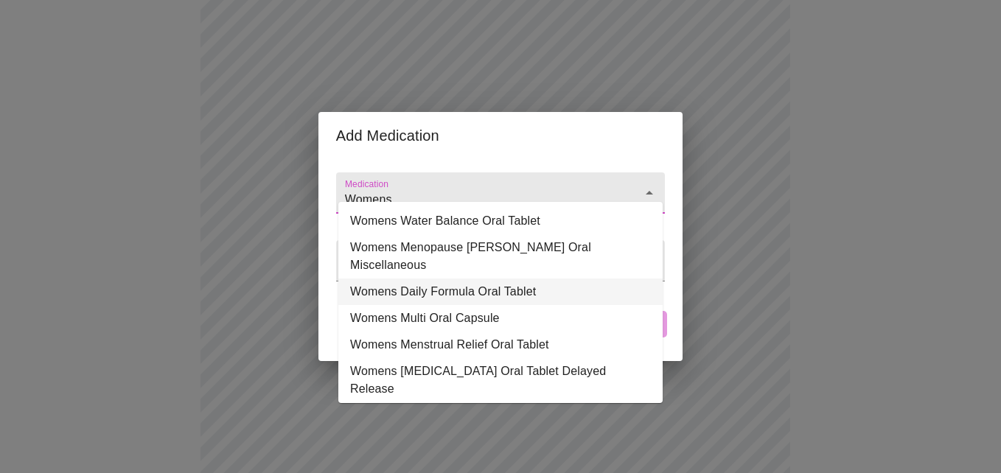
click at [523, 279] on li "Womens Daily Formula Oral Tablet" at bounding box center [500, 292] width 324 height 27
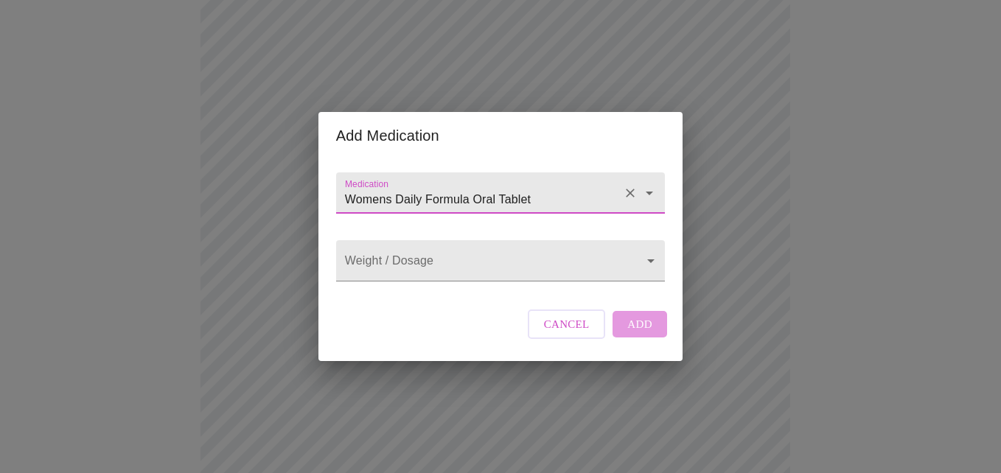
type input "Womens Daily Formula Oral Tablet"
click at [523, 272] on body "MyMenopauseRx Appointments Messaging Labs Uploads Medications Community Refer a…" at bounding box center [500, 275] width 989 height 1129
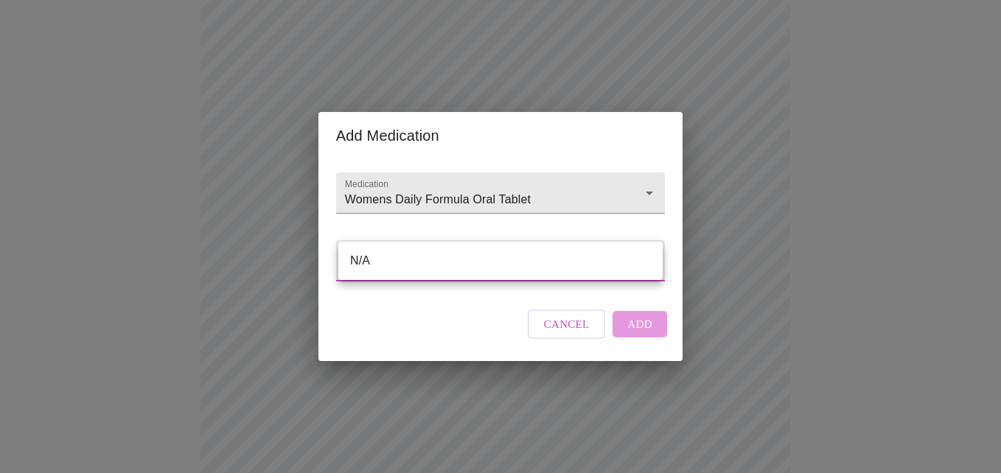
click at [619, 340] on div at bounding box center [500, 236] width 1001 height 473
click at [524, 259] on body "MyMenopauseRx Appointments Messaging Labs Uploads Medications Community Refer a…" at bounding box center [500, 275] width 989 height 1129
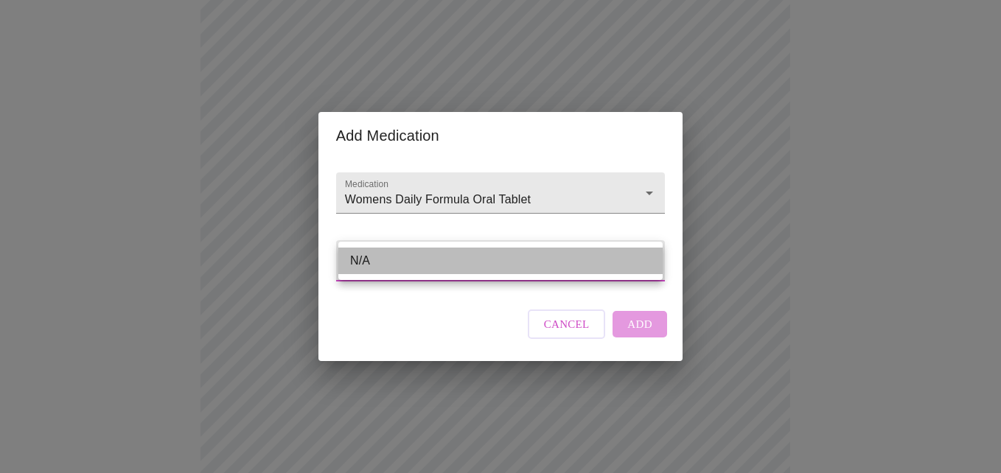
click at [361, 257] on li "N/A" at bounding box center [500, 261] width 324 height 27
type input "N/A"
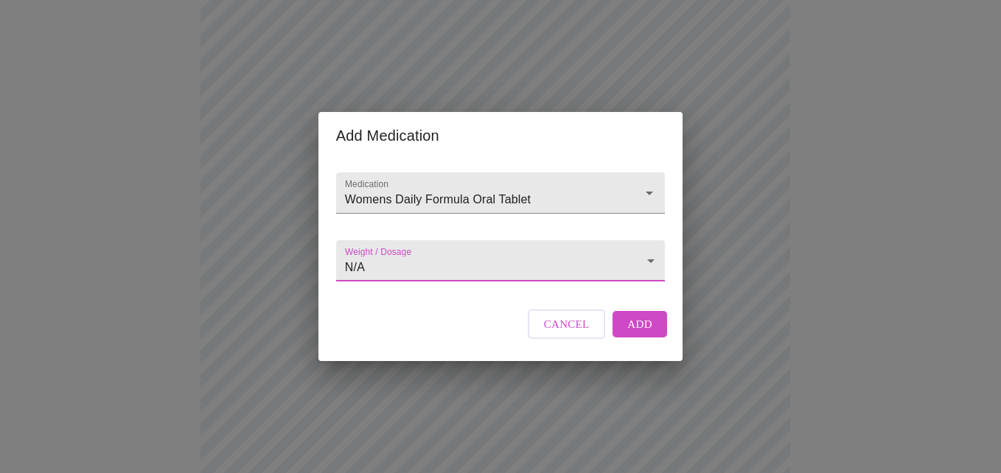
click at [638, 334] on span "Add" at bounding box center [639, 324] width 25 height 19
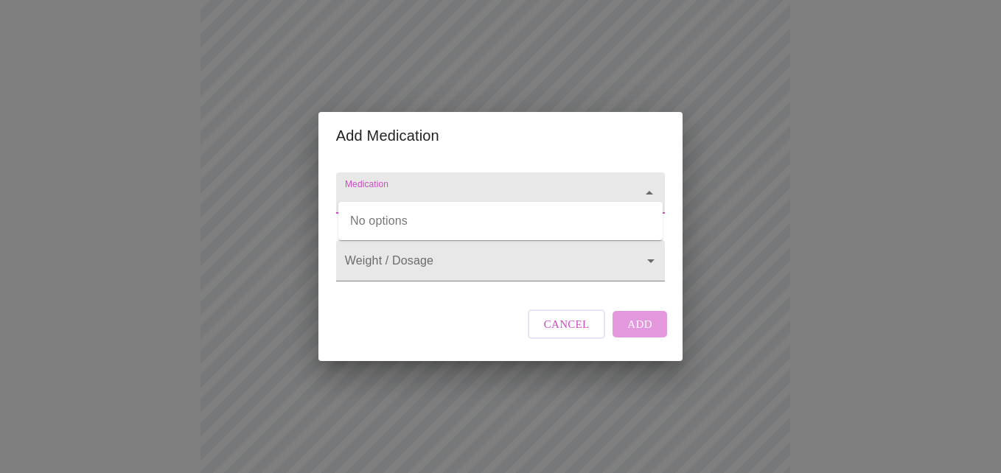
click at [359, 187] on input "Medication" at bounding box center [479, 200] width 275 height 27
click at [456, 187] on input "calcium" at bounding box center [479, 200] width 275 height 27
click at [434, 187] on input "calcium" at bounding box center [479, 200] width 275 height 27
click at [650, 184] on icon "Close" at bounding box center [650, 193] width 18 height 18
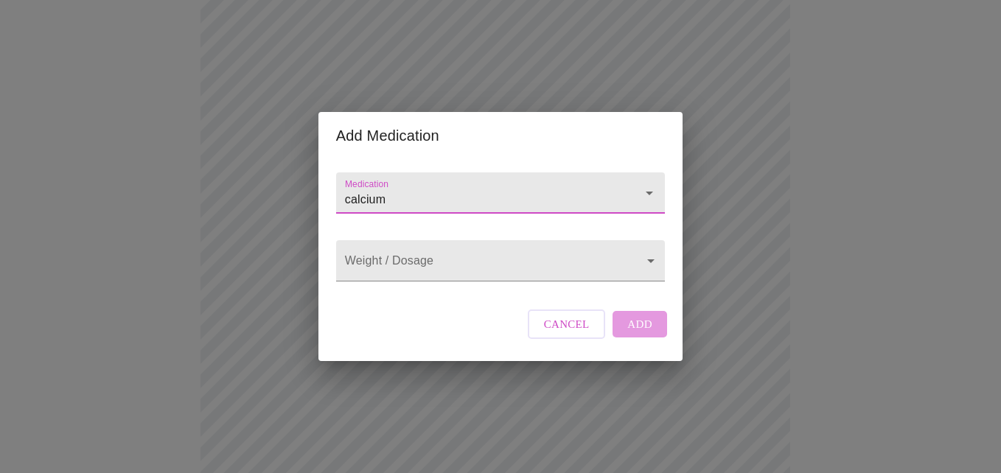
type input "calcium"
click at [559, 334] on span "Cancel" at bounding box center [567, 324] width 46 height 19
click at [415, 187] on input "Medication" at bounding box center [479, 200] width 275 height 27
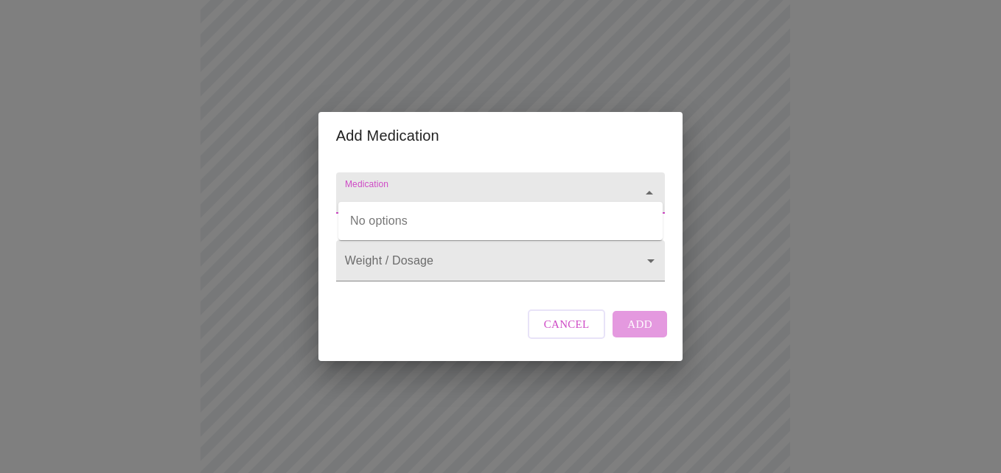
click at [375, 173] on div at bounding box center [500, 193] width 329 height 41
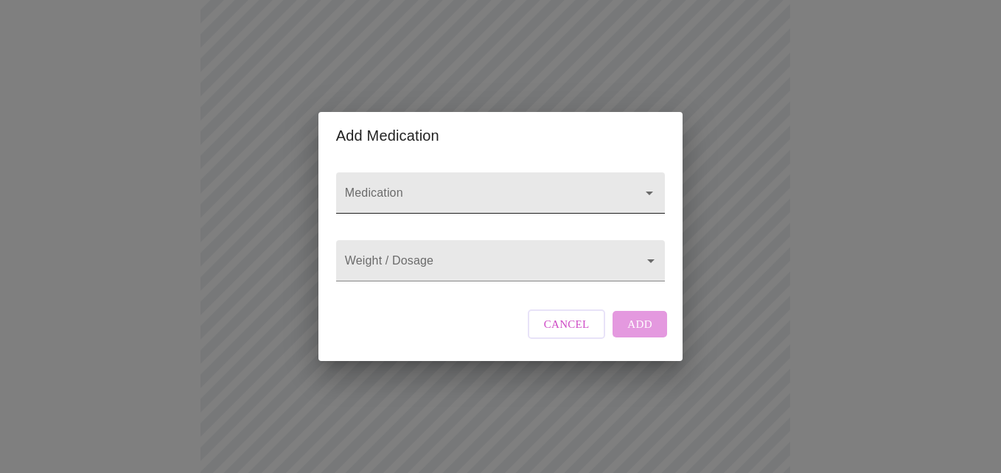
click at [419, 187] on input "Medication" at bounding box center [479, 200] width 275 height 27
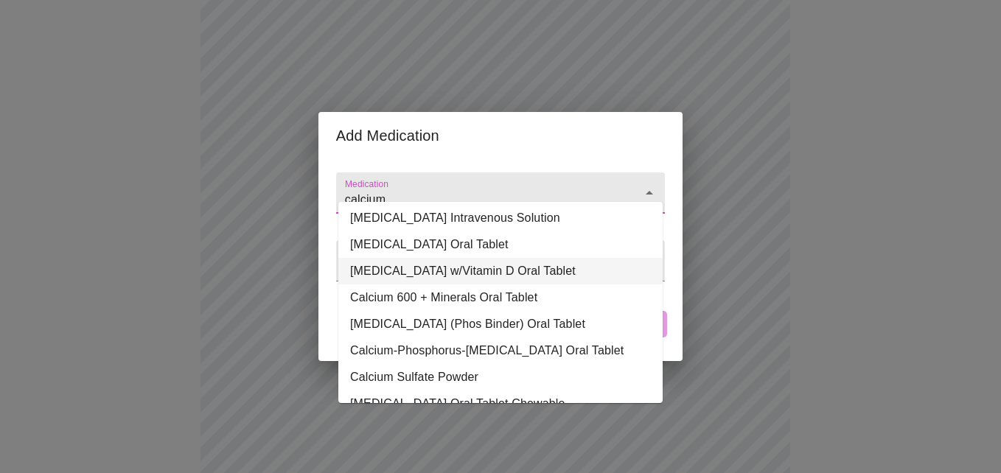
click at [567, 271] on li "Calcium Carbonate w/Vitamin D Oral Tablet" at bounding box center [500, 271] width 324 height 27
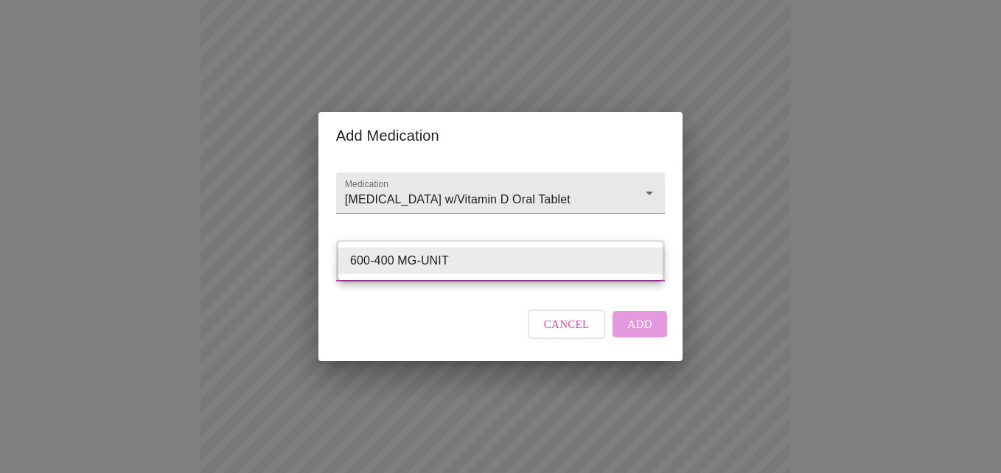
click at [567, 271] on body "MyMenopauseRx Appointments Messaging Labs Uploads Medications Community Refer a…" at bounding box center [500, 292] width 989 height 1162
click at [563, 176] on div at bounding box center [500, 236] width 1001 height 473
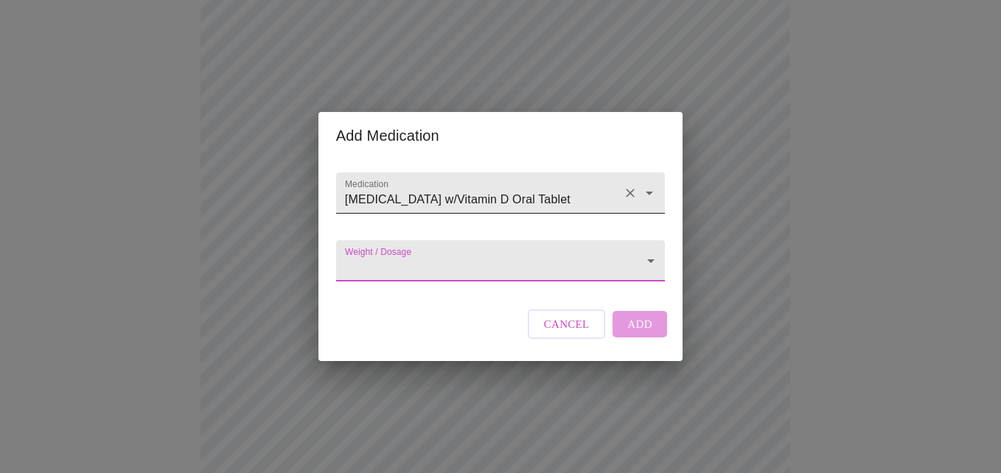
click at [560, 187] on input "Calcium Carbonate w/Vitamin D Oral Tablet" at bounding box center [479, 200] width 275 height 27
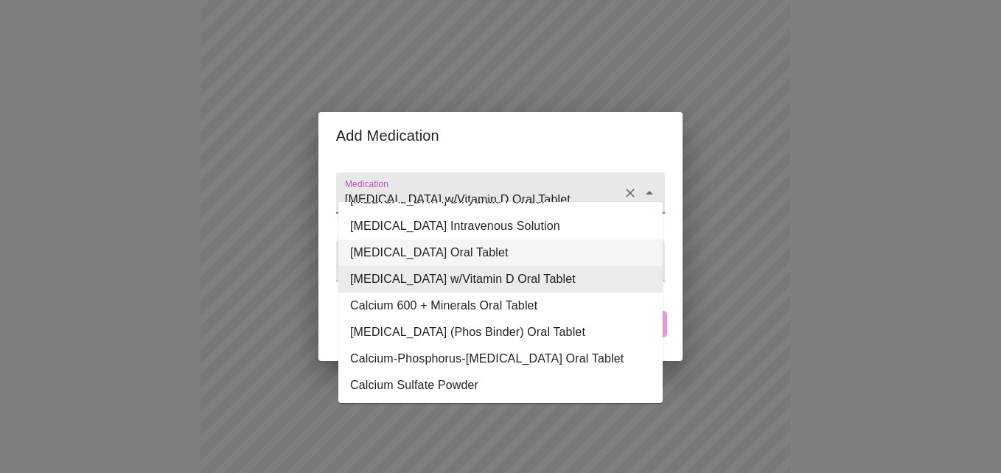
scroll to position [327, 0]
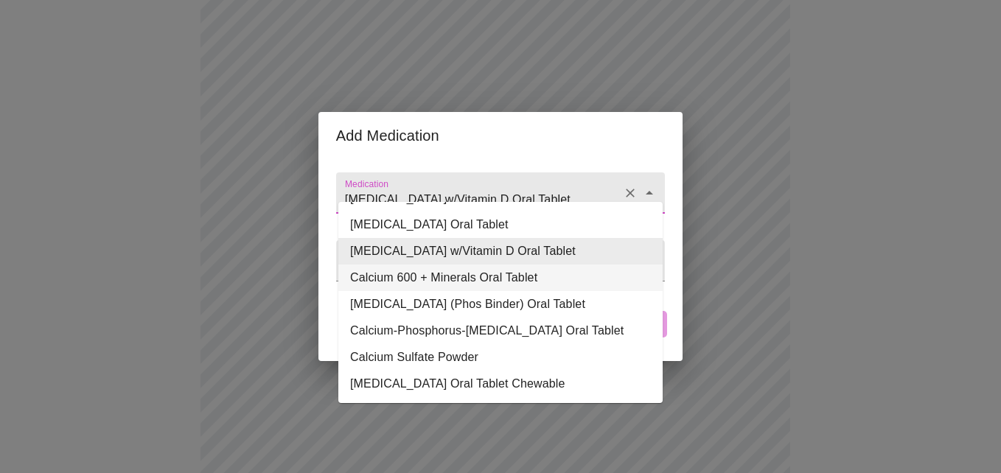
click at [500, 270] on li "Calcium 600 + Minerals Oral Tablet" at bounding box center [500, 278] width 324 height 27
type input "Calcium 600 + Minerals Oral Tablet"
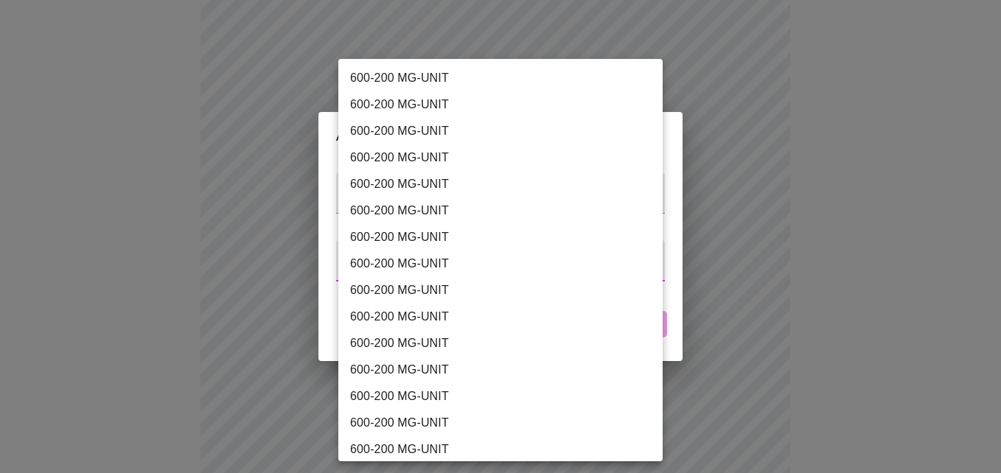
click at [500, 270] on body "MyMenopauseRx Appointments Messaging Labs Uploads Medications Community Refer a…" at bounding box center [500, 292] width 989 height 1162
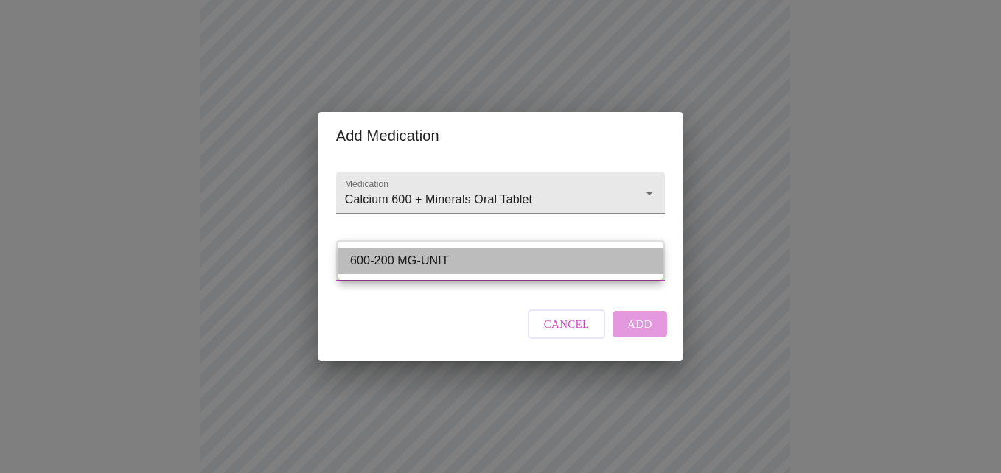
click at [533, 266] on li "600-200 MG-UNIT" at bounding box center [505, 261] width 335 height 27
type input "600-200 MG-UNIT"
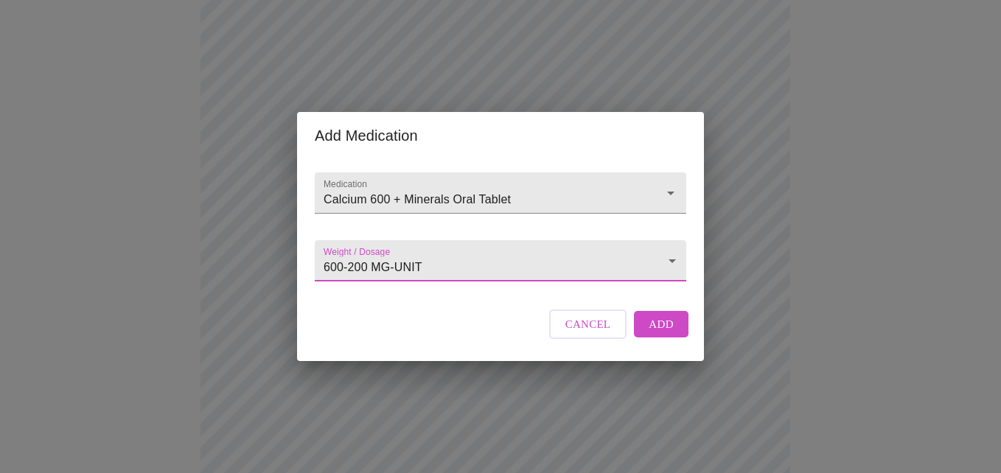
click at [533, 266] on body "MyMenopauseRx Appointments Messaging Labs Uploads Medications Community Refer a…" at bounding box center [500, 292] width 989 height 1162
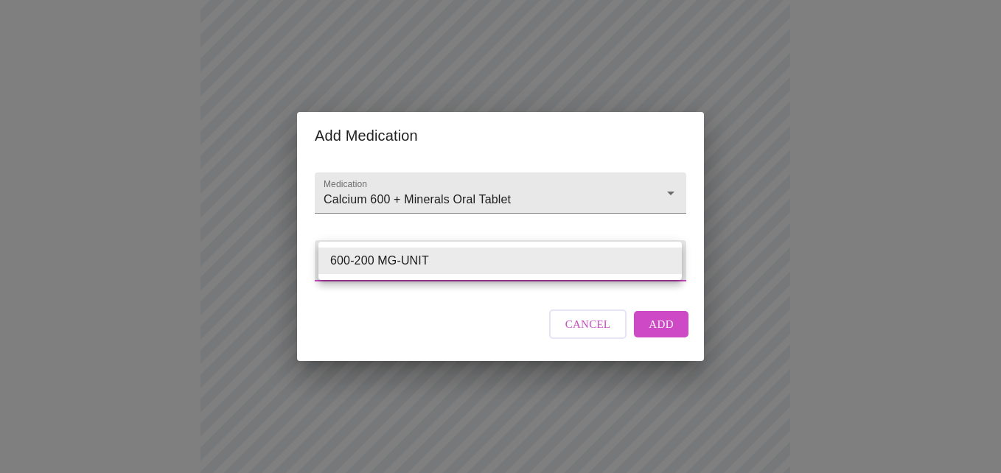
click at [467, 188] on div at bounding box center [500, 236] width 1001 height 473
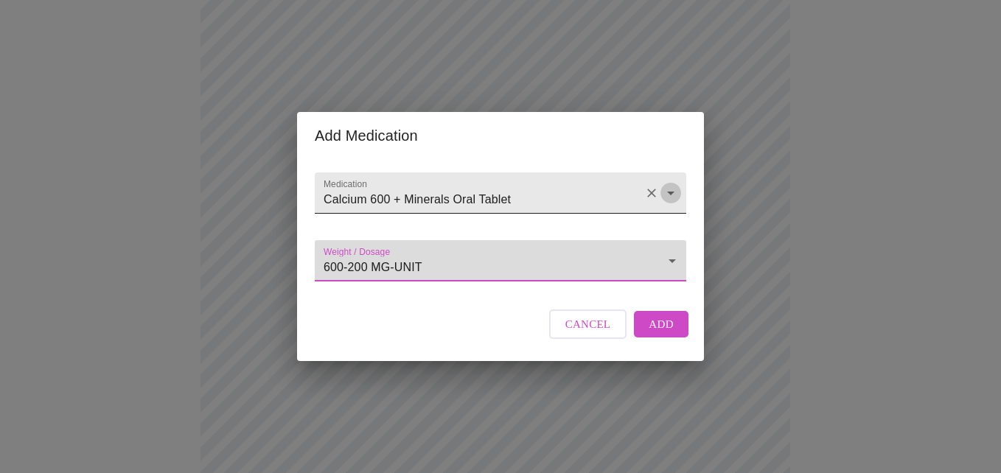
click at [667, 192] on icon "Open" at bounding box center [670, 194] width 7 height 4
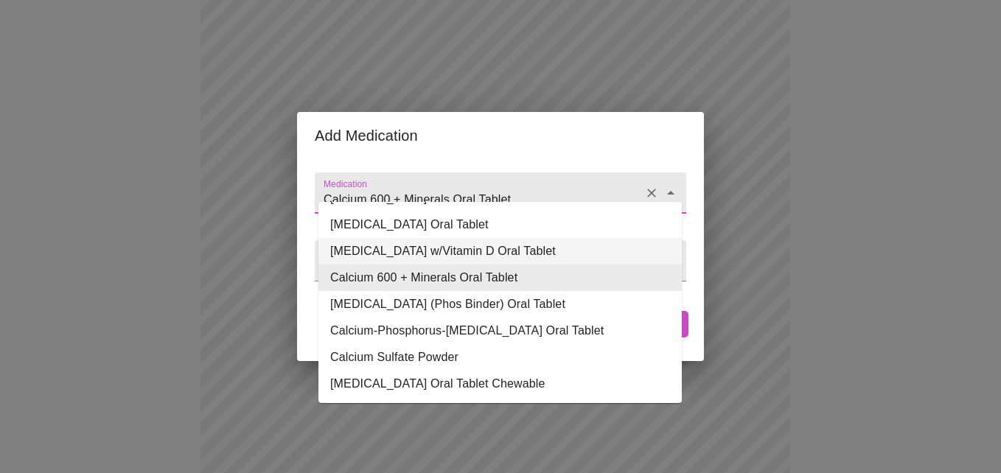
click at [554, 242] on li "Calcium Carbonate w/Vitamin D Oral Tablet" at bounding box center [500, 251] width 363 height 27
type input "Calcium Carbonate w/Vitamin D Oral Tablet"
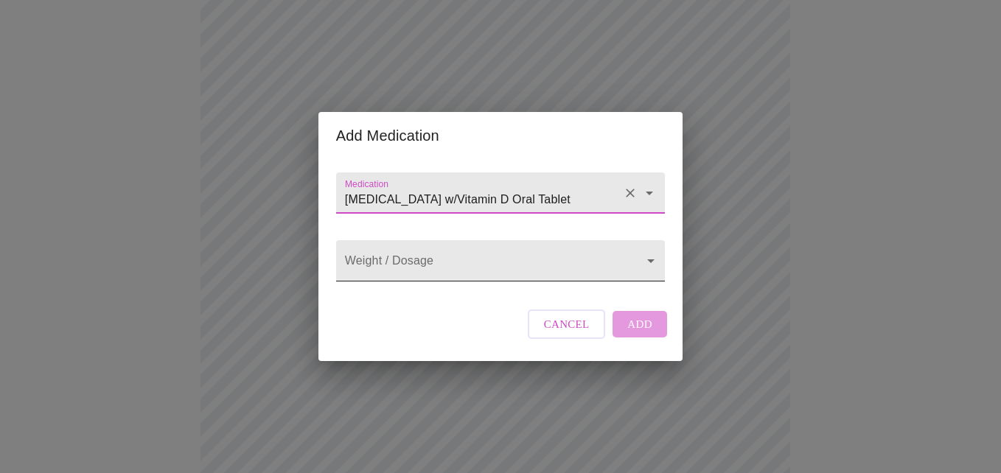
click at [549, 274] on body "MyMenopauseRx Appointments Messaging Labs Uploads Medications Community Refer a…" at bounding box center [500, 292] width 989 height 1162
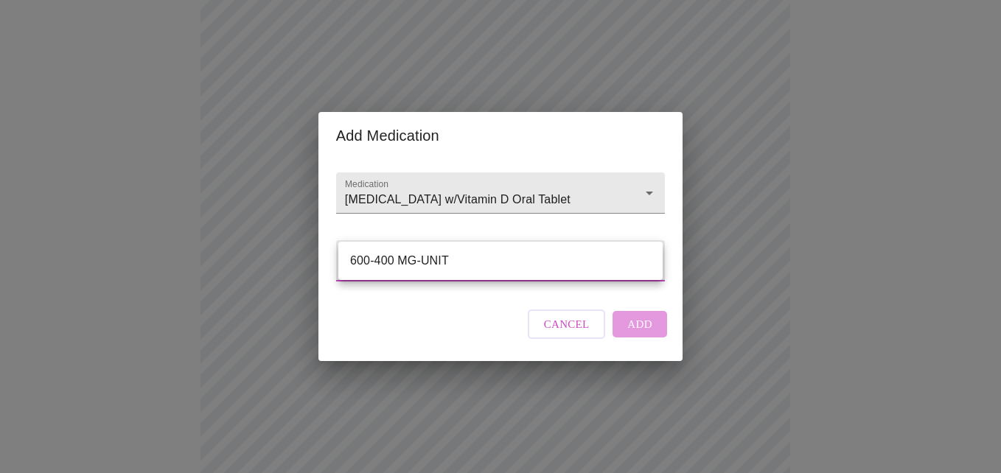
click at [540, 260] on li "600-400 MG-UNIT" at bounding box center [500, 261] width 324 height 27
type input "600-400 MG-UNIT"
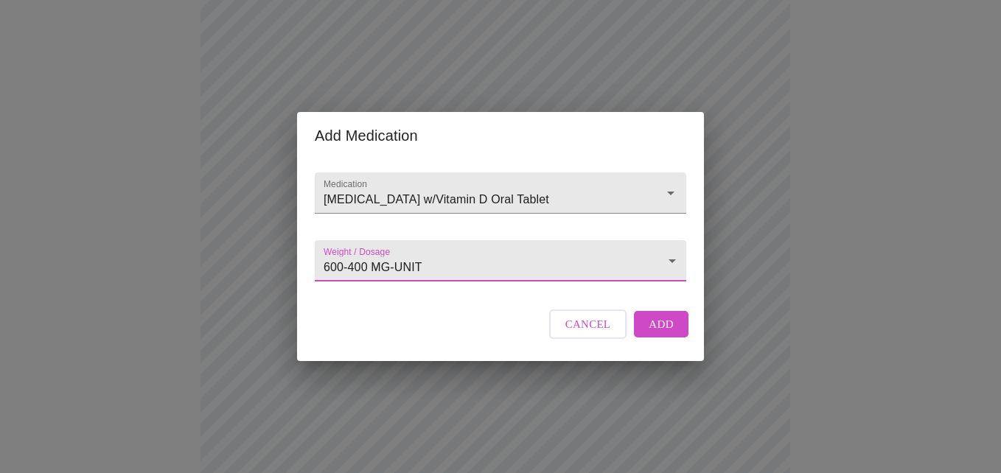
click at [659, 334] on span "Add" at bounding box center [661, 324] width 25 height 19
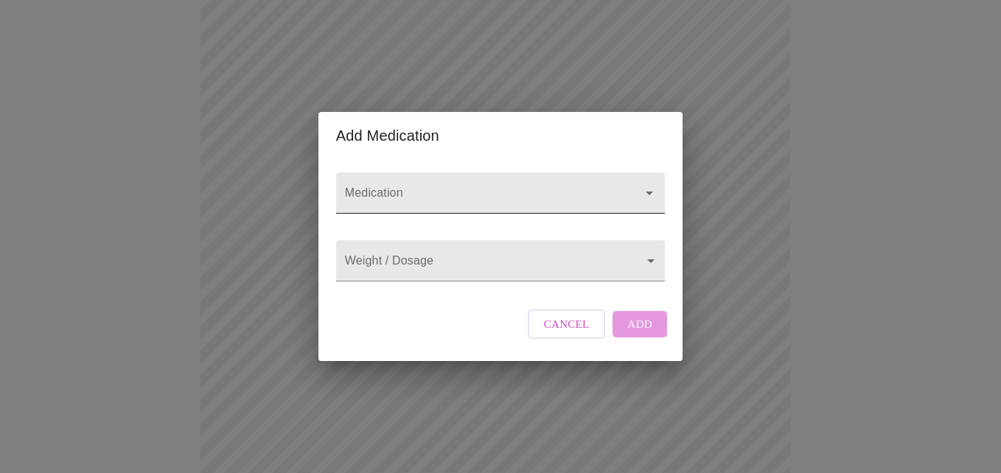
click at [366, 187] on input "Medication" at bounding box center [479, 200] width 275 height 27
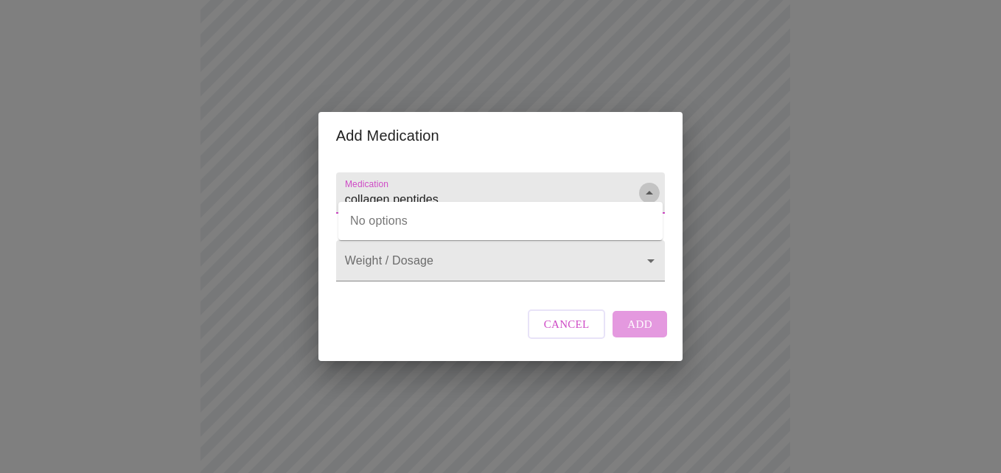
click at [648, 191] on icon "Close" at bounding box center [649, 193] width 7 height 4
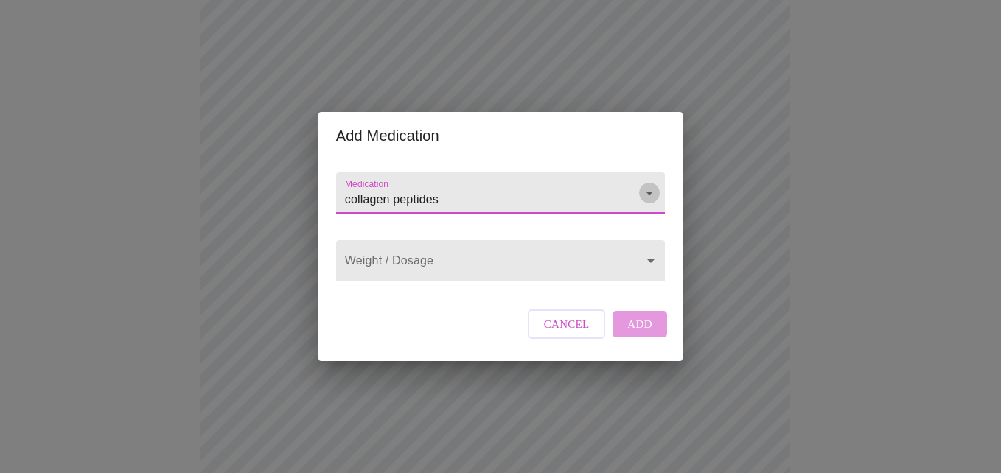
click at [648, 192] on icon "Open" at bounding box center [649, 194] width 7 height 4
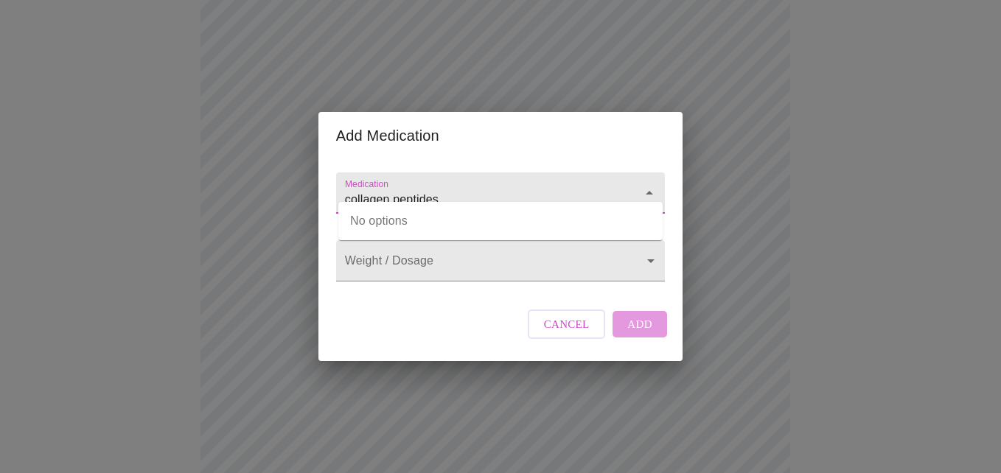
click at [647, 191] on icon "Close" at bounding box center [649, 193] width 7 height 4
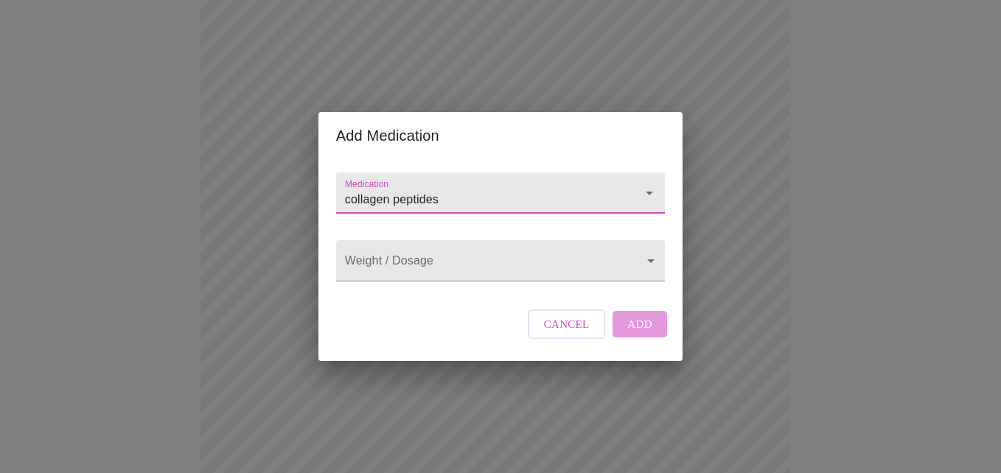
click at [524, 187] on input "collagen peptides" at bounding box center [479, 200] width 275 height 27
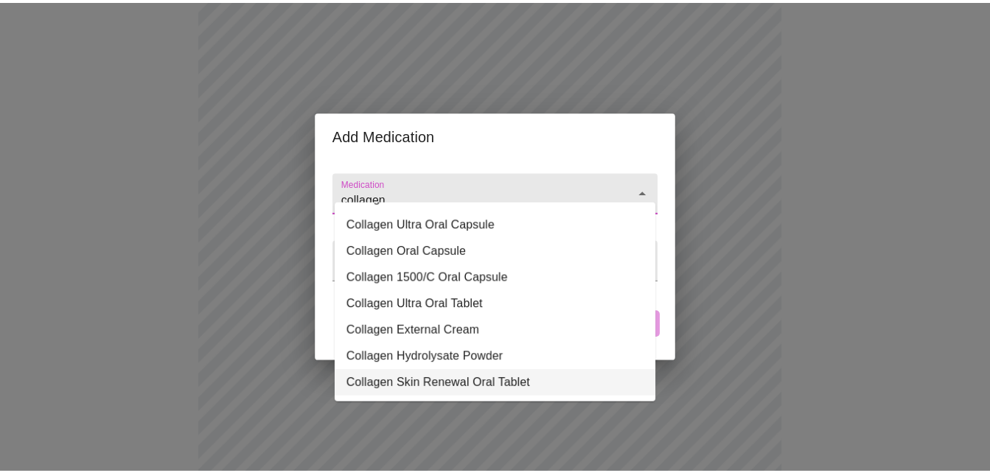
scroll to position [0, 0]
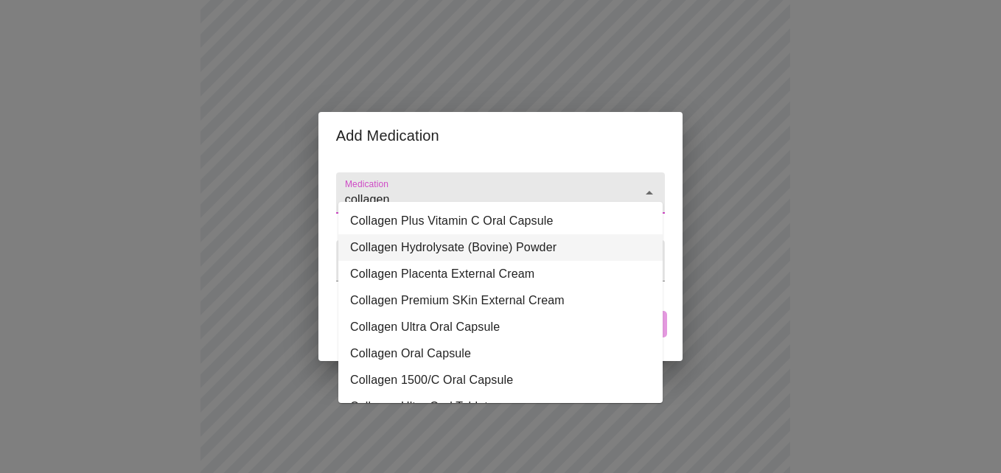
click at [515, 248] on li "Collagen Hydrolysate (Bovine) Powder" at bounding box center [500, 247] width 324 height 27
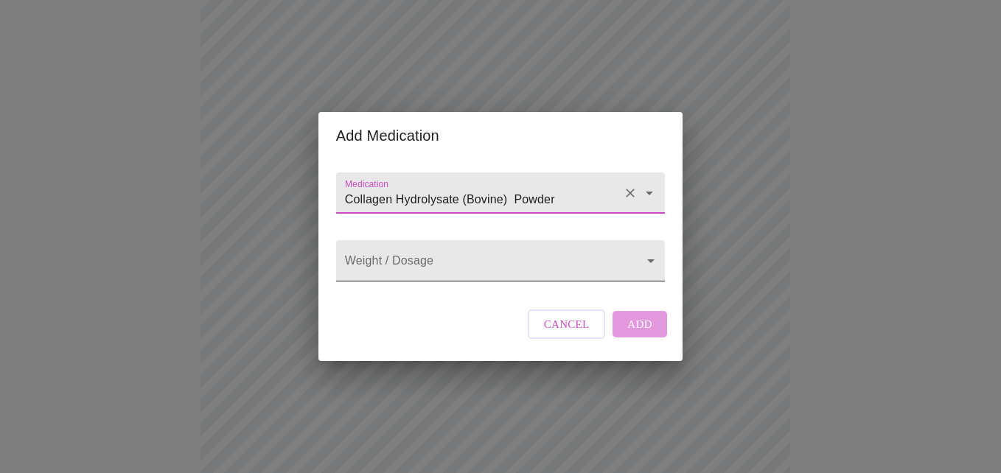
type input "Collagen Hydrolysate (Bovine) Powder"
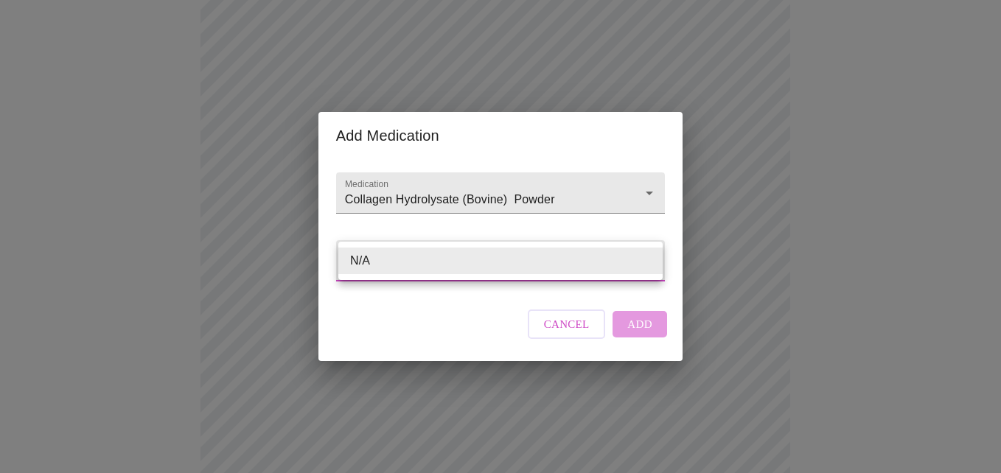
click at [515, 262] on body "MyMenopauseRx Appointments Messaging Labs Uploads Medications Community Refer a…" at bounding box center [500, 319] width 989 height 1216
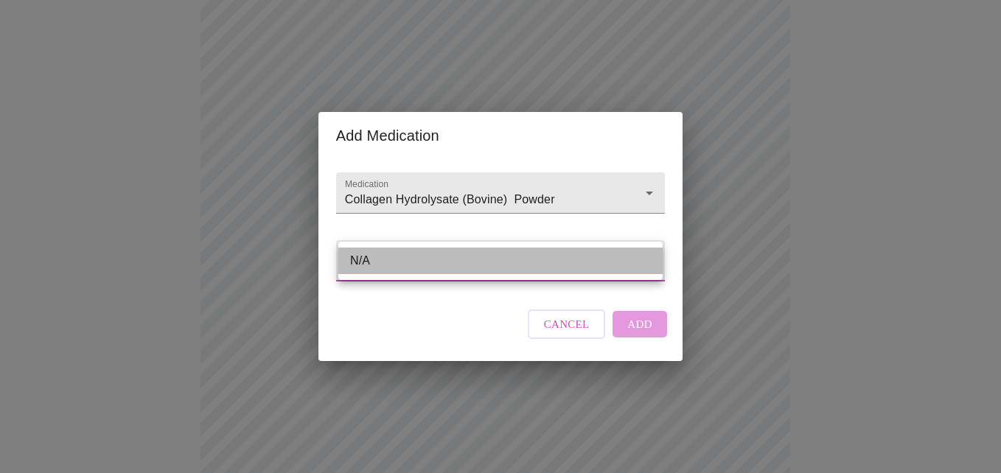
click at [495, 262] on li "N/A" at bounding box center [500, 261] width 324 height 27
type input "N/A"
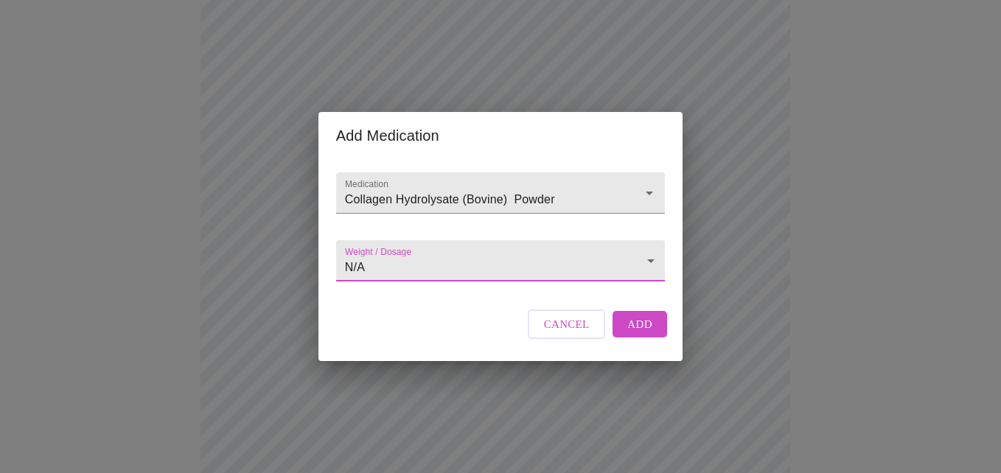
click at [638, 334] on span "Add" at bounding box center [639, 324] width 25 height 19
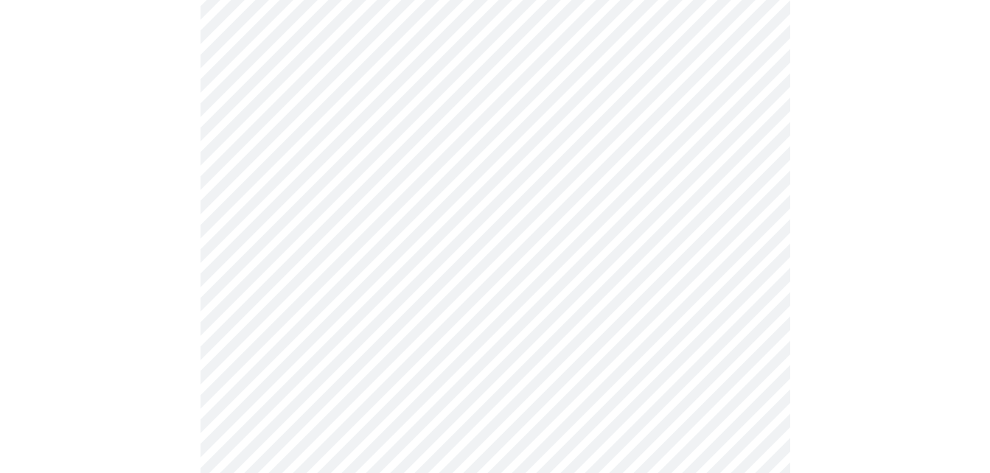
scroll to position [777, 0]
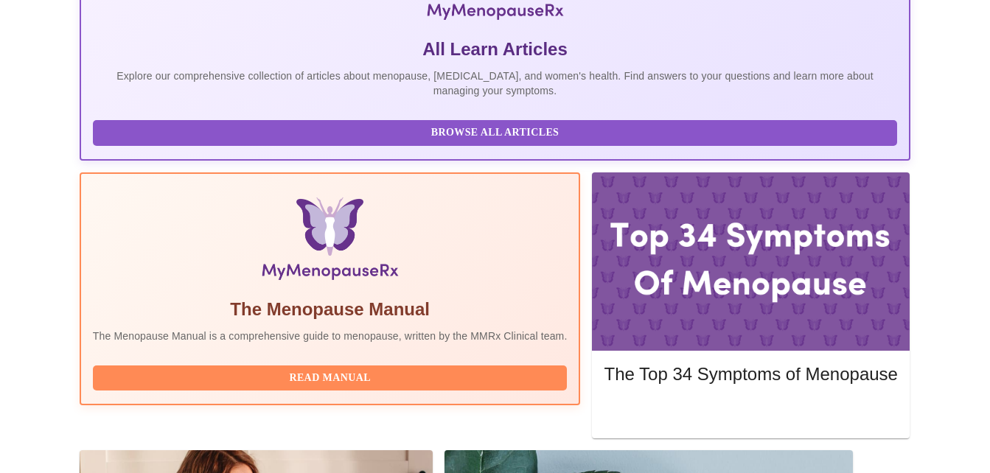
scroll to position [453, 0]
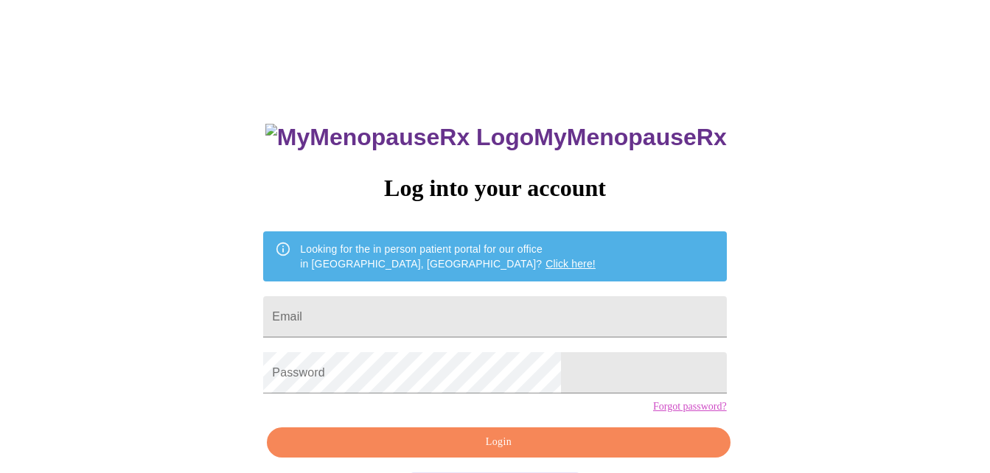
scroll to position [61, 0]
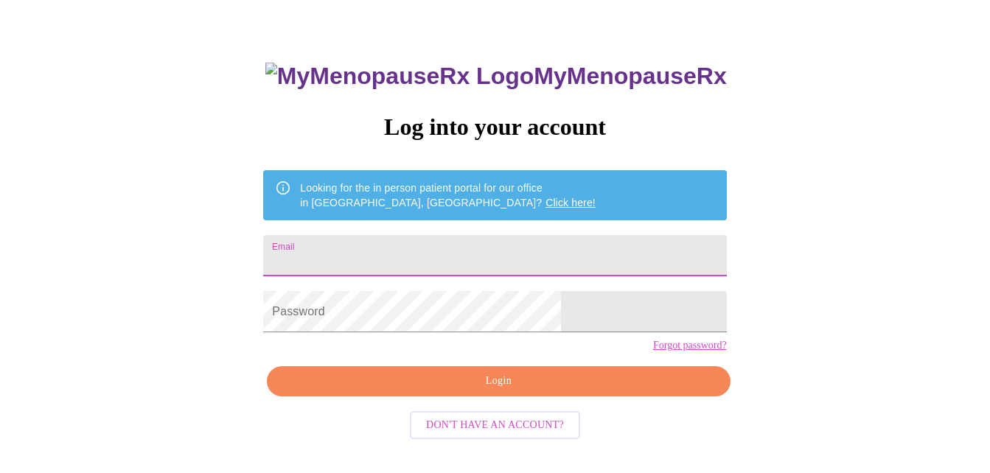
click at [470, 247] on input "Email" at bounding box center [494, 255] width 463 height 41
type input "donnaharlesshacker@hotmail.com"
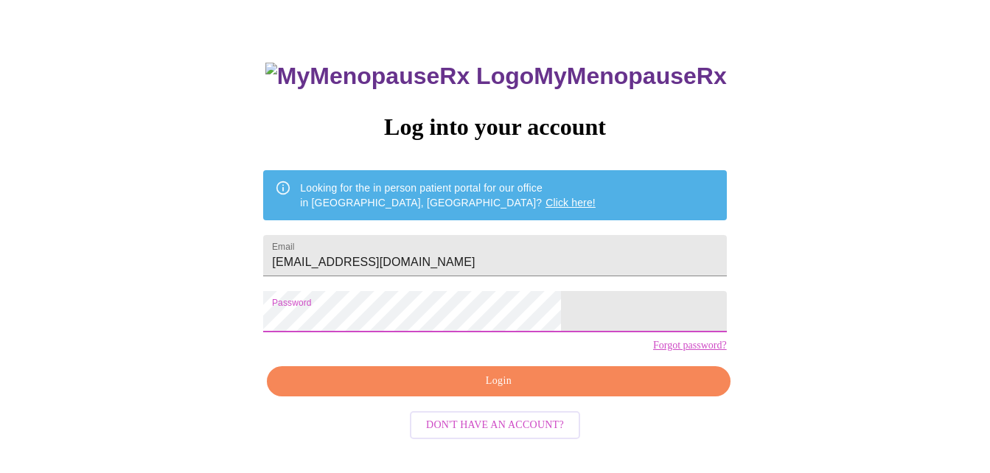
click at [503, 391] on span "Login" at bounding box center [498, 381] width 429 height 18
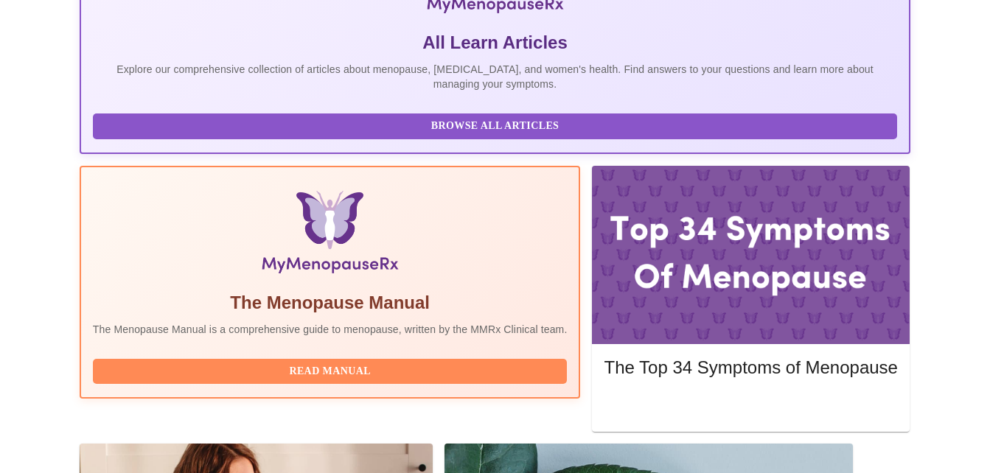
scroll to position [453, 0]
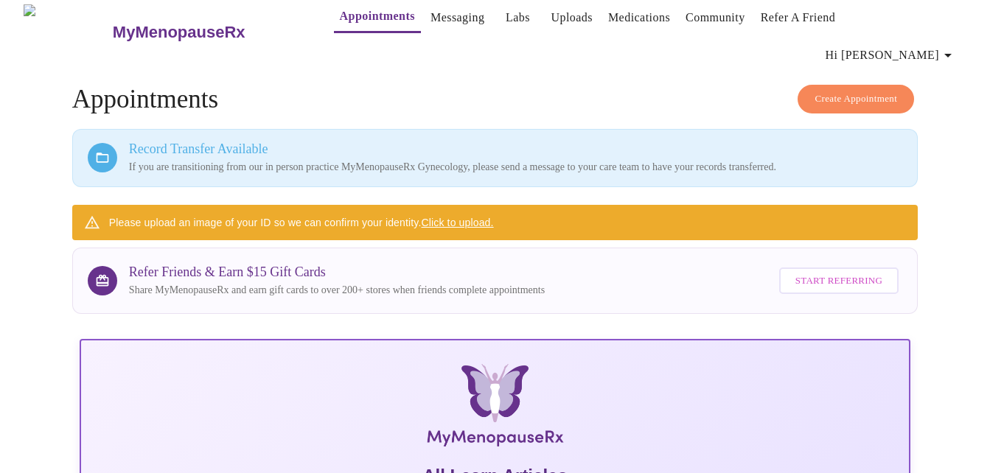
scroll to position [10, 0]
